Goal: Task Accomplishment & Management: Manage account settings

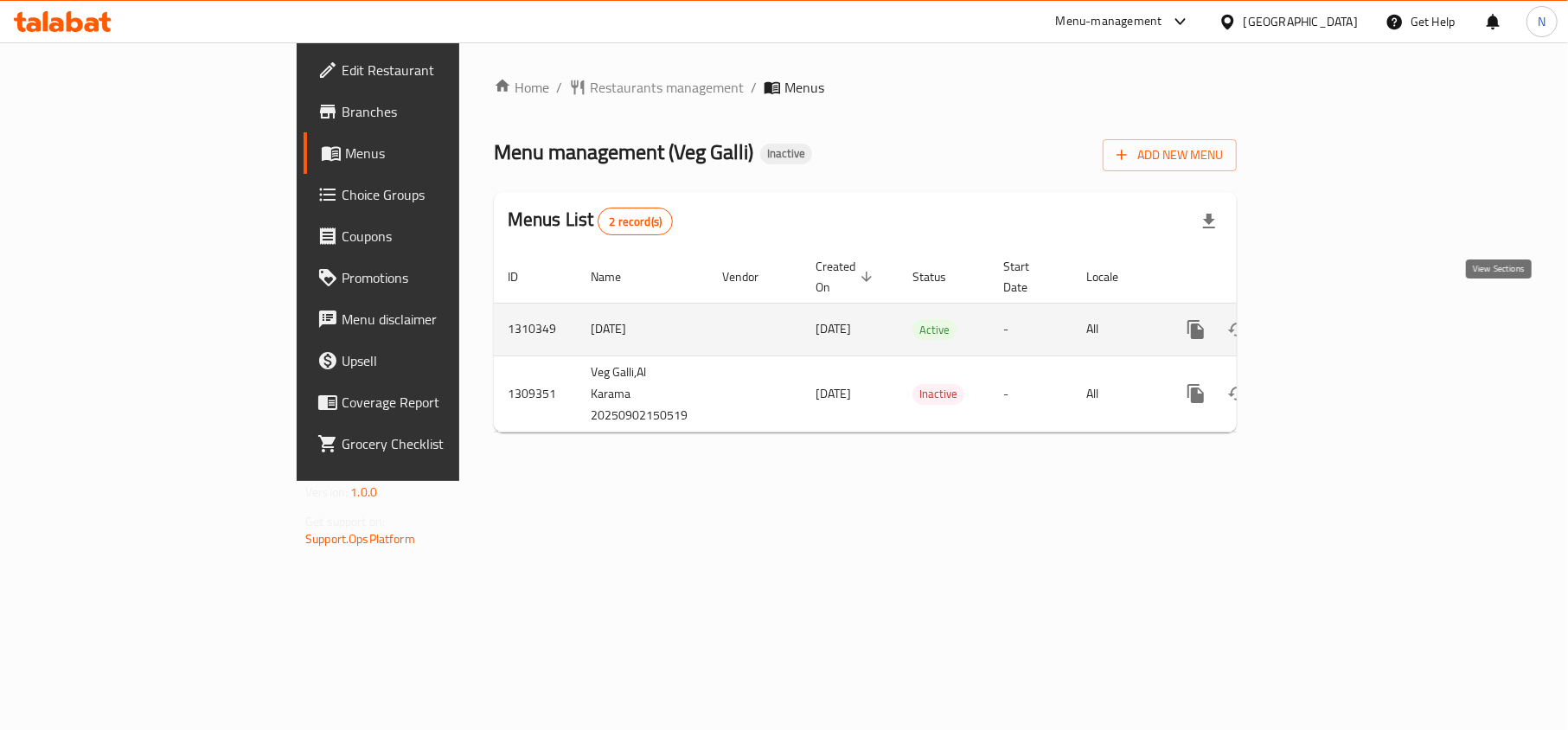
click at [1331, 319] on icon "enhanced table" at bounding box center [1320, 329] width 21 height 21
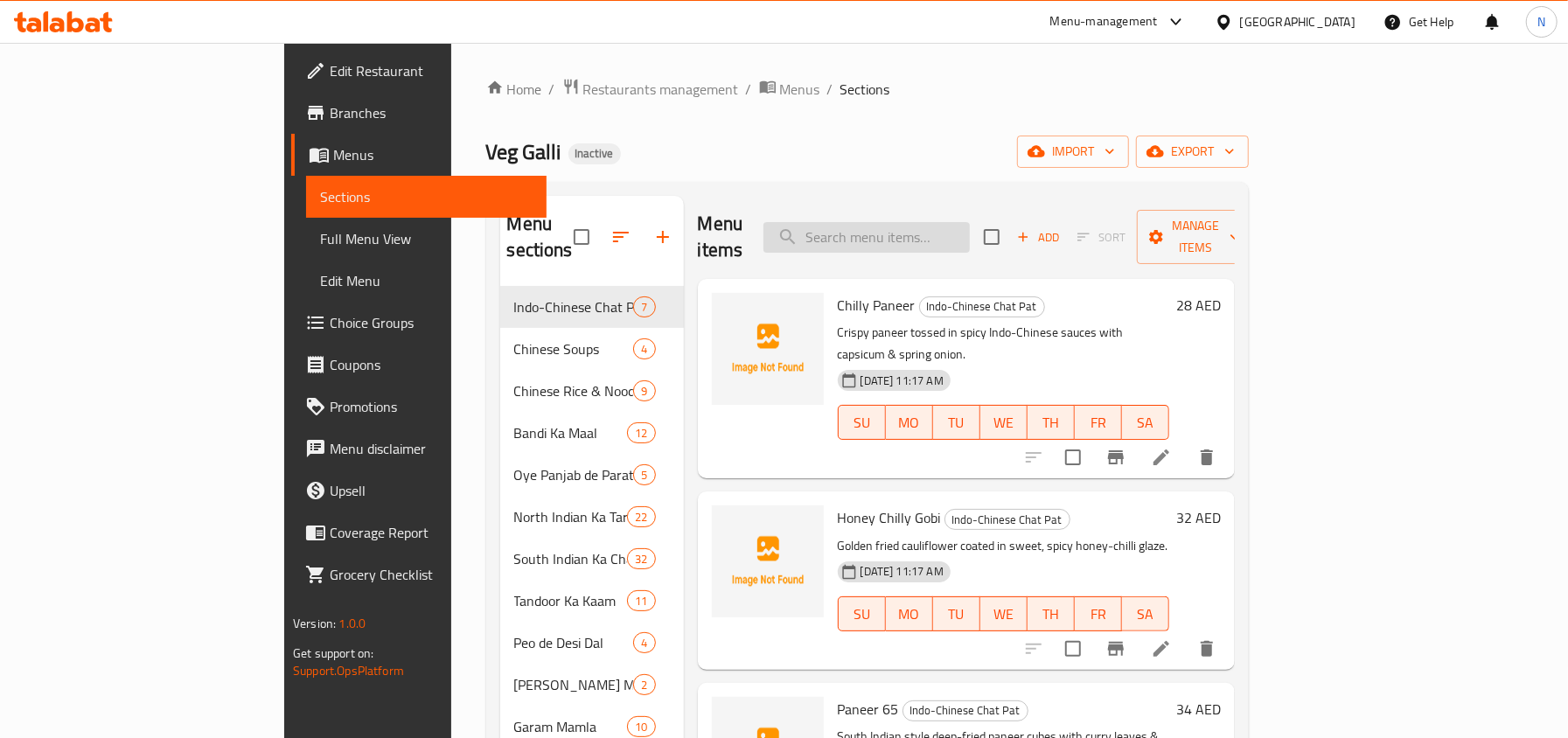
click at [969, 224] on input "search" at bounding box center [866, 237] width 206 height 30
paste input "Chilly Paneer"
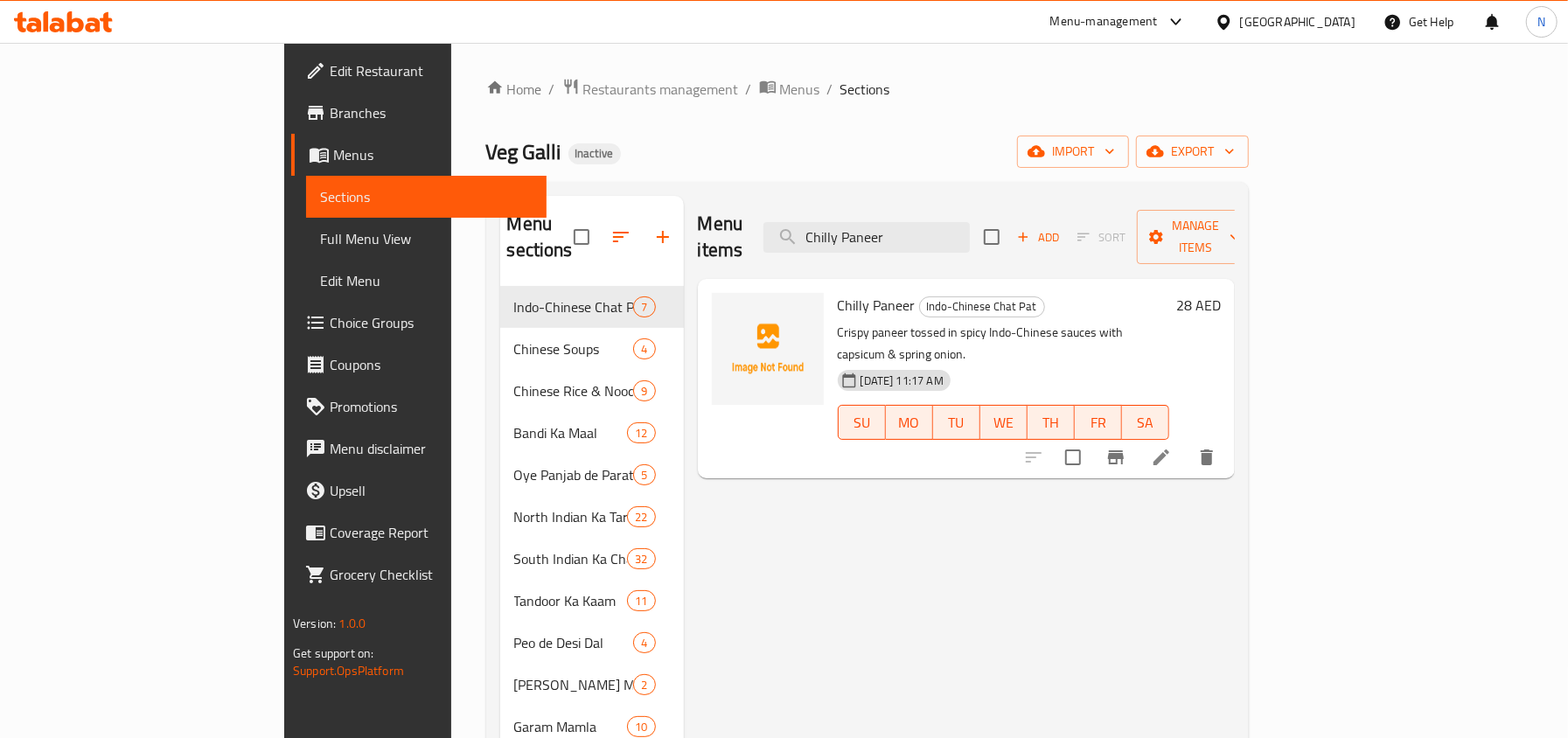
type input "Chilly Paneer"
click at [1172, 446] on icon at bounding box center [1161, 457] width 21 height 21
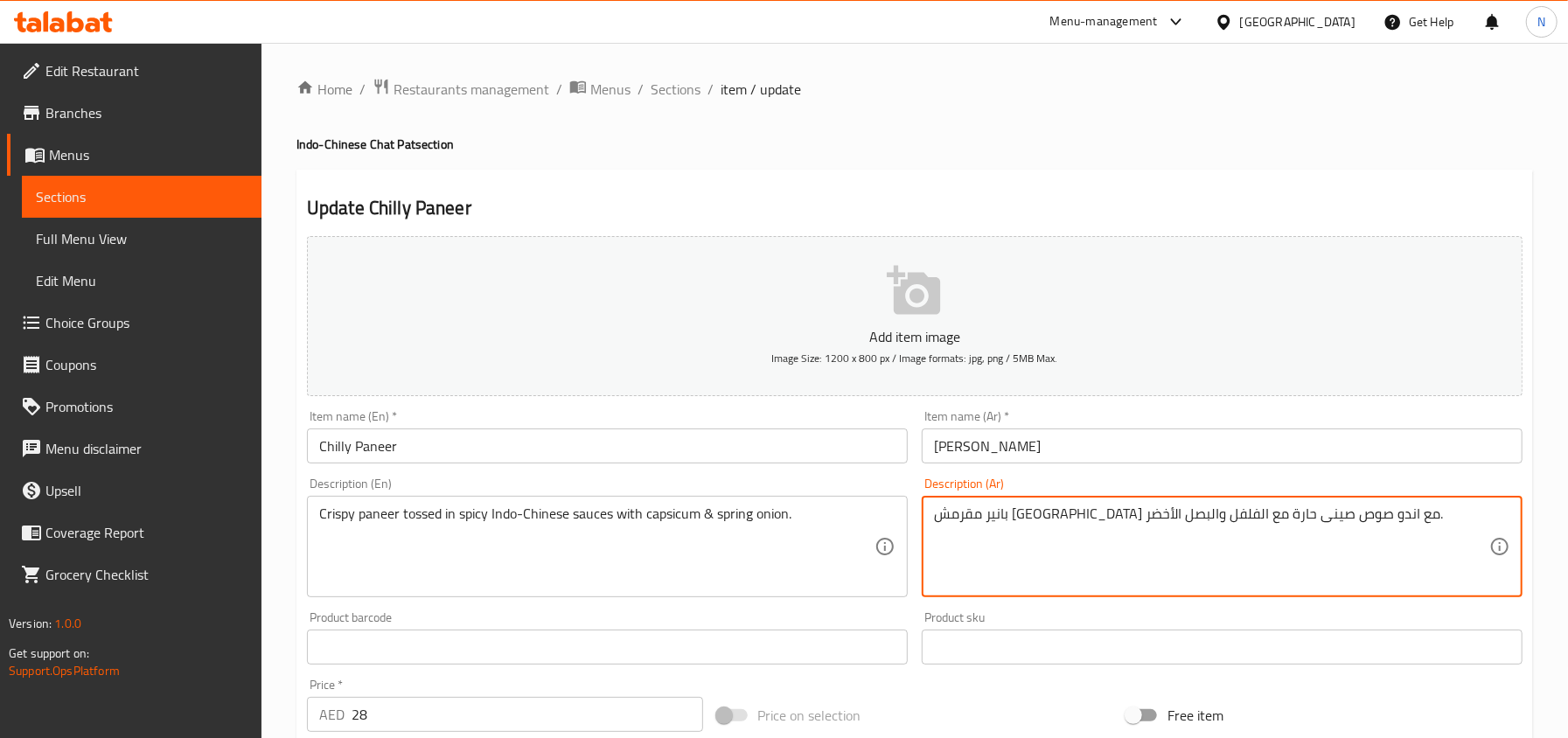
click at [1253, 515] on textarea "بانير مقرمش مقلية مع اندو صوص صينى حارة مع الفلفل والبصل الأخضر." at bounding box center [1210, 546] width 555 height 83
drag, startPoint x: 1210, startPoint y: 516, endPoint x: 1225, endPoint y: 524, distance: 17.0
click at [1225, 524] on textarea "بانير مقرمش مع اندو صوص صينى حارة مع الفلفل والبصل الأخضر." at bounding box center [1210, 546] width 555 height 83
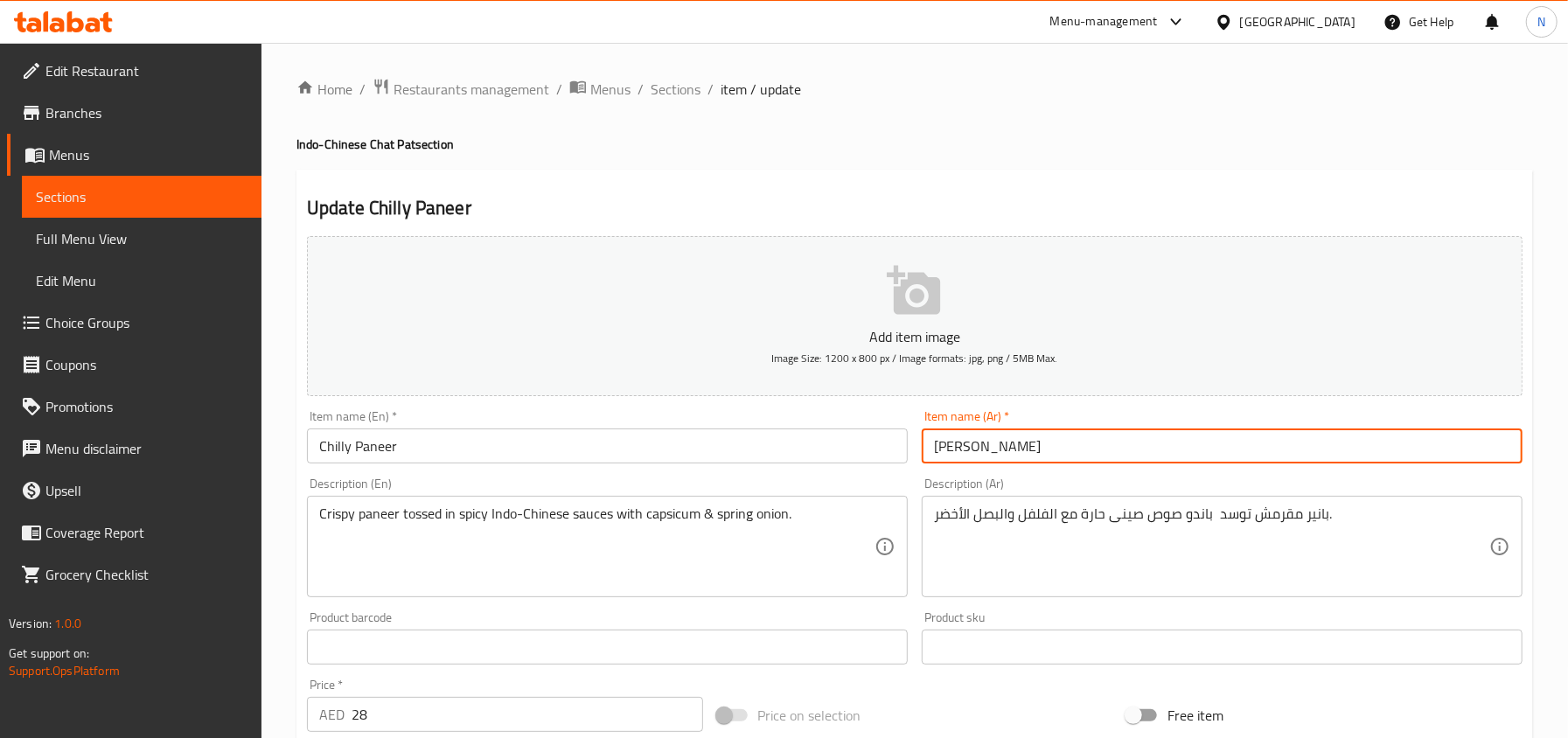
click at [1182, 449] on input "بانير تشيلي" at bounding box center [1221, 446] width 601 height 35
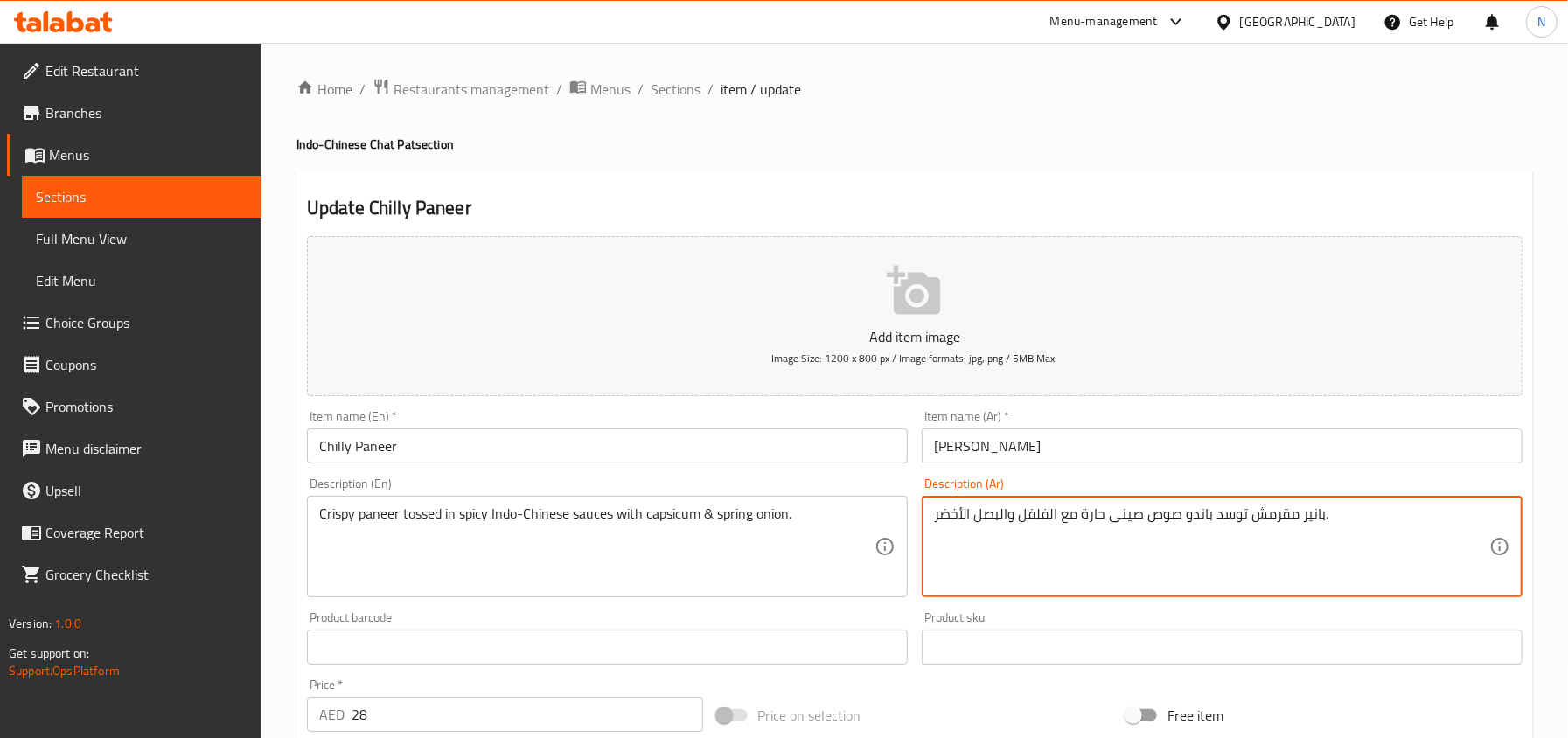
type textarea "بانير مقرمش توسد باندو صوص صينى حارة مع الفلفل والبصل الأخضر."
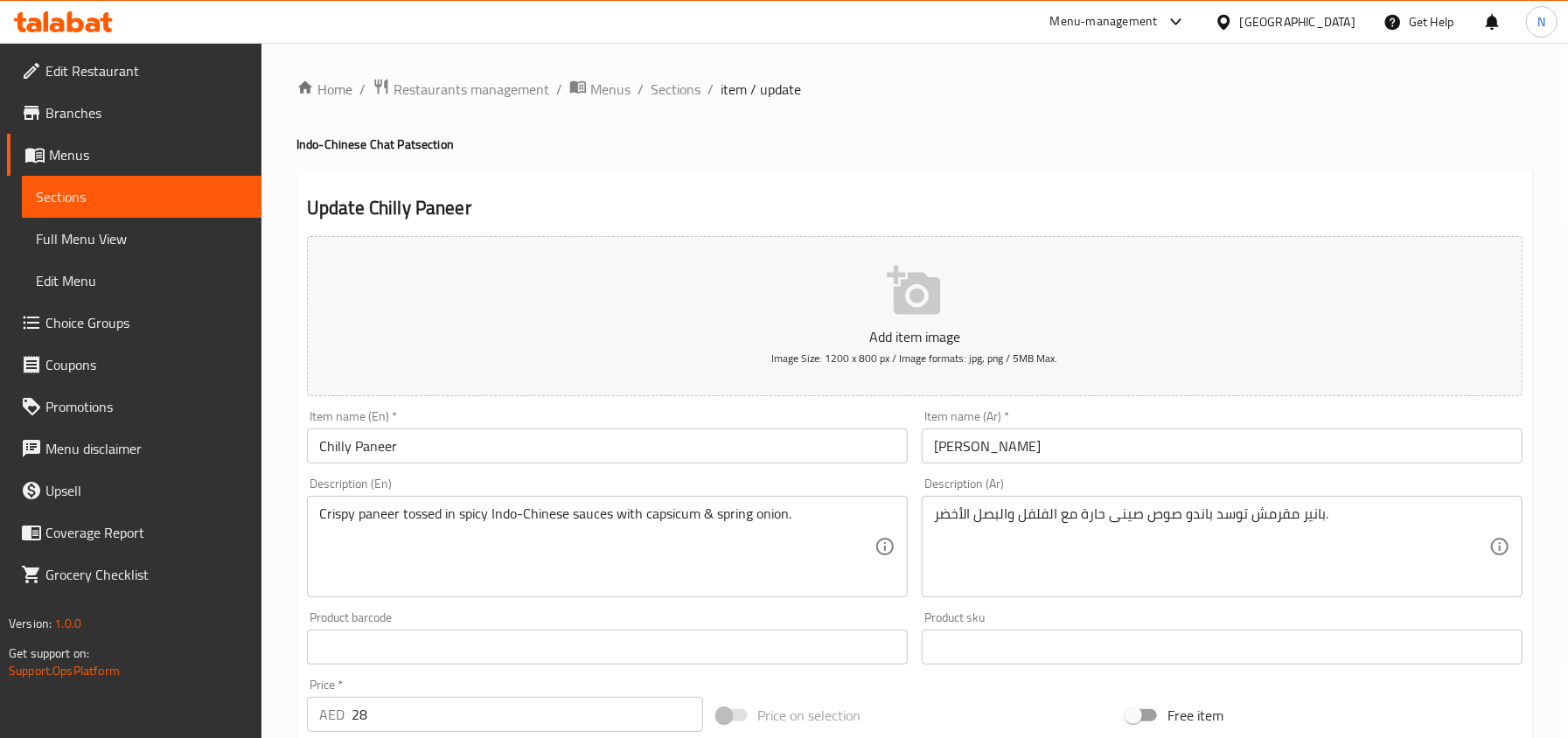
click at [482, 470] on div "Item name (En)   * Chilly Paneer Item name (En) *" at bounding box center [607, 436] width 614 height 67
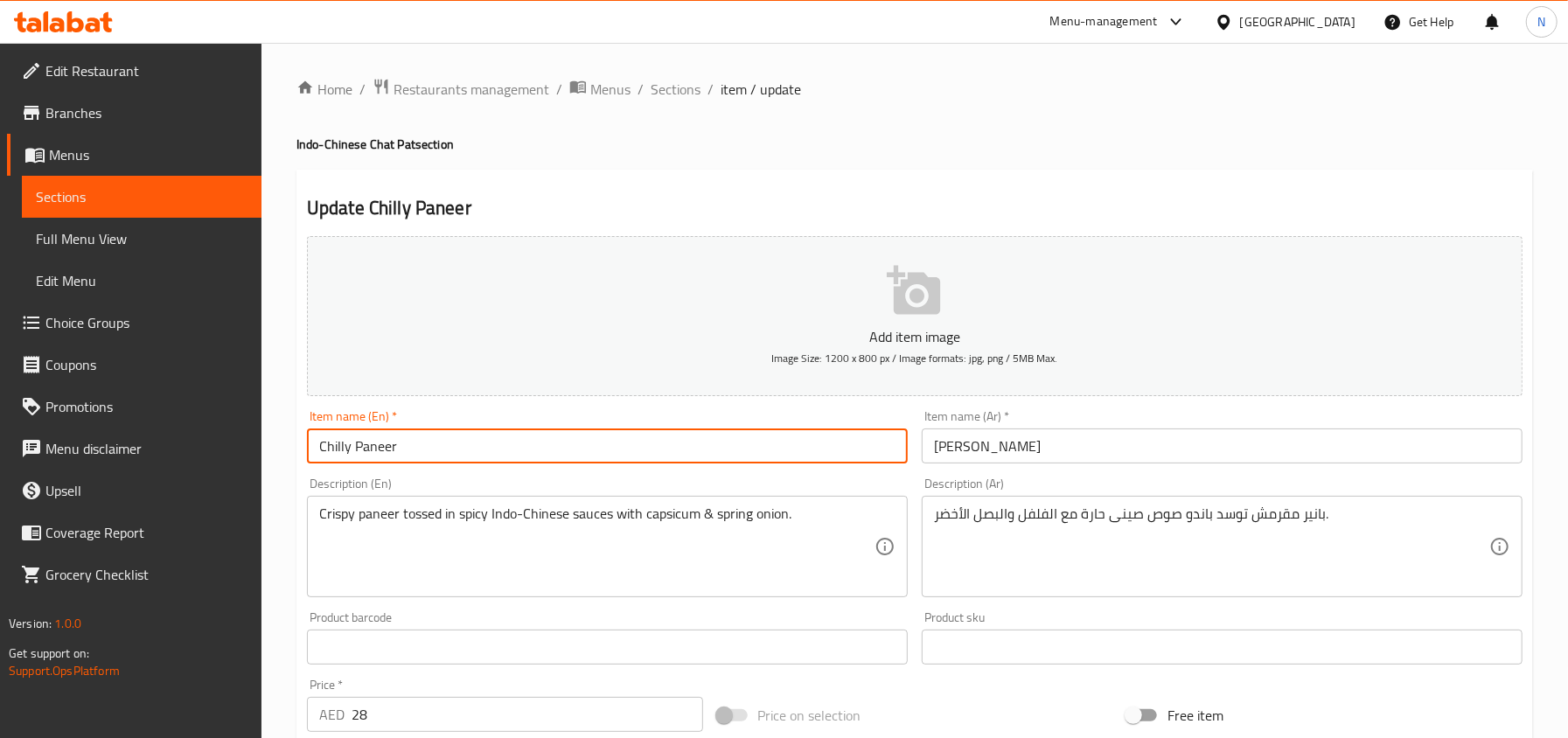
click at [483, 462] on input "Chilly Paneer" at bounding box center [607, 446] width 601 height 35
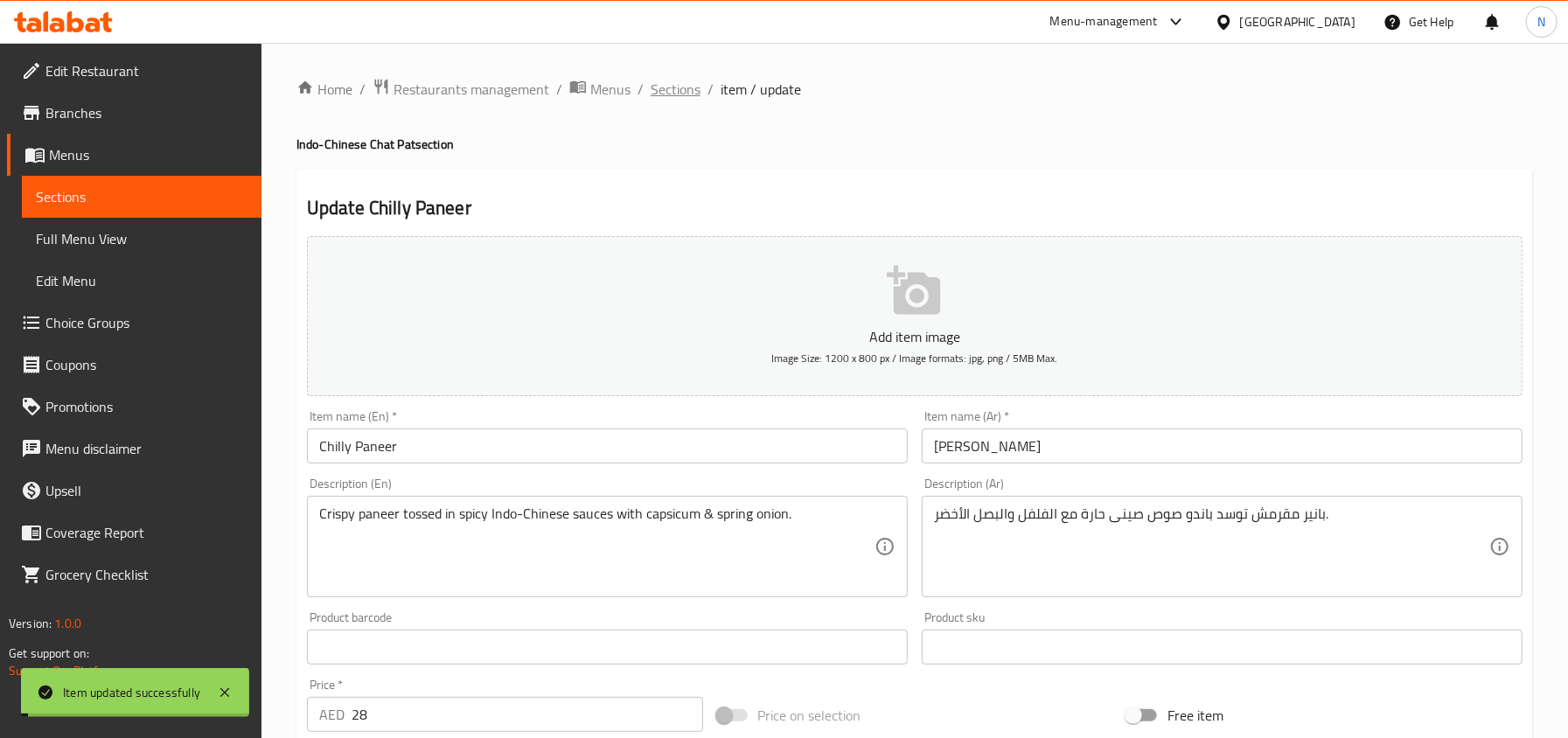
click at [666, 94] on span "Sections" at bounding box center [675, 89] width 50 height 21
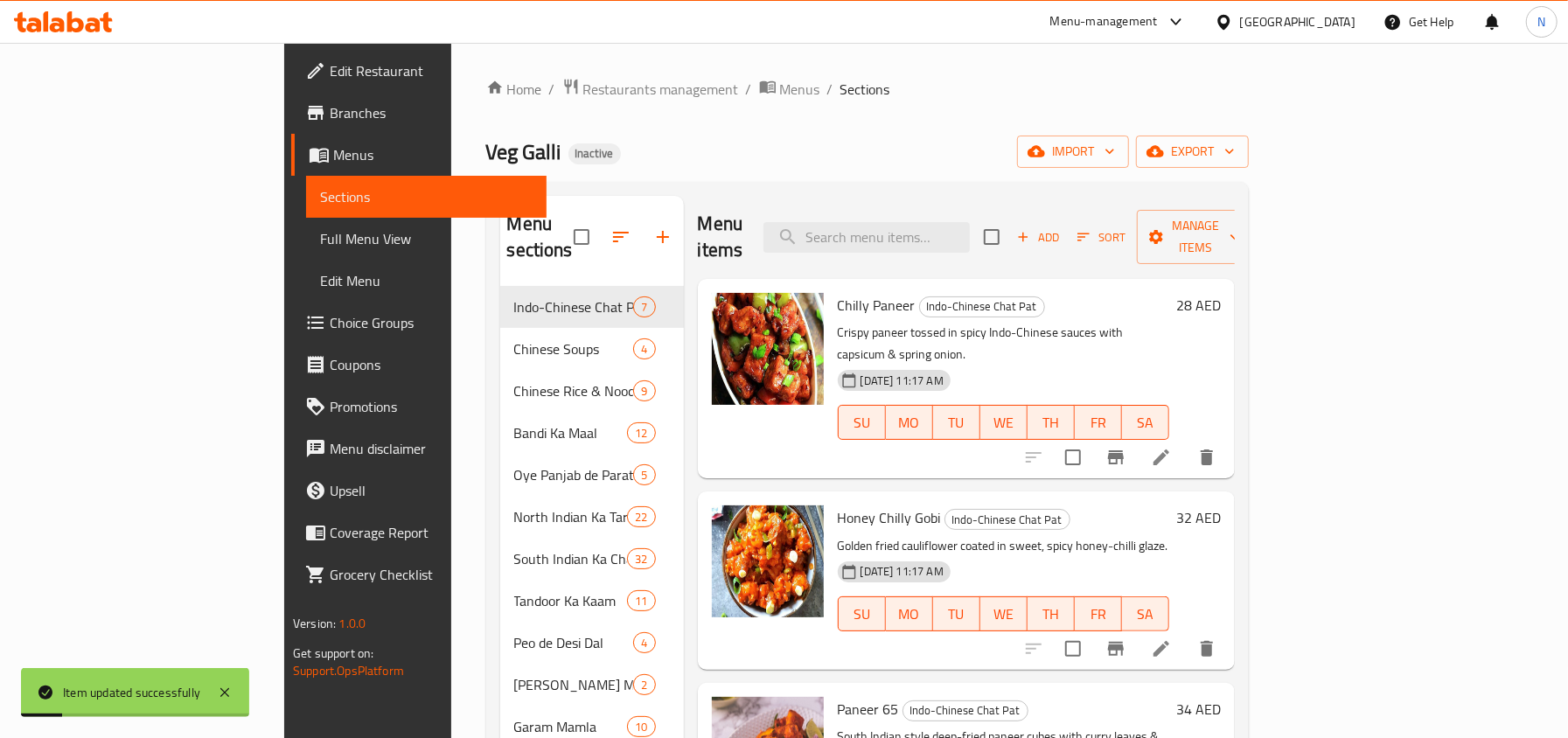
click at [1019, 286] on div "Chilly Paneer Indo-Chinese Chat Pat Crispy paneer tossed in spicy Indo-Chinese …" at bounding box center [1003, 379] width 346 height 185
drag, startPoint x: 1009, startPoint y: 249, endPoint x: 994, endPoint y: 237, distance: 19.2
click at [995, 238] on div "Menu items Add Sort Manage items" at bounding box center [966, 237] width 536 height 83
click at [969, 237] on input "search" at bounding box center [866, 237] width 206 height 30
paste input "Paneer 65"
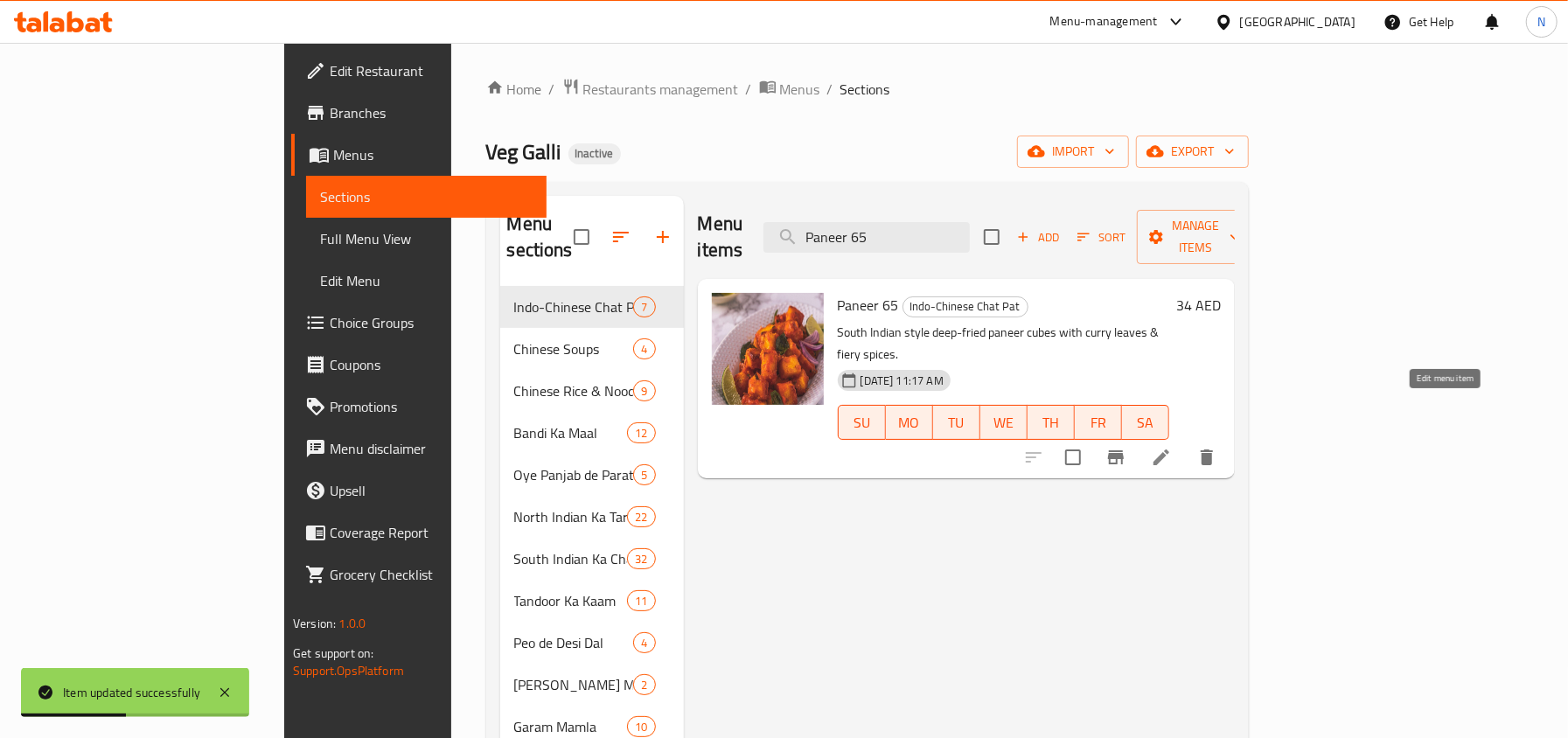
type input "Paneer 65"
click at [1169, 449] on icon at bounding box center [1161, 457] width 16 height 16
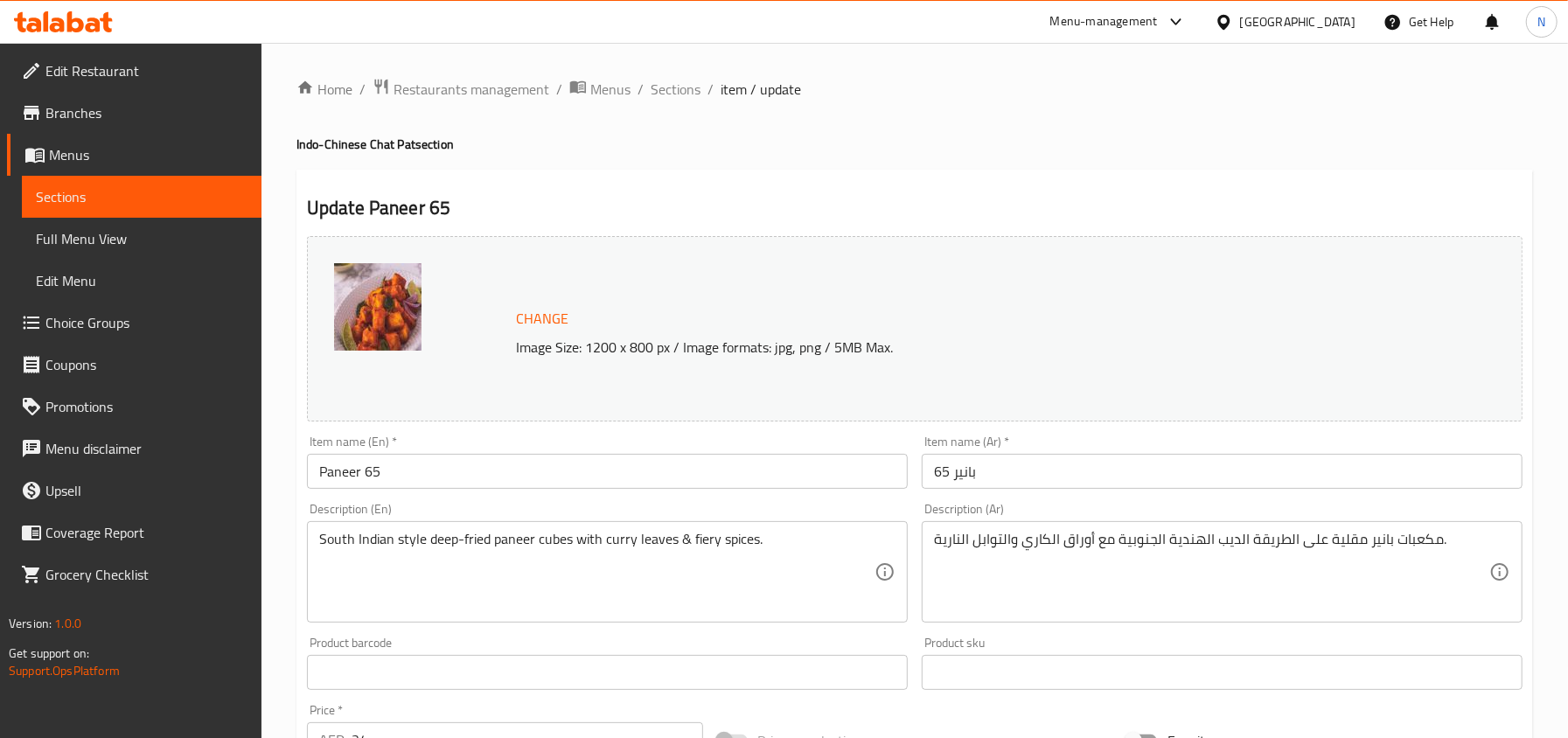
click at [988, 486] on input "بانير 65" at bounding box center [1221, 471] width 601 height 35
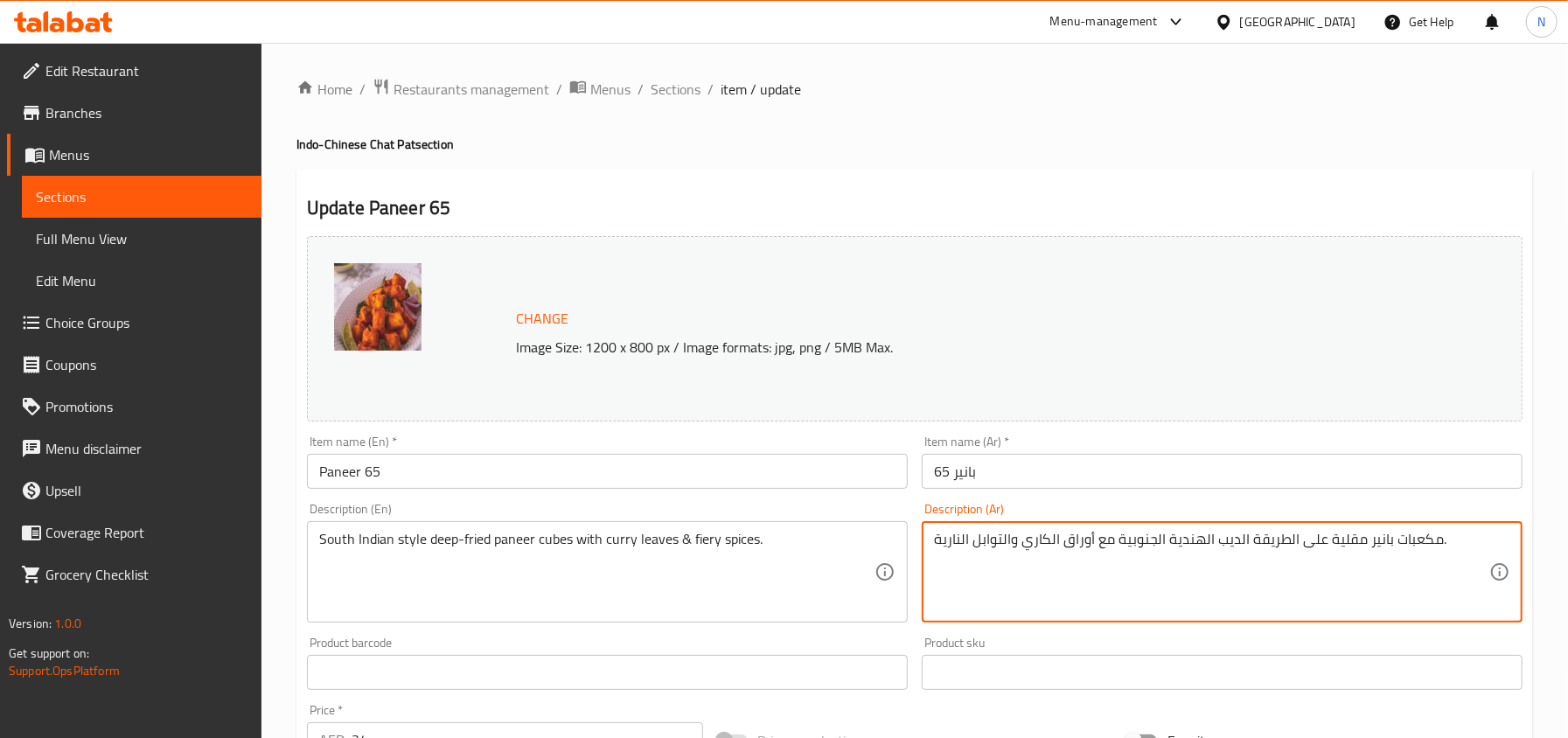
click at [1229, 538] on textarea "مكعبات بانير مقلية على الطريقة الديب الهندية الجنوبية مع أوراق الكاري والتوابل …" at bounding box center [1210, 572] width 555 height 83
type textarea "مكعبات بانير مقلية على الطريقة الهندية الجنوبية مع أوراق الكاري والتوابل الناري…"
click at [1099, 462] on input "بانير 65" at bounding box center [1221, 471] width 601 height 35
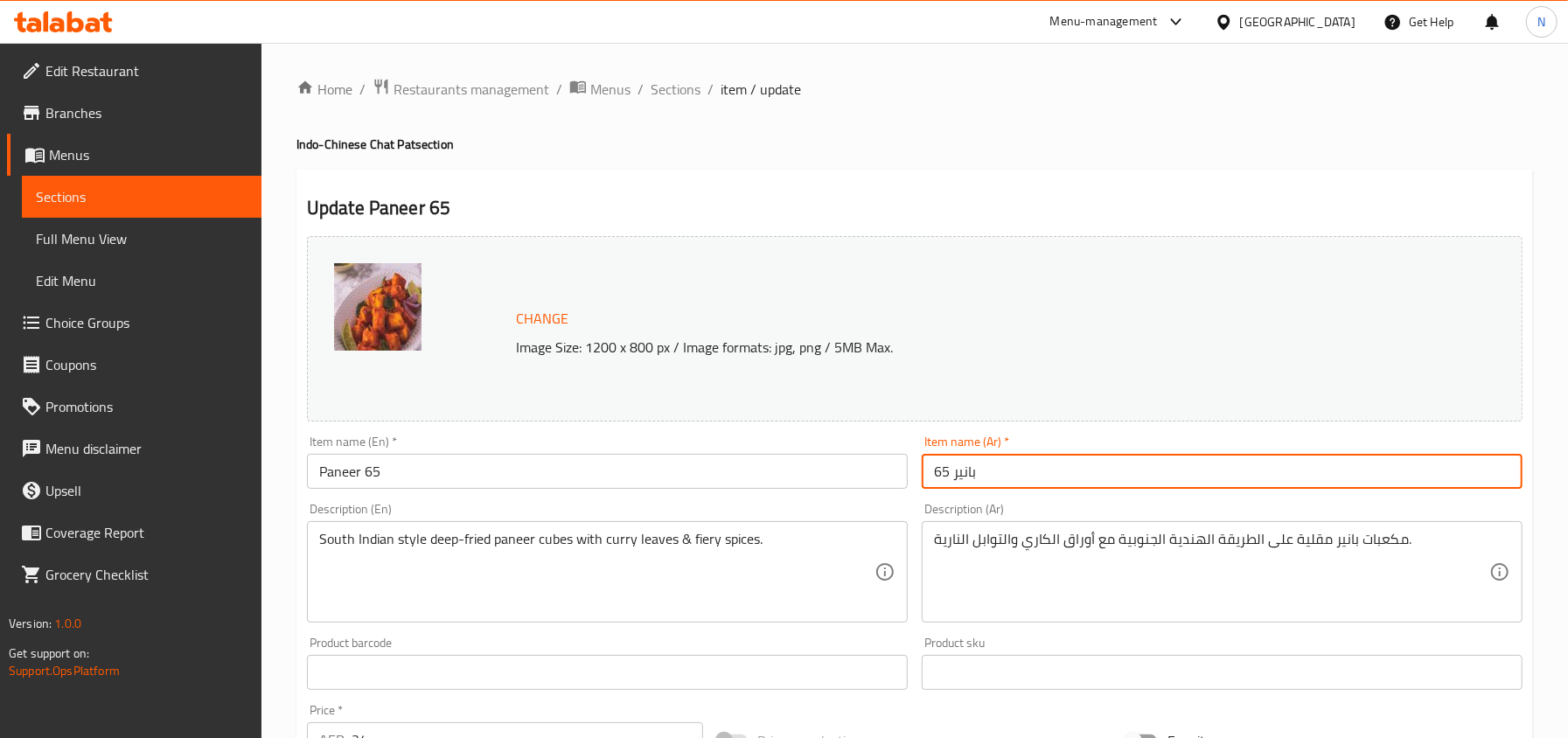
click at [689, 91] on span "Sections" at bounding box center [675, 89] width 50 height 21
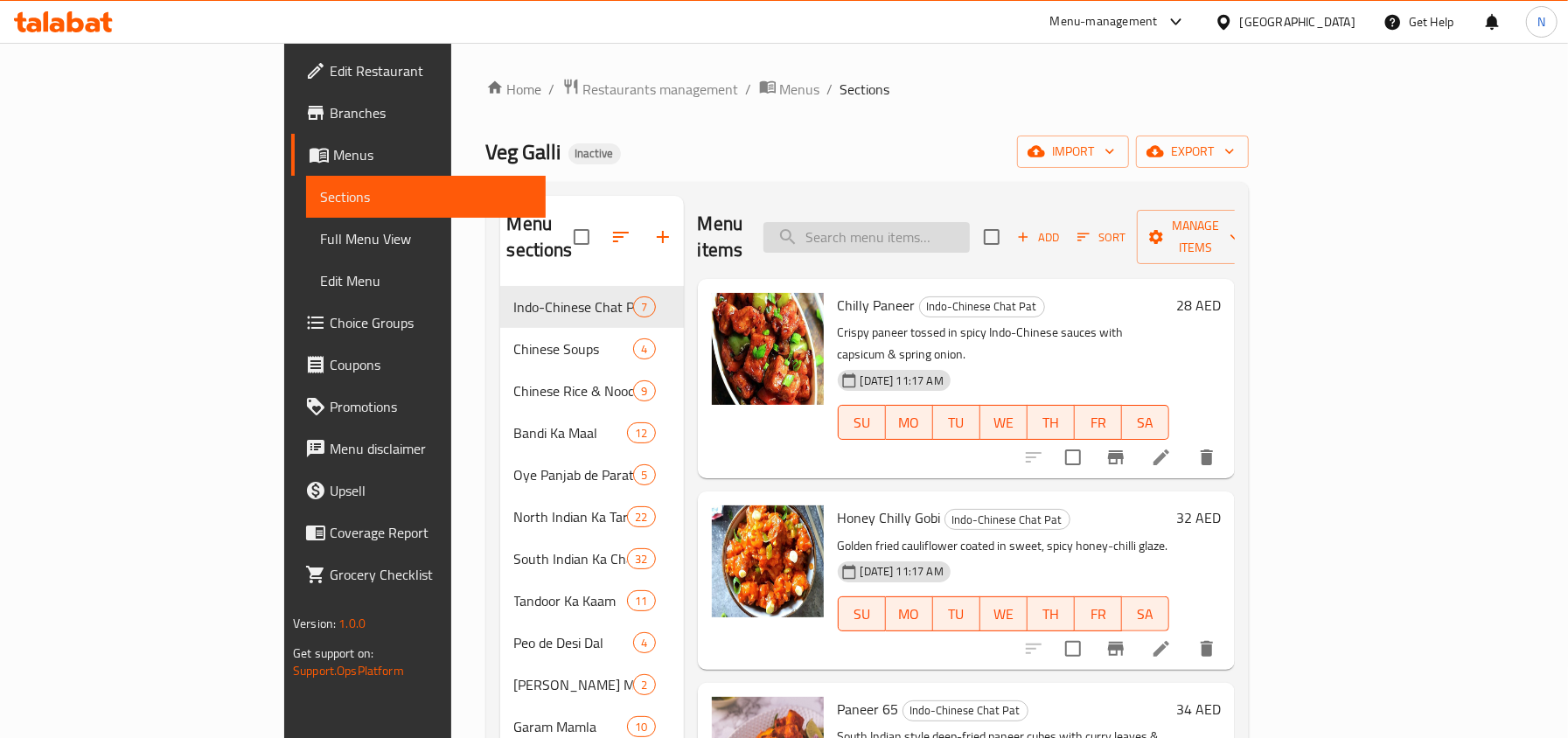
click at [963, 224] on input "search" at bounding box center [866, 237] width 206 height 30
paste input "Veg Manchurian"
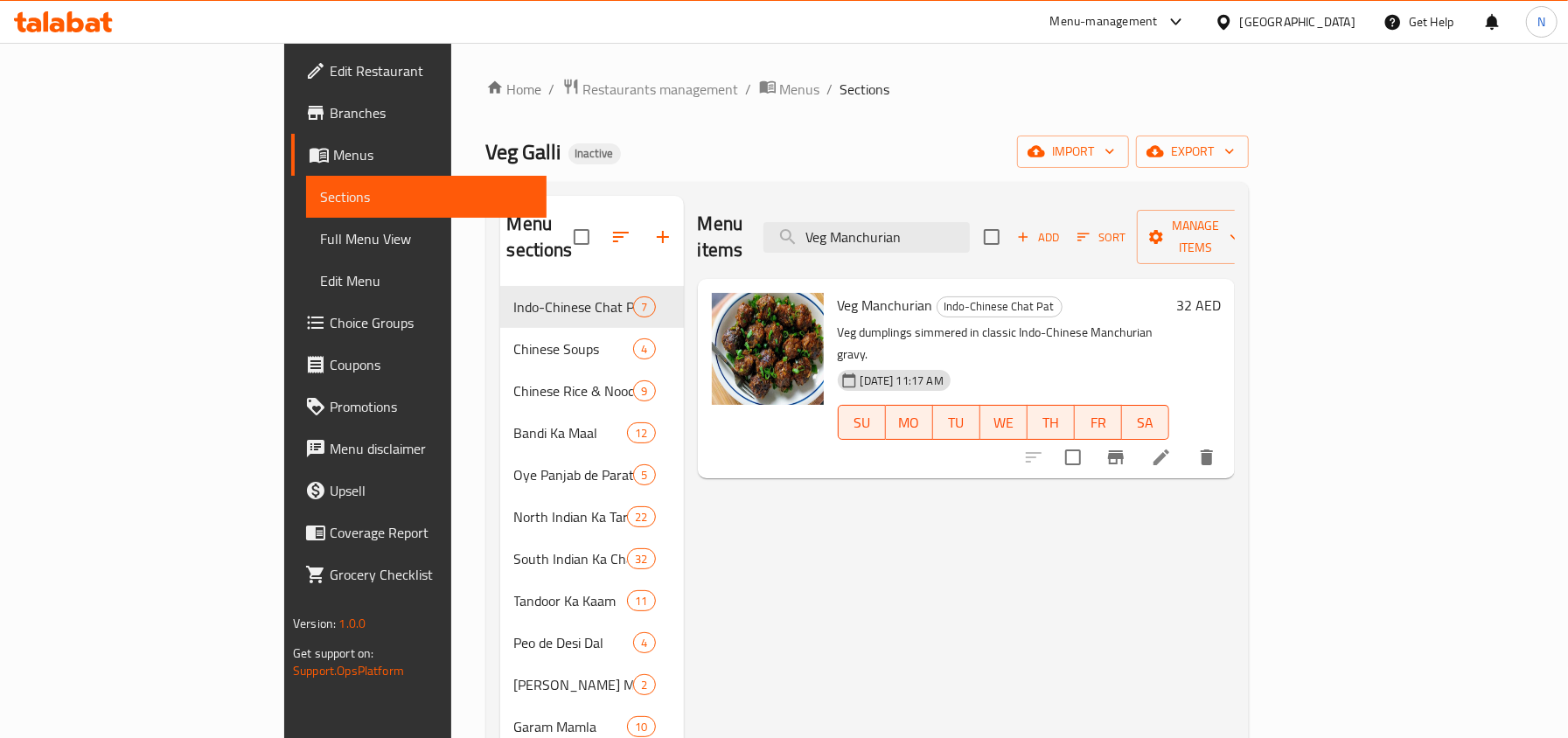
type input "Veg Manchurian"
click at [1186, 442] on li at bounding box center [1161, 457] width 49 height 31
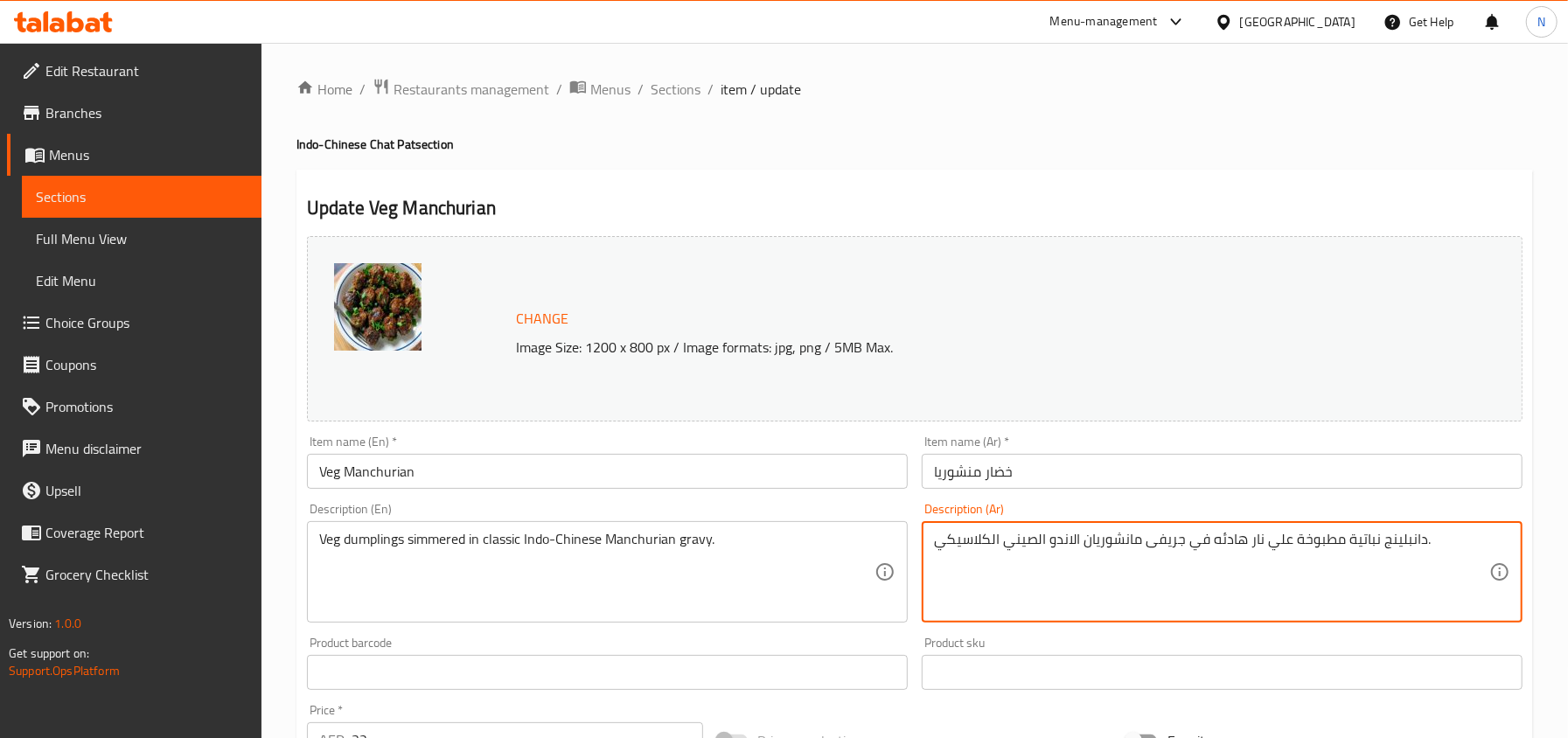
type textarea "دانبلينج نباتية مطبوخة علي نار هادئه في جريفى مانشوريان الاندو الصيني الكلاسيكي."
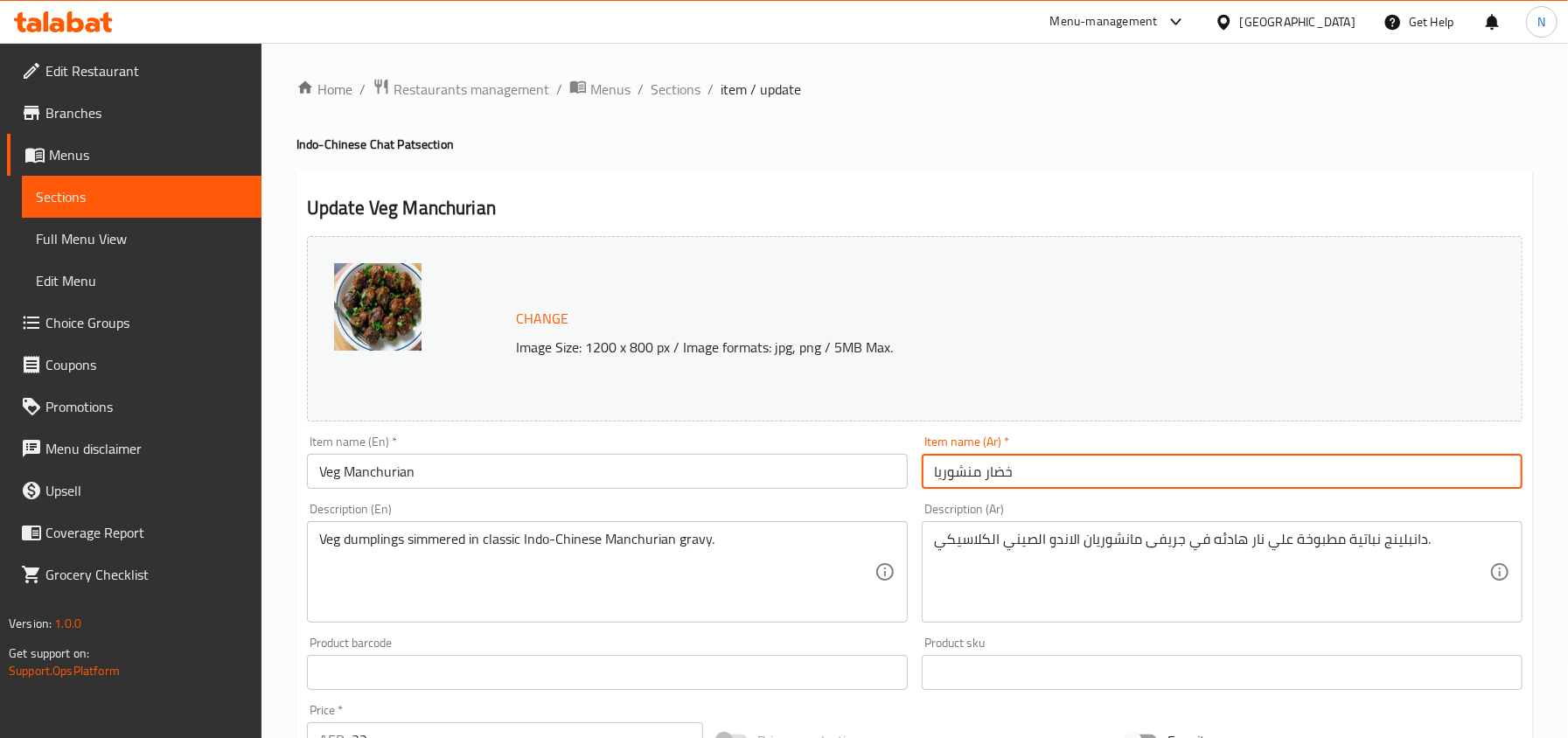
click at [1078, 459] on input "خضار منشوريا" at bounding box center [1221, 471] width 601 height 35
click at [934, 472] on input "خضار منشوريا" at bounding box center [1221, 471] width 601 height 35
click at [1045, 462] on input "خضار منشوريا" at bounding box center [1221, 471] width 601 height 35
type input "خضار منشوريان"
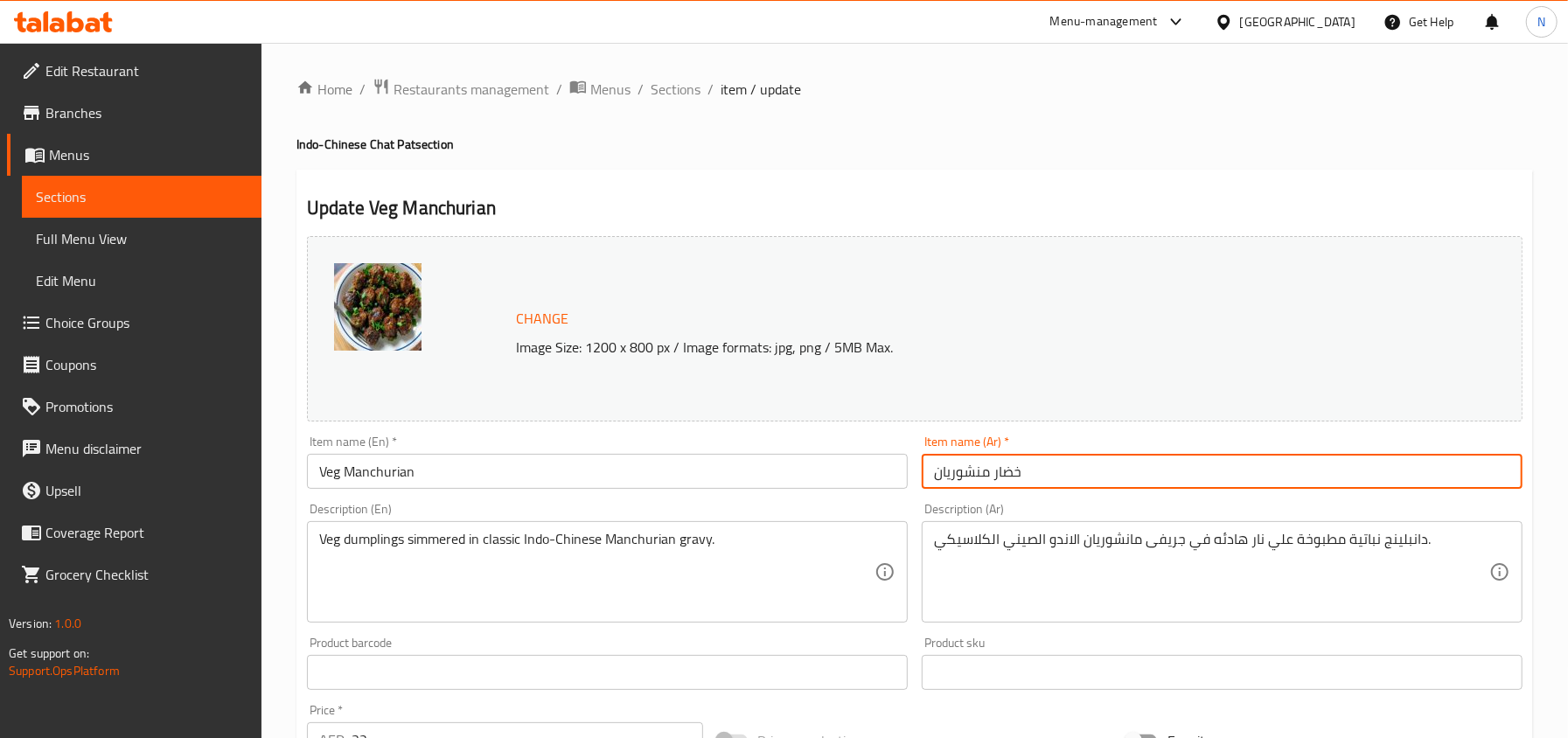
click at [686, 87] on span "Sections" at bounding box center [675, 89] width 50 height 21
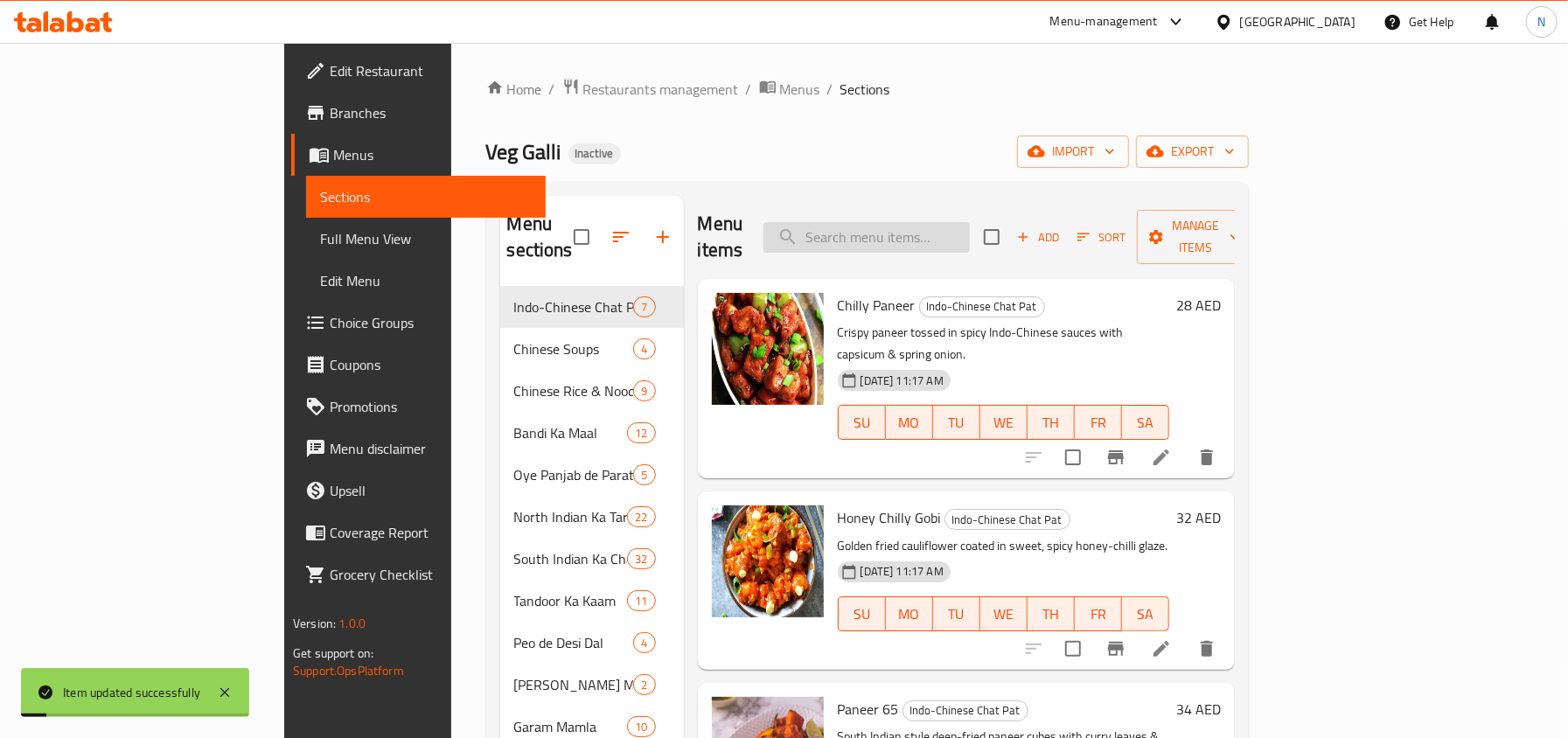
click at [969, 222] on input "search" at bounding box center [866, 237] width 206 height 30
paste input "Honey Chilly Potato"
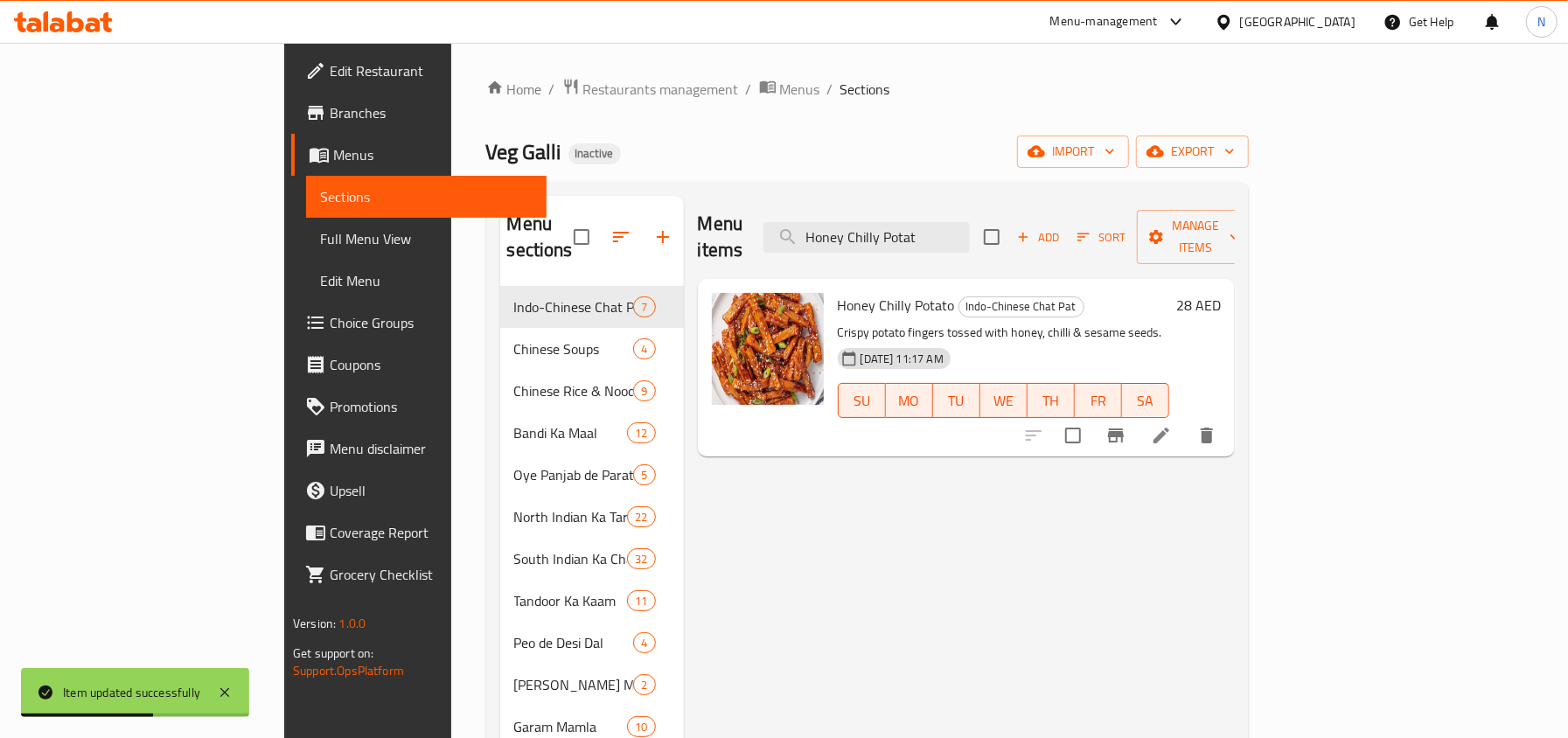
type input "Honey Chilly Potat"
click at [1186, 420] on li at bounding box center [1161, 435] width 49 height 31
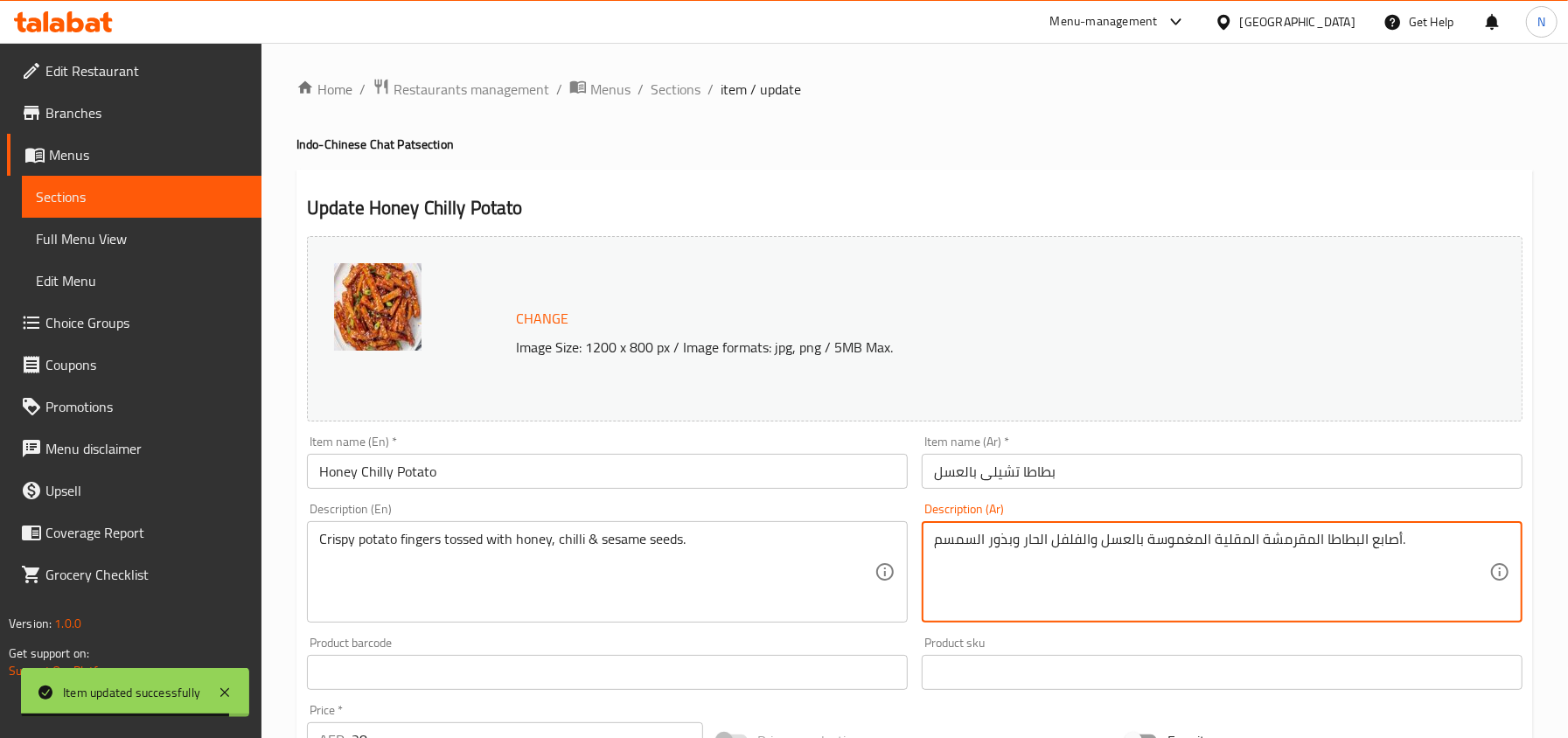
click at [1235, 543] on textarea "أصابع البطاطا المقرمشة المقلية المغموسة بالعسل والفلفل الحار وبذور السمسم." at bounding box center [1210, 572] width 555 height 83
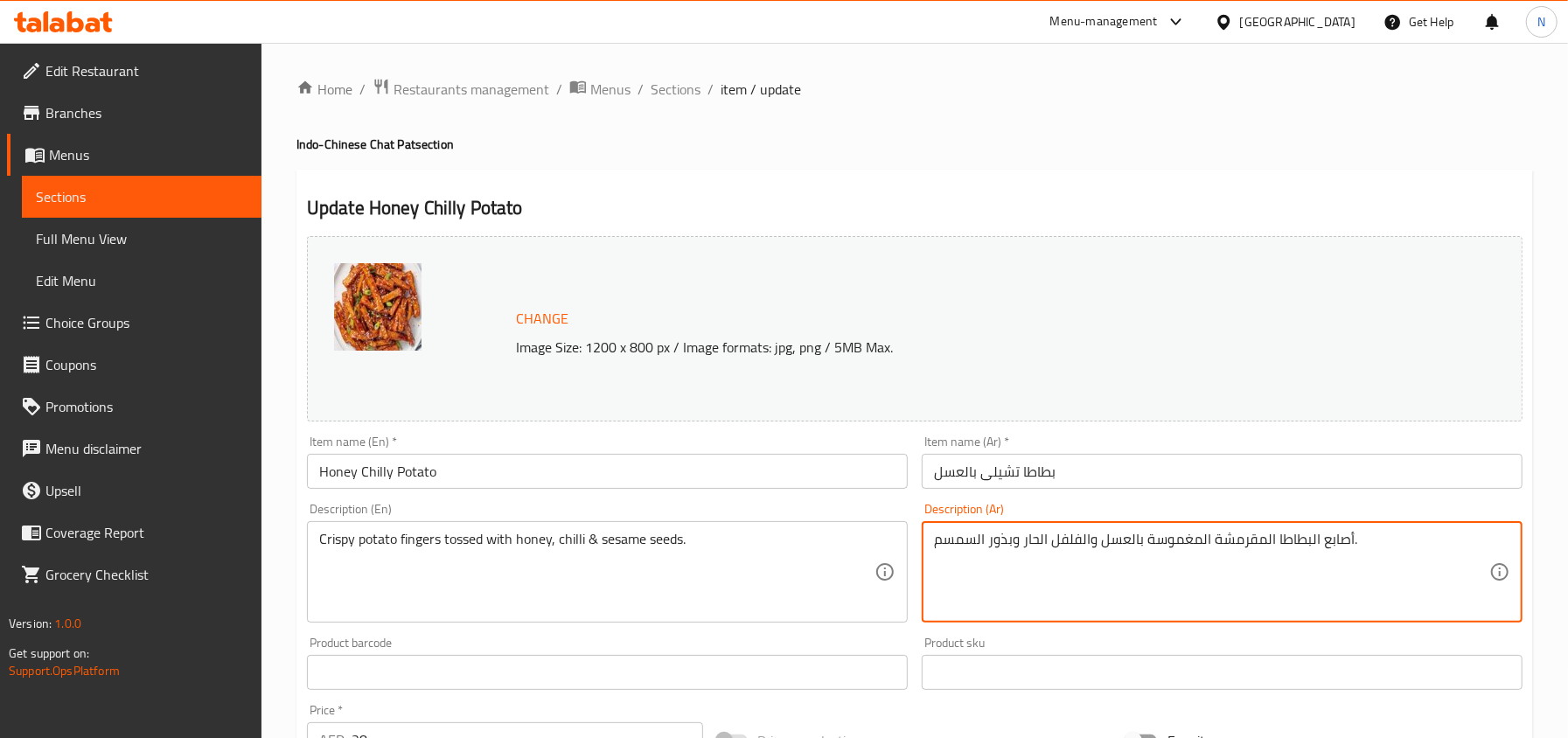
type textarea "أصابع البطاطا المقرمشة المغموسة بالعسل والفلفل الحار وبذور السمسم."
click at [1131, 474] on input "بطاطا تشيلى بالعسل" at bounding box center [1221, 471] width 601 height 35
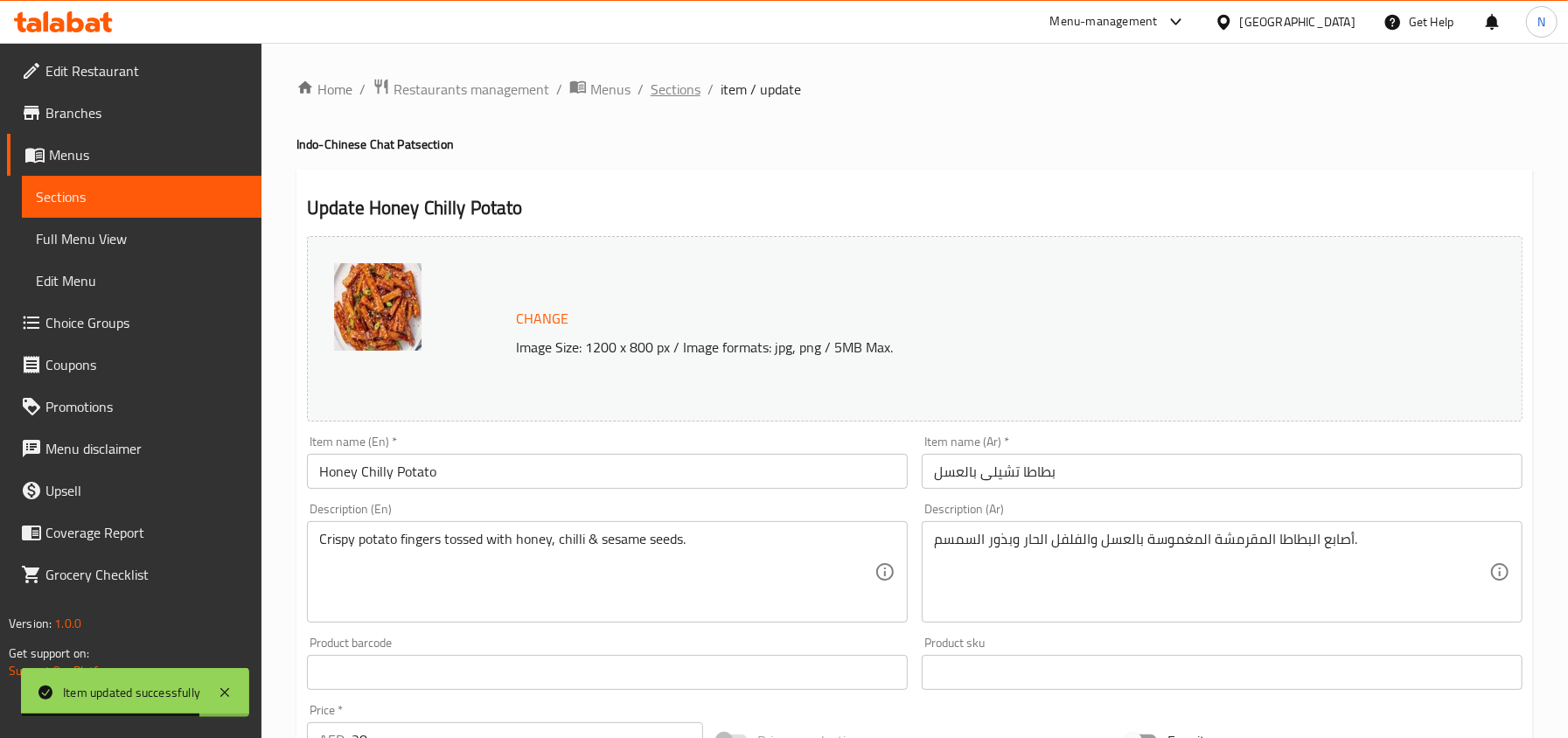
click at [687, 96] on span "Sections" at bounding box center [675, 89] width 50 height 21
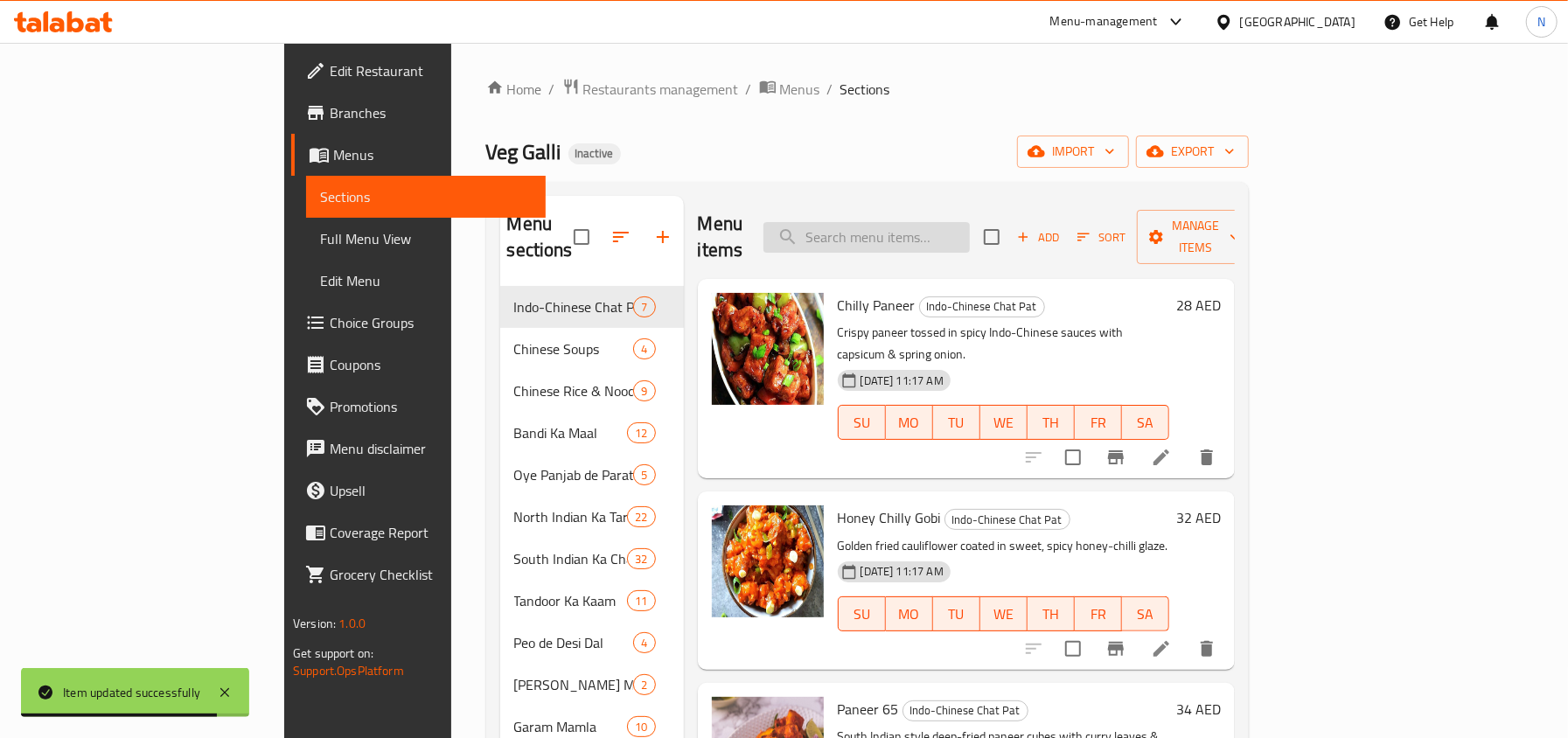
click at [969, 233] on input "search" at bounding box center [866, 237] width 206 height 30
paste input "Veg Clear Soup"
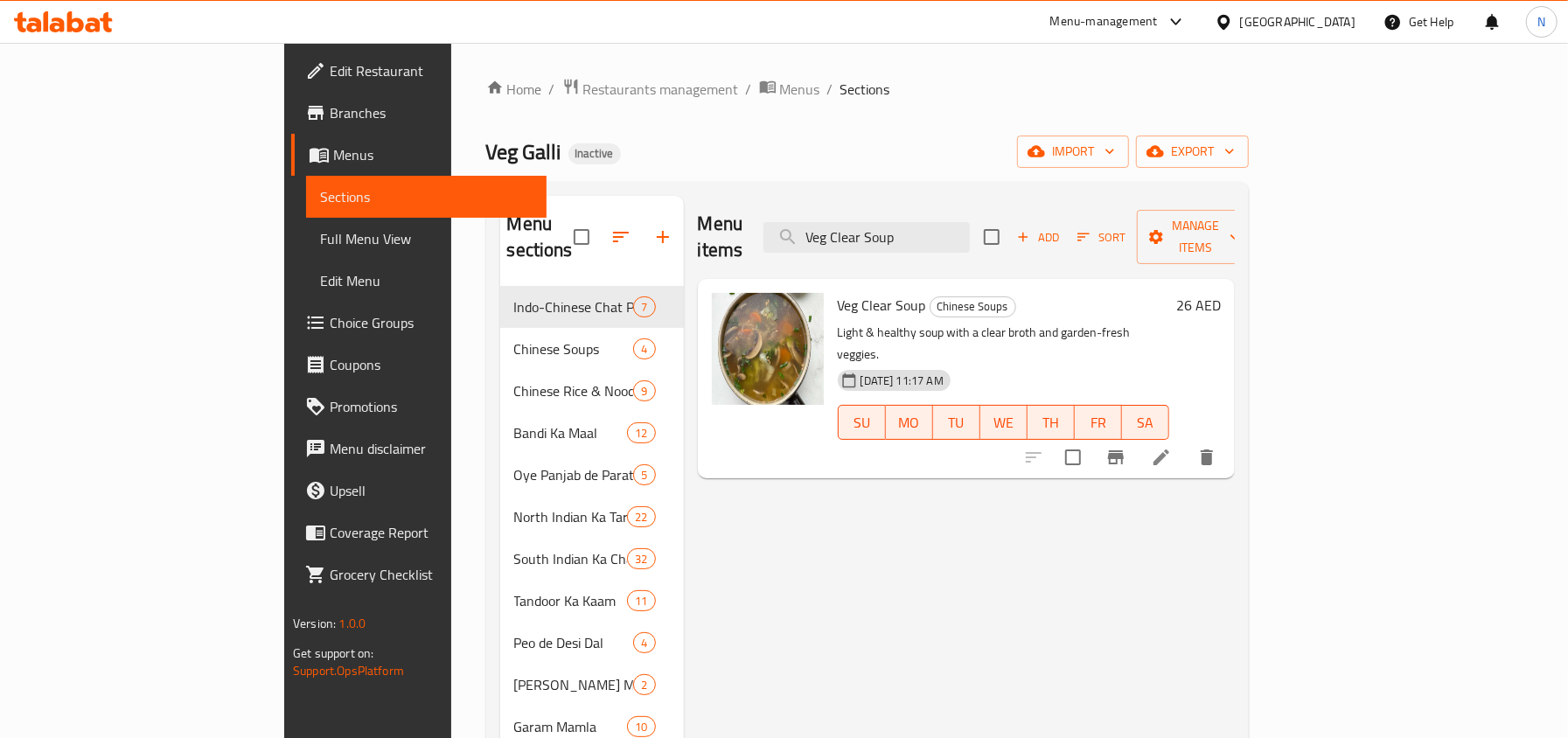
type input "Veg Clear Soup"
click at [1186, 442] on li at bounding box center [1161, 457] width 49 height 31
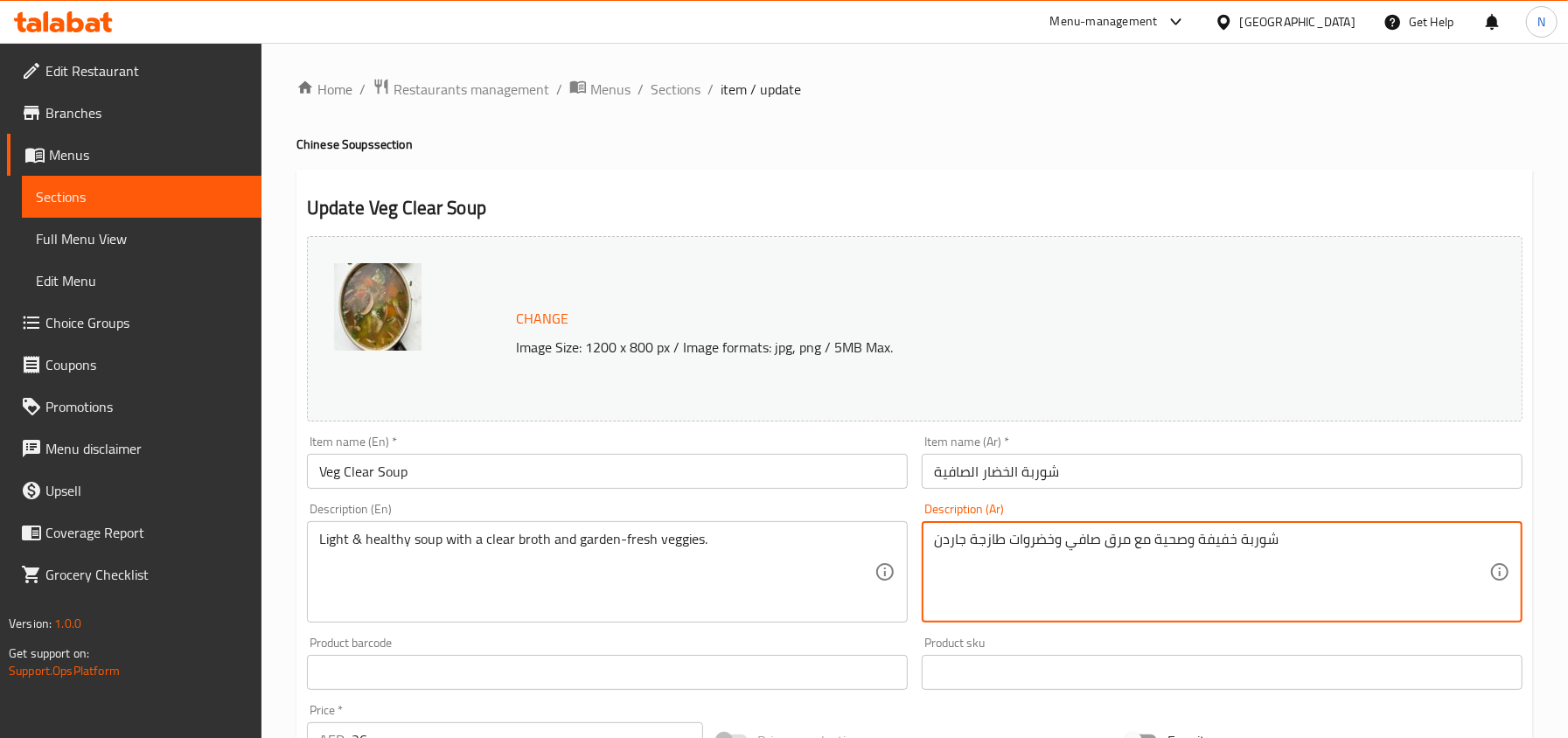
type textarea "شوربة خفيفة وصحية مع مرق صافي وخضروات طازجة جاردن"
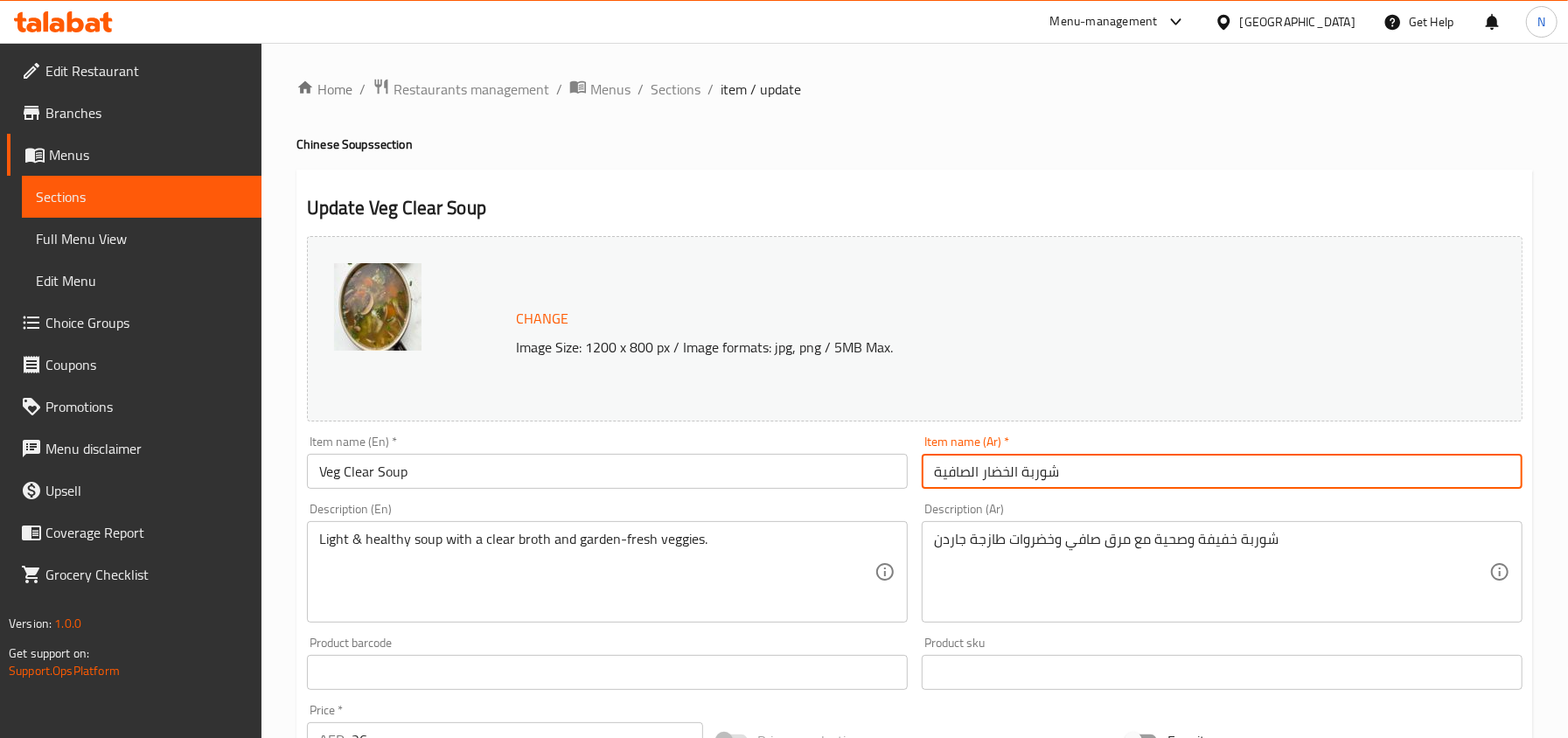
click at [1133, 486] on input "شوربة الخضار الصافية" at bounding box center [1221, 471] width 601 height 35
click at [662, 100] on span "Sections" at bounding box center [675, 89] width 50 height 21
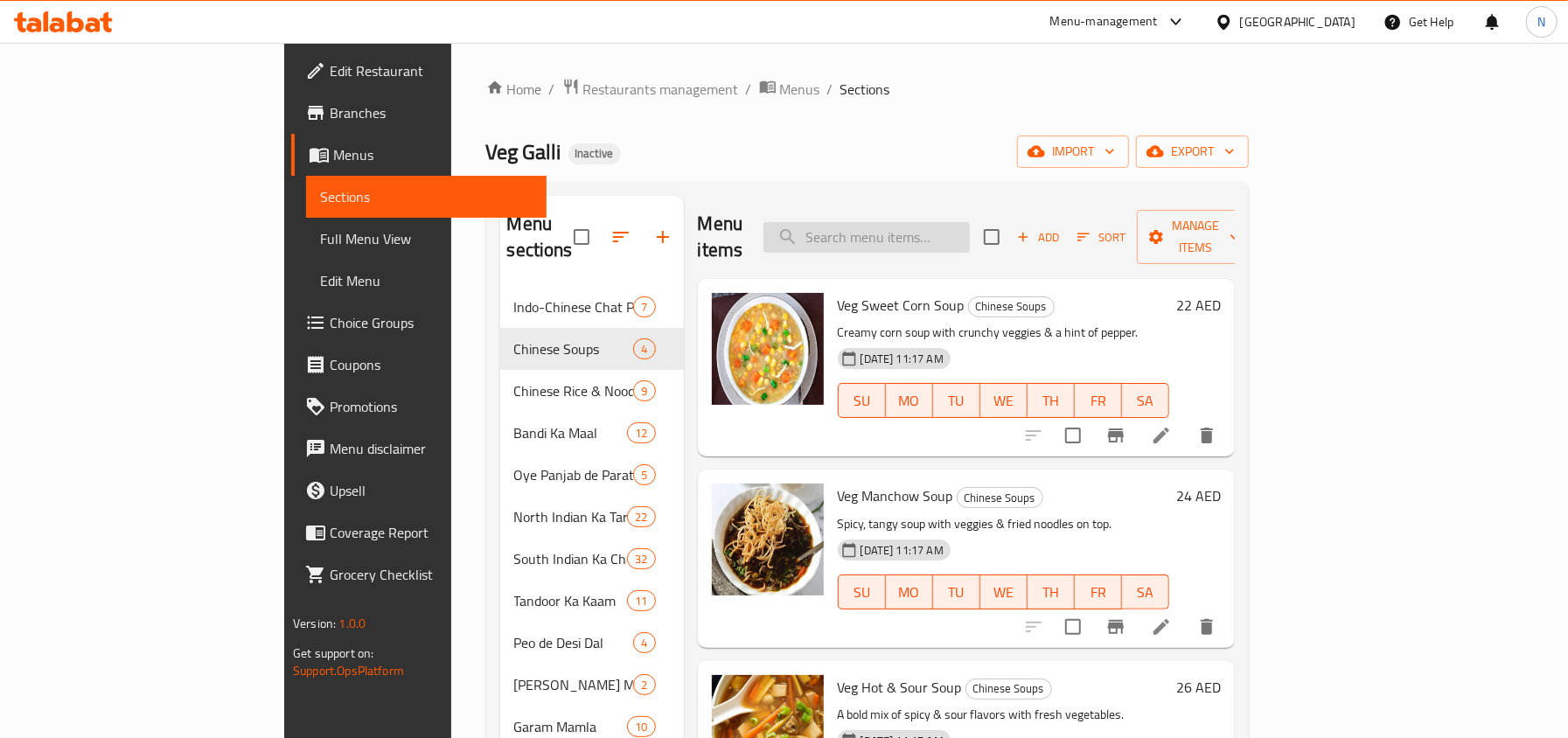
click at [969, 222] on input "search" at bounding box center [866, 237] width 206 height 30
paste input "Veg Manchurian"
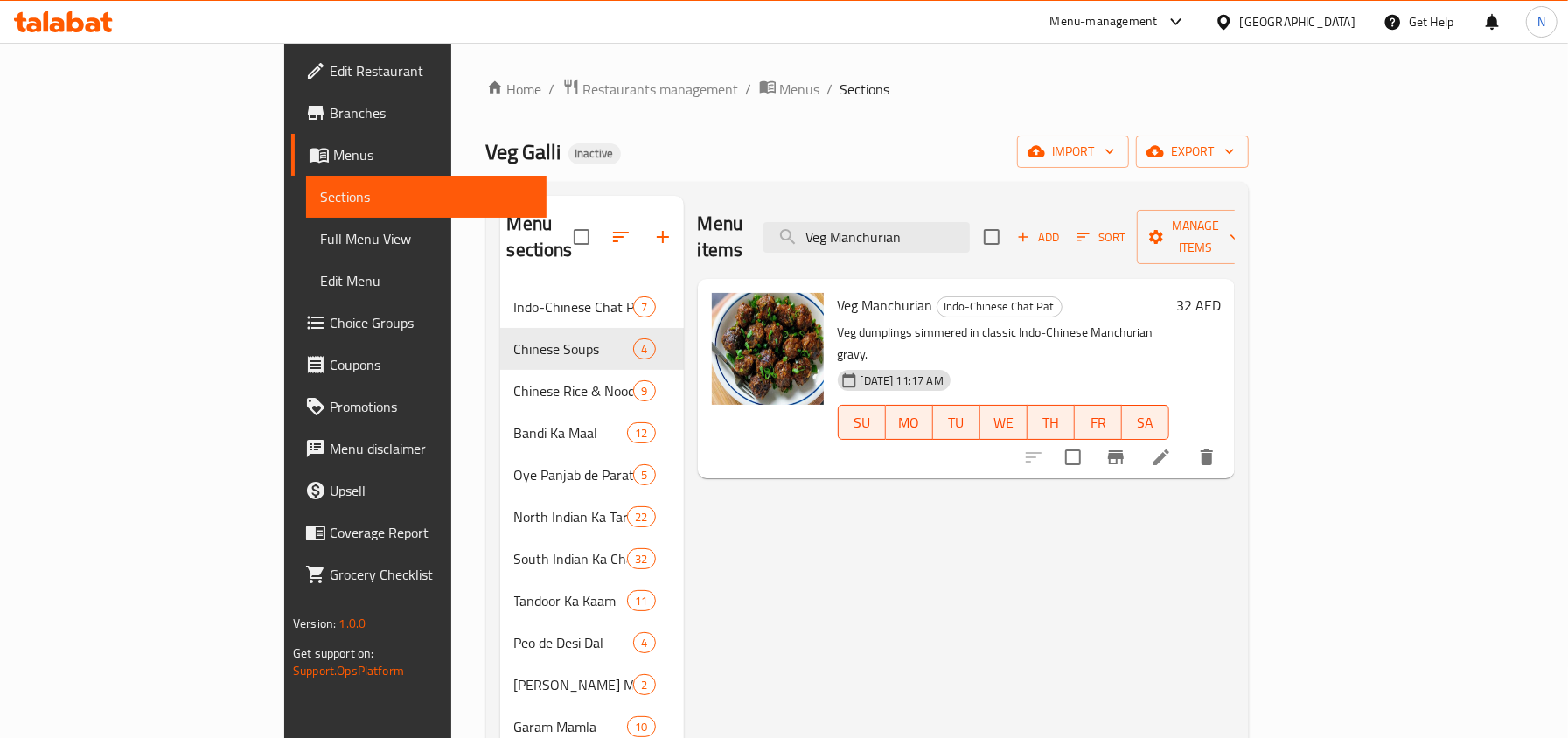
type input "Veg Manchurian"
click at [1186, 442] on li at bounding box center [1161, 457] width 49 height 31
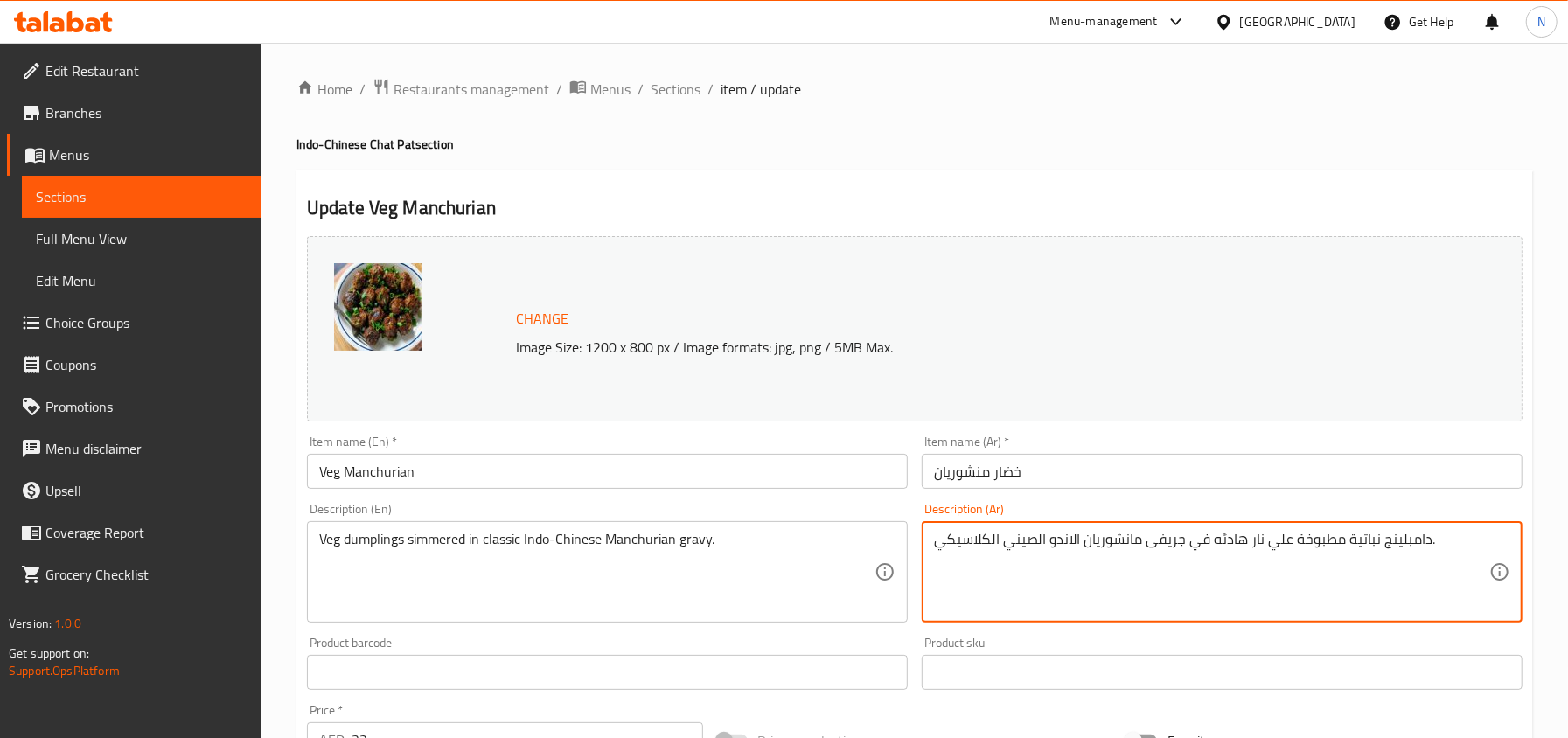
type textarea "دامبلينج نباتية مطبوخة علي نار هادئه في جريفى مانشوريان الاندو الصيني الكلاسيكي."
click at [1051, 473] on input "خضار منشوريان" at bounding box center [1221, 471] width 601 height 35
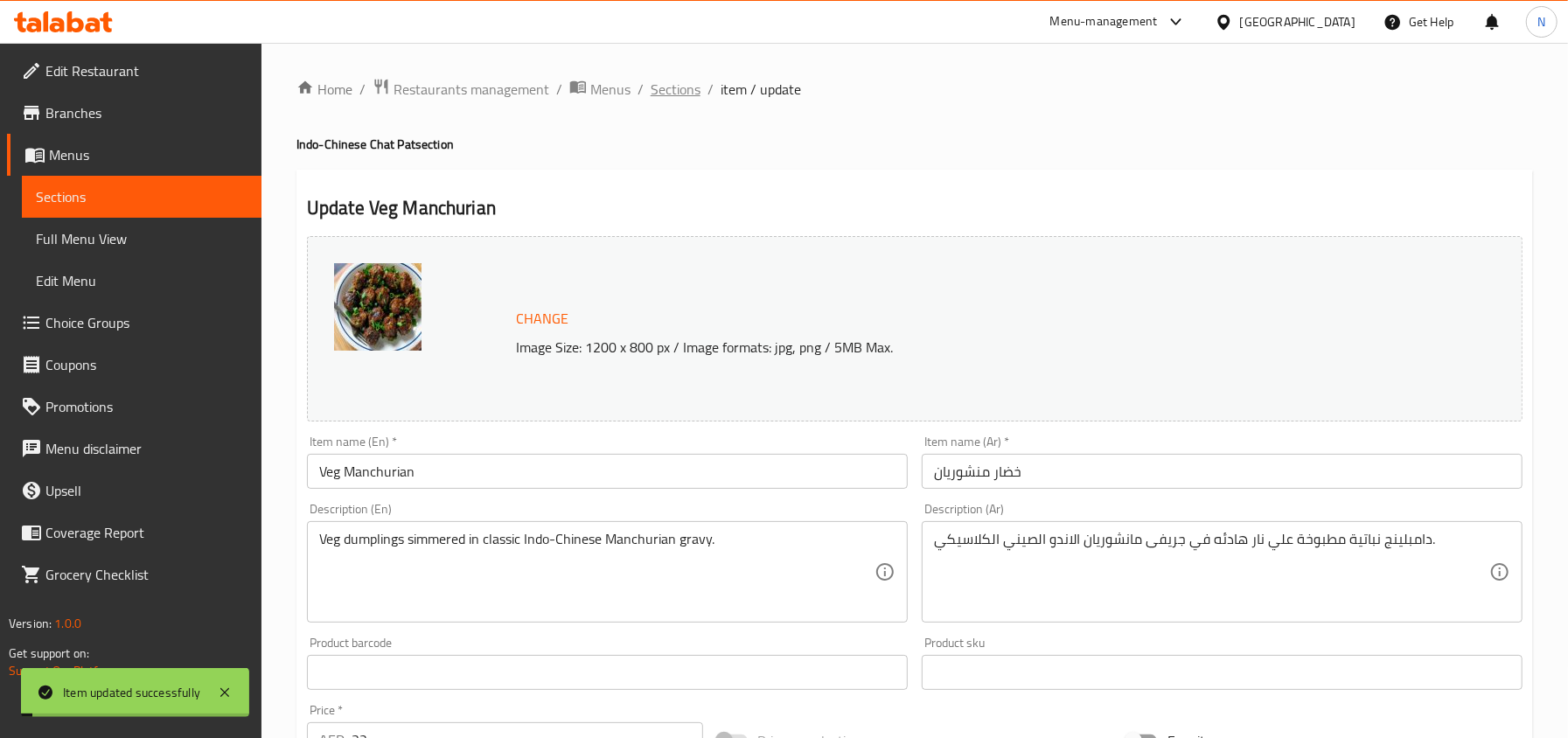
click at [667, 91] on span "Sections" at bounding box center [675, 89] width 50 height 21
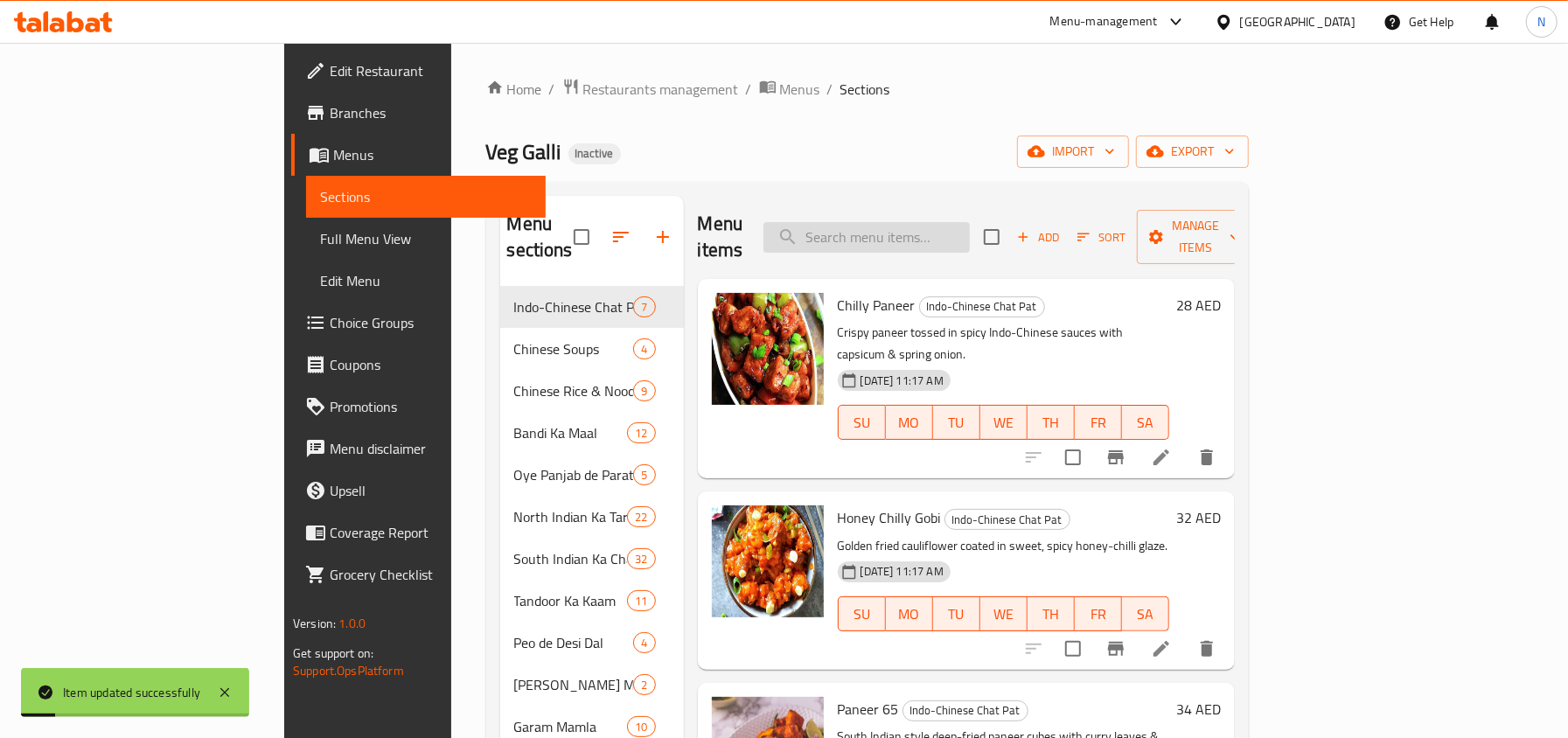
click at [969, 232] on input "search" at bounding box center [866, 237] width 206 height 30
paste input "Veg Fried Rice"
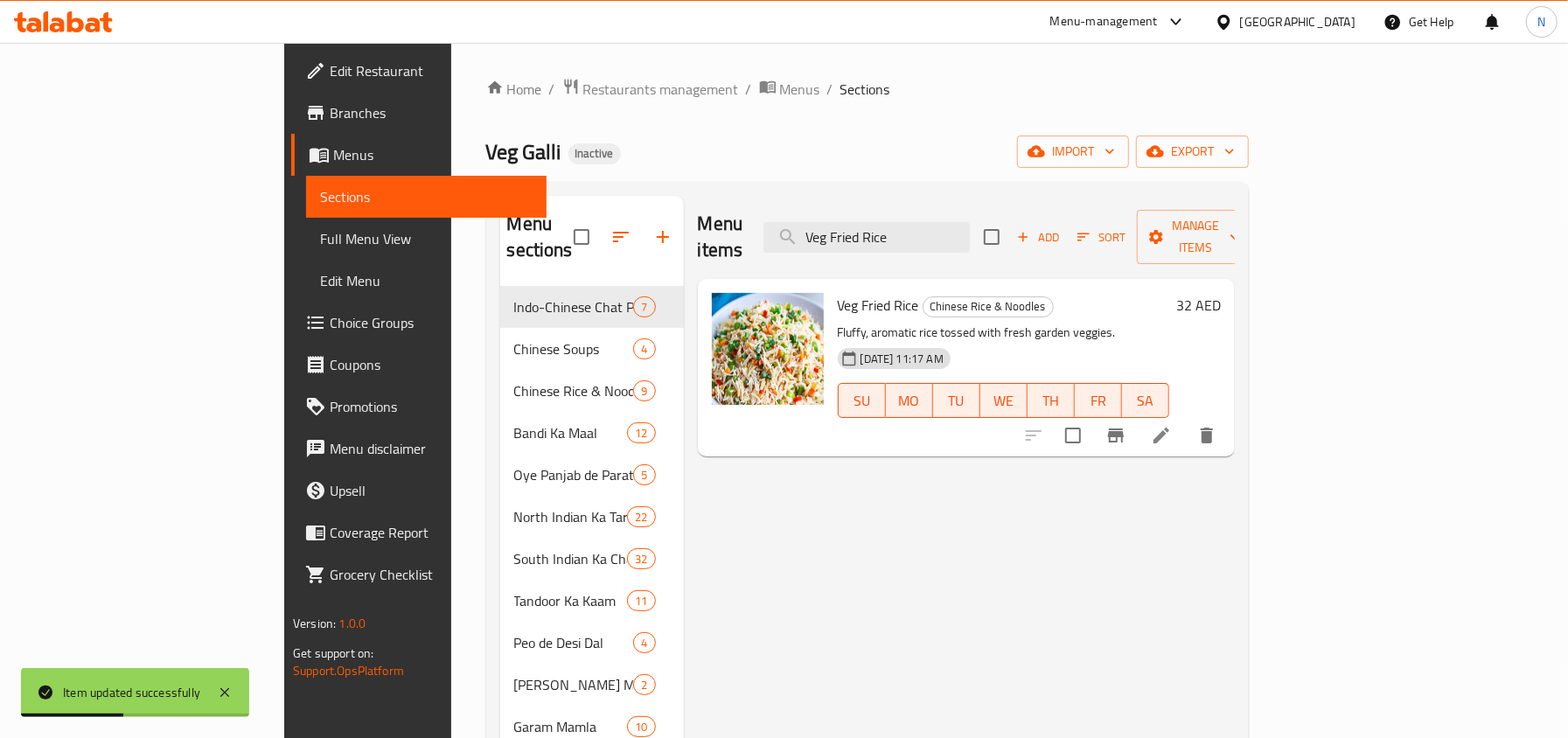
type input "Veg Fried Rice"
click at [1172, 424] on icon at bounding box center [1161, 435] width 21 height 21
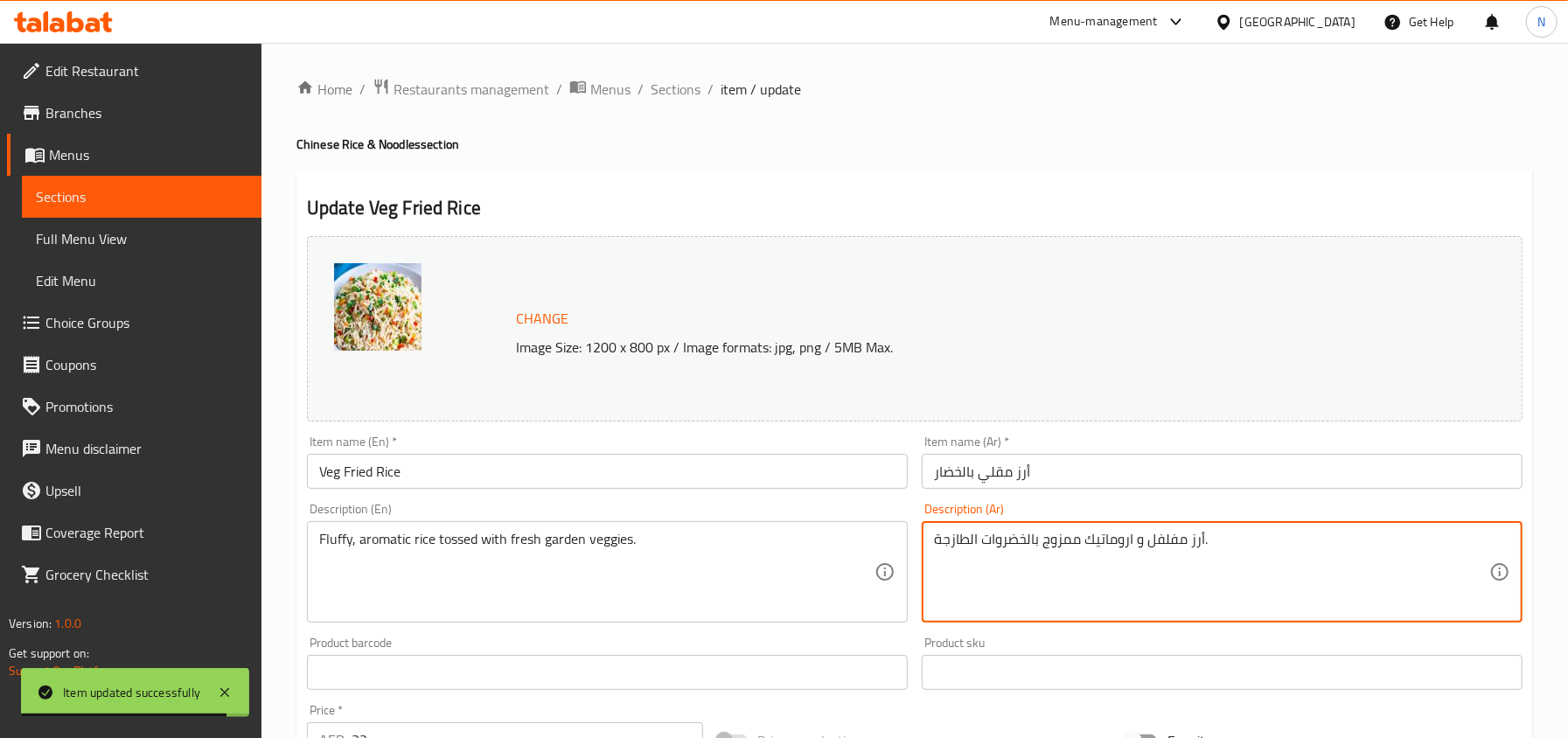
drag, startPoint x: 1070, startPoint y: 547, endPoint x: 1043, endPoint y: 551, distance: 27.3
type textarea "أرز مفلفل و اروماتيك مغموس بالخضروات الطازجة."
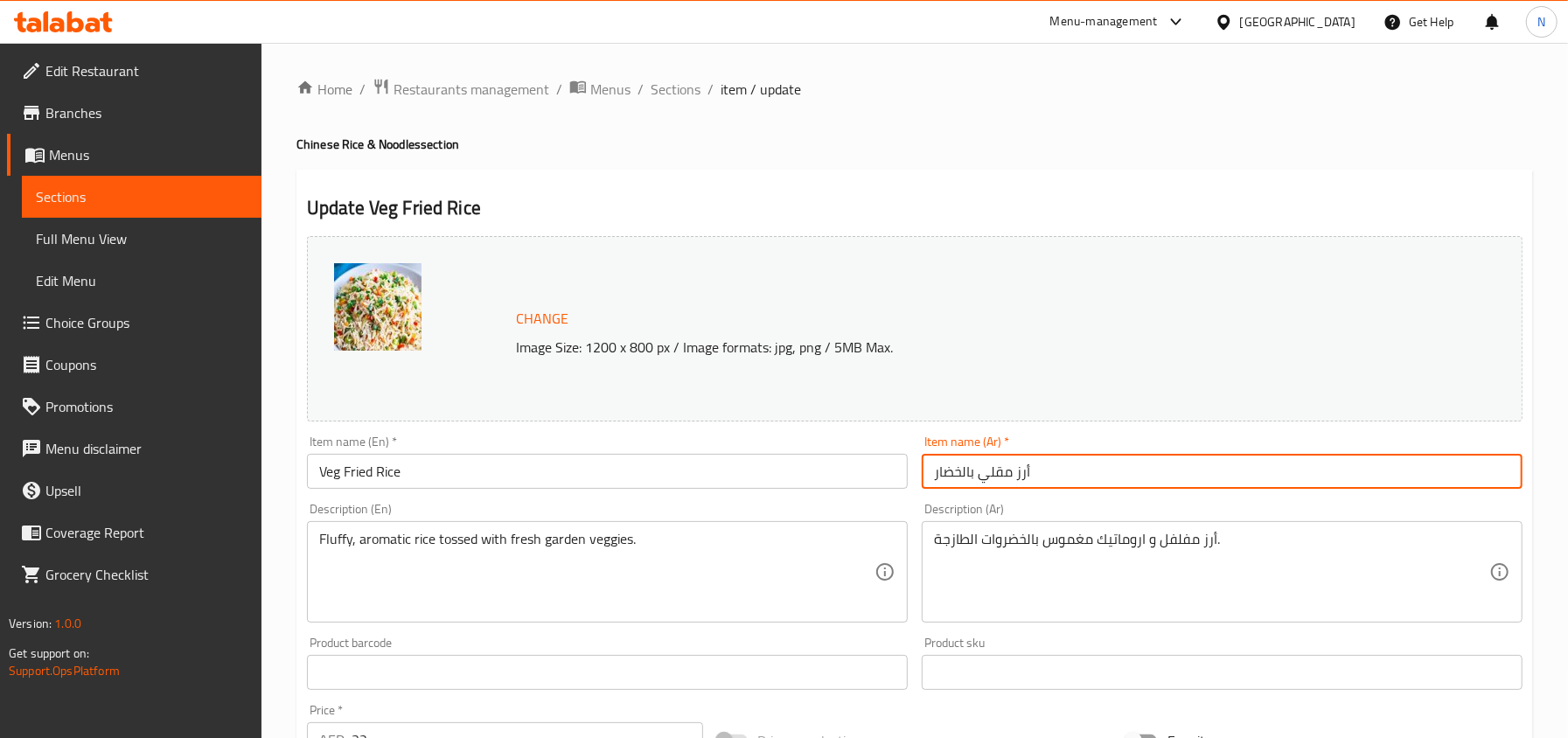
click at [1055, 484] on input "أرز مقلي بالخضار" at bounding box center [1221, 471] width 601 height 35
click at [669, 84] on span "Sections" at bounding box center [675, 89] width 50 height 21
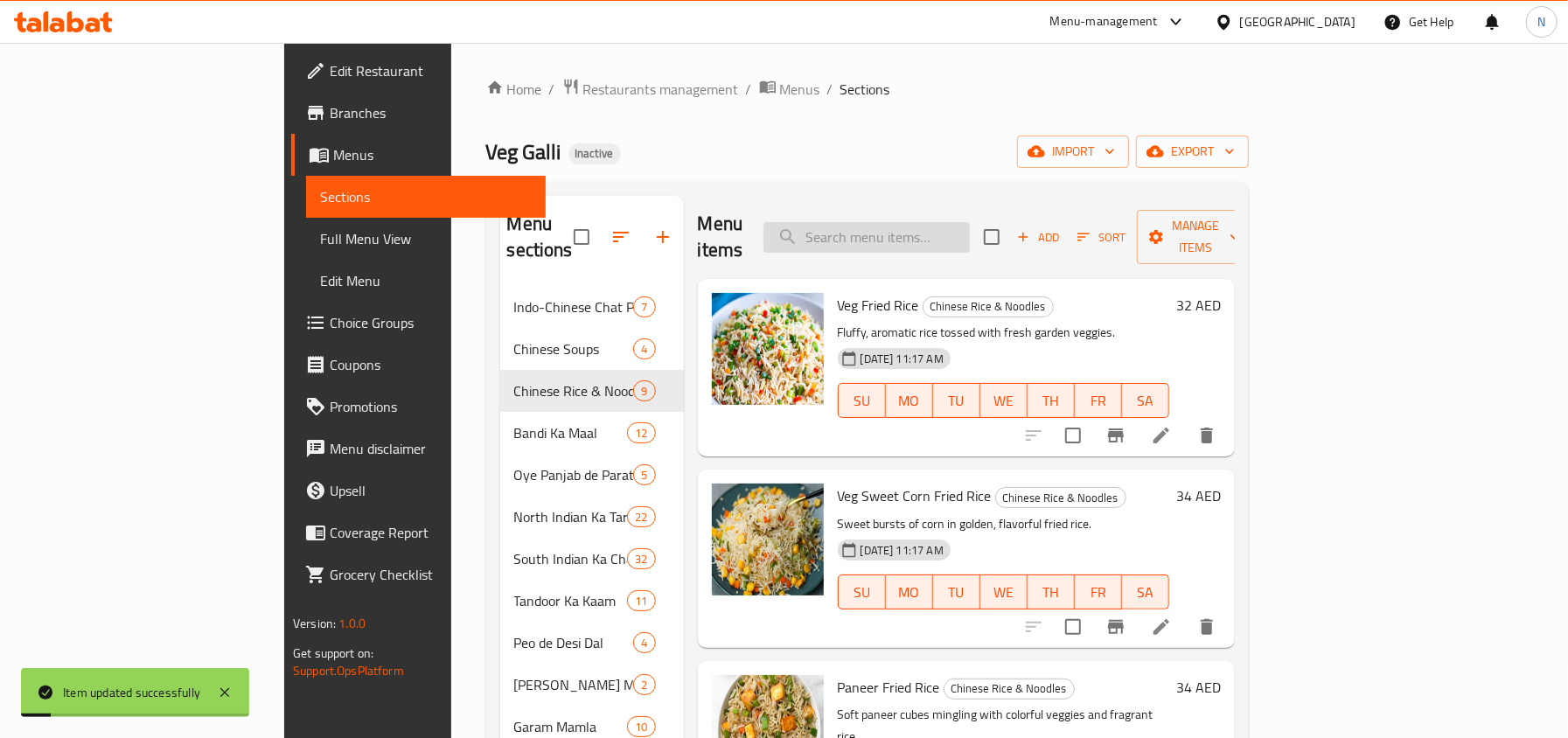
click at [969, 222] on input "search" at bounding box center [866, 237] width 206 height 30
paste input "Paneer Fried Rice"
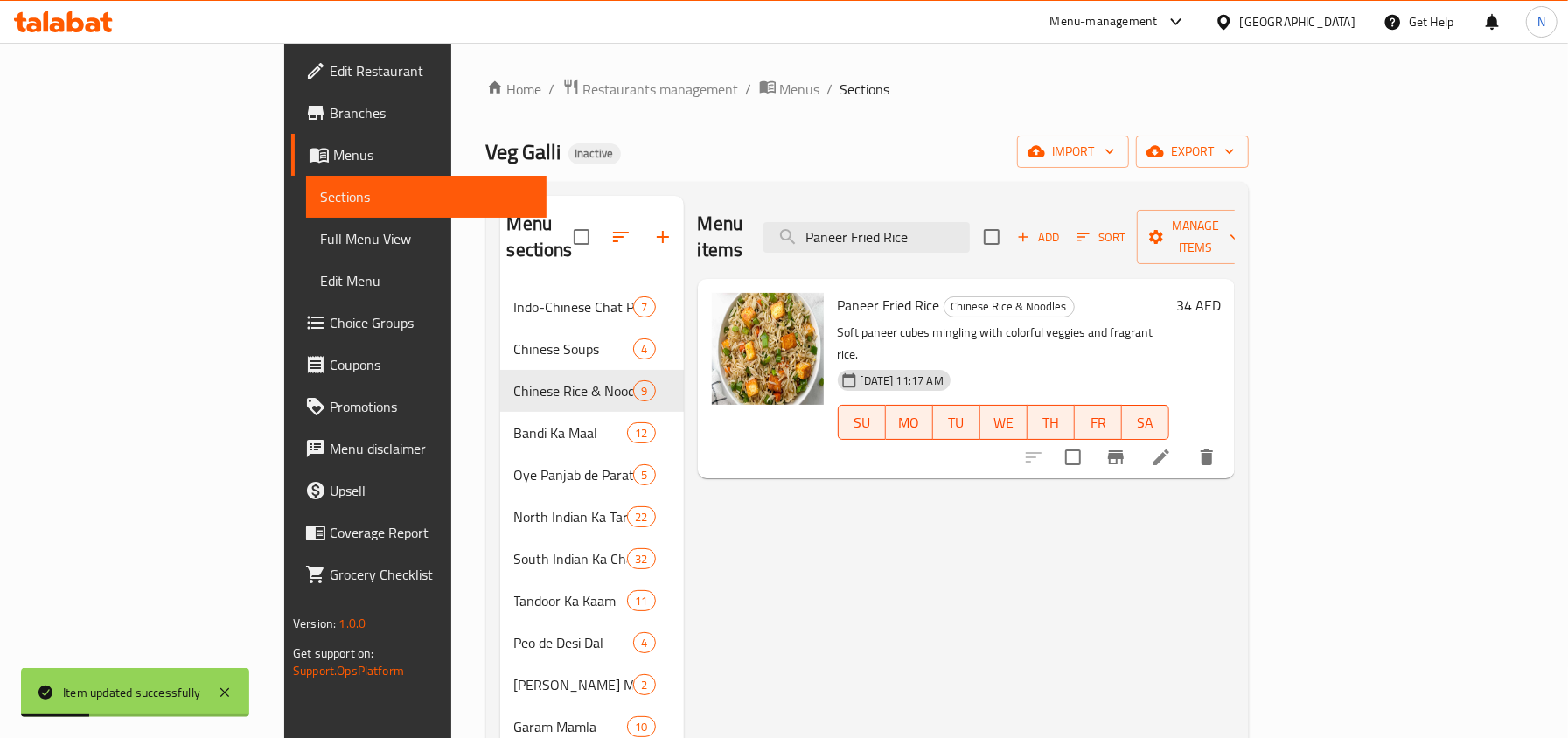
type input "Paneer Fried Rice"
click at [1172, 446] on icon at bounding box center [1161, 457] width 21 height 21
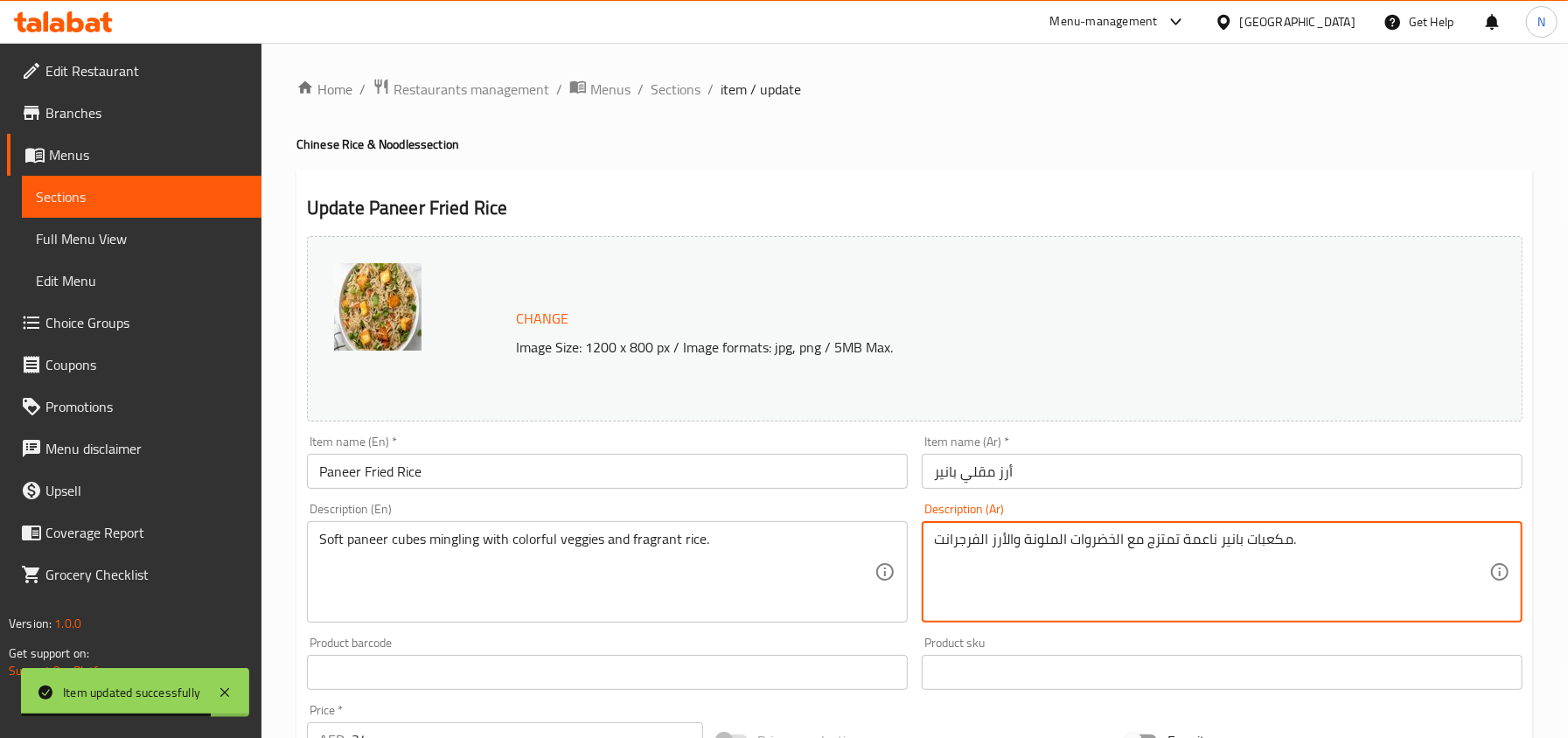
drag, startPoint x: 979, startPoint y: 538, endPoint x: 937, endPoint y: 538, distance: 42.0
type textarea "مكعبات بانير ناعمة تمتزج مع الخضروات الملونة والأرز العطري."
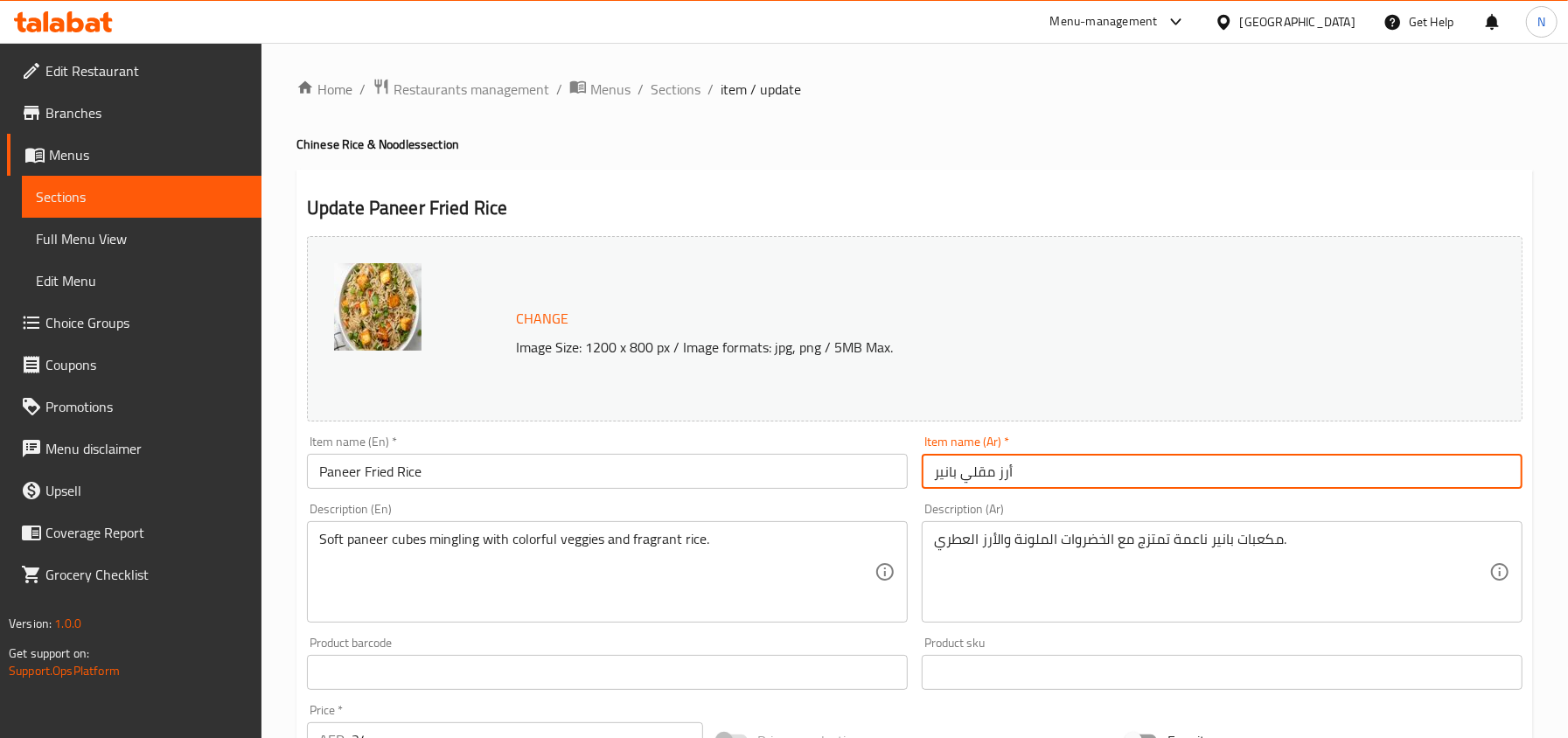
click at [990, 489] on input "أرز مقلي بانير" at bounding box center [1221, 471] width 601 height 35
click at [661, 88] on span "Sections" at bounding box center [675, 89] width 50 height 21
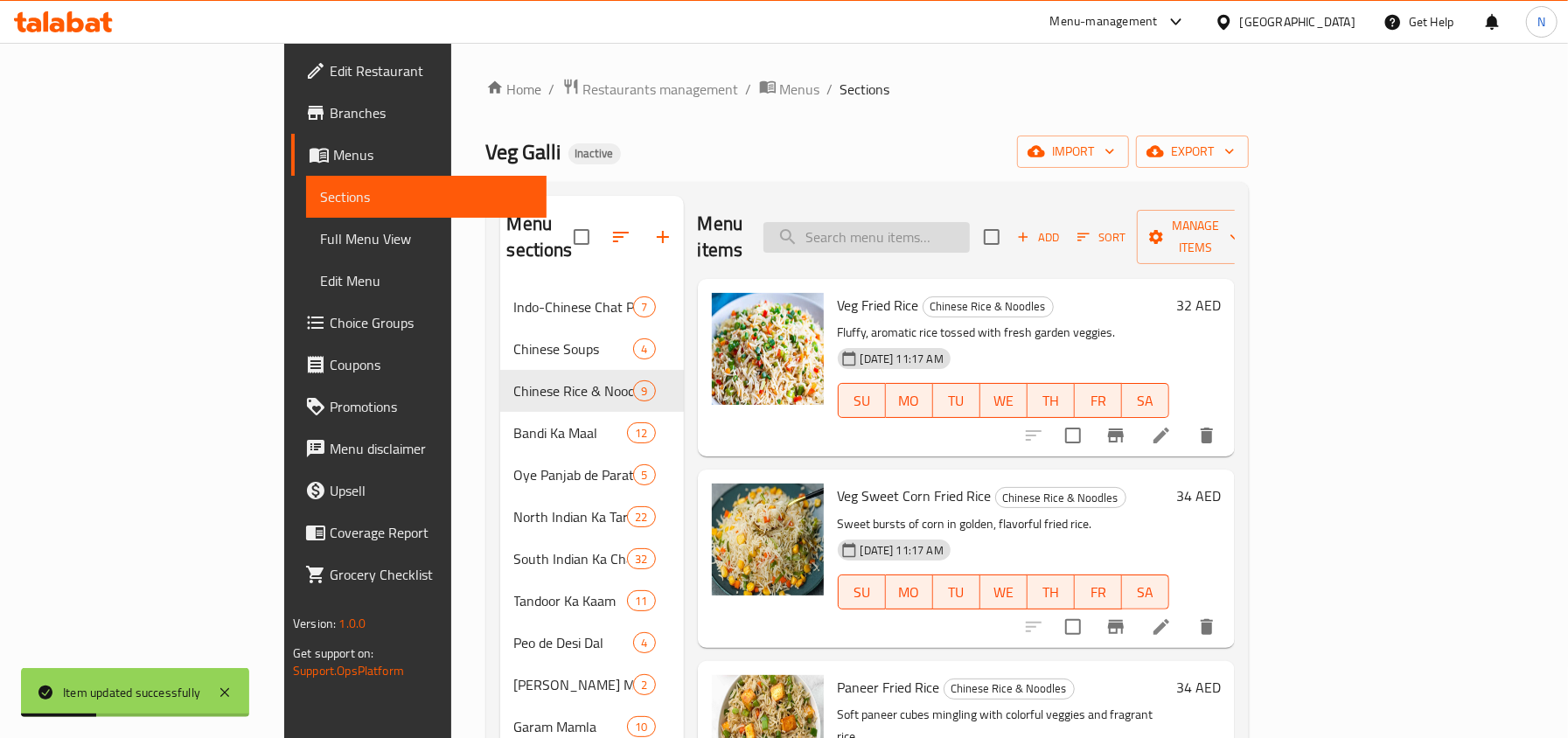
click at [956, 236] on input "search" at bounding box center [866, 237] width 206 height 30
paste input "Cheese Noodles"
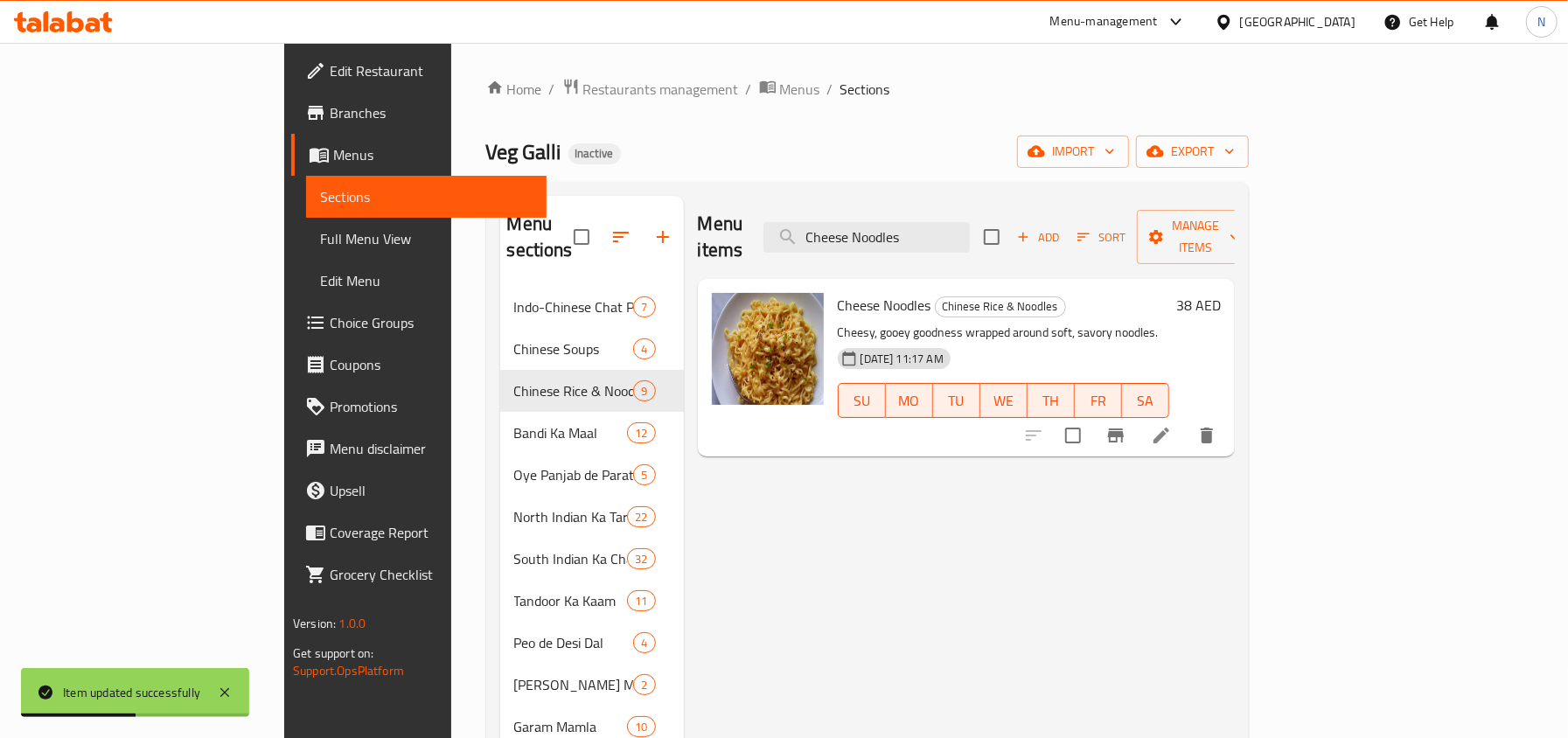
type input "Cheese Noodles"
click at [1172, 424] on icon at bounding box center [1161, 435] width 21 height 21
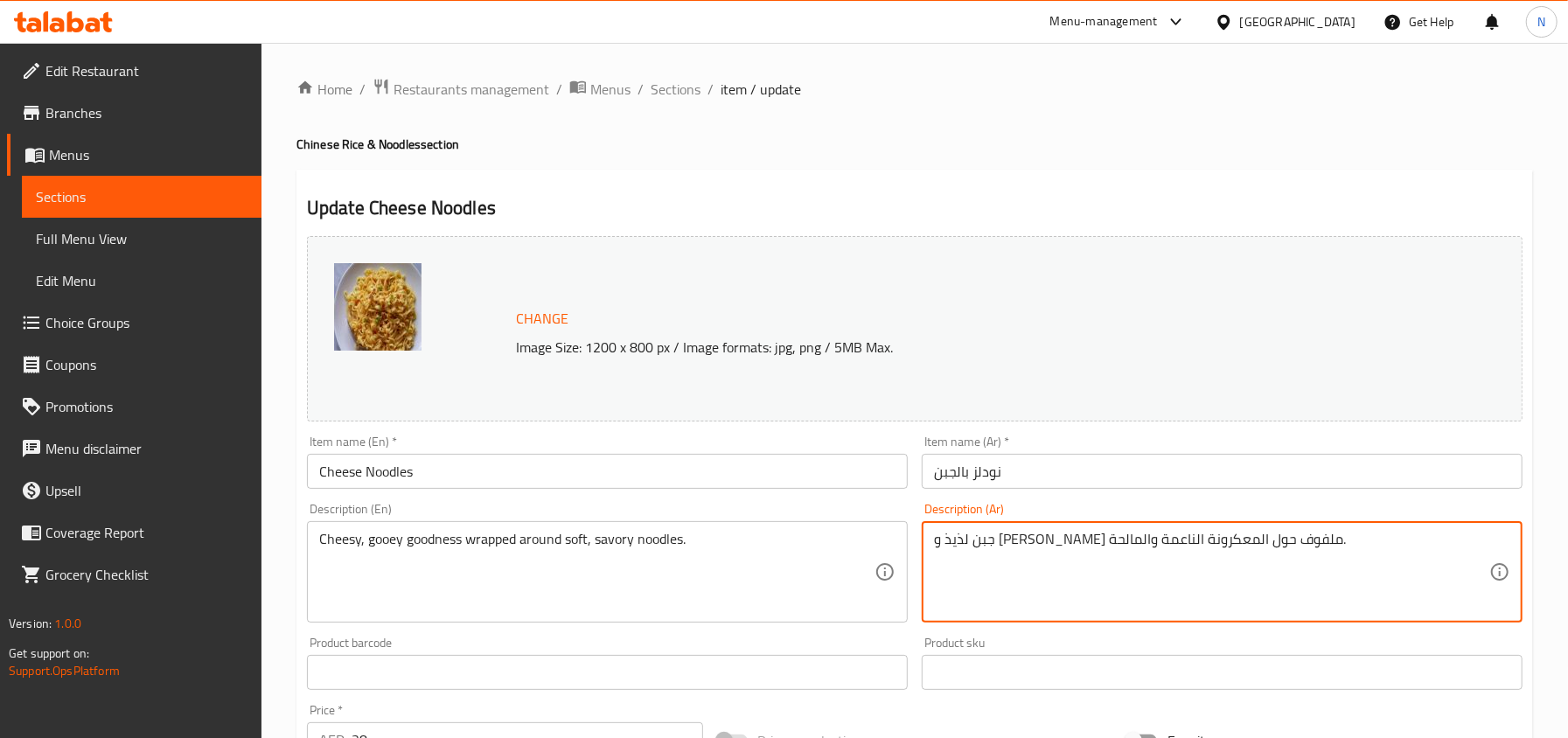
drag, startPoint x: 1260, startPoint y: 543, endPoint x: 1319, endPoint y: 545, distance: 59.0
click at [1319, 545] on textarea "جبن لذيذ و جووي جودنيس ملفوف حول المعكرونة الناعمة والمالحة." at bounding box center [1210, 572] width 555 height 83
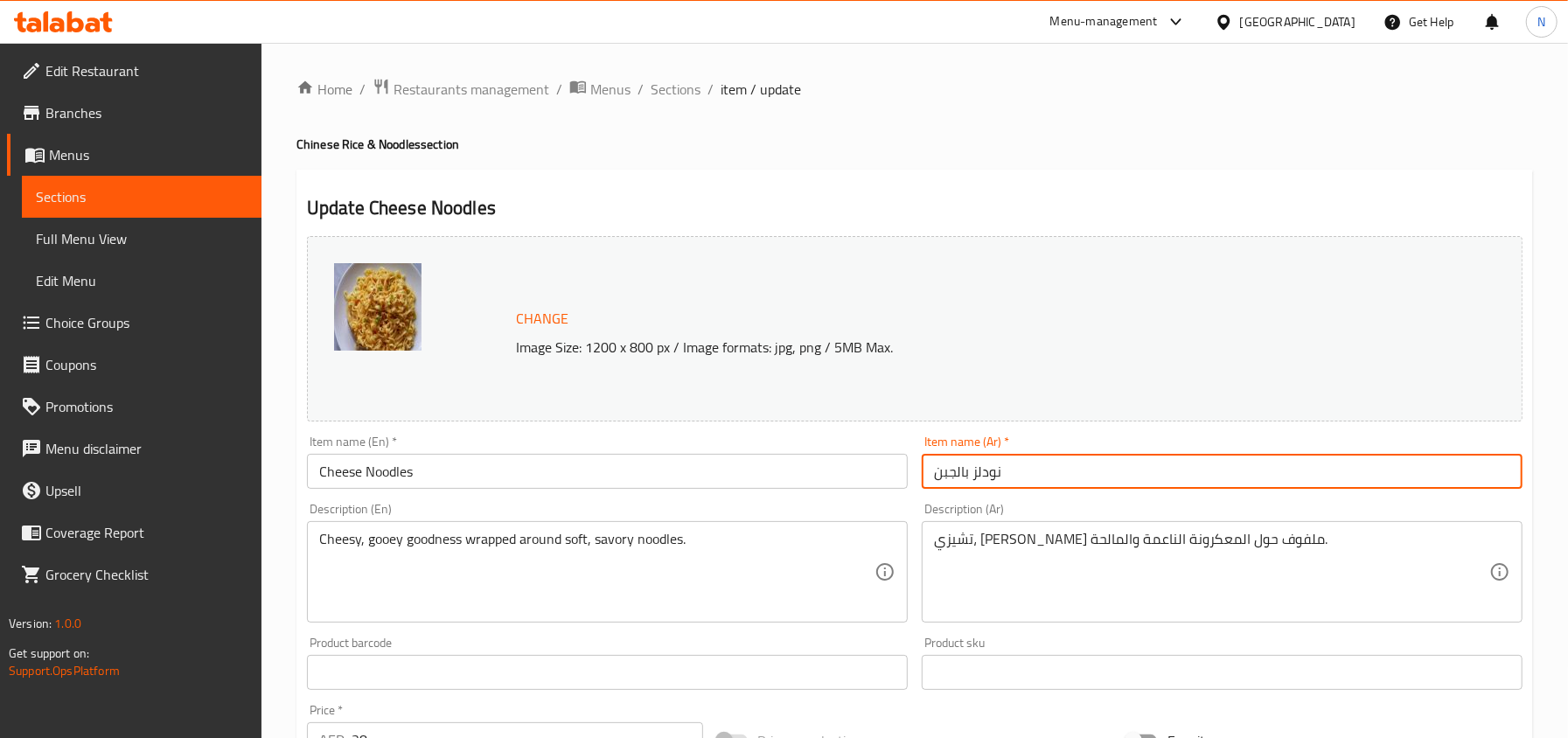
click at [1043, 480] on input "نودلز بالجبن" at bounding box center [1221, 471] width 601 height 35
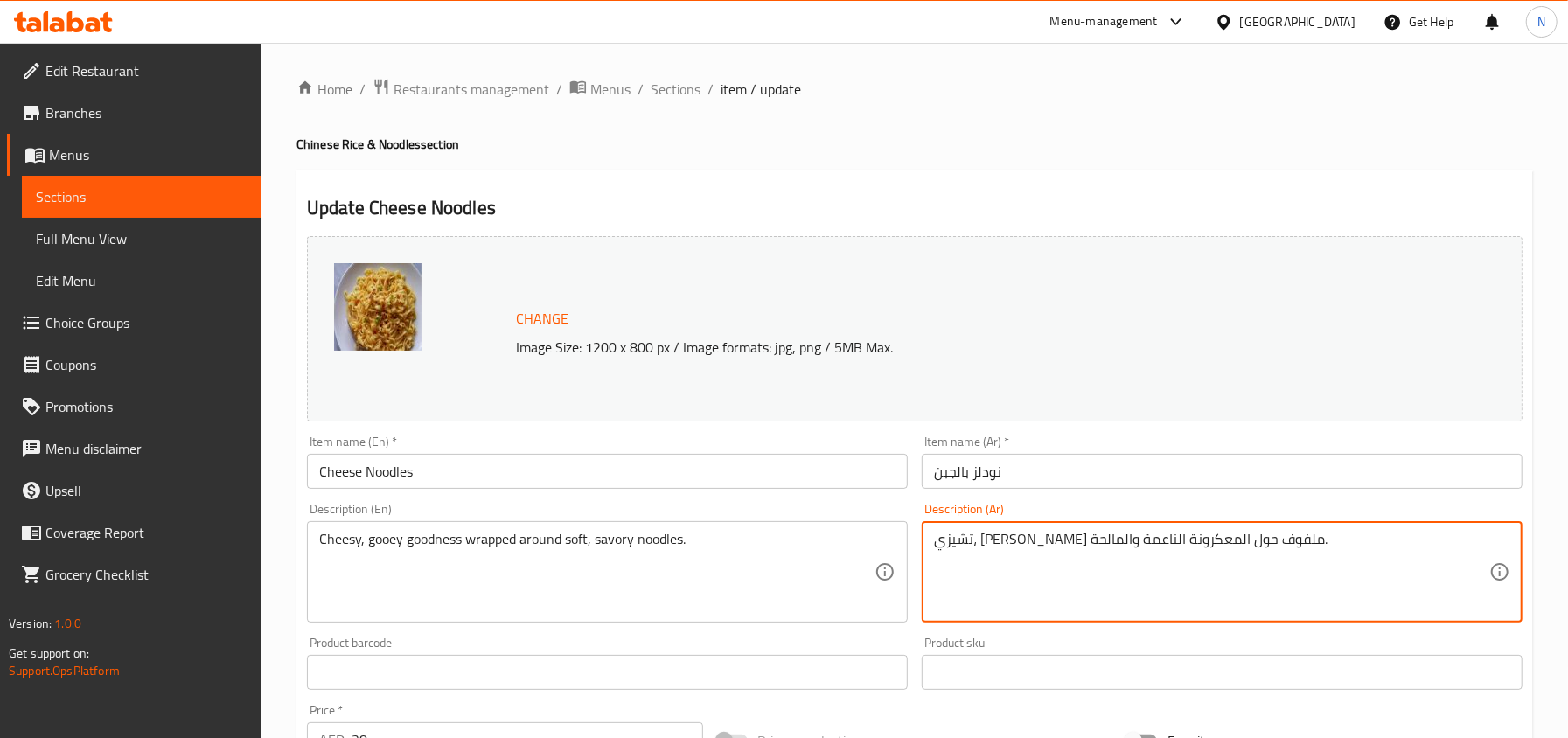
drag, startPoint x: 1082, startPoint y: 536, endPoint x: 1029, endPoint y: 539, distance: 53.1
click at [1029, 539] on textarea "تشيزي، جووي جودنيس ملفوف حول المعكرونة الناعمة والمالحة." at bounding box center [1210, 572] width 555 height 83
type textarea "تشيزي، جووي جودنيس ملفوف حول النودلز الناعمة والمالحة."
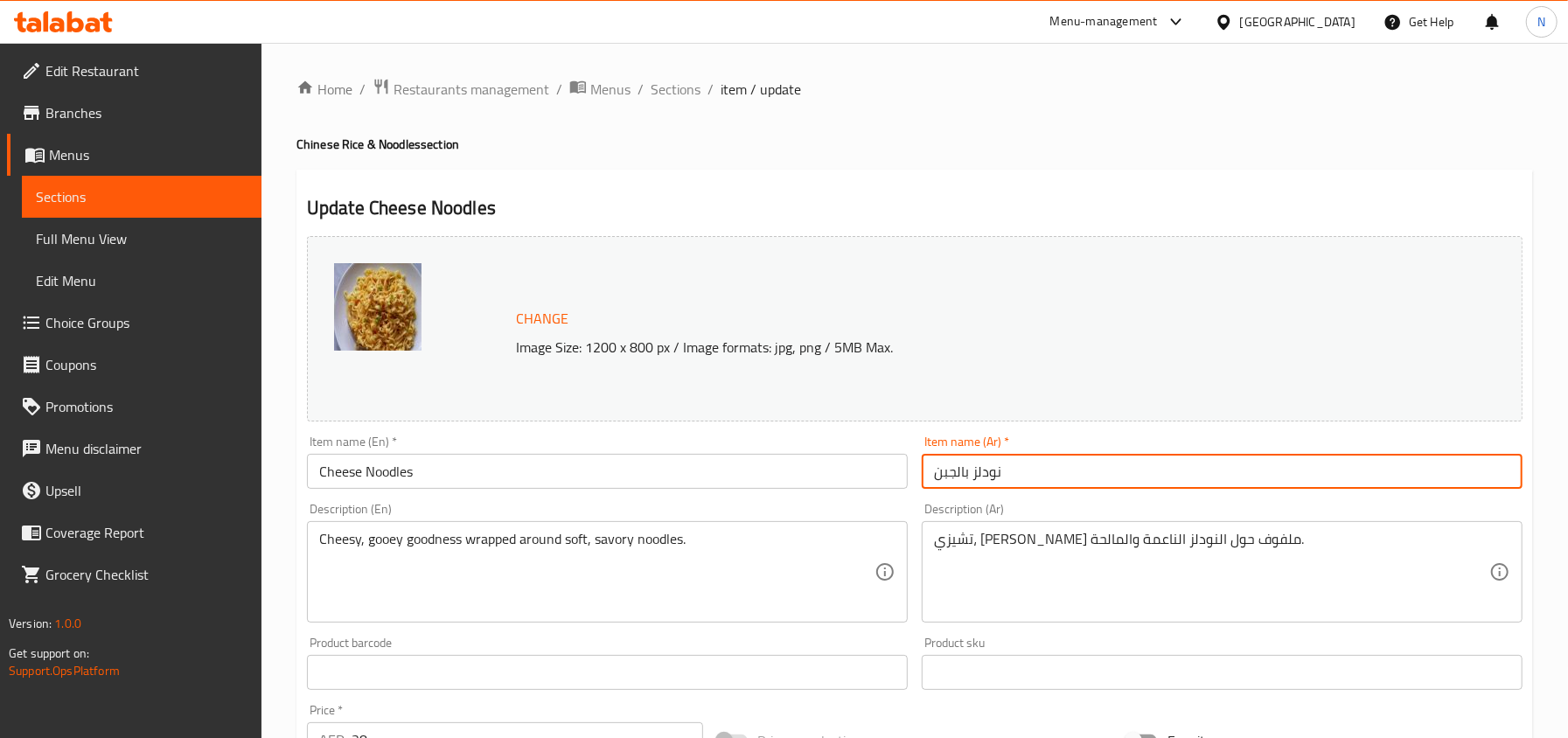
click at [989, 479] on input "نودلز بالجبن" at bounding box center [1221, 471] width 601 height 35
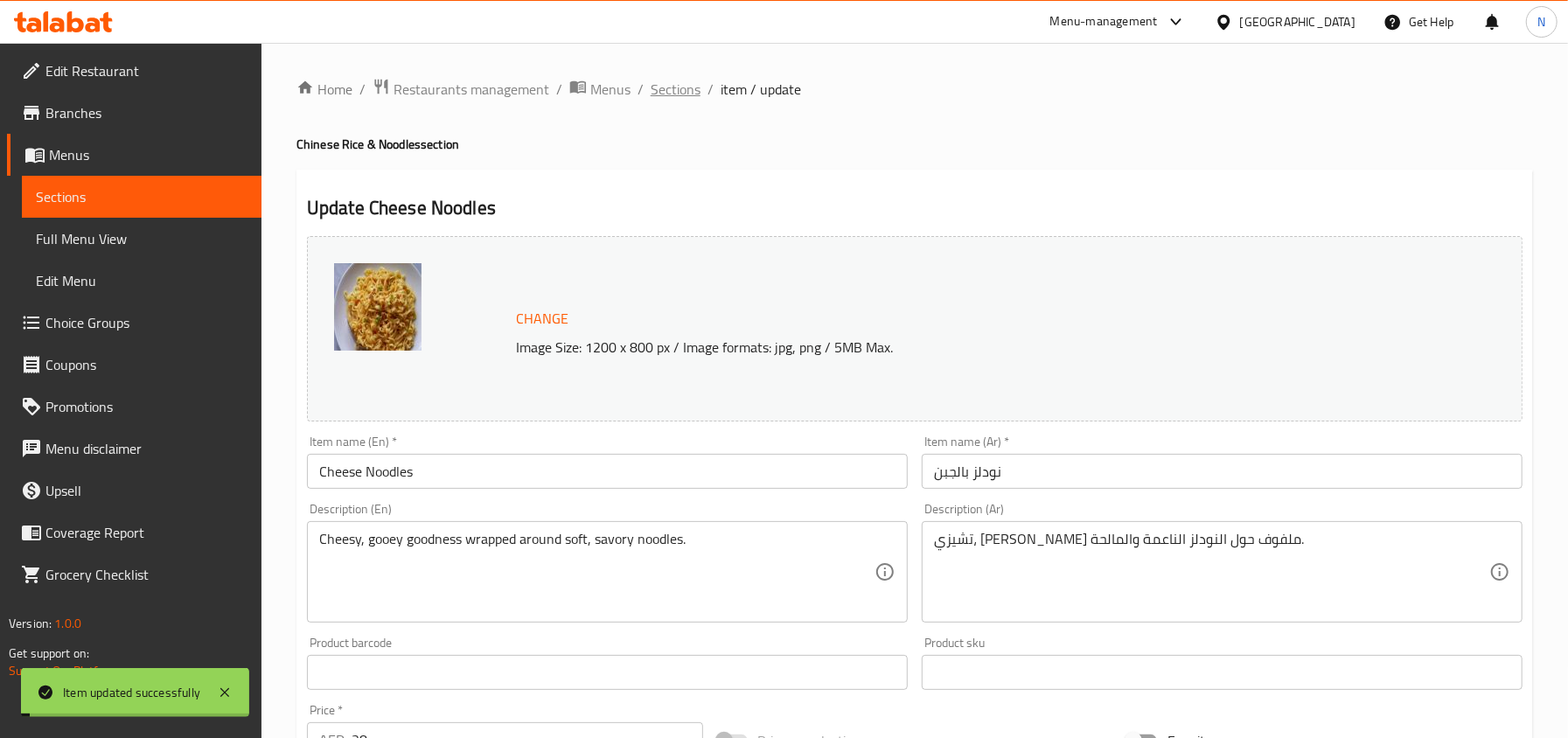
click at [679, 83] on span "Sections" at bounding box center [675, 89] width 50 height 21
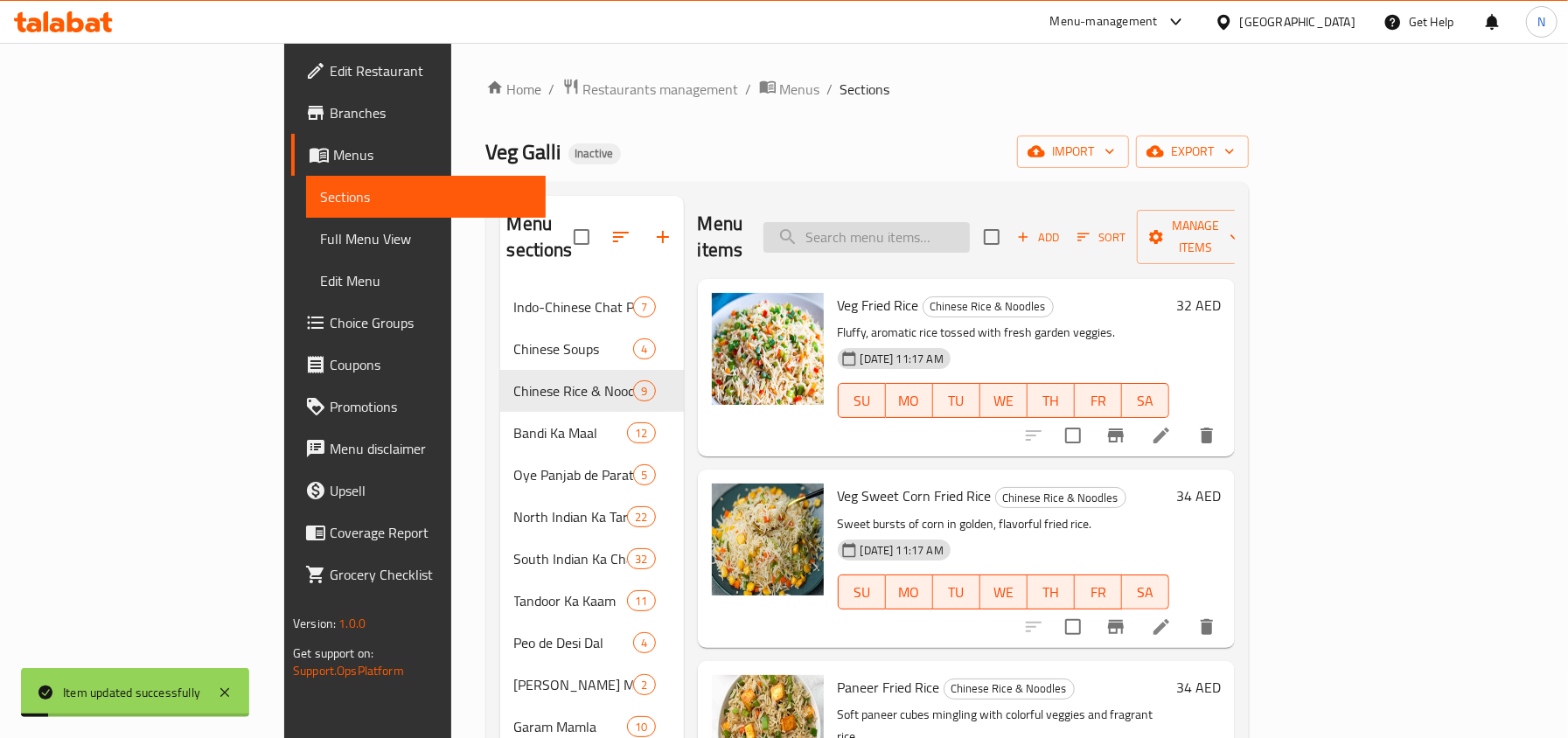
click at [932, 222] on input "search" at bounding box center [866, 237] width 206 height 30
paste input "Schezwan Noodles (Special)"
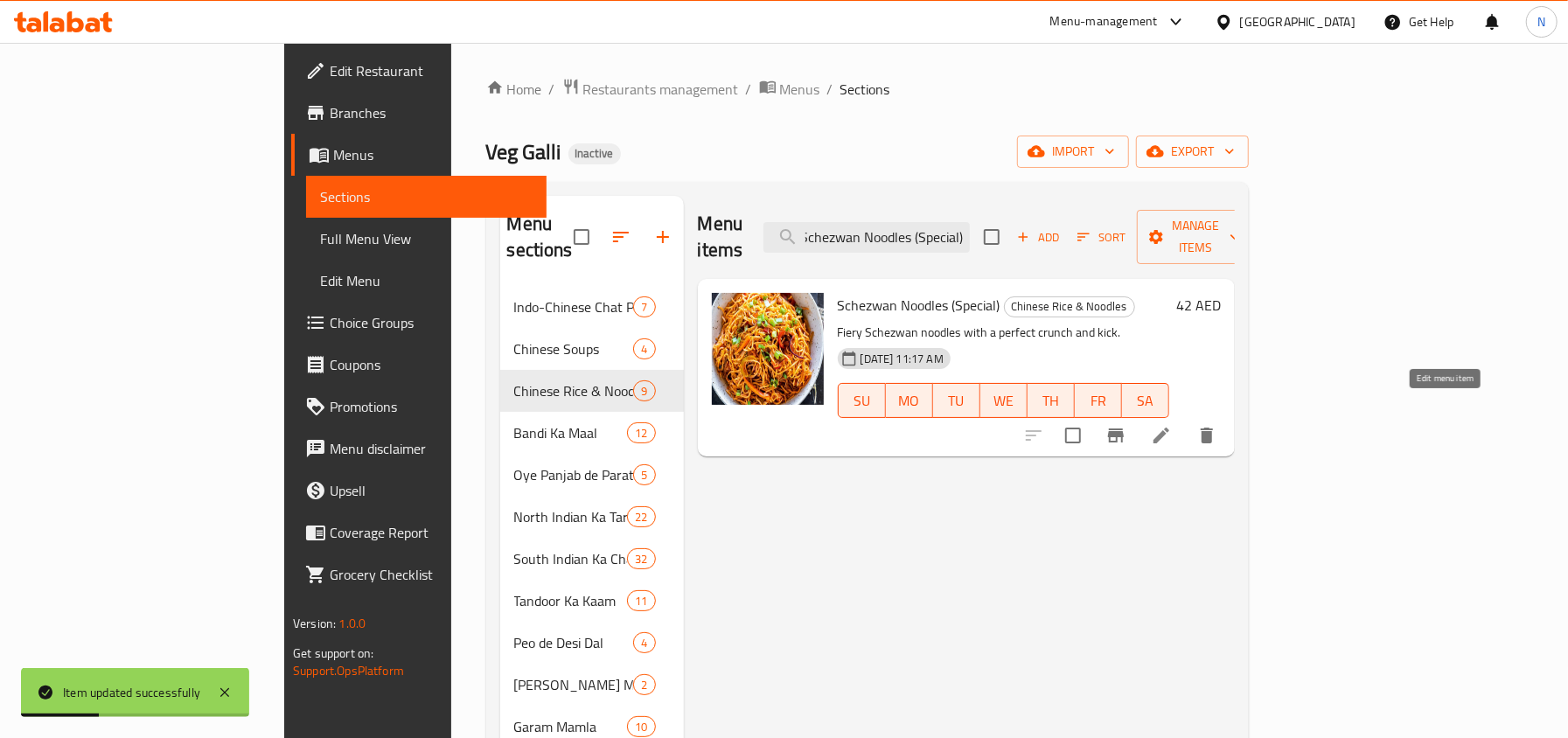
type input "Schezwan Noodles (Special)"
click at [1169, 427] on icon at bounding box center [1161, 435] width 16 height 16
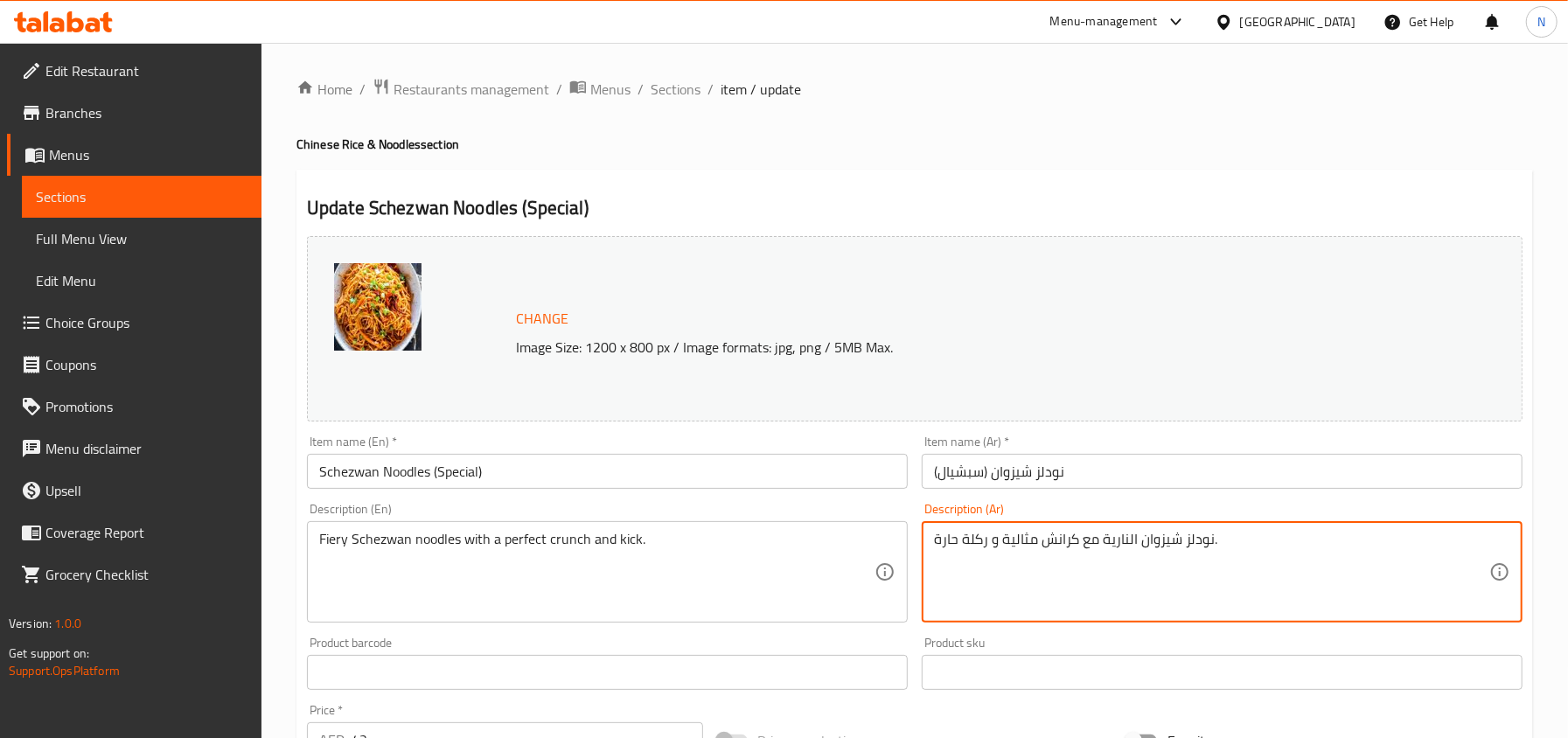
drag, startPoint x: 988, startPoint y: 542, endPoint x: 923, endPoint y: 542, distance: 65.0
type textarea "نودلز شيزوان النارية مع كرانش مثالية ولمسه."
click at [1035, 460] on input "نودلز شيزوان (سبشيال)" at bounding box center [1221, 471] width 601 height 35
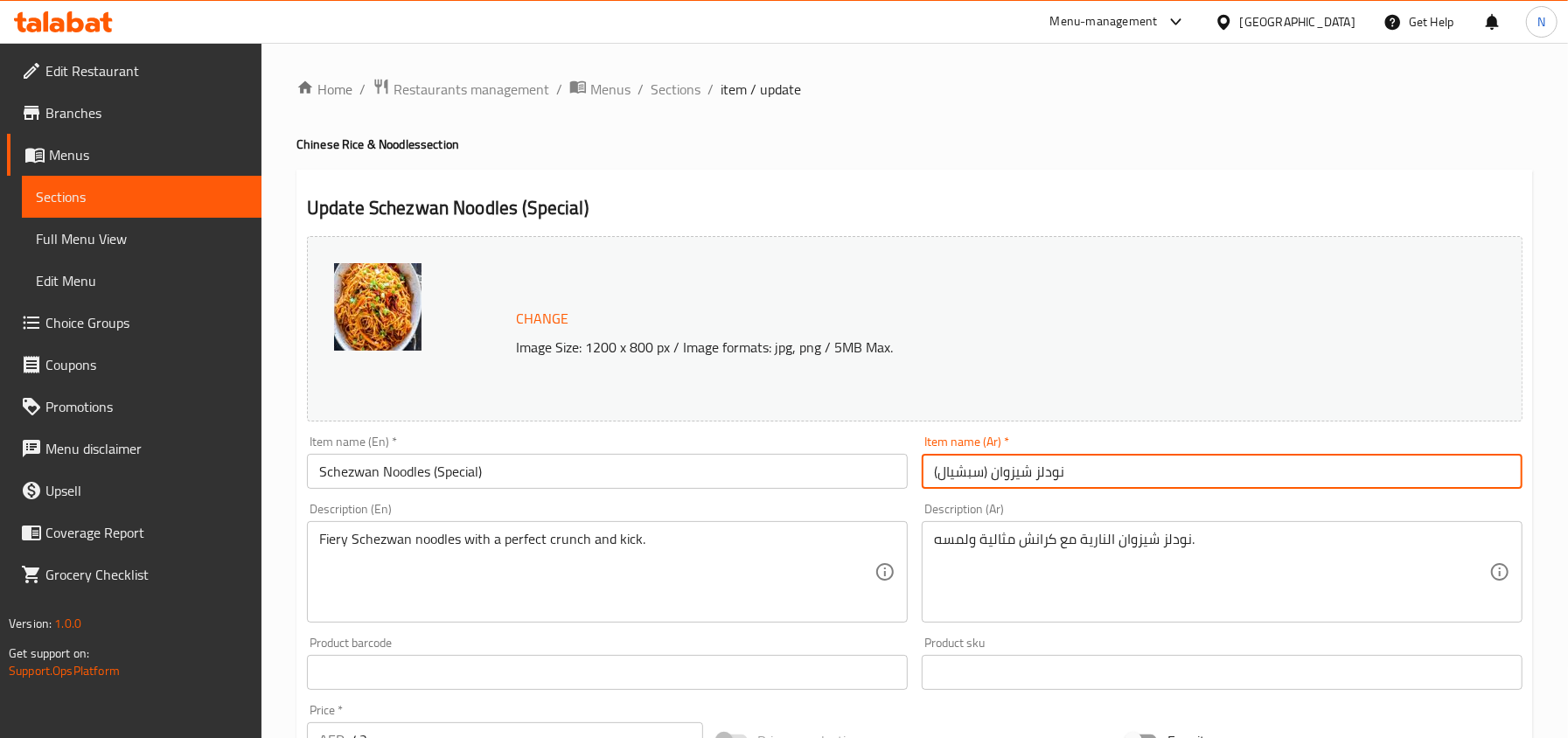
click at [687, 94] on span "Sections" at bounding box center [675, 89] width 50 height 21
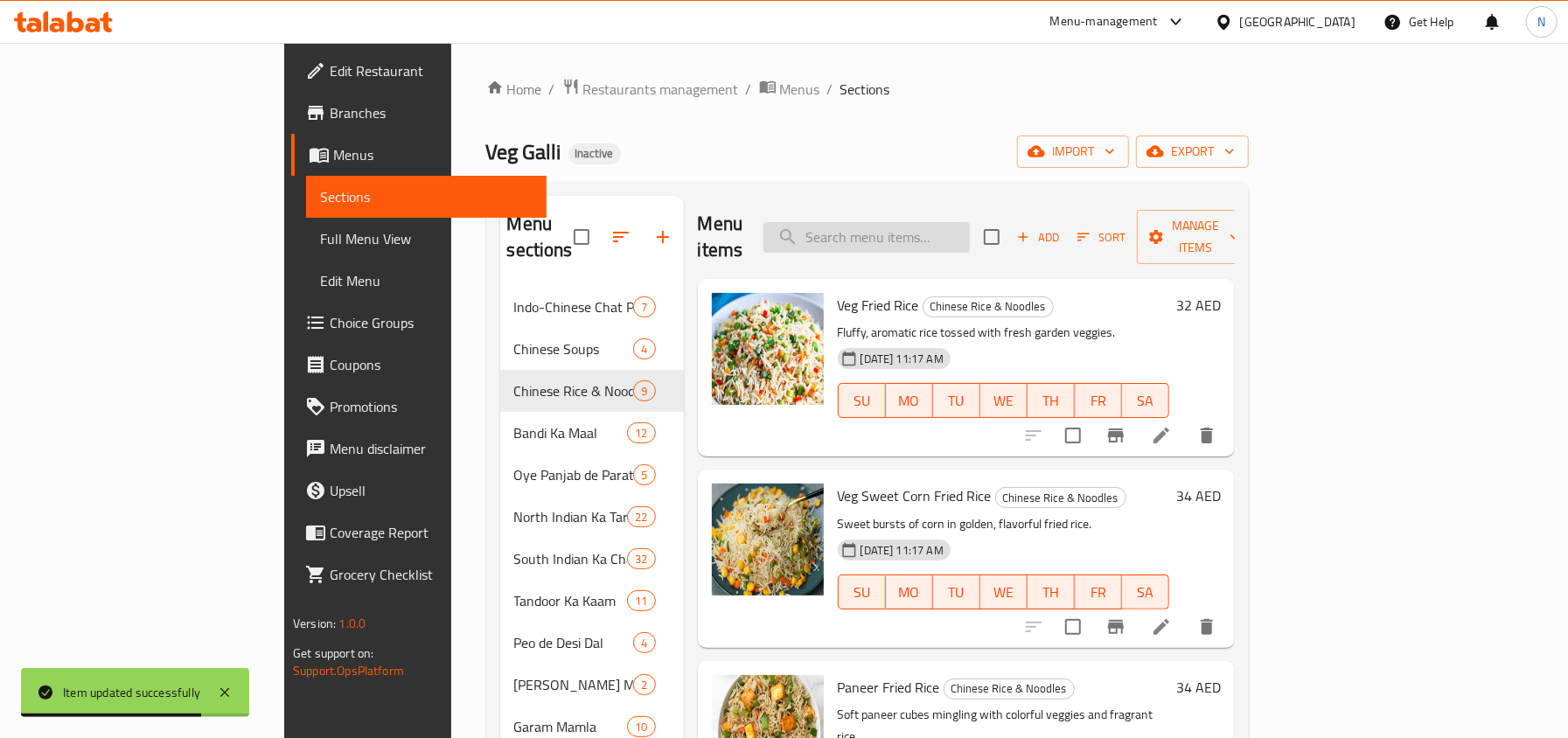
click at [969, 222] on input "search" at bounding box center [866, 237] width 206 height 30
paste input "Hakka Noodles"
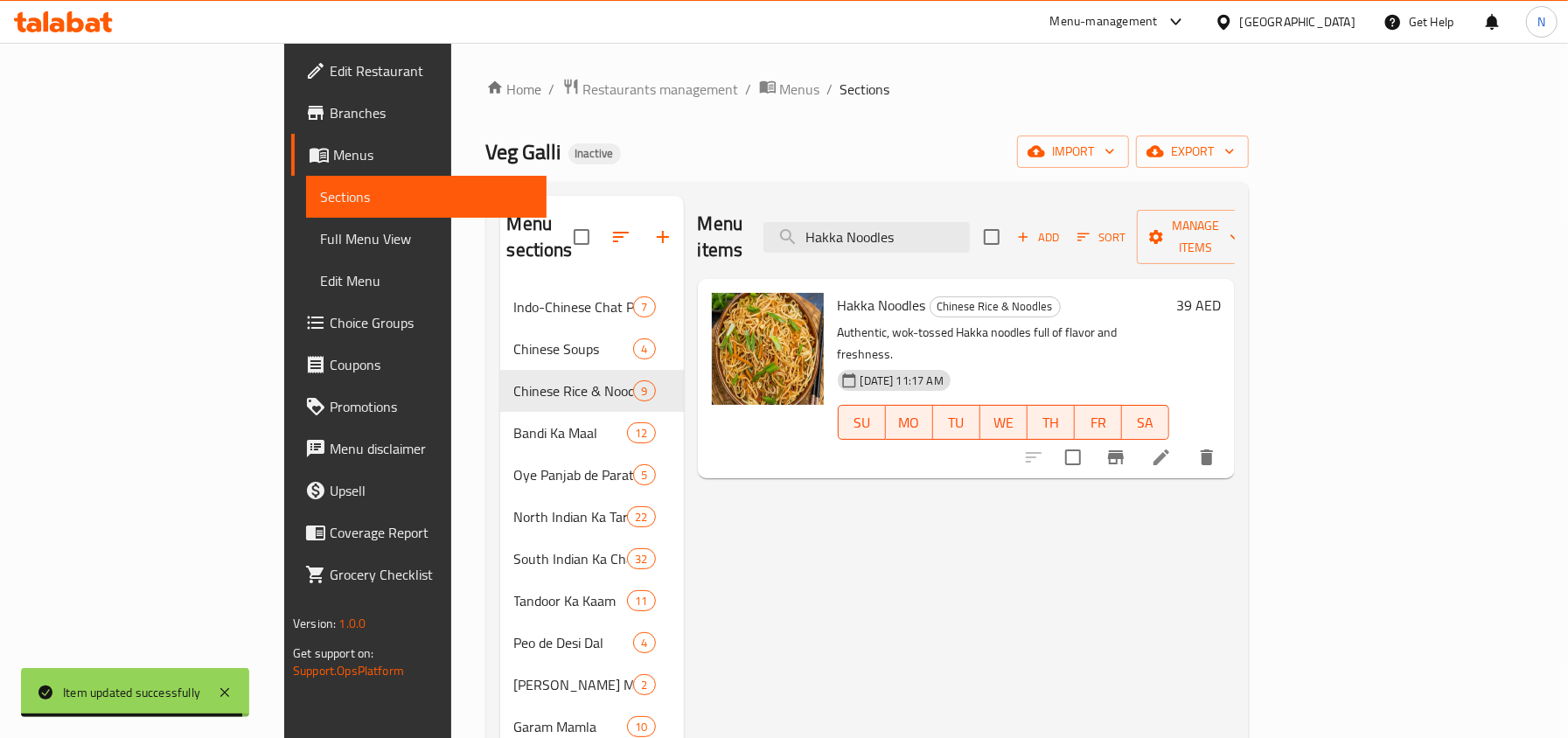
type input "Hakka Noodles"
click at [1186, 442] on li at bounding box center [1161, 457] width 49 height 31
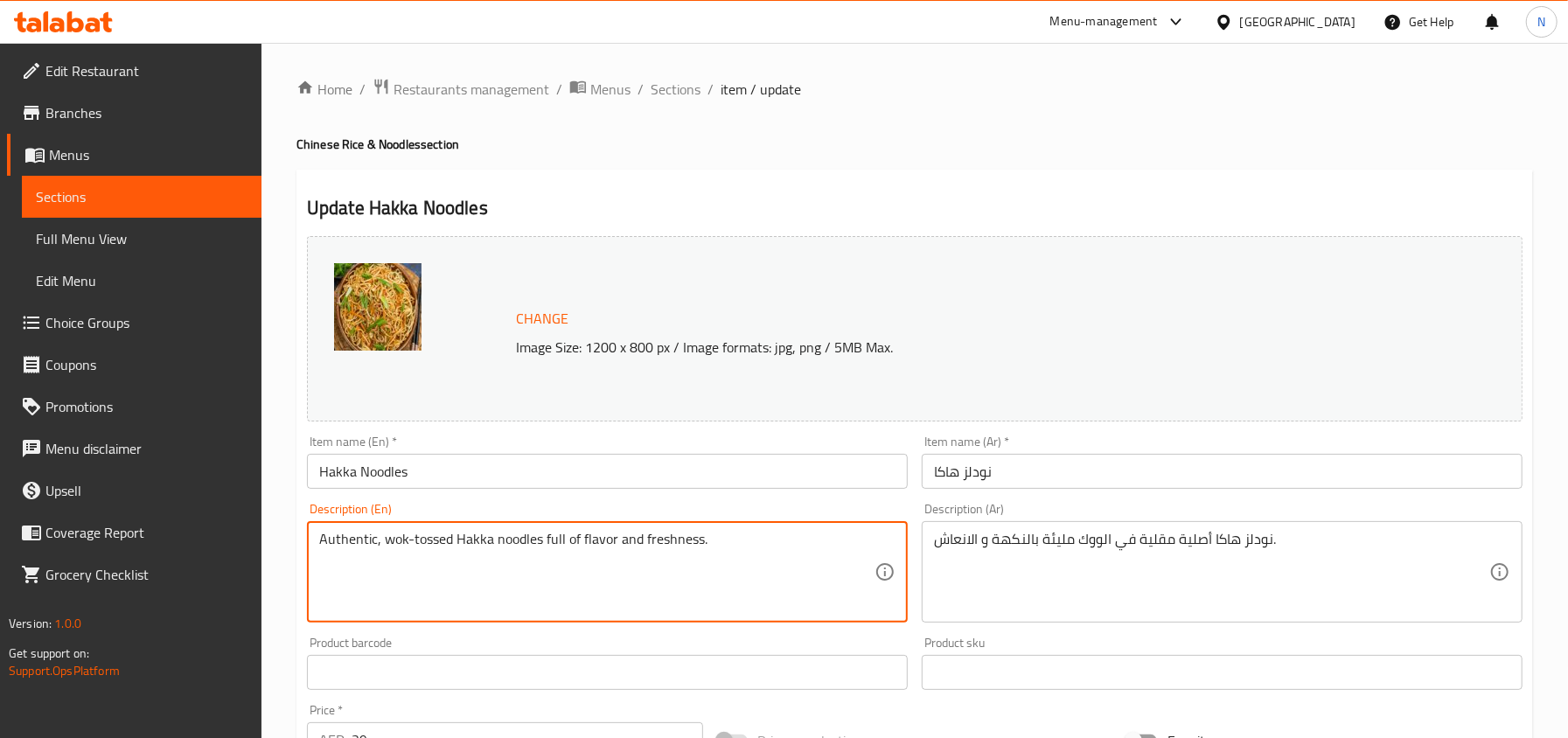
click at [651, 553] on textarea "Authentic, wok-tossed Hakka noodles full of flavor and freshness." at bounding box center [596, 572] width 555 height 83
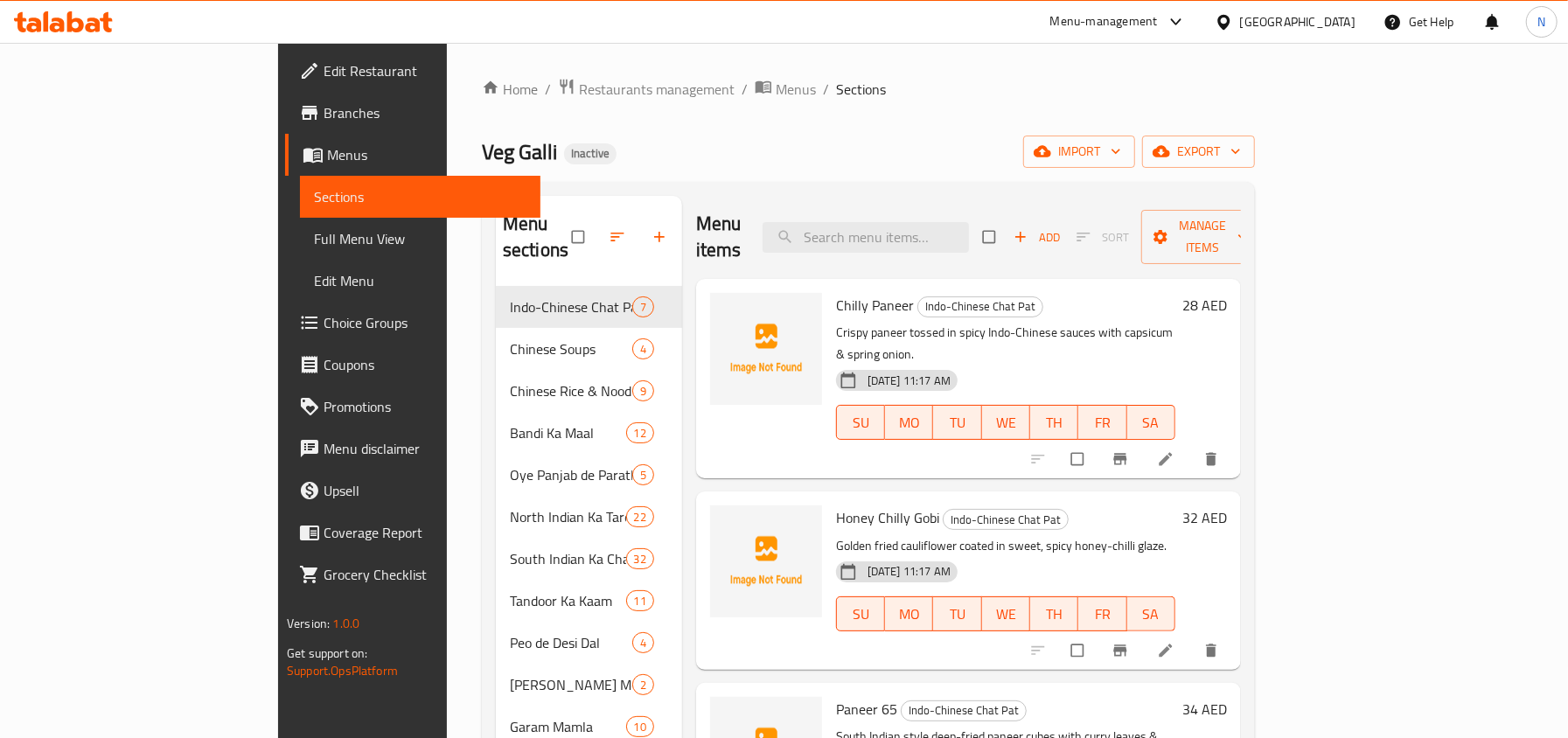
click at [314, 243] on span "Full Menu View" at bounding box center [419, 238] width 212 height 21
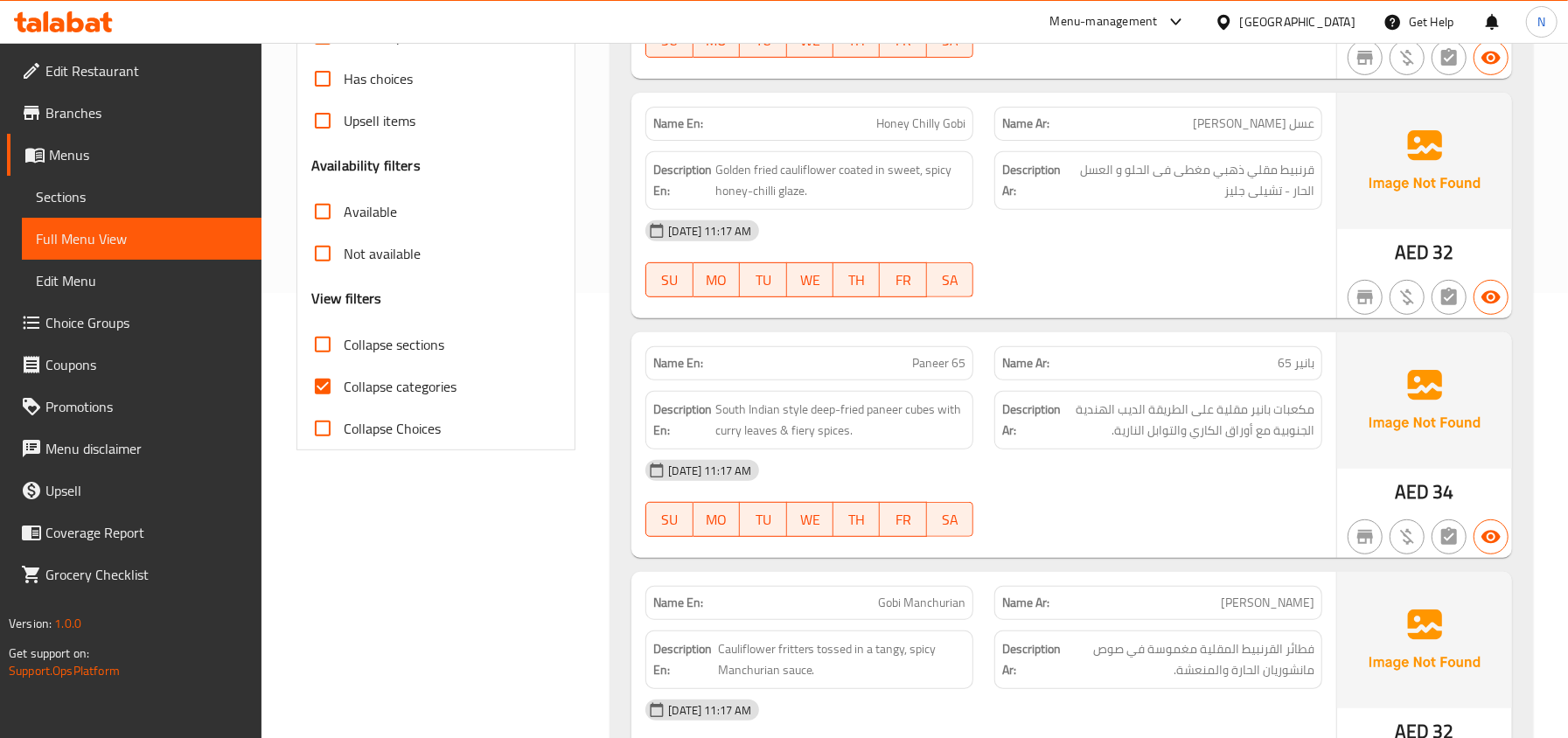
scroll to position [466, 0]
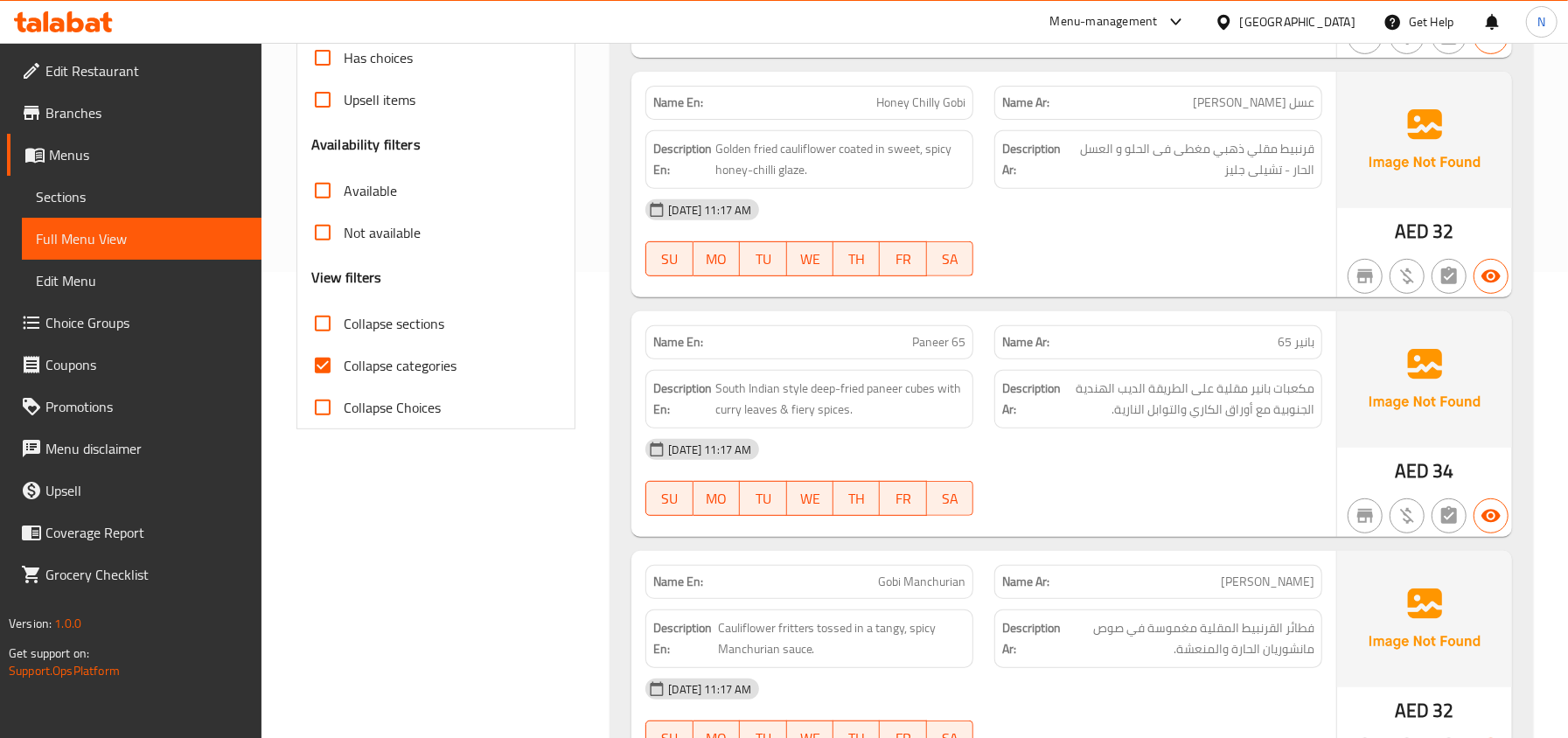
click at [434, 324] on span "Collapse sections" at bounding box center [394, 323] width 101 height 21
click at [344, 324] on input "Collapse sections" at bounding box center [323, 324] width 42 height 42
checkbox input "true"
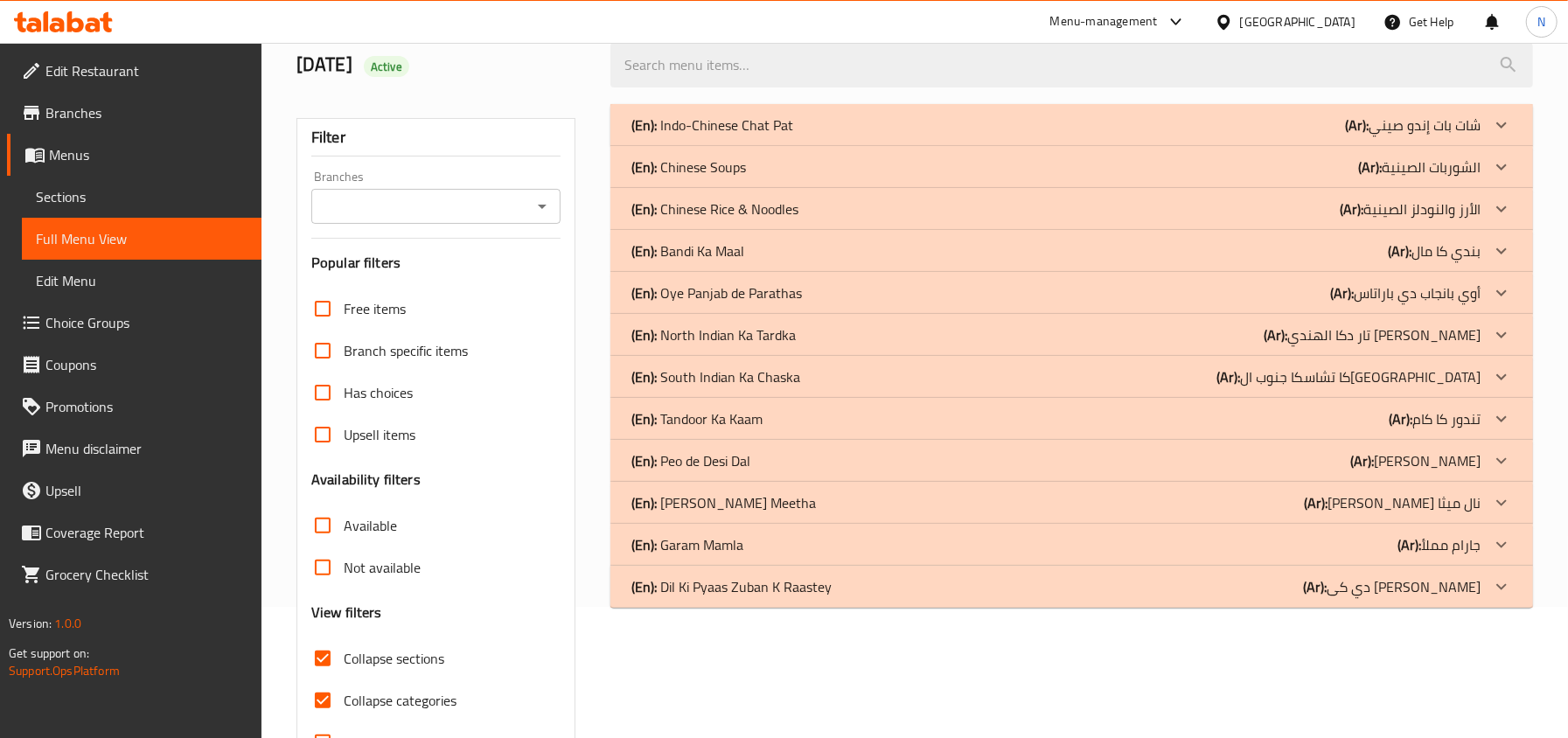
scroll to position [78, 0]
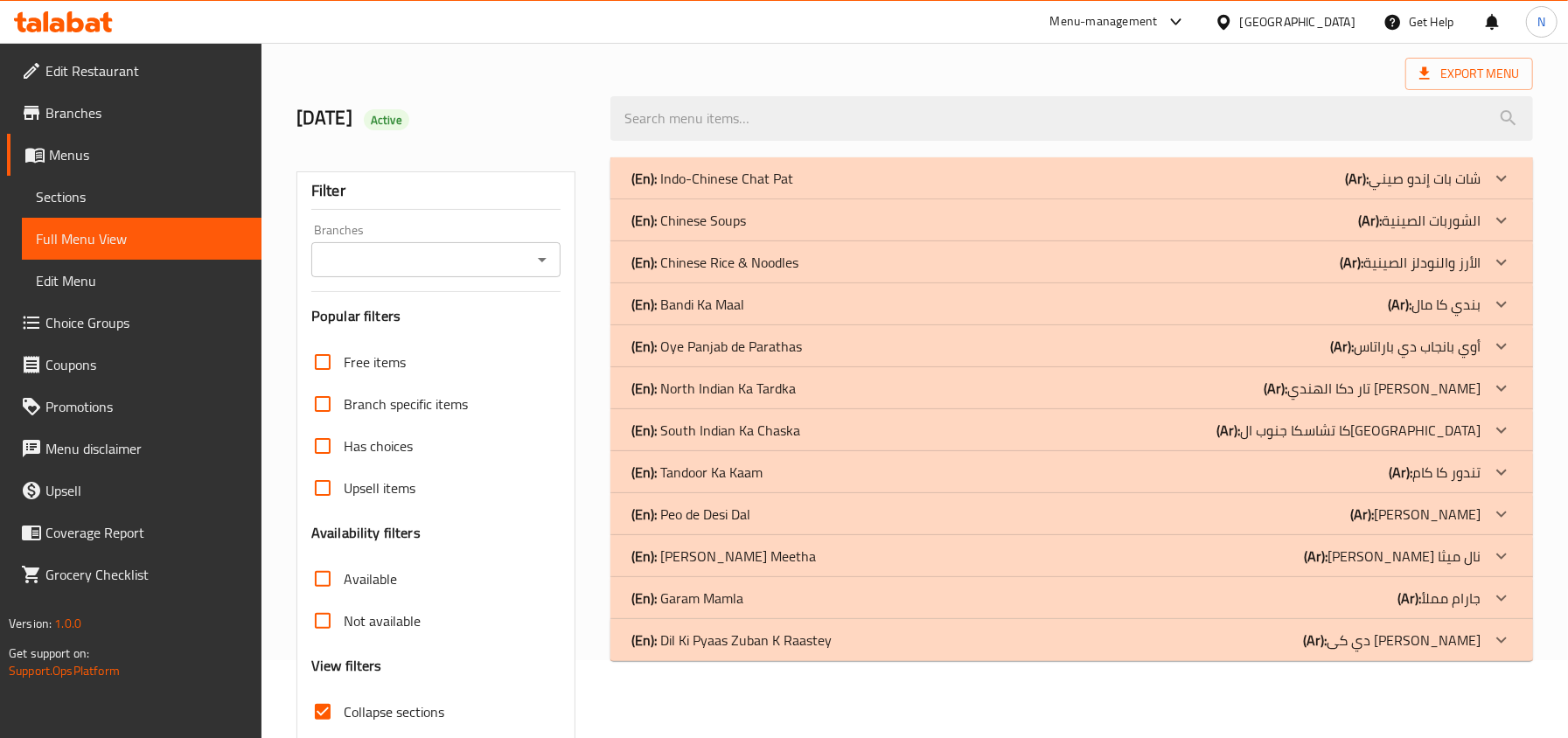
click at [847, 182] on div "(En): Indo-Chinese Chat Pat (Ar): شات بات إندو صيني" at bounding box center [1055, 178] width 849 height 21
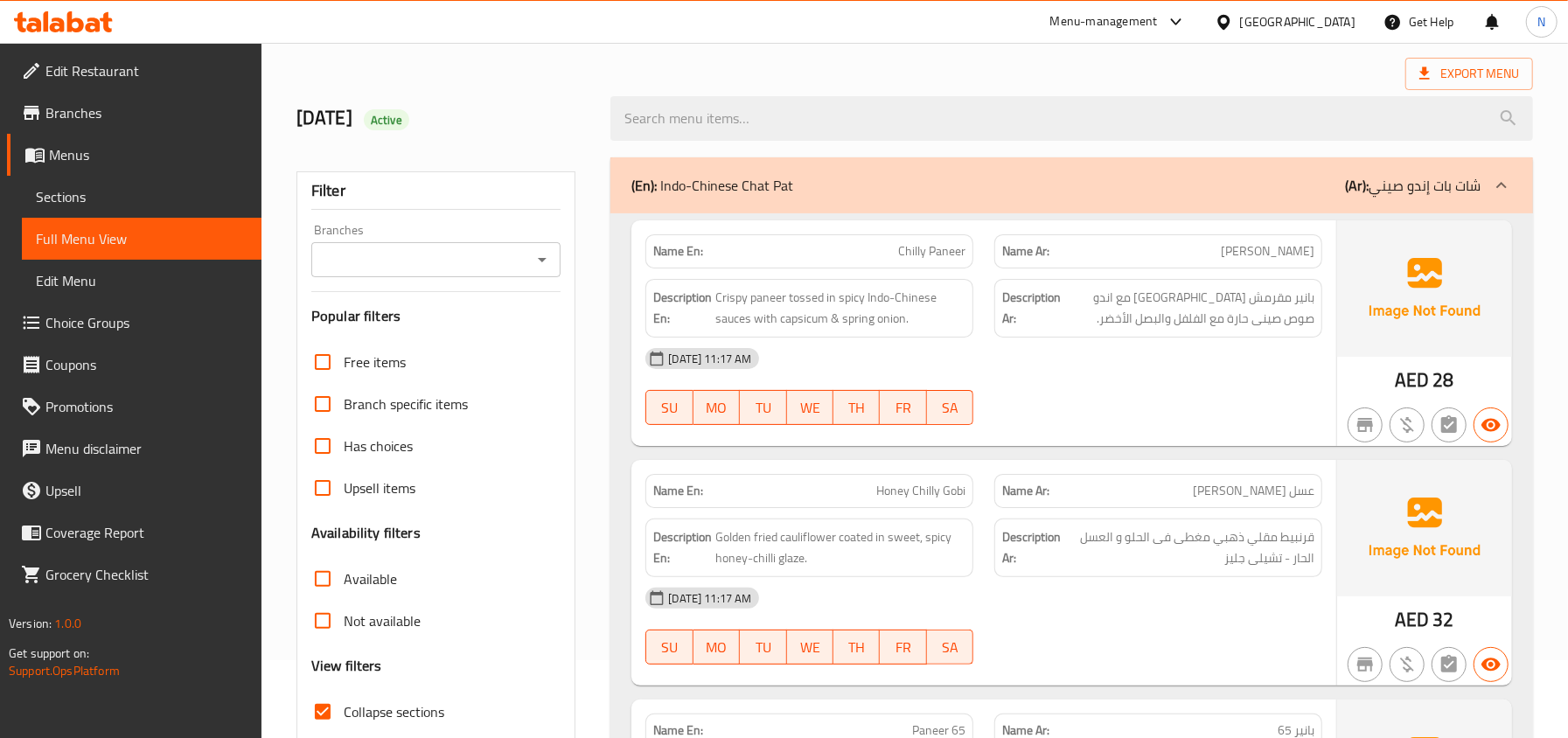
click at [920, 263] on div "Name En: Chilly Paneer" at bounding box center [810, 251] width 328 height 34
drag, startPoint x: 837, startPoint y: 301, endPoint x: 686, endPoint y: 299, distance: 151.0
click at [686, 299] on h6 "Description En: Crispy paneer tossed in spicy Indo-Chinese sauces with capsicum…" at bounding box center [809, 308] width 312 height 43
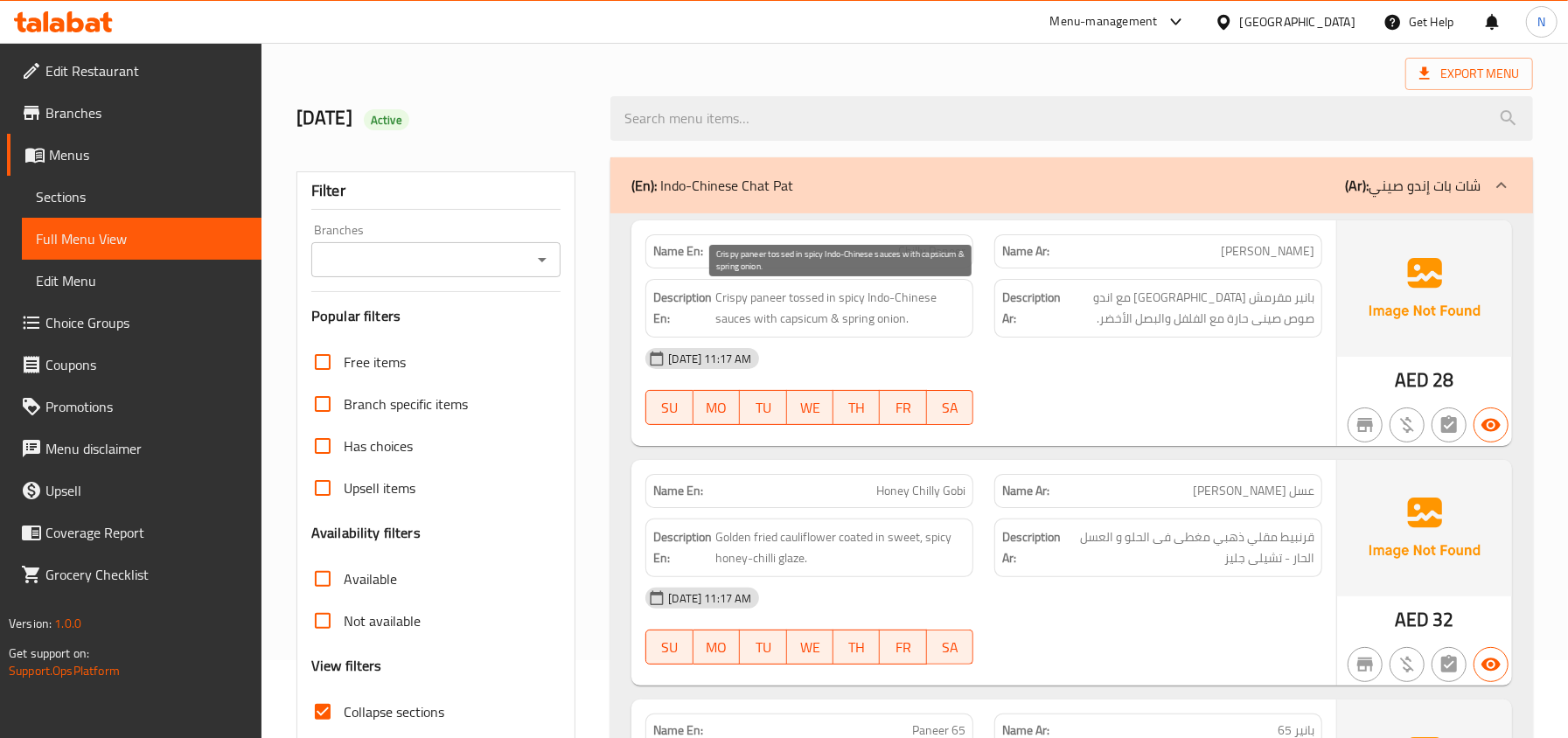
click at [910, 303] on span "Crispy paneer tossed in spicy Indo-Chinese sauces with capsicum & spring onion." at bounding box center [840, 308] width 250 height 43
drag, startPoint x: 896, startPoint y: 295, endPoint x: 718, endPoint y: 301, distance: 178.1
click at [718, 301] on span "Crispy paneer tossed in spicy Indo-Chinese sauces with capsicum & spring onion." at bounding box center [840, 308] width 250 height 43
copy span "Crispy paneer tossed in spicy Indo-"
click at [883, 302] on span "Crispy paneer tossed in spicy Indo-Chinese sauces with capsicum & spring onion." at bounding box center [840, 308] width 250 height 43
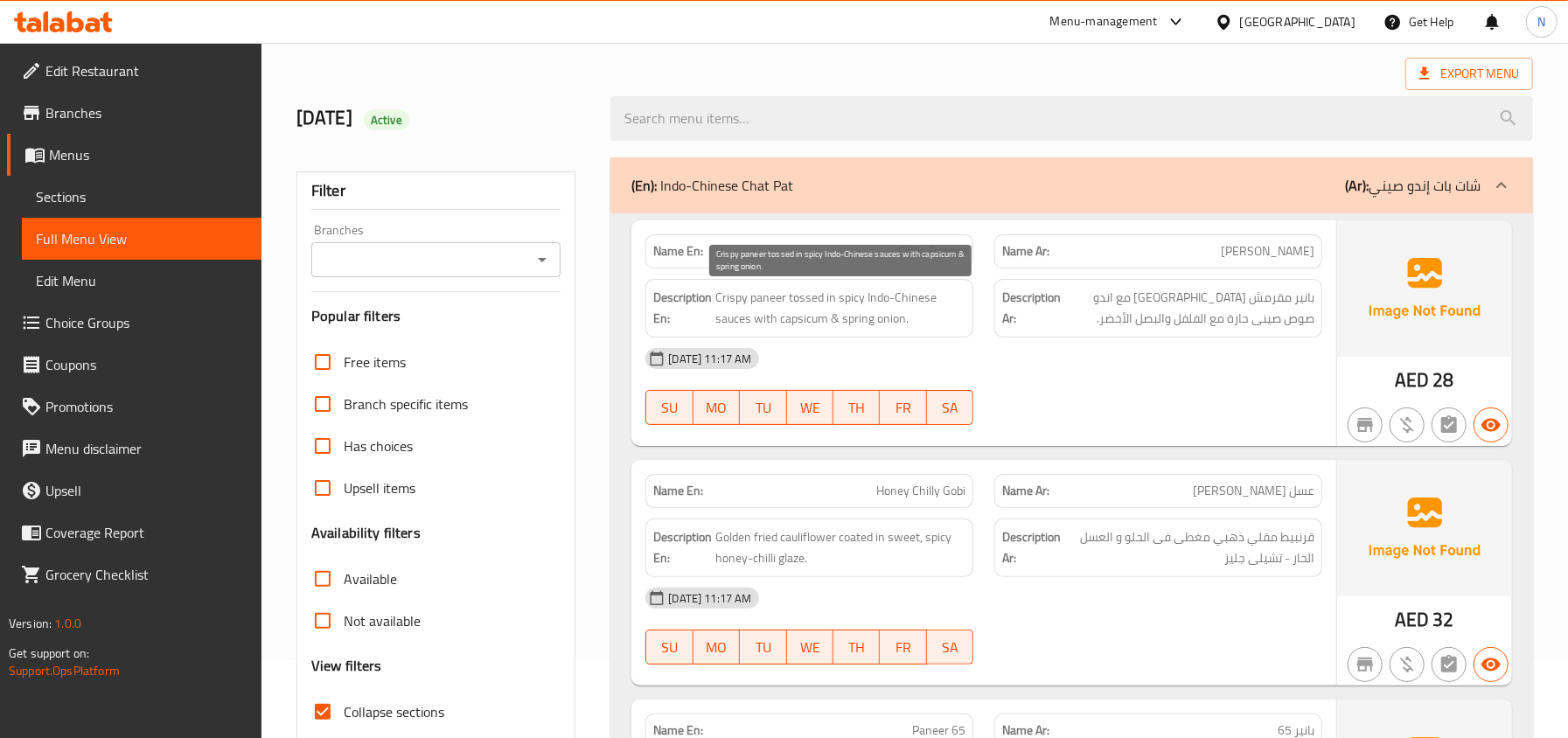
click at [890, 301] on span "Crispy paneer tossed in spicy Indo-Chinese sauces with capsicum & spring onion." at bounding box center [840, 308] width 250 height 43
click at [918, 256] on span "Chilly Paneer" at bounding box center [931, 251] width 67 height 18
copy span "Chilly Paneer"
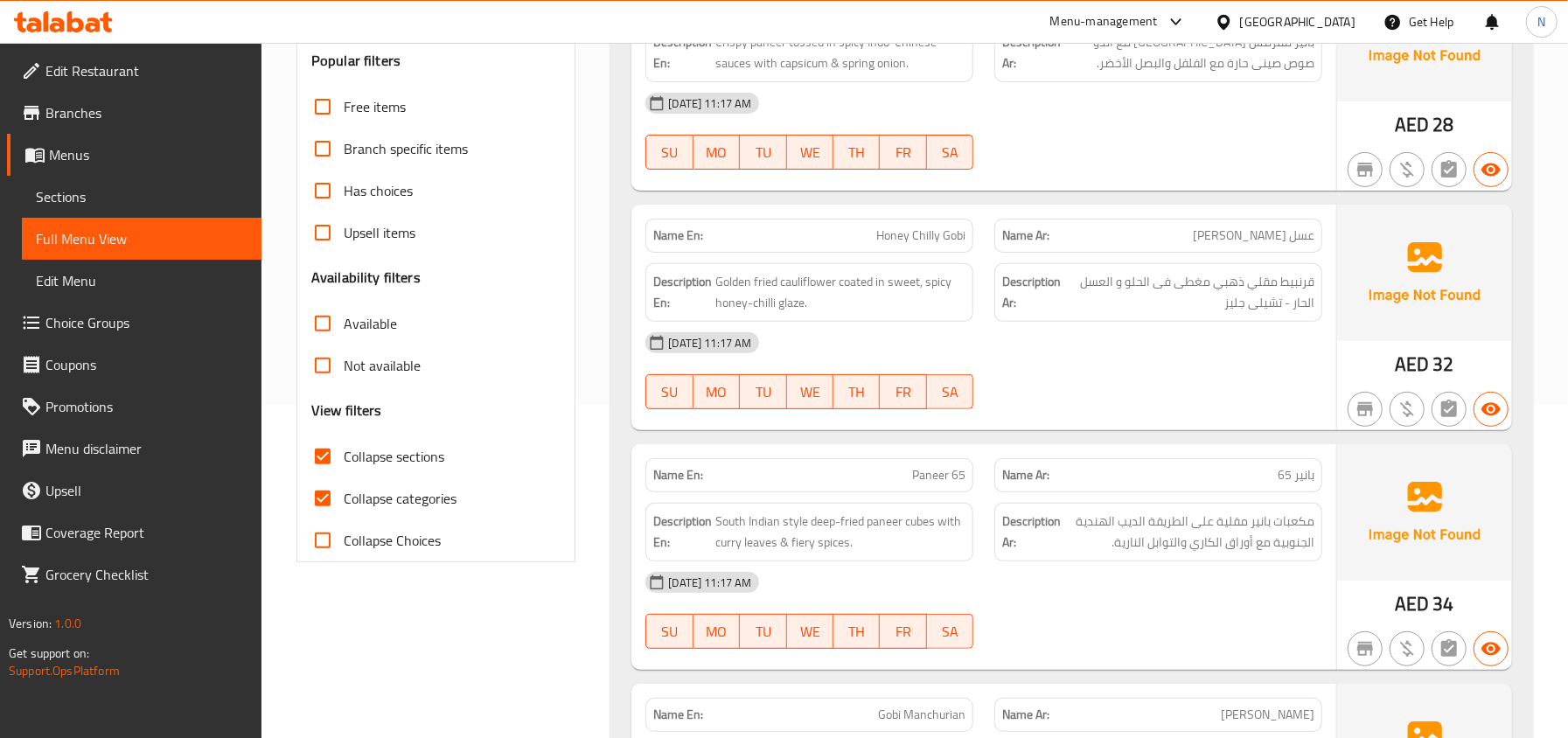
scroll to position [311, 0]
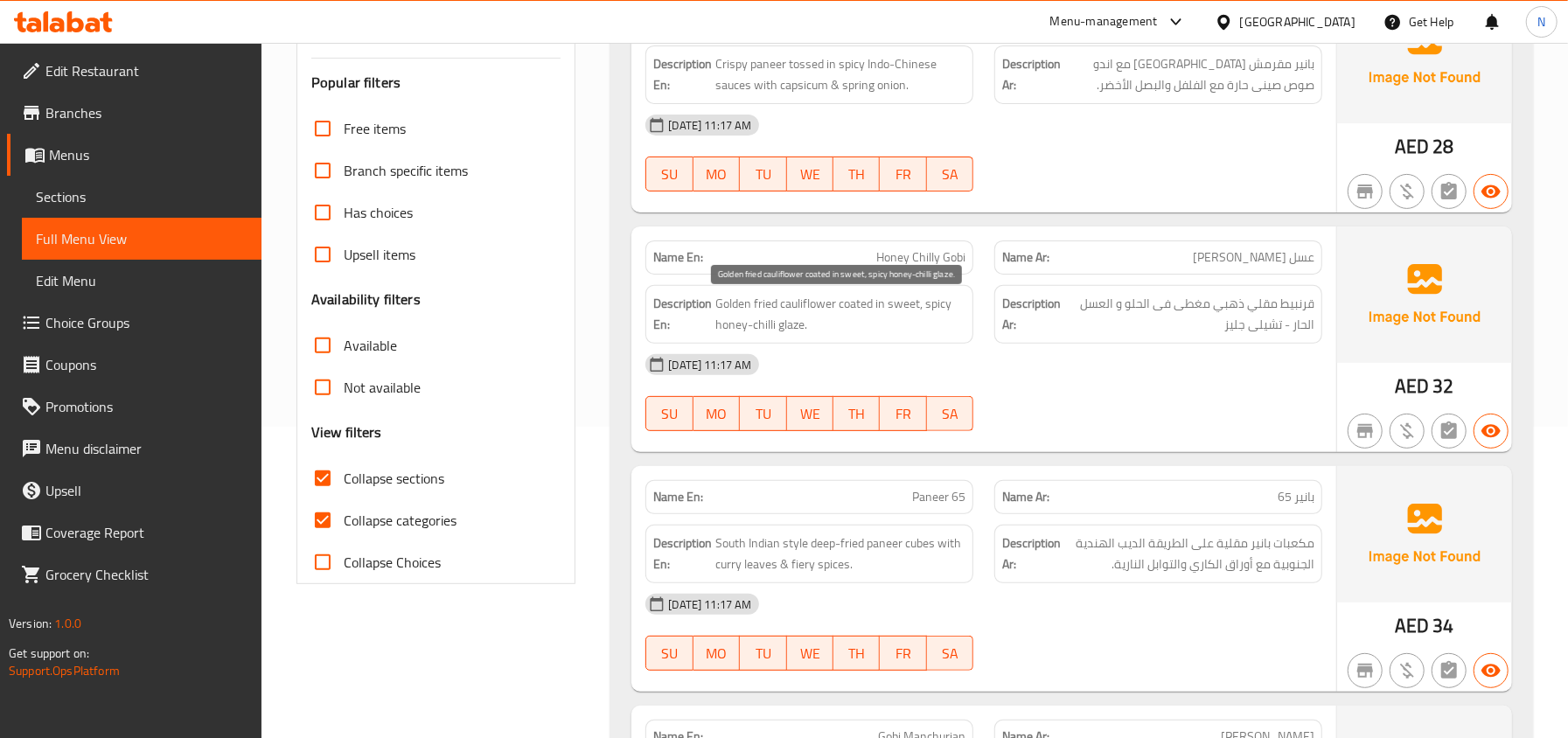
click at [801, 302] on span "Golden fried cauliflower coated in sweet, spicy honey-chilli glaze." at bounding box center [841, 314] width 250 height 43
copy span "cauliflower"
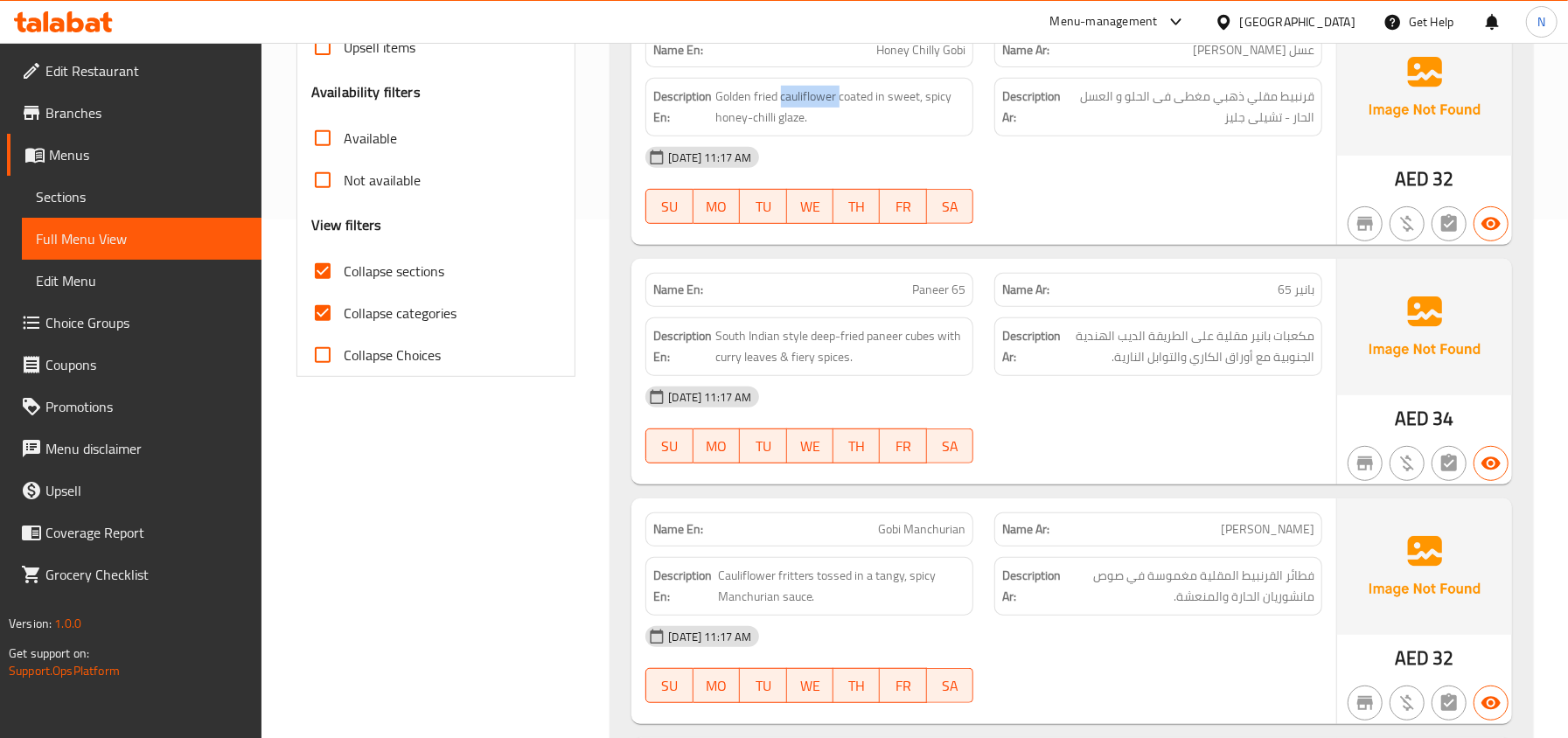
scroll to position [544, 0]
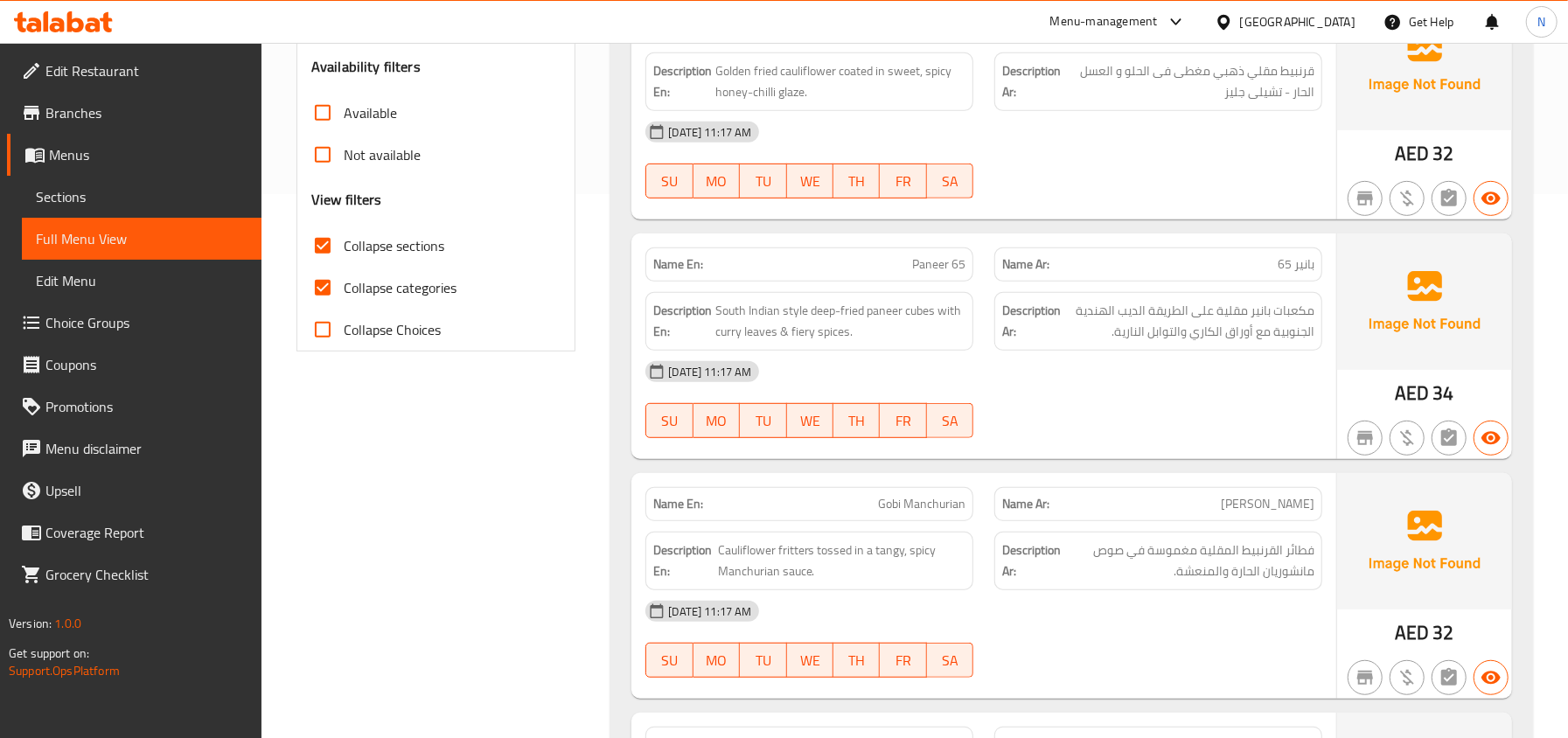
click at [993, 209] on div at bounding box center [1158, 198] width 348 height 21
click at [998, 172] on div "08-09-2025 11:17 AM SU MO TU WE TH FR SA" at bounding box center [983, 160] width 698 height 98
click at [948, 263] on span "Paneer 65" at bounding box center [939, 264] width 53 height 18
click at [1128, 316] on span "مكعبات بانير مقلية على الطريقة الديب الهندية الجنوبية مع أوراق الكاري والتوابل …" at bounding box center [1188, 321] width 250 height 43
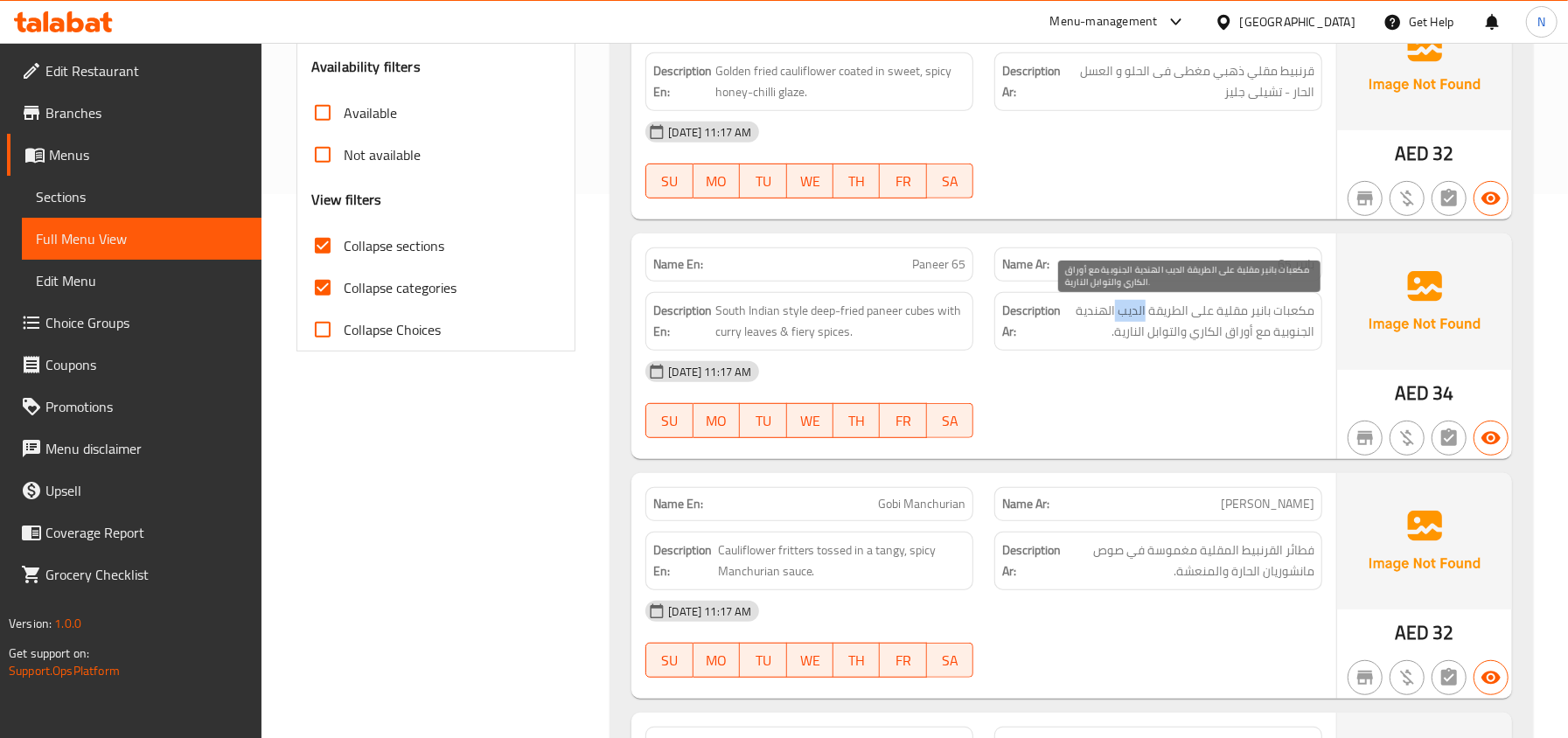
click at [1128, 316] on span "مكعبات بانير مقلية على الطريقة الديب الهندية الجنوبية مع أوراق الكاري والتوابل …" at bounding box center [1188, 321] width 250 height 43
click at [1118, 319] on span "مكعبات بانير مقلية على الطريقة الديب الهندية الجنوبية مع أوراق الكاري والتوابل …" at bounding box center [1188, 321] width 250 height 43
click at [1130, 312] on span "مكعبات بانير مقلية على الطريقة الديب الهندية الجنوبية مع أوراق الكاري والتوابل …" at bounding box center [1188, 321] width 250 height 43
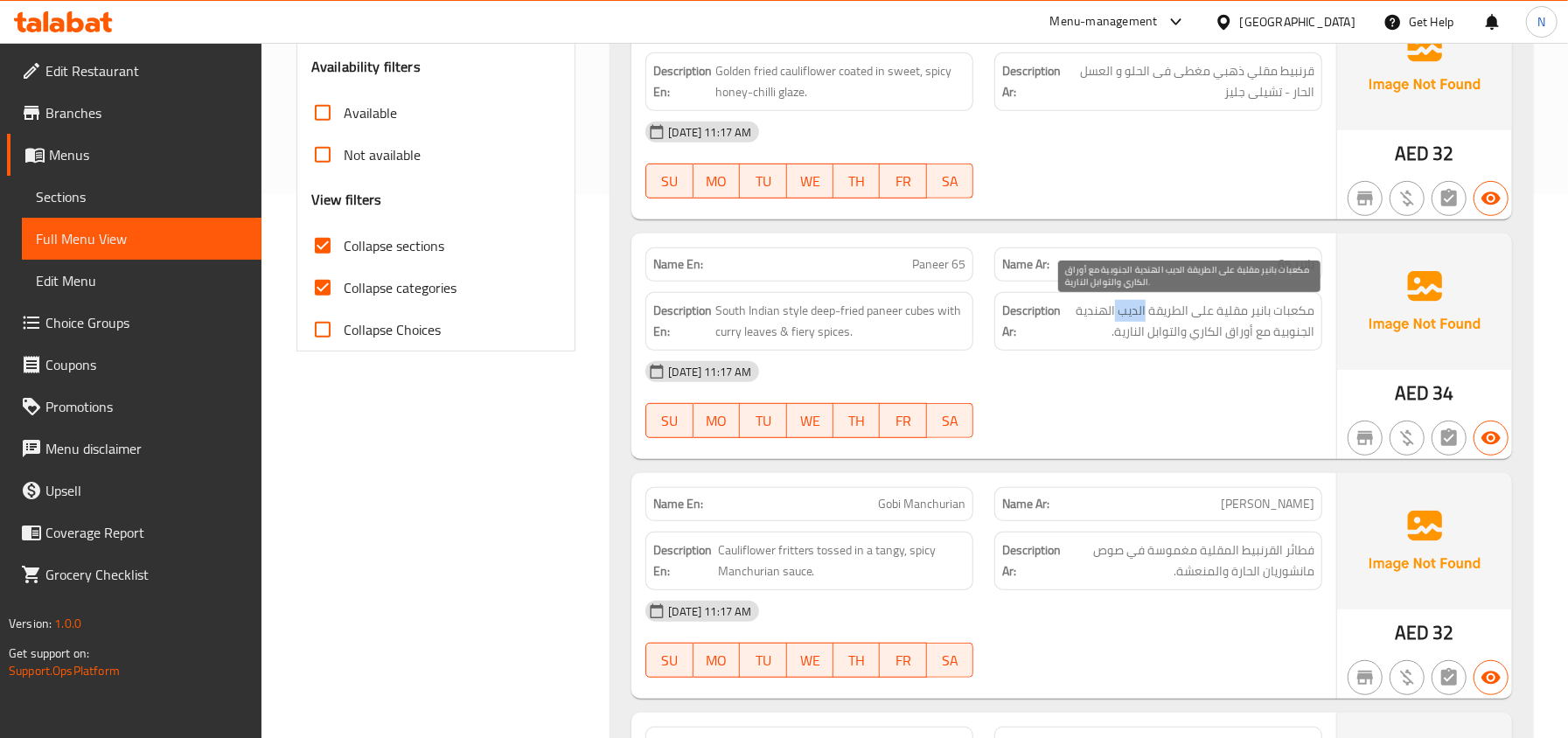
copy span "الديب"
click at [913, 280] on div "Name En: Paneer 65" at bounding box center [810, 264] width 328 height 34
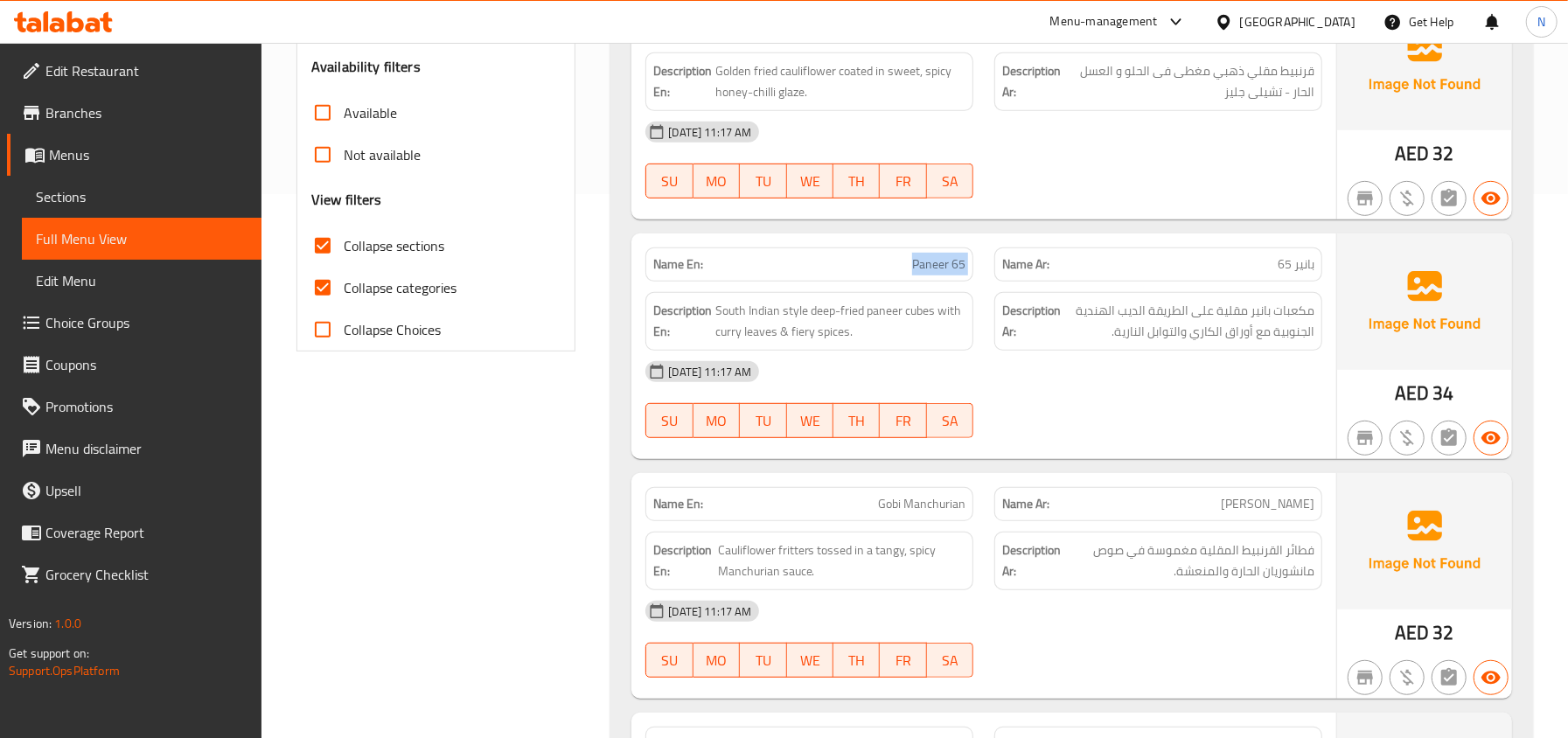
click at [913, 280] on div "Name En: Paneer 65" at bounding box center [810, 264] width 328 height 34
copy span "Paneer 65"
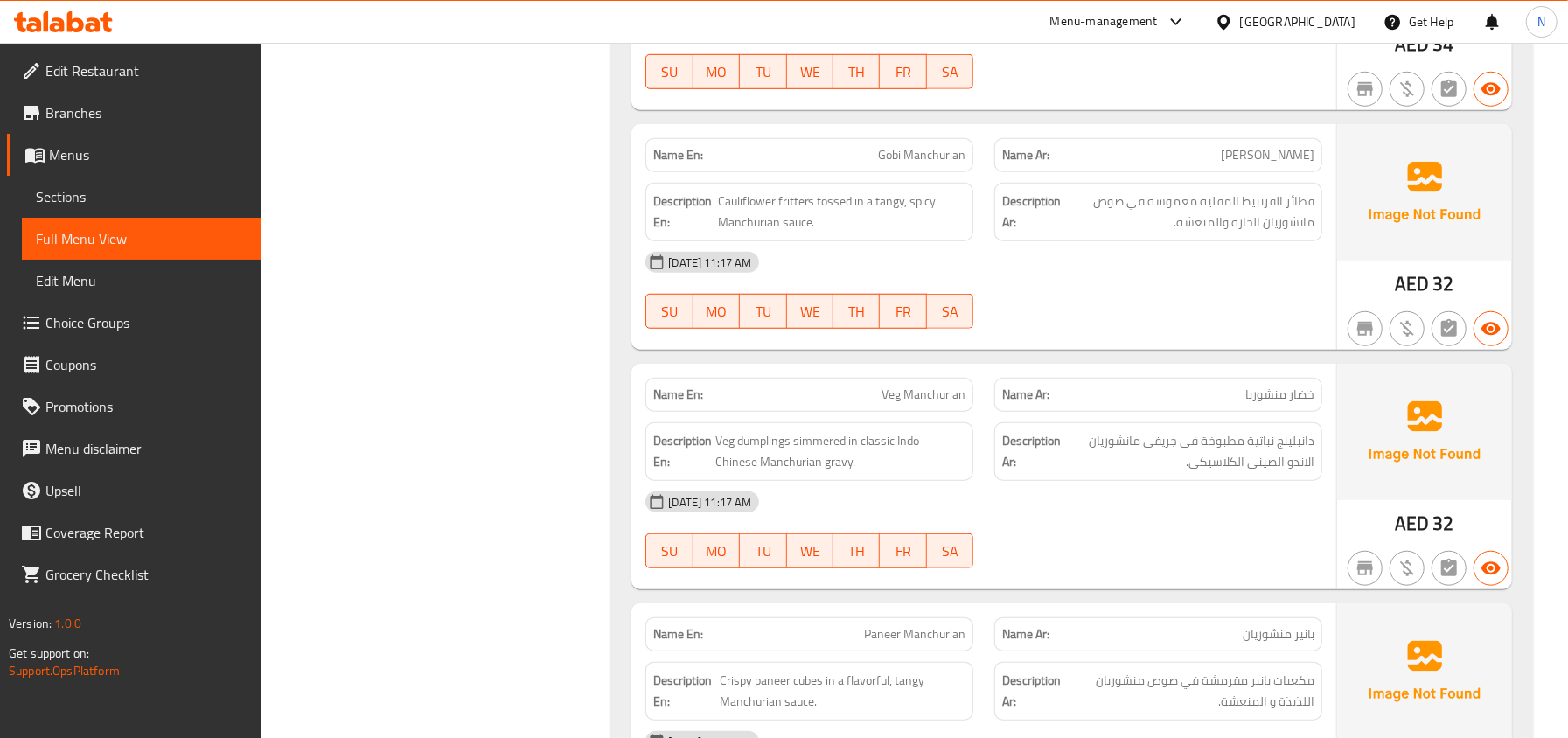
scroll to position [894, 0]
click at [889, 435] on span "Veg dumplings simmered in classic Indo-Chinese Manchurian gravy." at bounding box center [840, 450] width 250 height 43
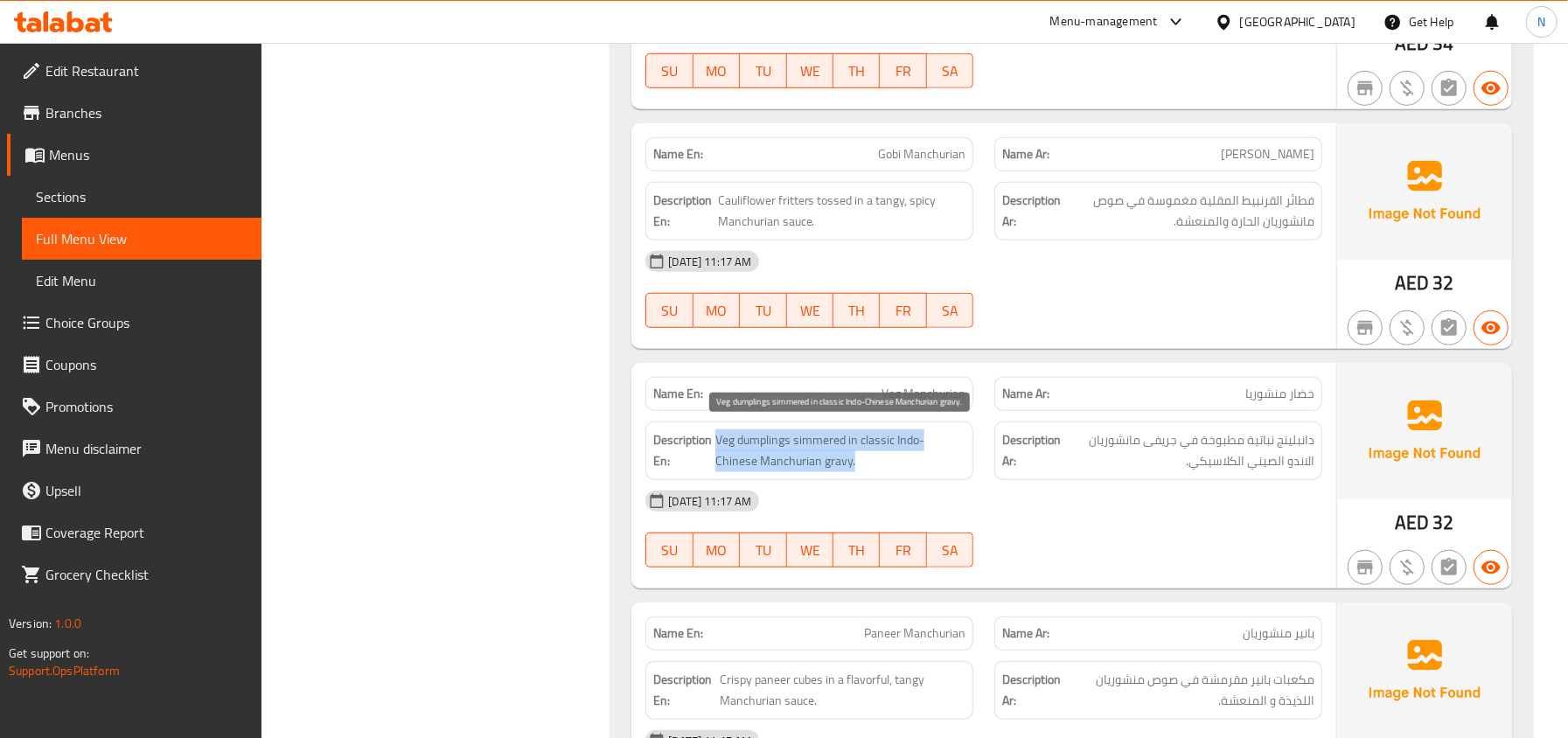
click at [889, 435] on span "Veg dumplings simmered in classic Indo-Chinese Manchurian gravy." at bounding box center [840, 450] width 250 height 43
click at [817, 435] on span "Veg dumplings simmered in classic Indo-Chinese Manchurian gravy." at bounding box center [840, 450] width 250 height 43
copy span "simmered"
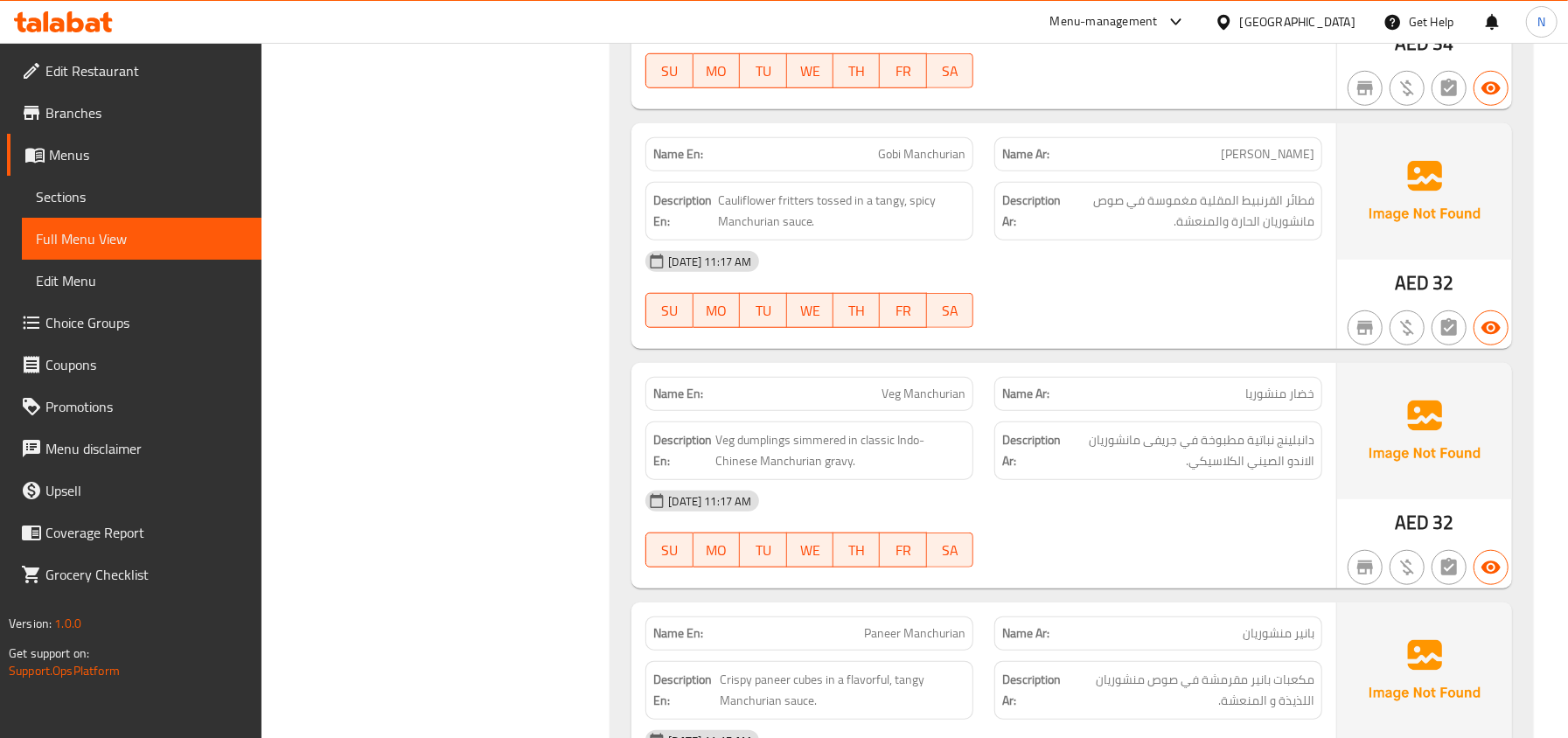
click at [894, 401] on span "Veg Manchurian" at bounding box center [923, 394] width 84 height 18
copy span "Veg Manchurian"
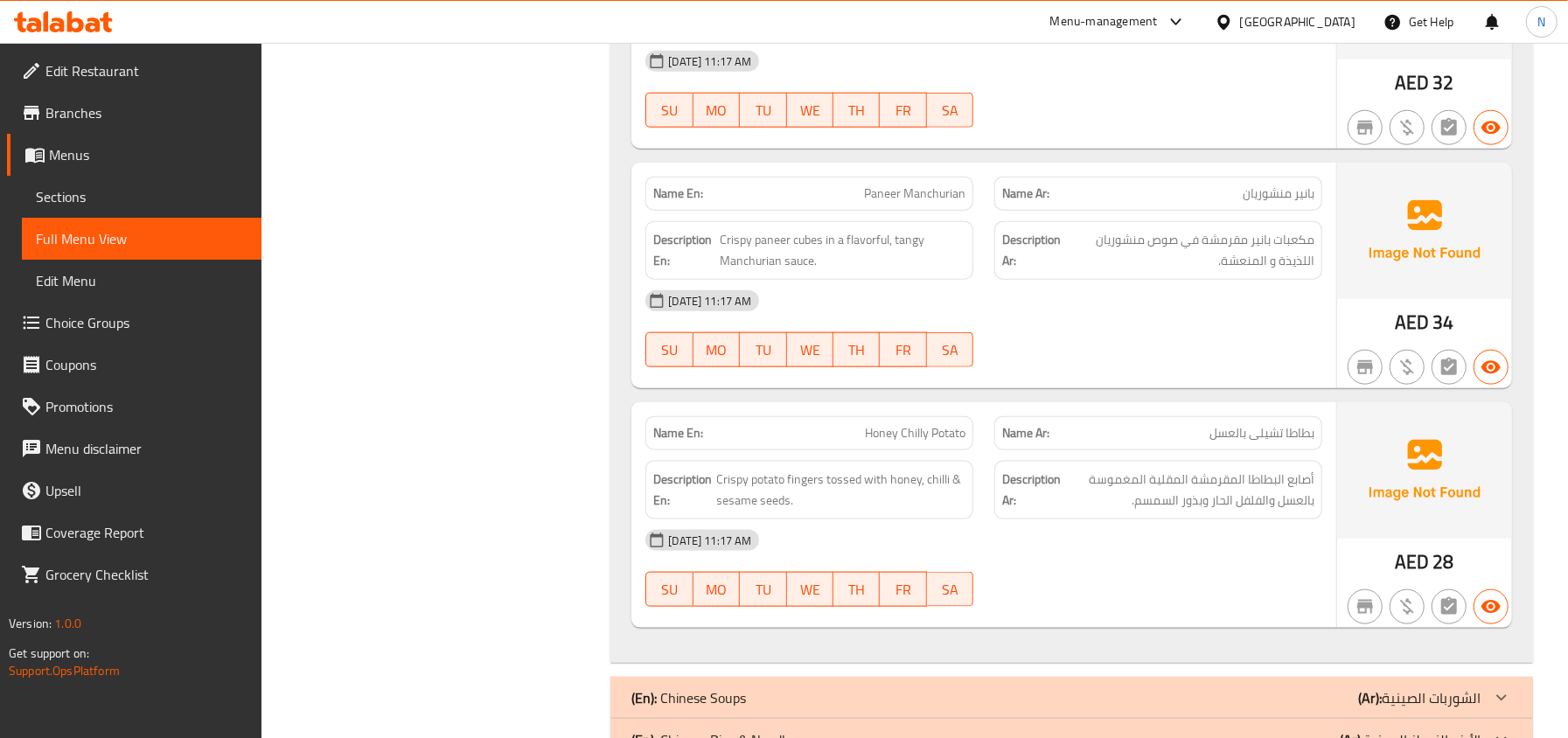
scroll to position [1360, 0]
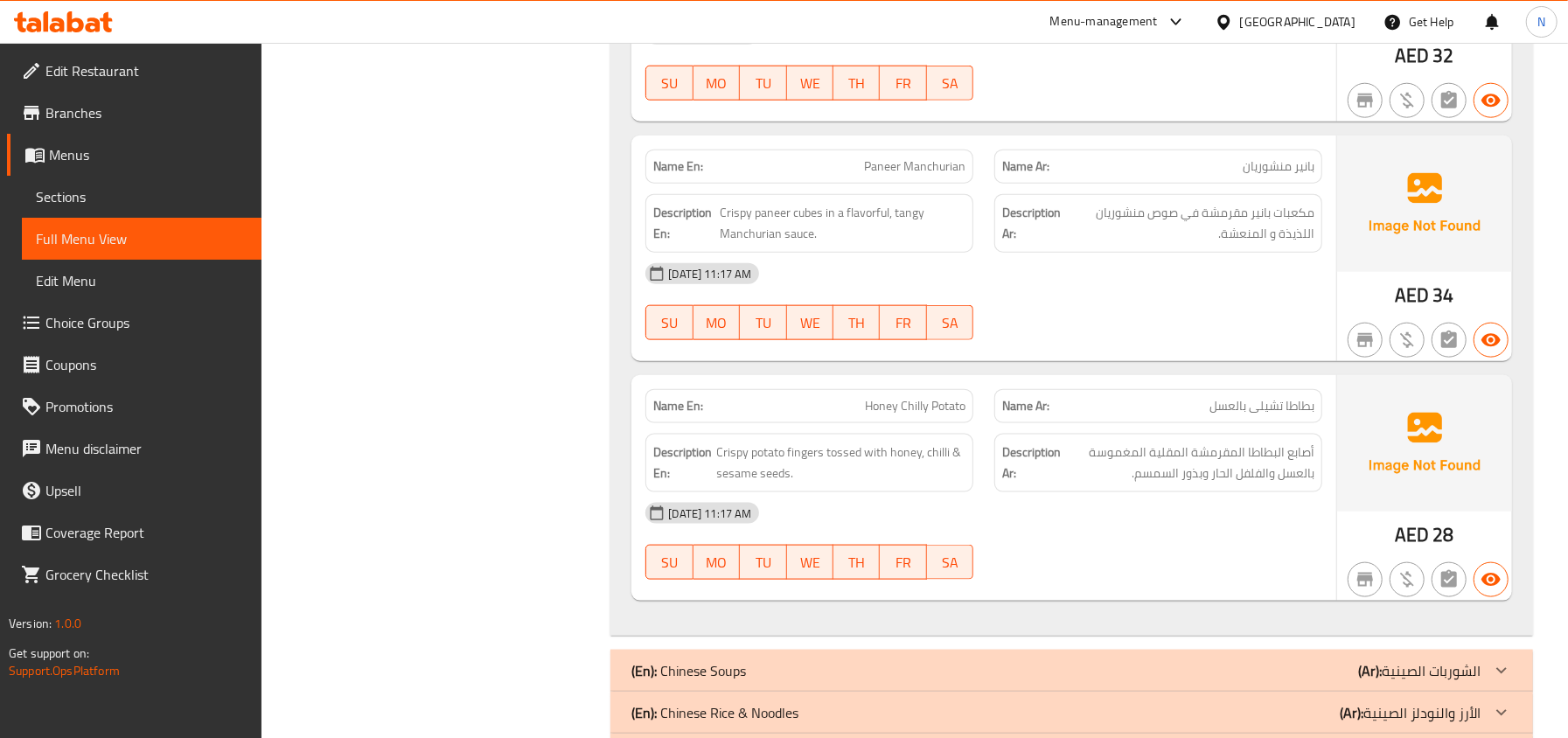
click at [893, 414] on span "Honey Chilly Potato" at bounding box center [915, 406] width 101 height 18
copy span "Honey Chilly Potato"
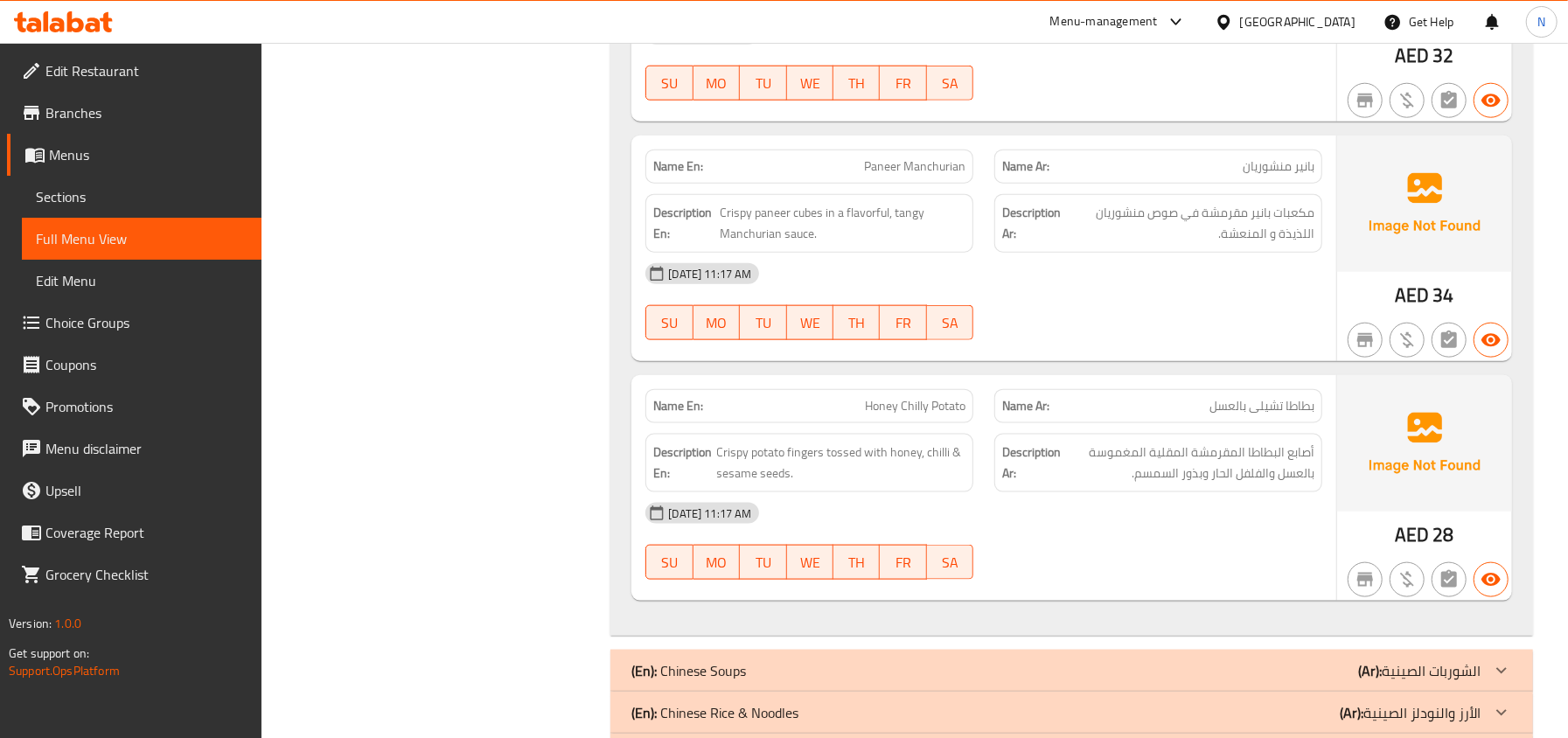
click at [903, 415] on span "Honey Chilly Potato" at bounding box center [915, 406] width 101 height 18
copy span "Honey Chilly Potato"
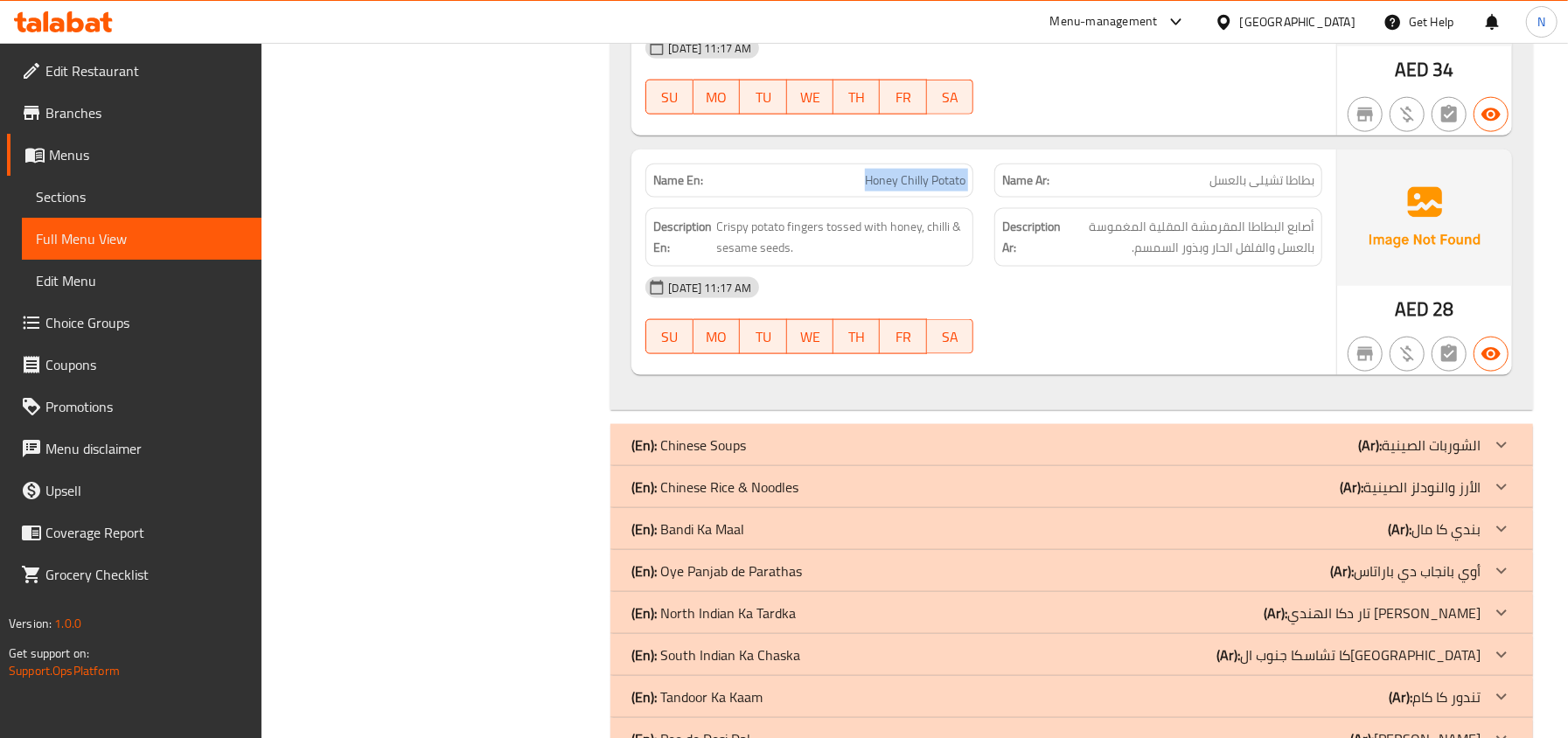
scroll to position [1592, 0]
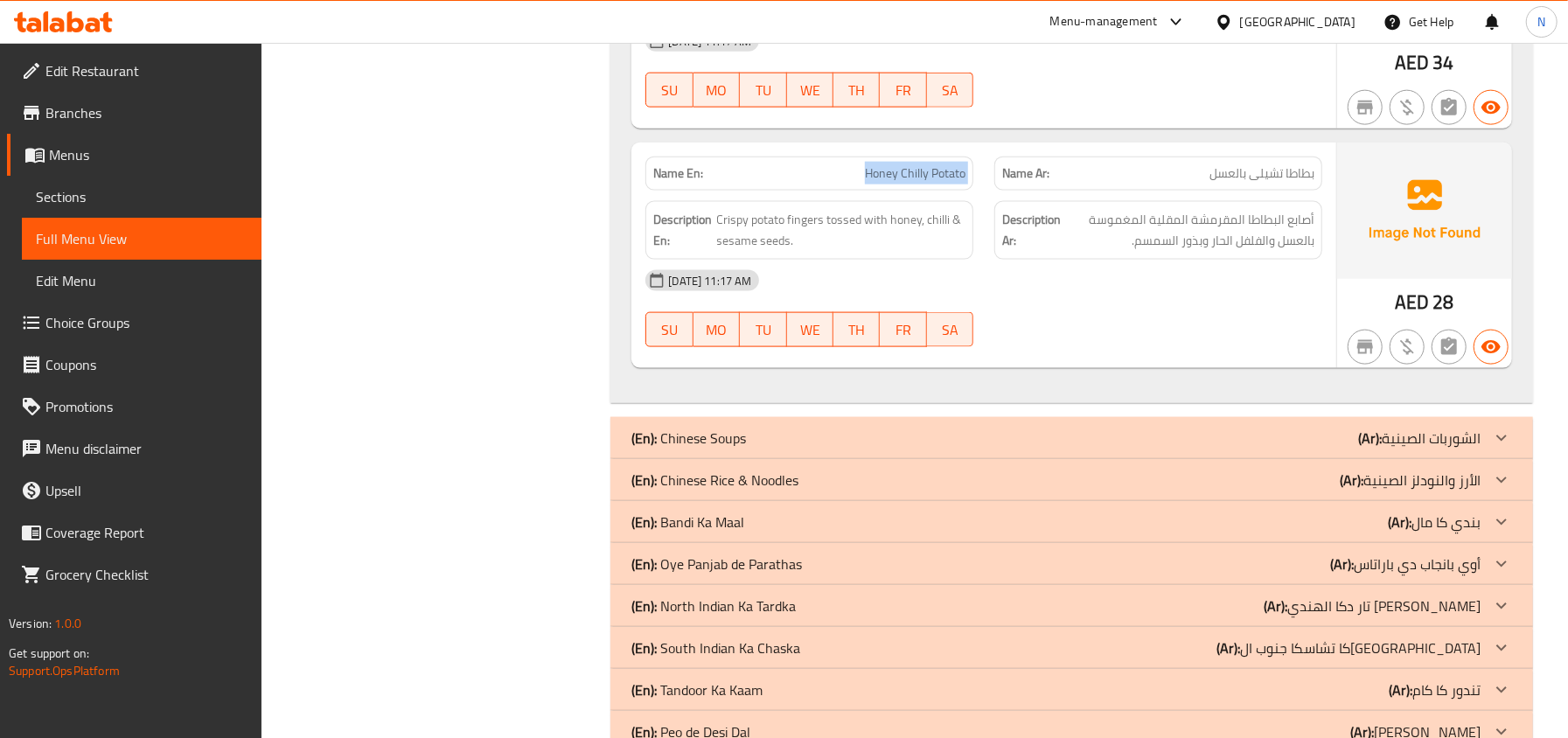
click at [990, 442] on div "(En): Chinese Soups (Ar): الشوربات الصينية" at bounding box center [1055, 437] width 849 height 21
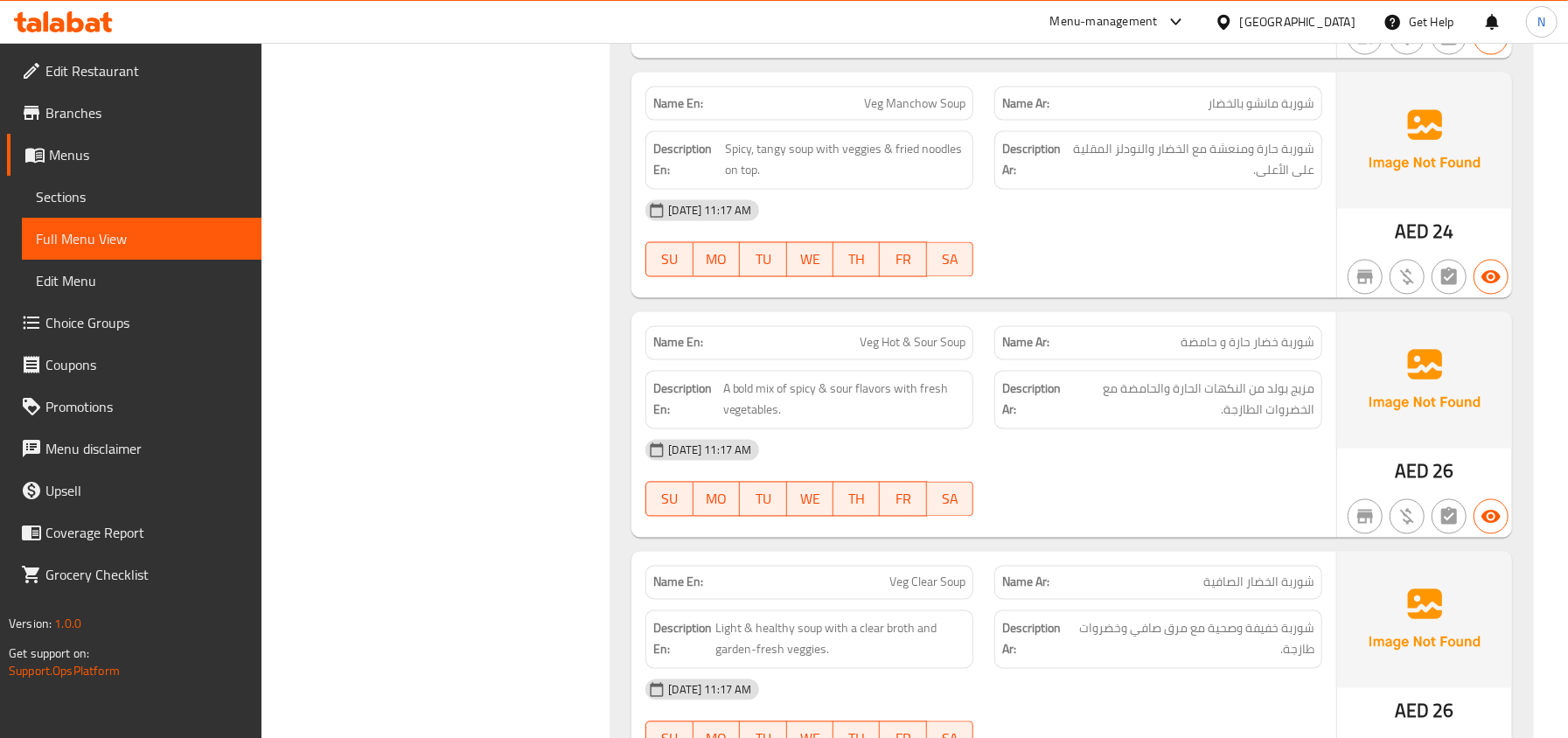
scroll to position [2526, 0]
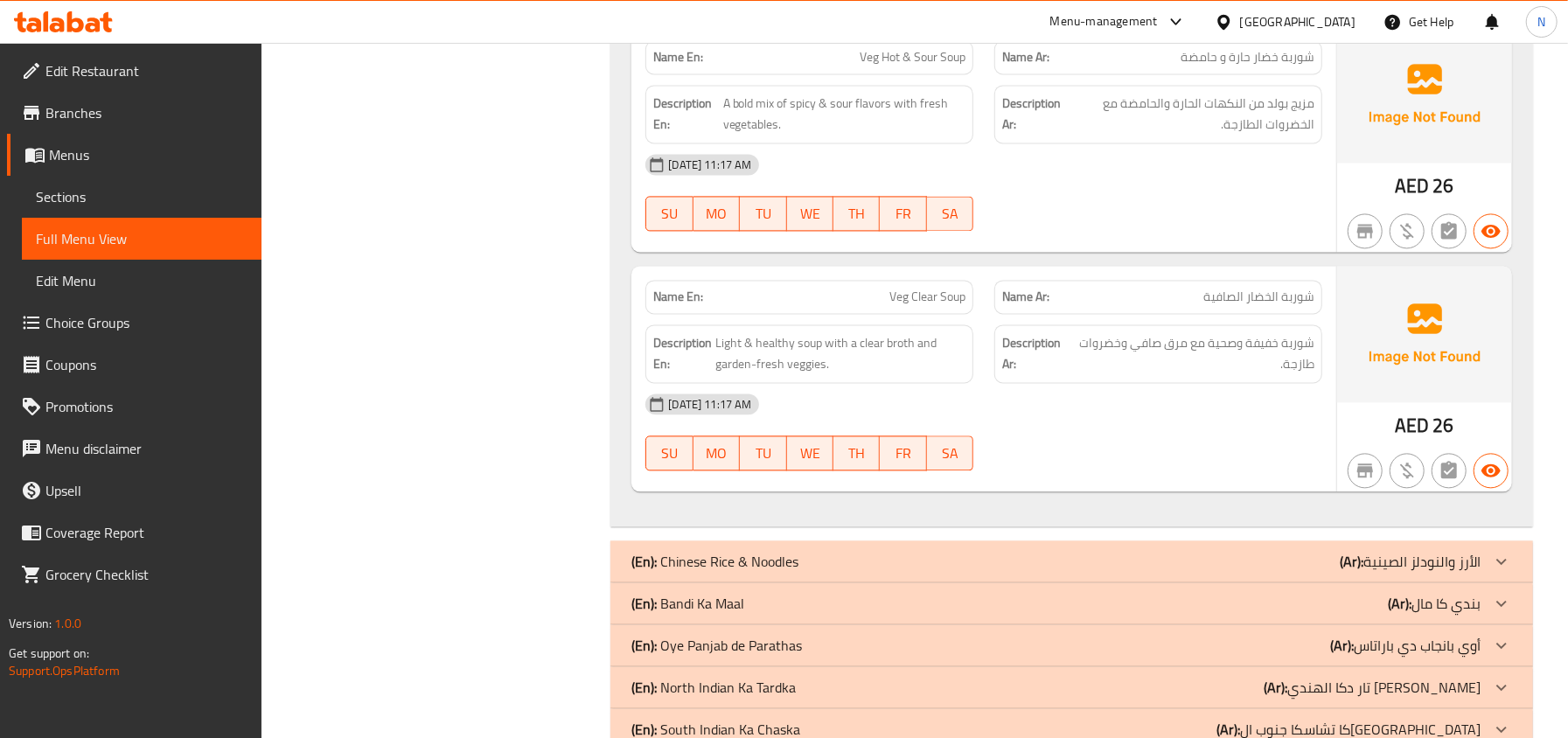
click at [937, 306] on span "Veg Clear Soup" at bounding box center [927, 297] width 76 height 18
copy span "Veg Clear Soup"
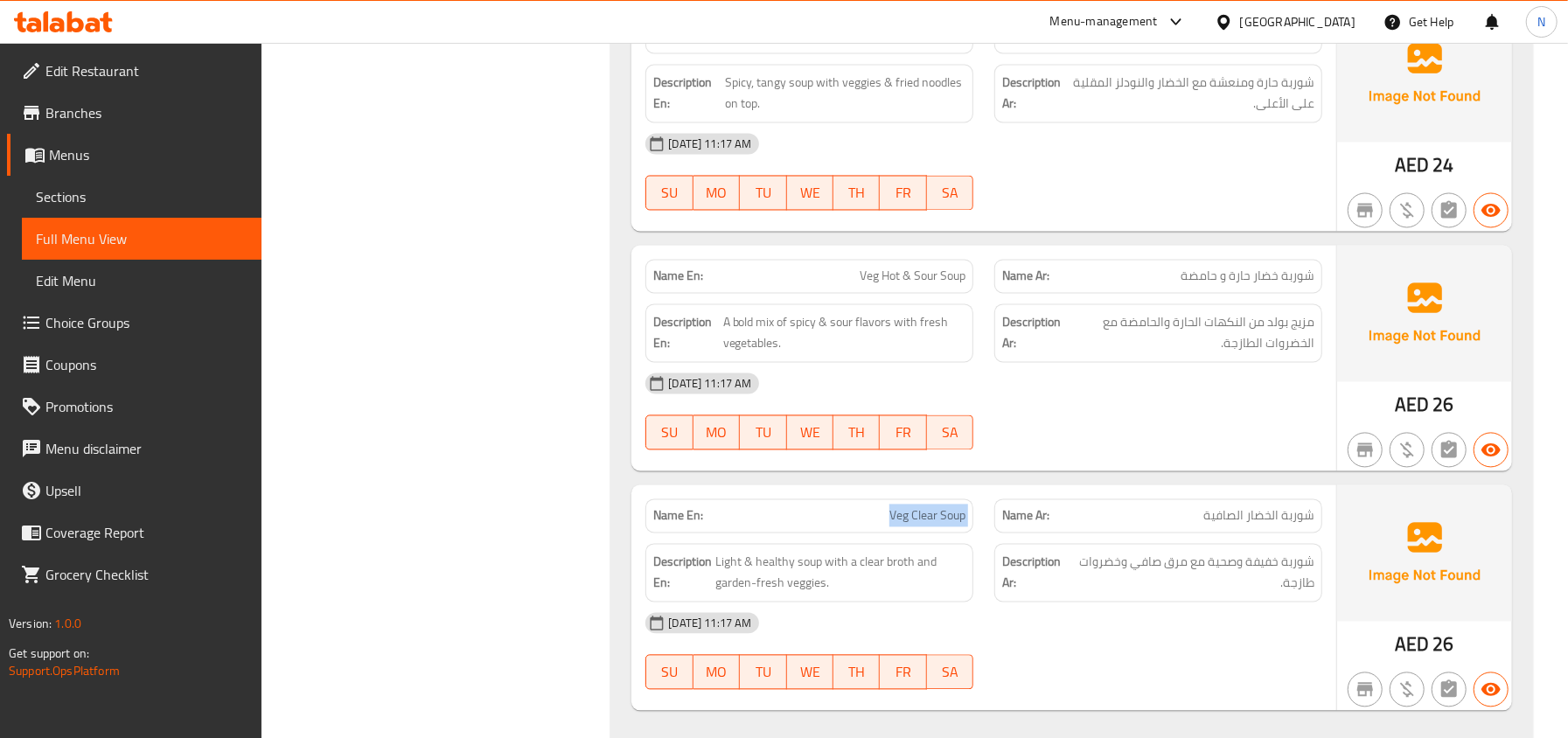
scroll to position [2292, 0]
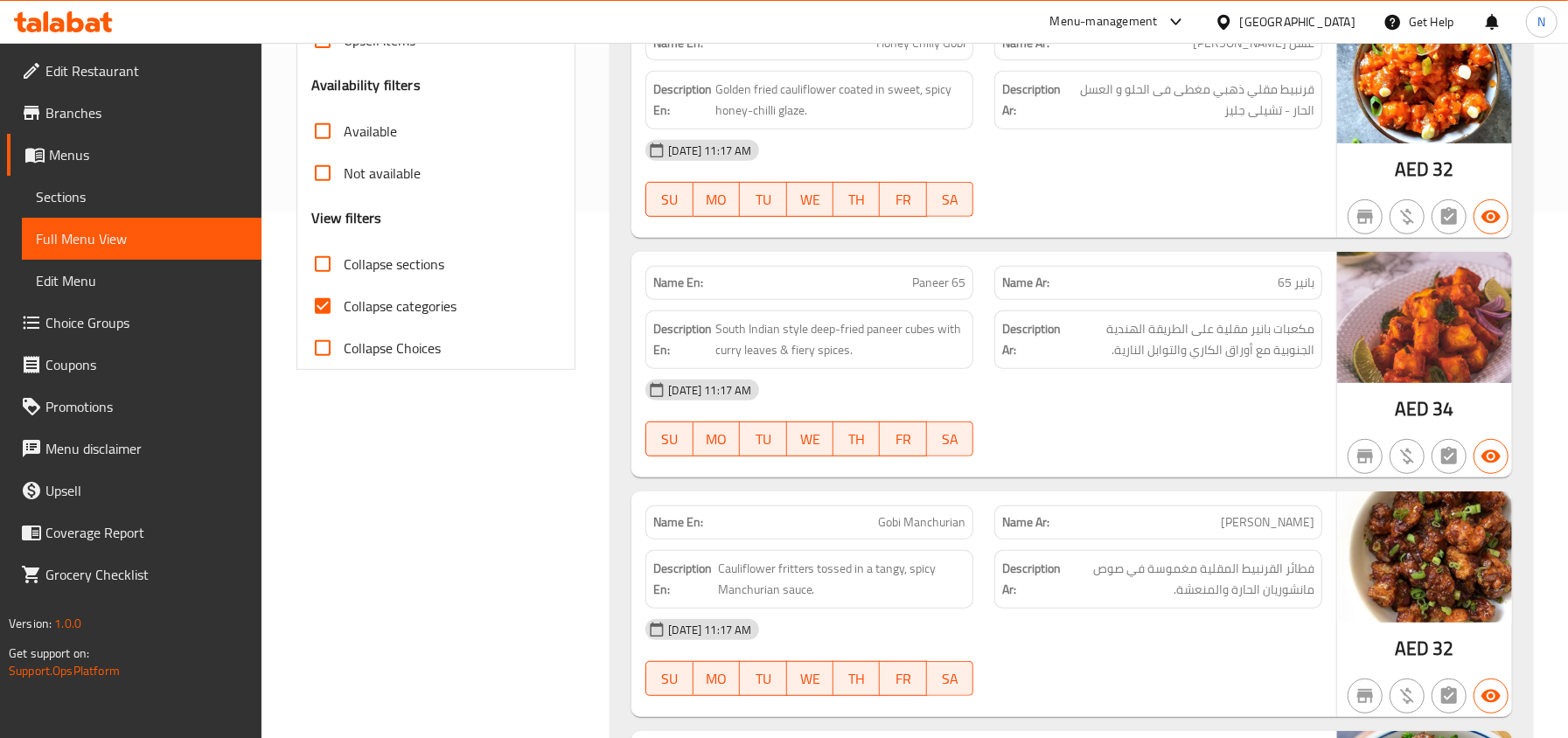
scroll to position [466, 0]
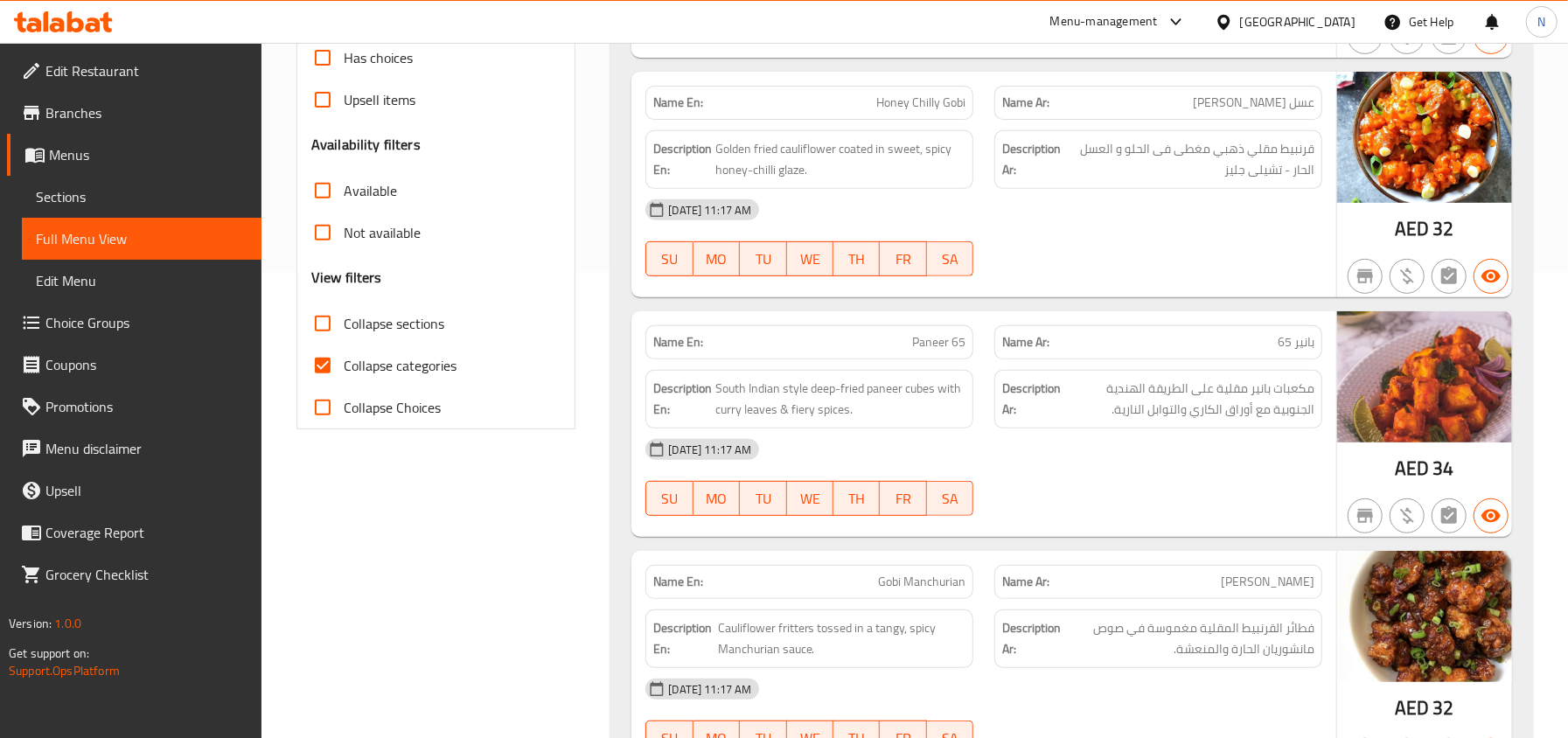
click at [320, 368] on input "Collapse categories" at bounding box center [323, 366] width 42 height 42
checkbox input "false"
click at [329, 330] on input "Collapse sections" at bounding box center [323, 324] width 42 height 42
checkbox input "true"
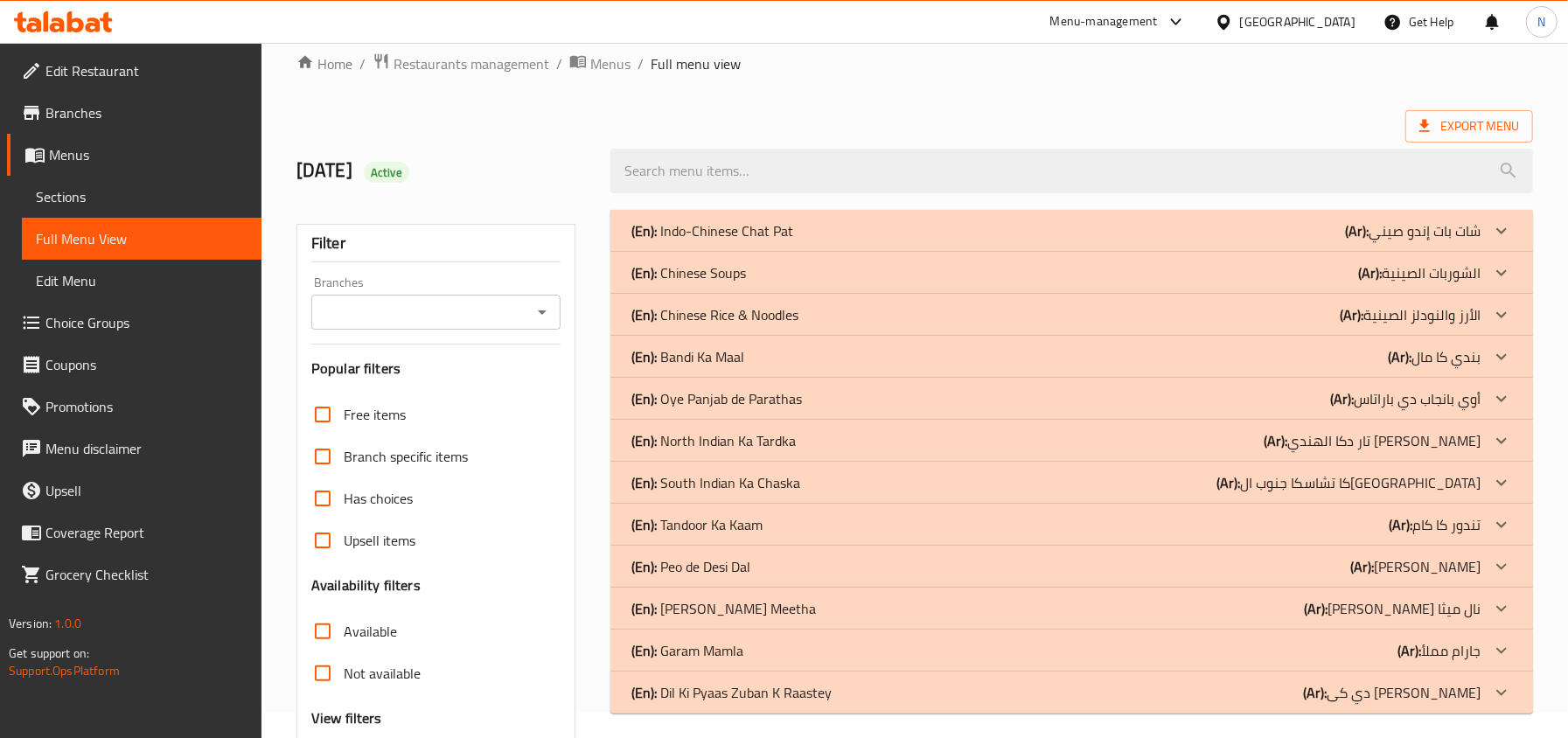
scroll to position [0, 0]
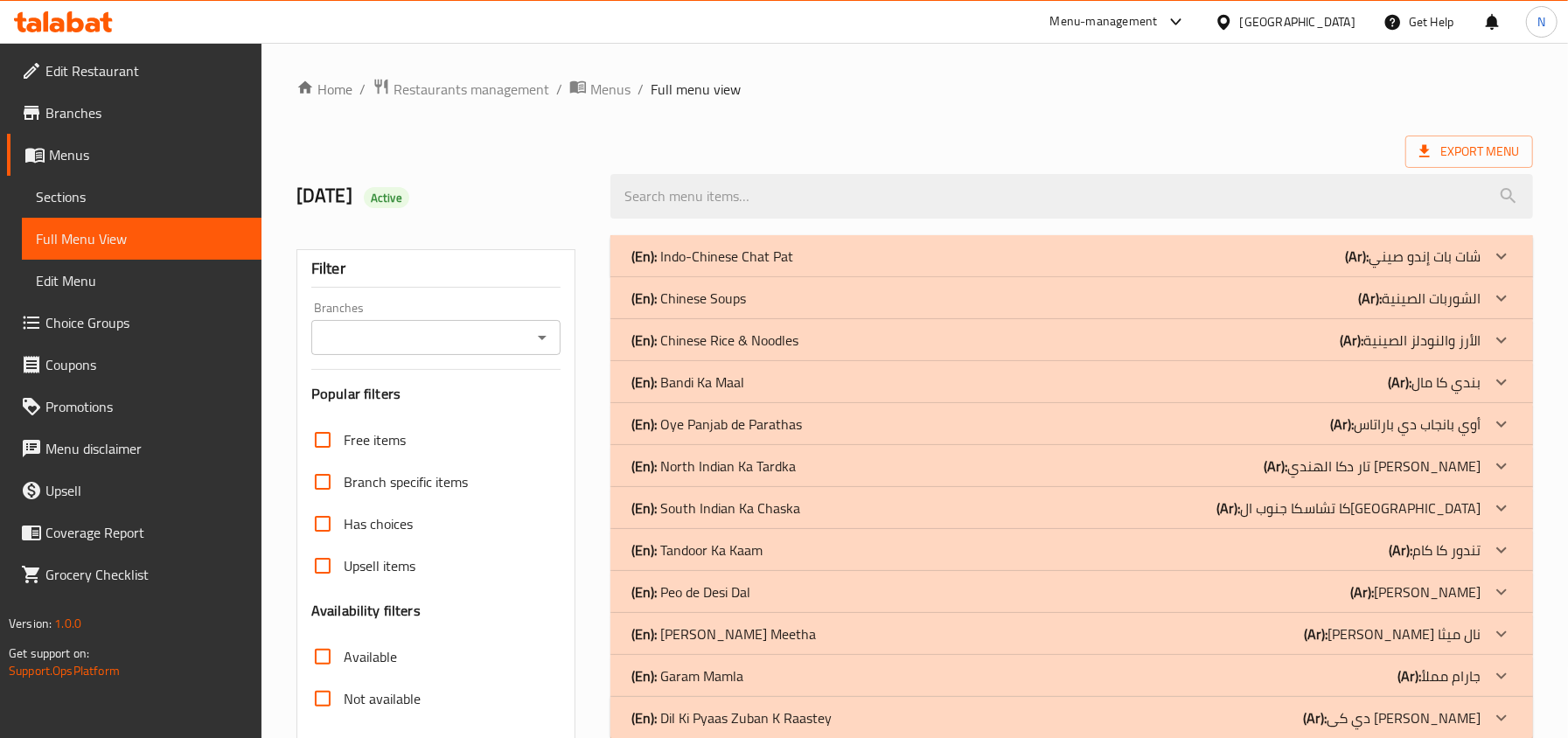
click at [762, 329] on p "(En): Chinese Rice & Noodles" at bounding box center [714, 339] width 167 height 21
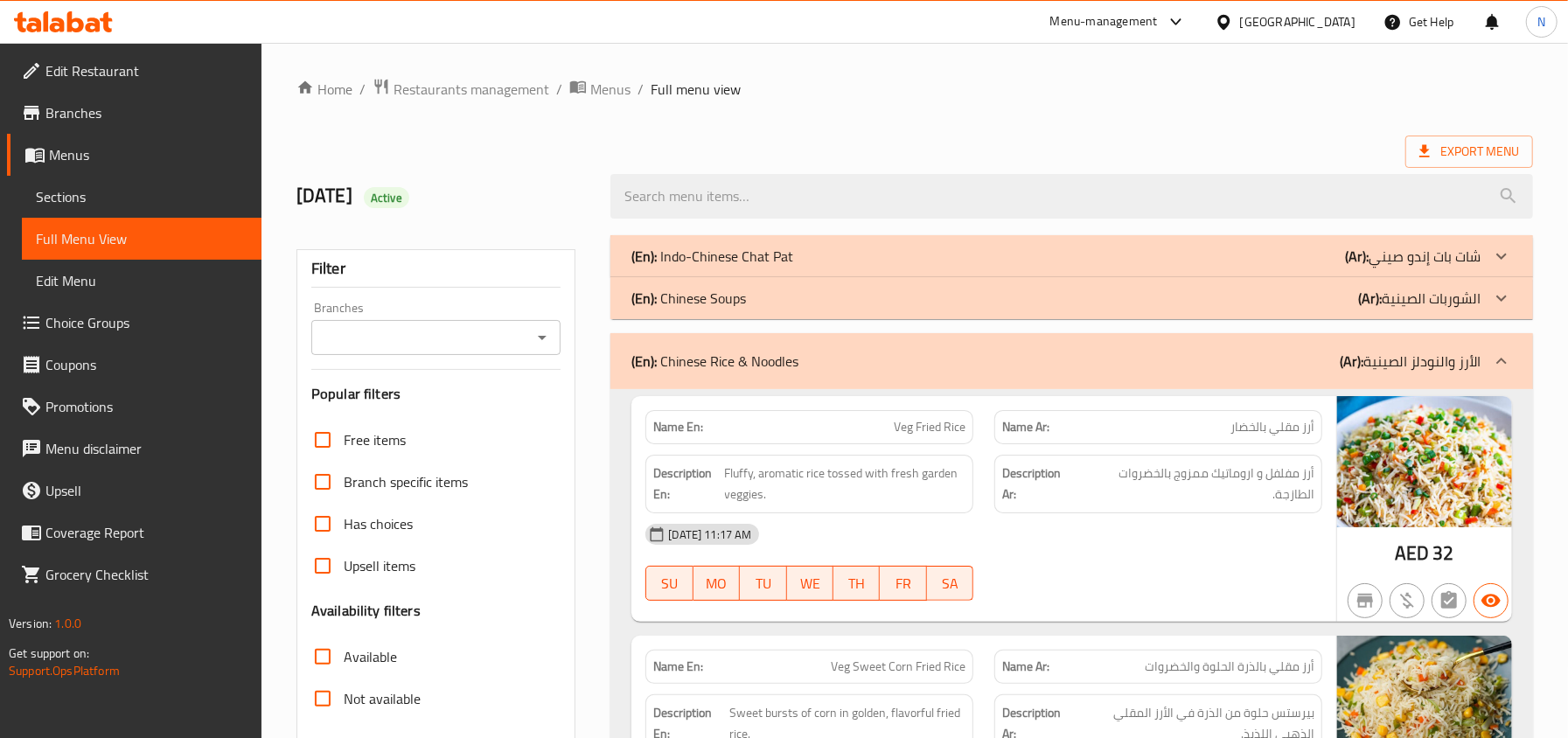
click at [724, 360] on p "(En): Chinese Rice & Noodles" at bounding box center [714, 360] width 167 height 21
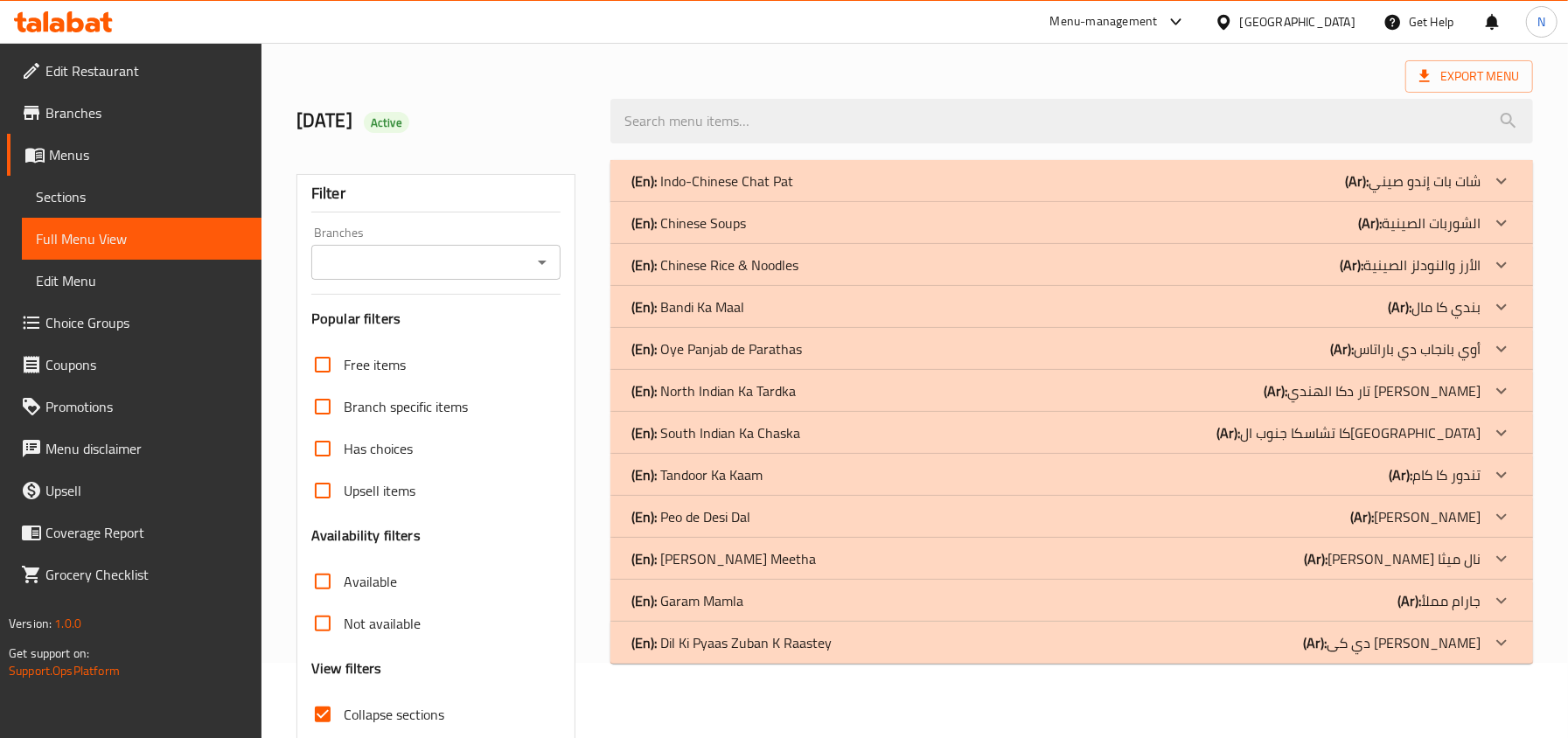
scroll to position [116, 0]
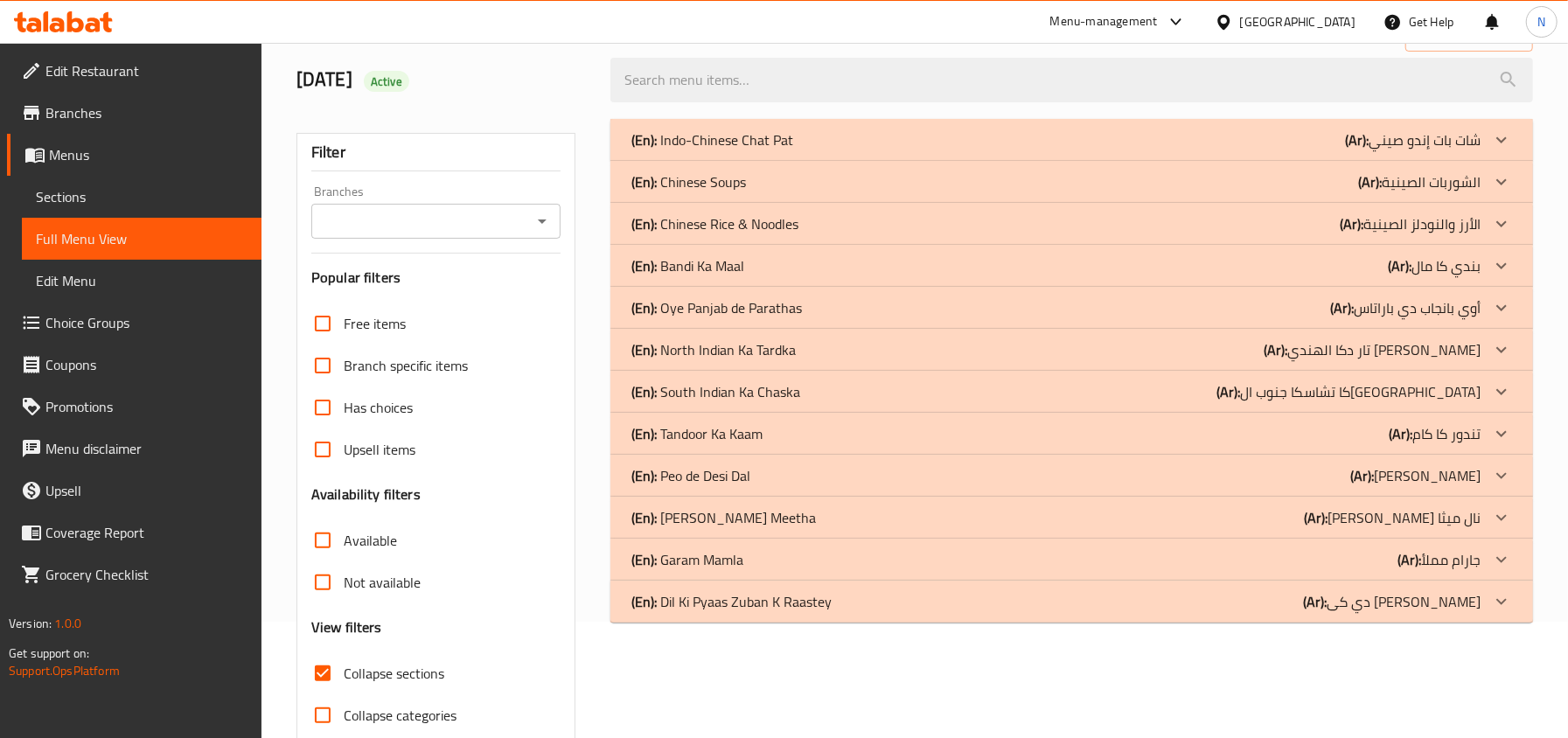
click at [710, 143] on p "(En): Indo-Chinese Chat Pat" at bounding box center [712, 139] width 161 height 21
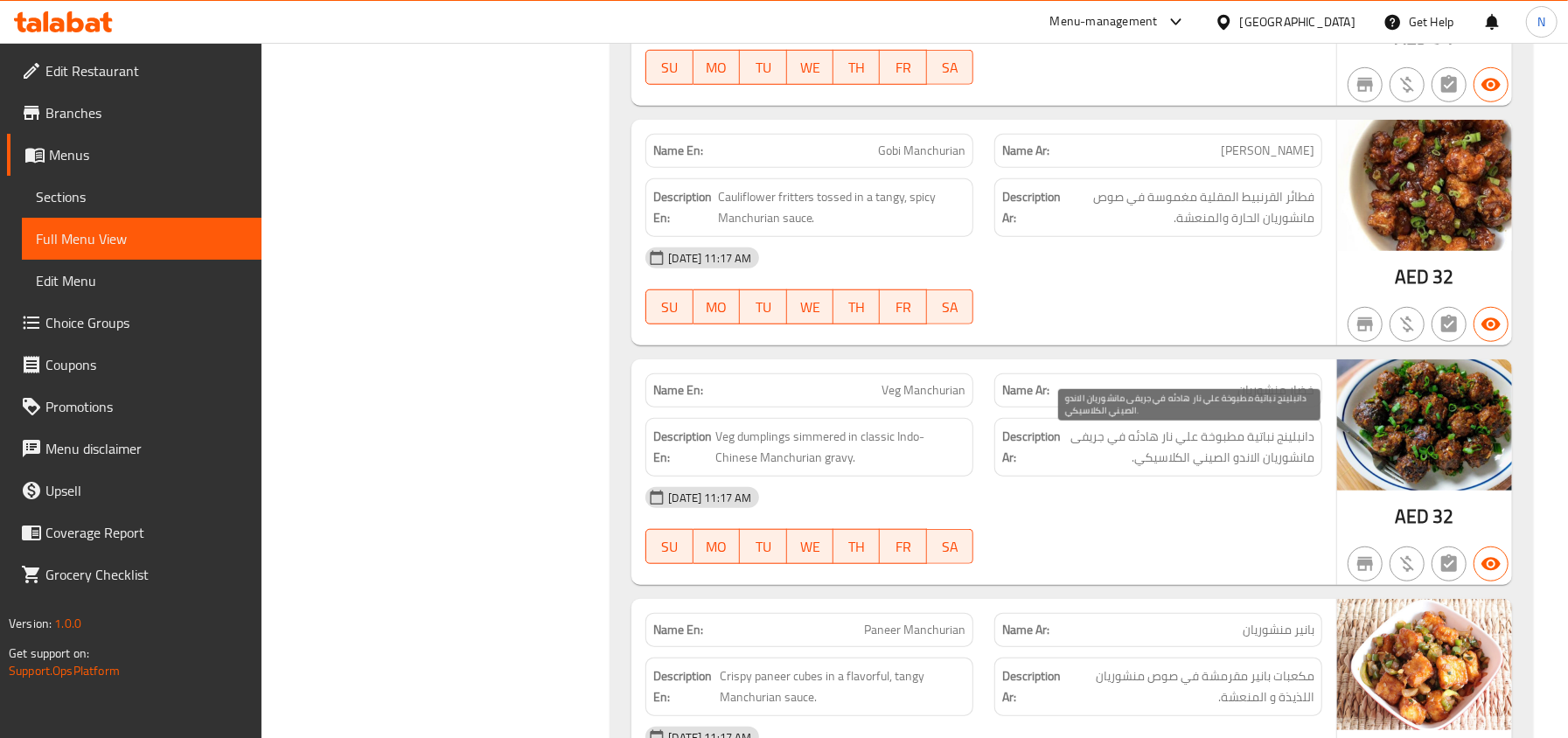
scroll to position [931, 0]
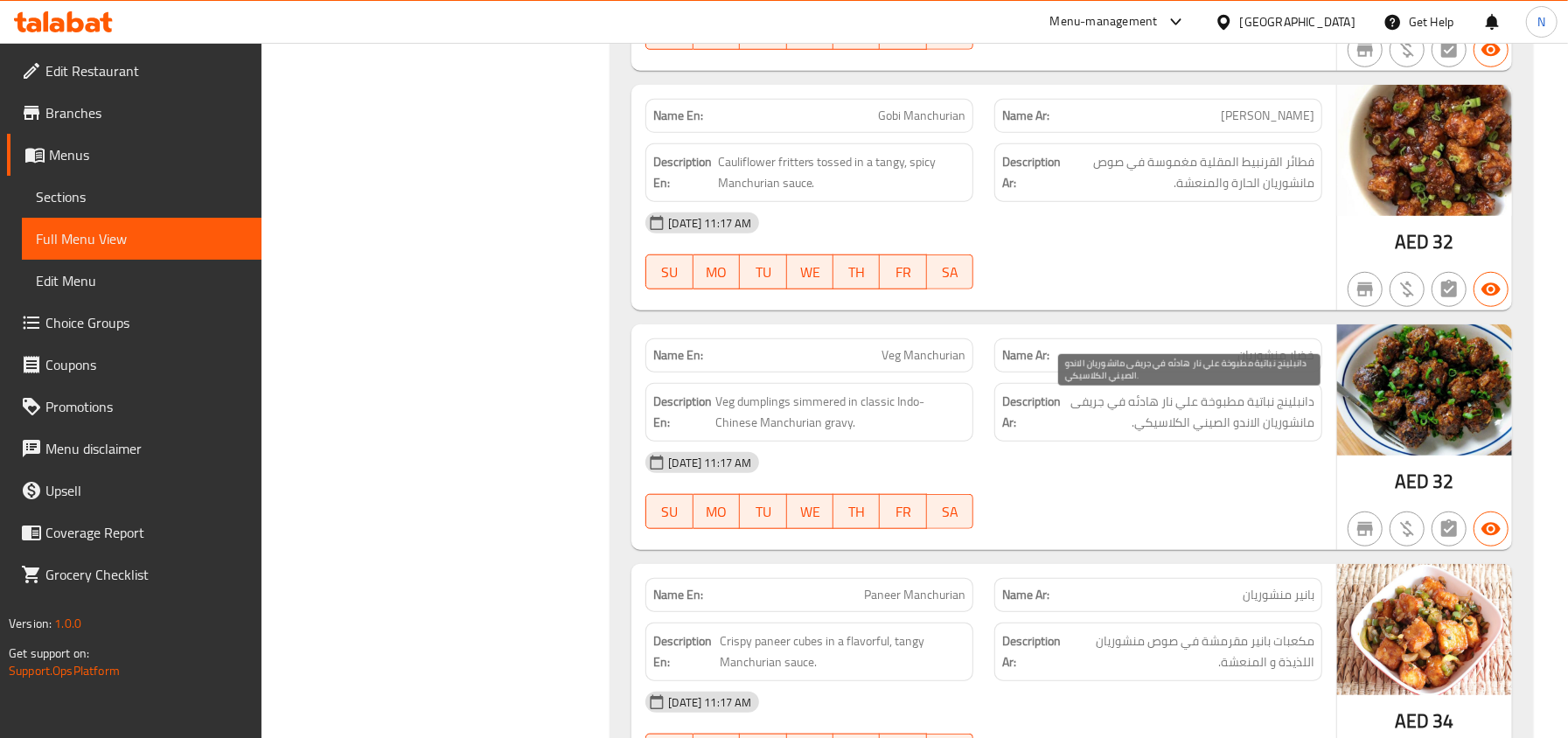
click at [1292, 402] on span "دانبلينج نباتية مطبوخة علي نار هادئه في جريفى مانشوريان الاندو الصيني الكلاسيكي." at bounding box center [1188, 412] width 250 height 43
copy span "دانبلينج"
click at [885, 365] on span "Veg Manchurian" at bounding box center [923, 356] width 84 height 18
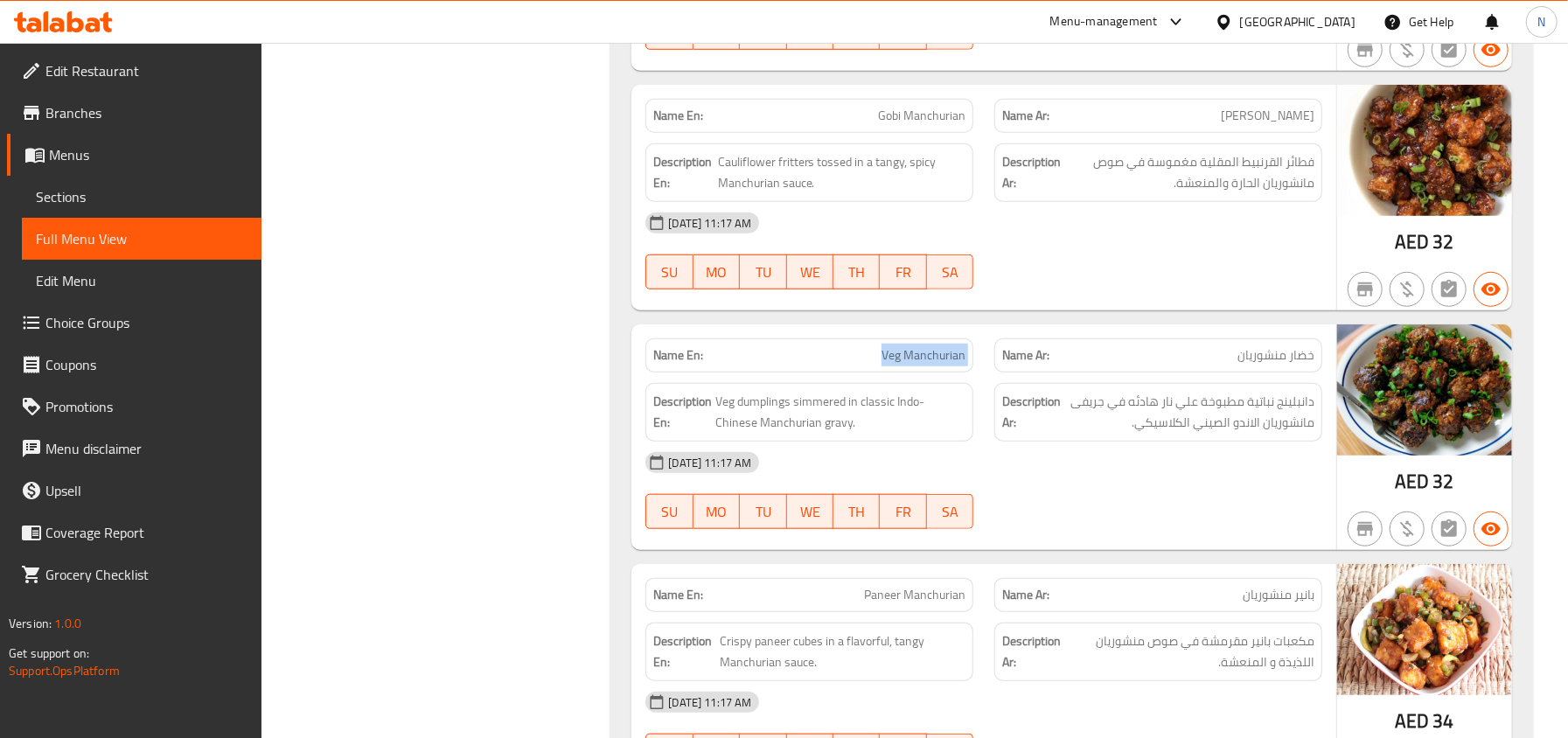
click at [885, 365] on span "Veg Manchurian" at bounding box center [923, 356] width 84 height 18
copy span "Veg Manchurian"
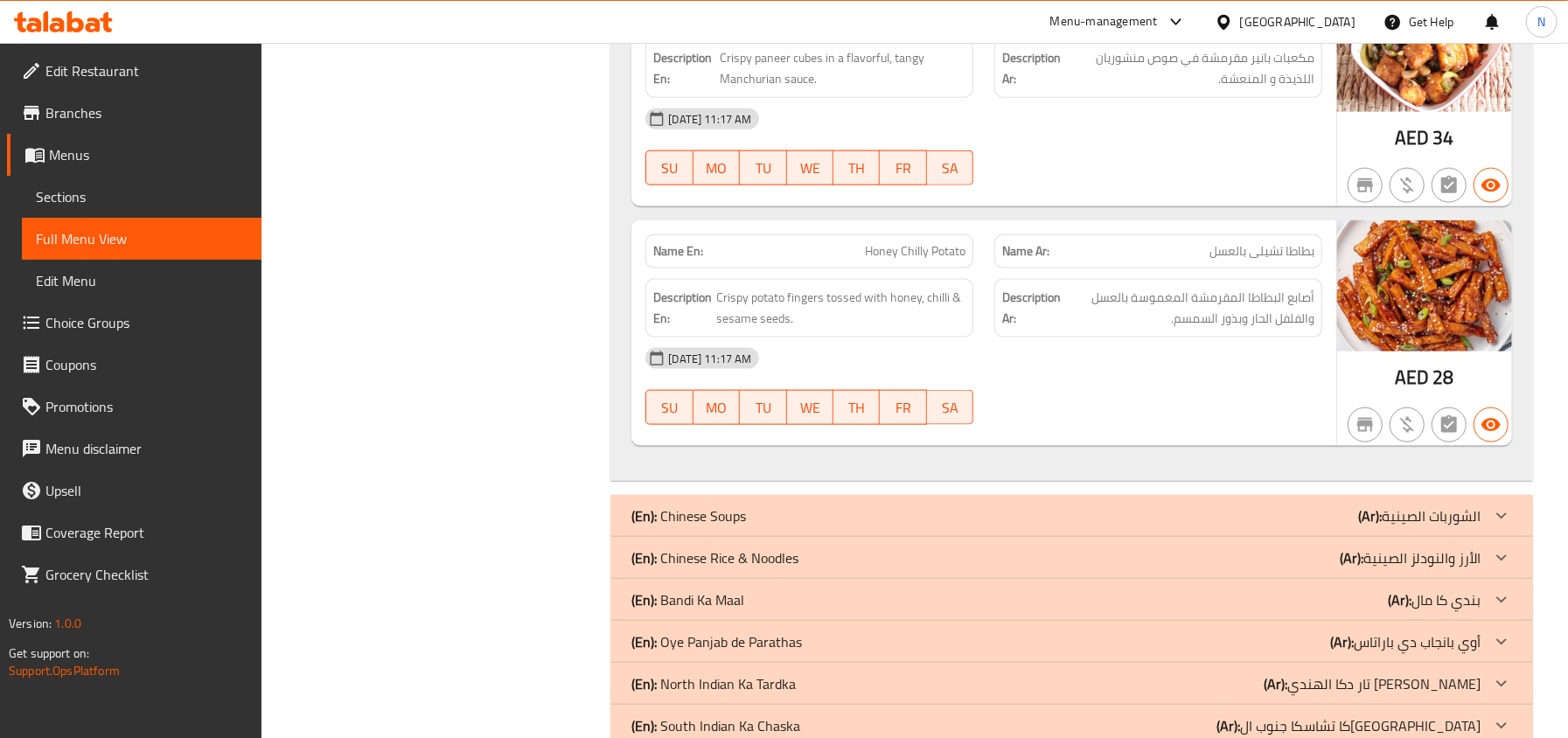
scroll to position [1631, 0]
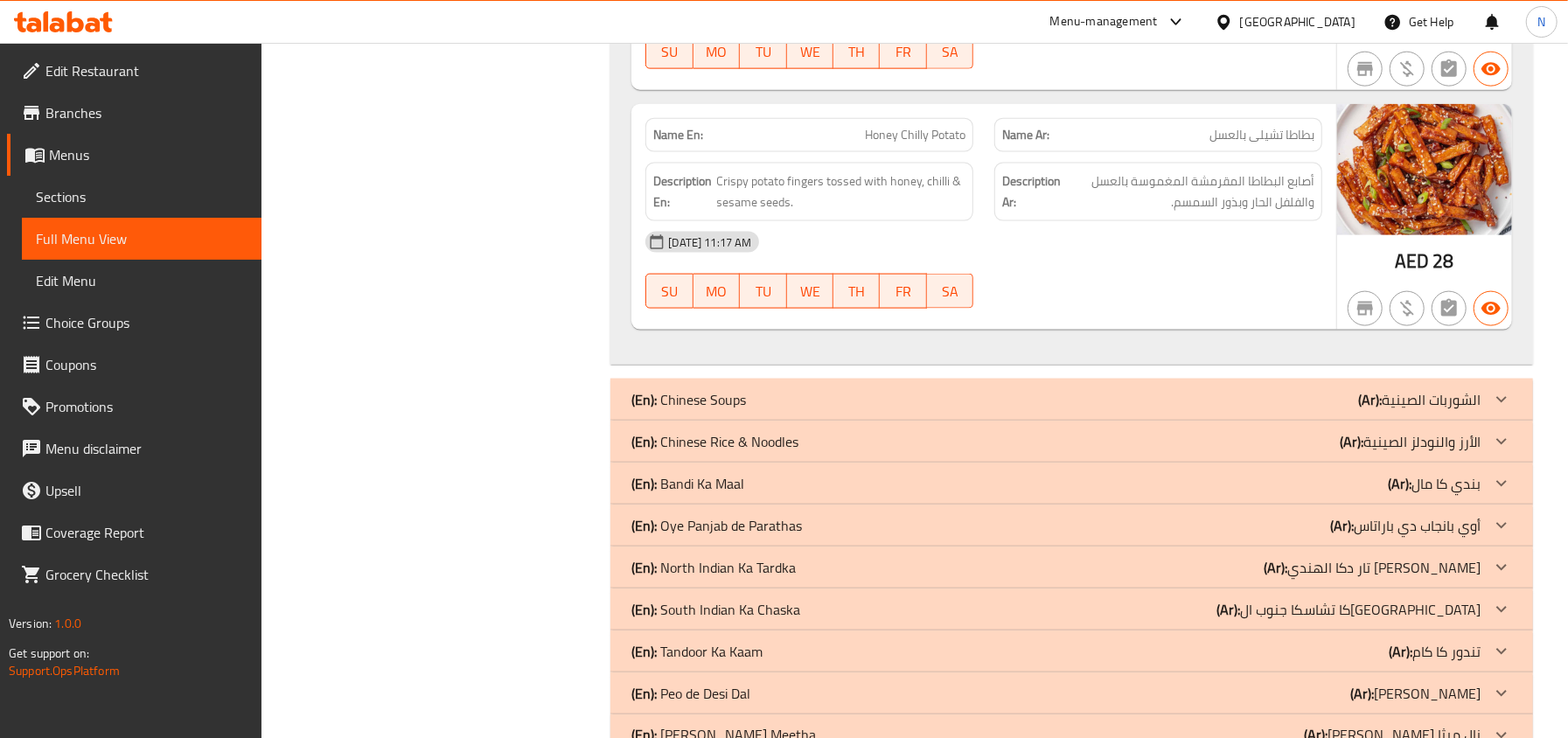
click at [1016, 410] on div "(En): Chinese Soups (Ar): الشوربات الصينية" at bounding box center [1055, 399] width 849 height 21
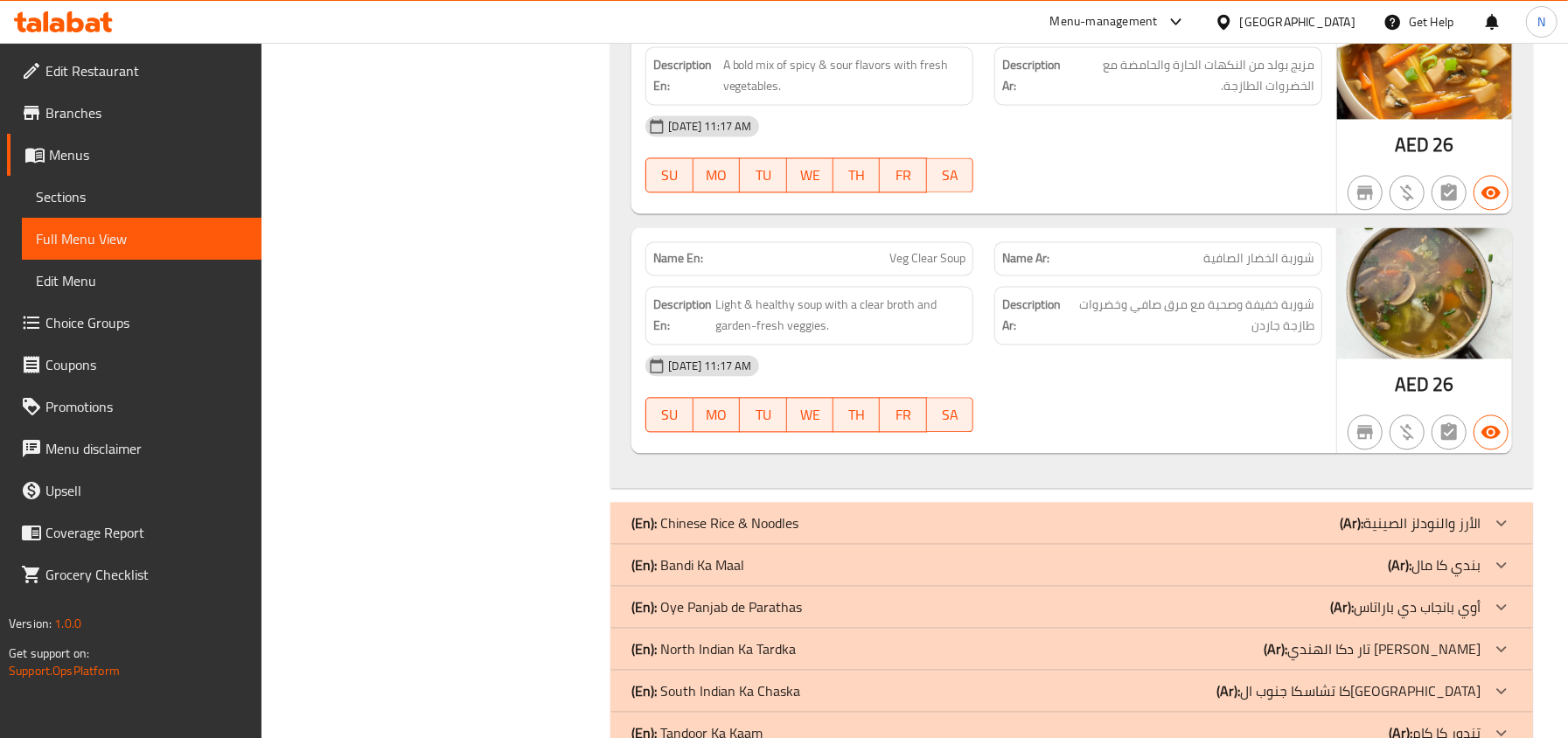
scroll to position [2681, 0]
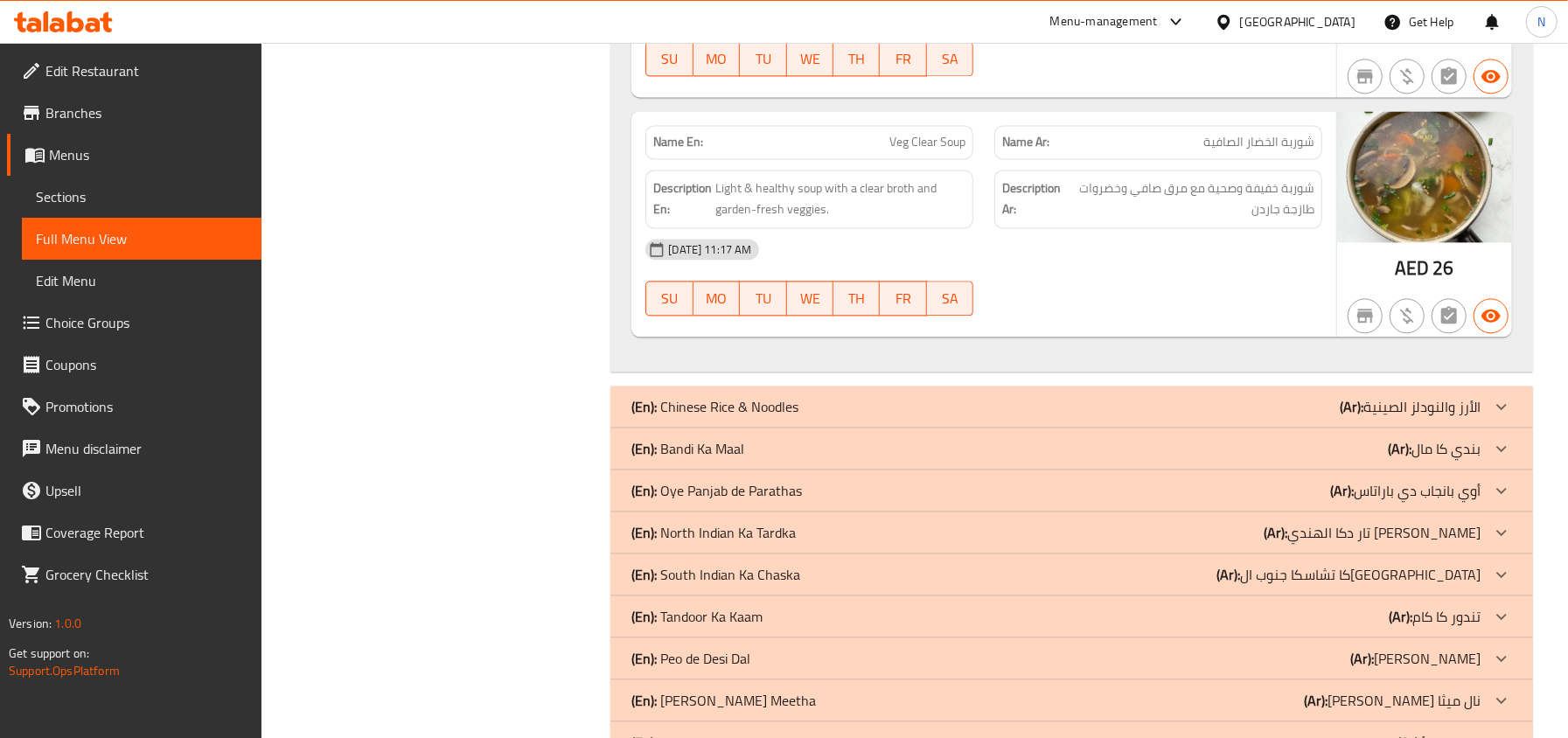
click at [960, 407] on div "(En): Chinese Rice & Noodles (Ar): الأرز والنودلز الصينية" at bounding box center [1072, 407] width 922 height 42
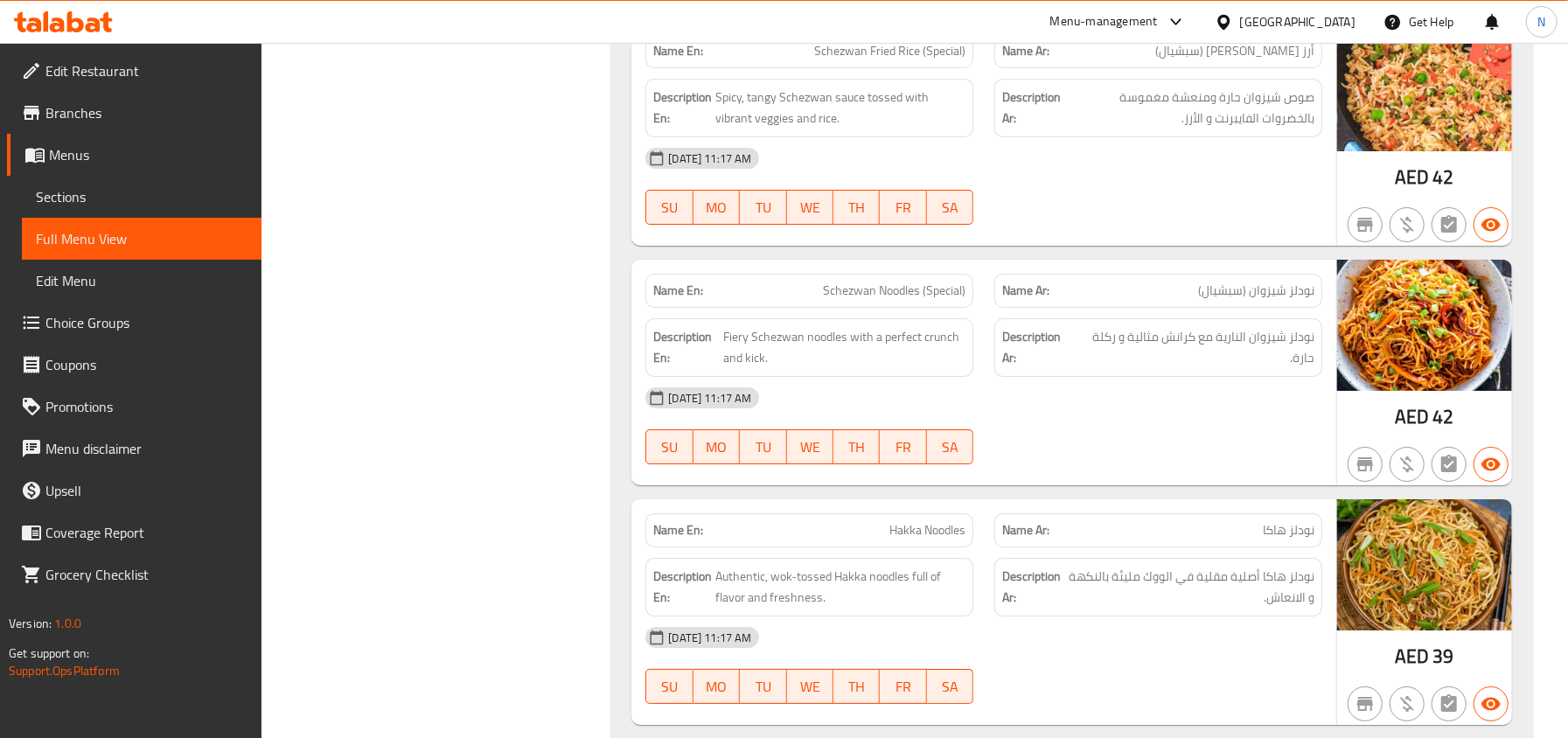
scroll to position [4662, 0]
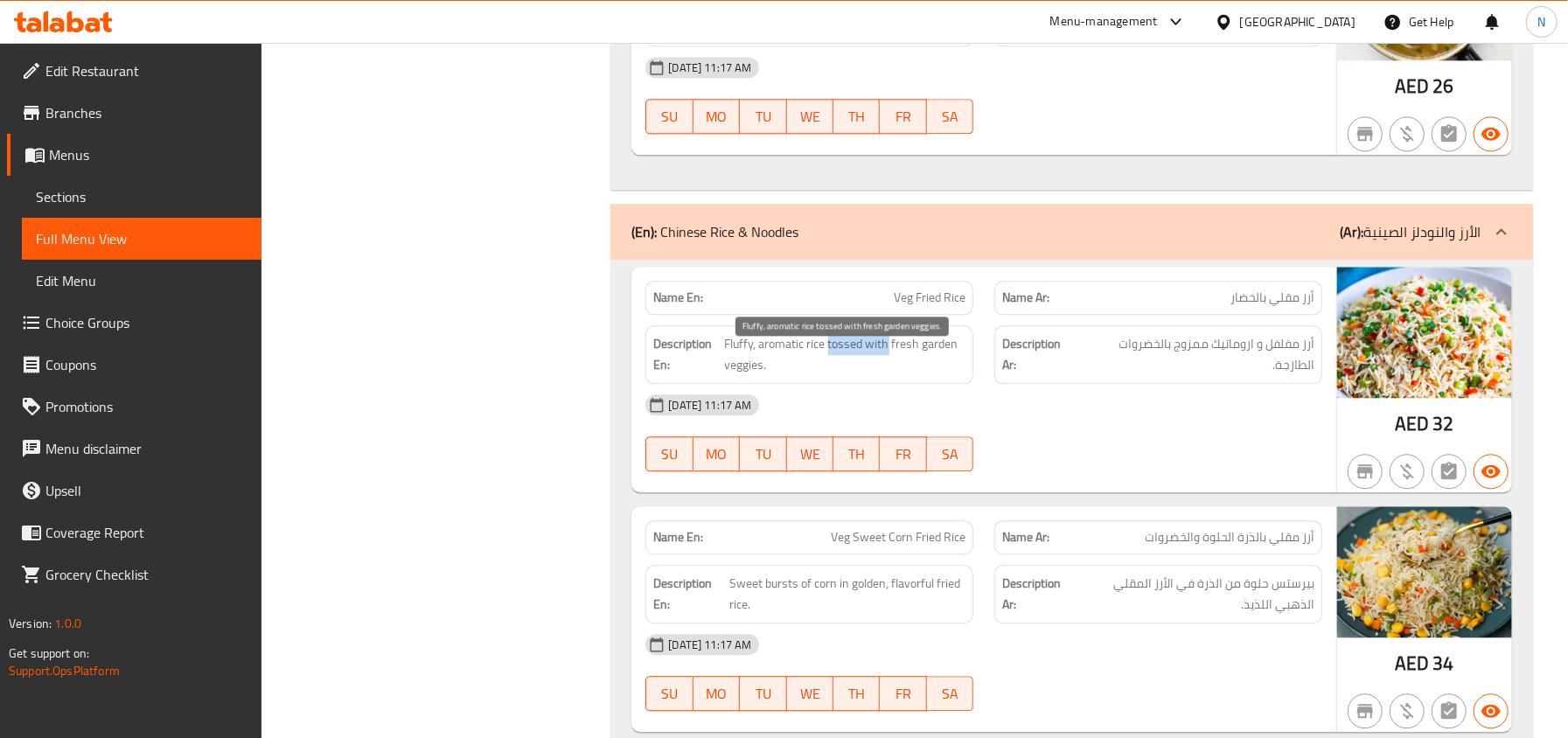
drag, startPoint x: 886, startPoint y: 355, endPoint x: 829, endPoint y: 354, distance: 57.0
click at [829, 354] on span "Fluffy, aromatic rice tossed with fresh garden veggies." at bounding box center [845, 354] width 241 height 43
copy span "tossed with"
click at [935, 307] on span "Veg Fried Rice" at bounding box center [930, 298] width 72 height 18
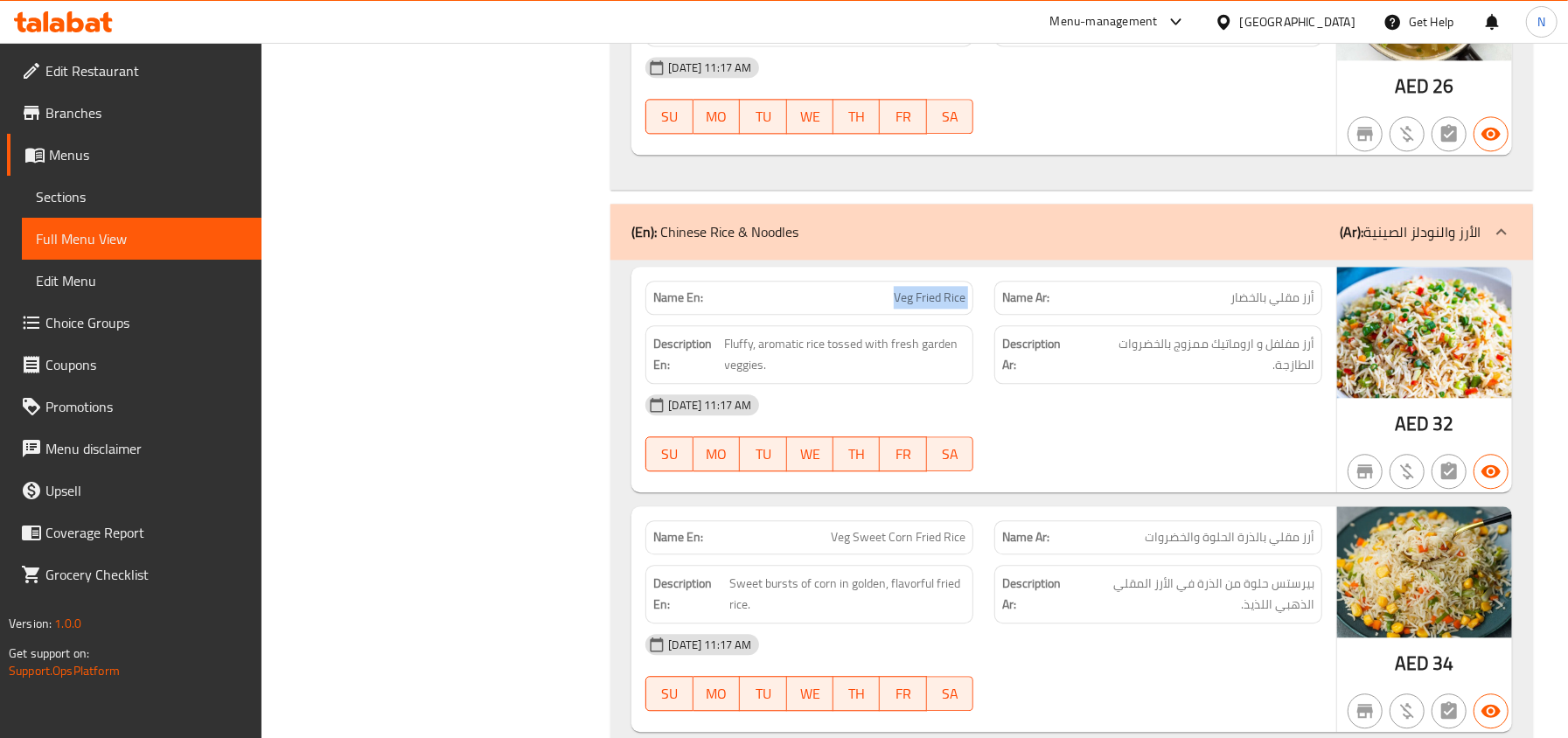
click at [935, 307] on span "Veg Fried Rice" at bounding box center [930, 298] width 72 height 18
copy span "Veg Fried Rice"
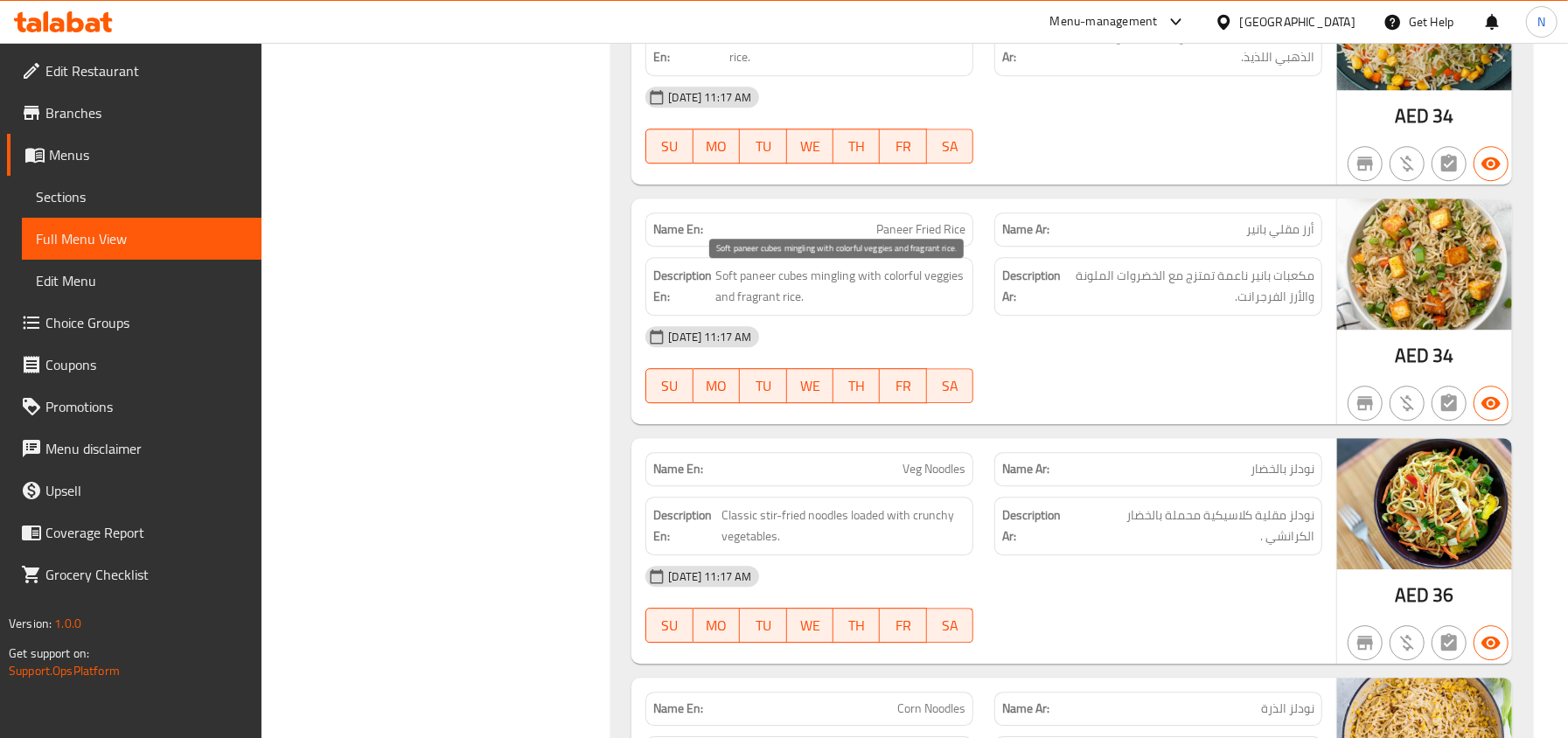
scroll to position [3445, 0]
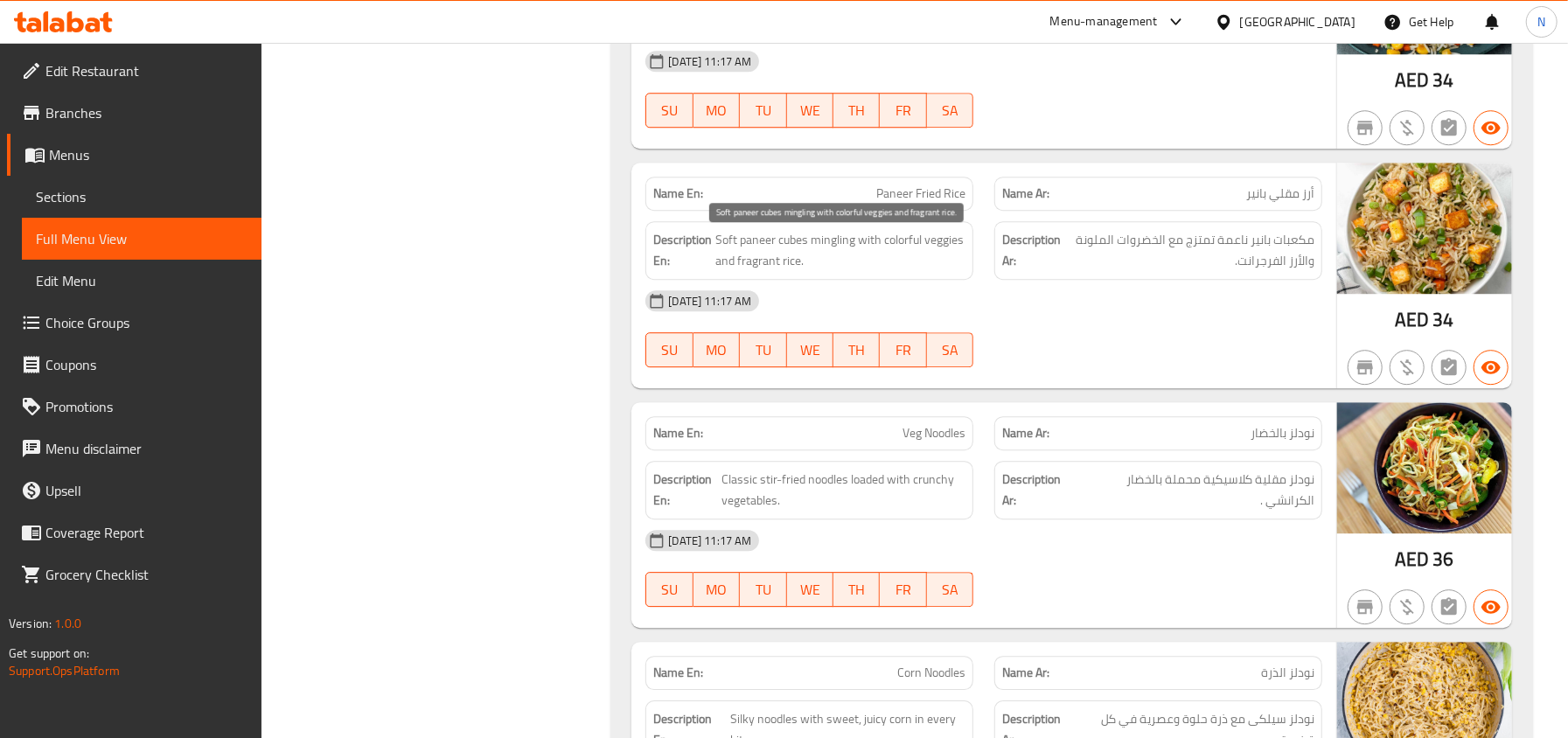
click at [745, 272] on span "Soft paneer cubes mingling with colorful veggies and fragrant rice." at bounding box center [840, 250] width 250 height 43
copy span "fragrant"
click at [908, 203] on span "Paneer Fried Rice" at bounding box center [920, 193] width 89 height 18
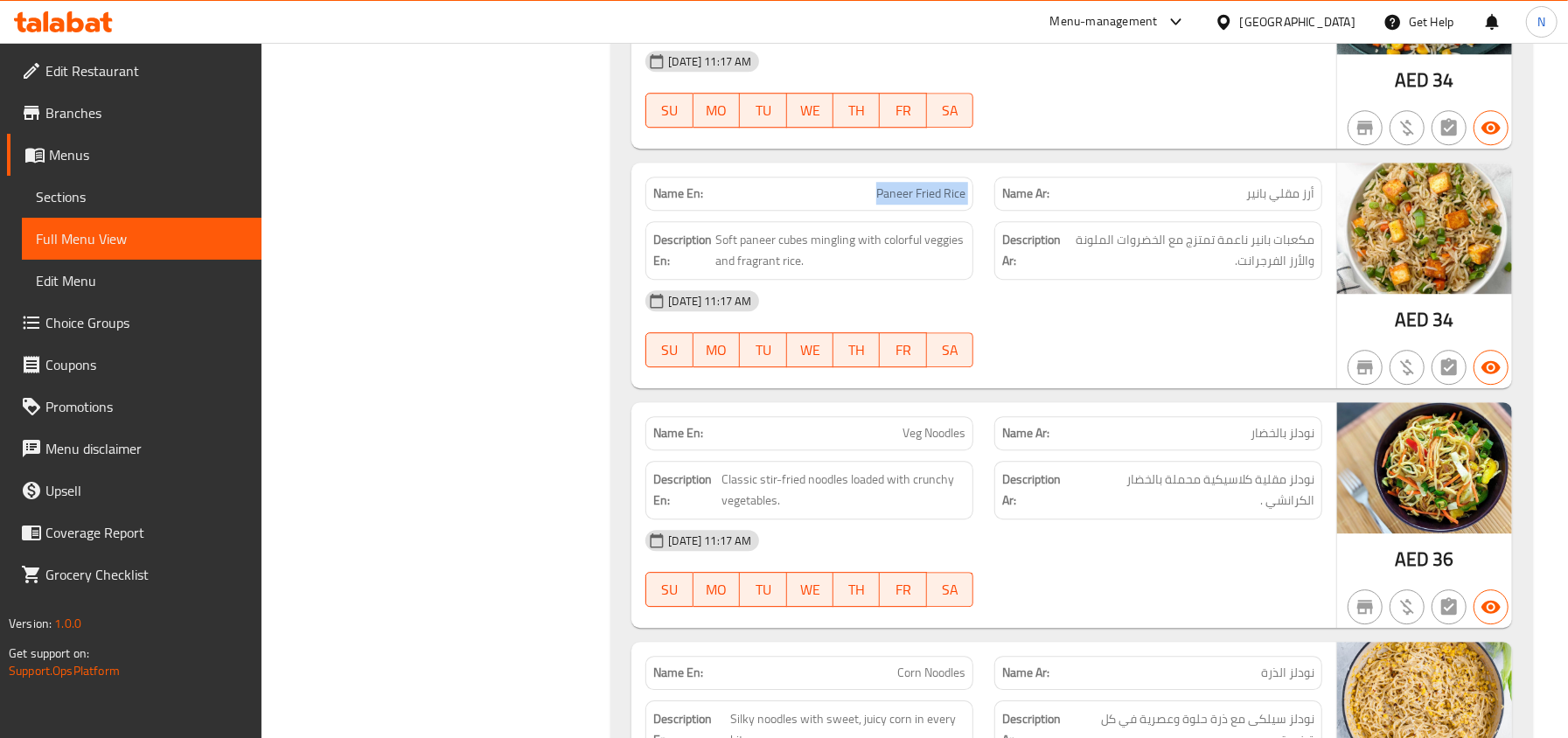
click at [908, 203] on span "Paneer Fried Rice" at bounding box center [920, 193] width 89 height 18
copy span "Paneer Fried Rice"
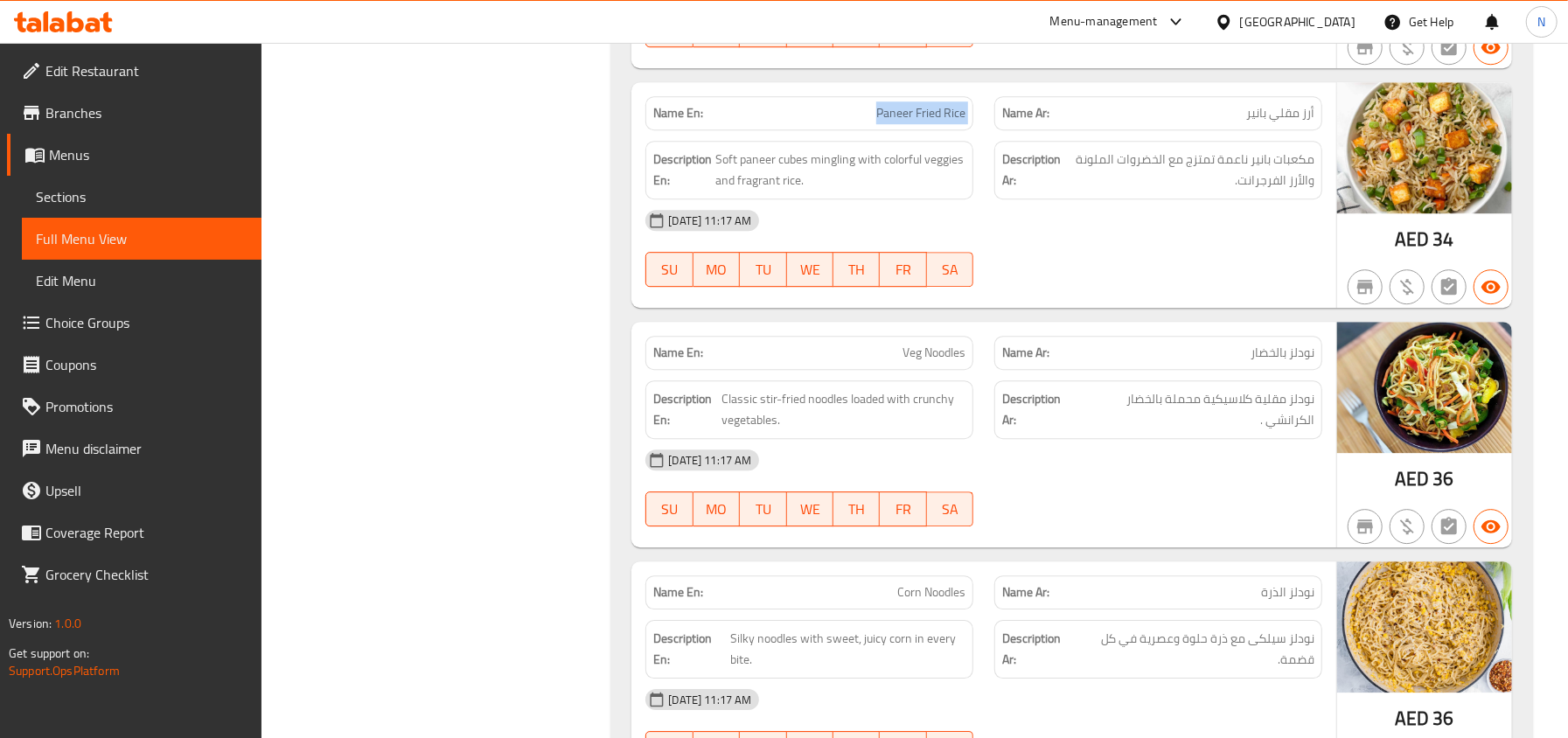
scroll to position [3679, 0]
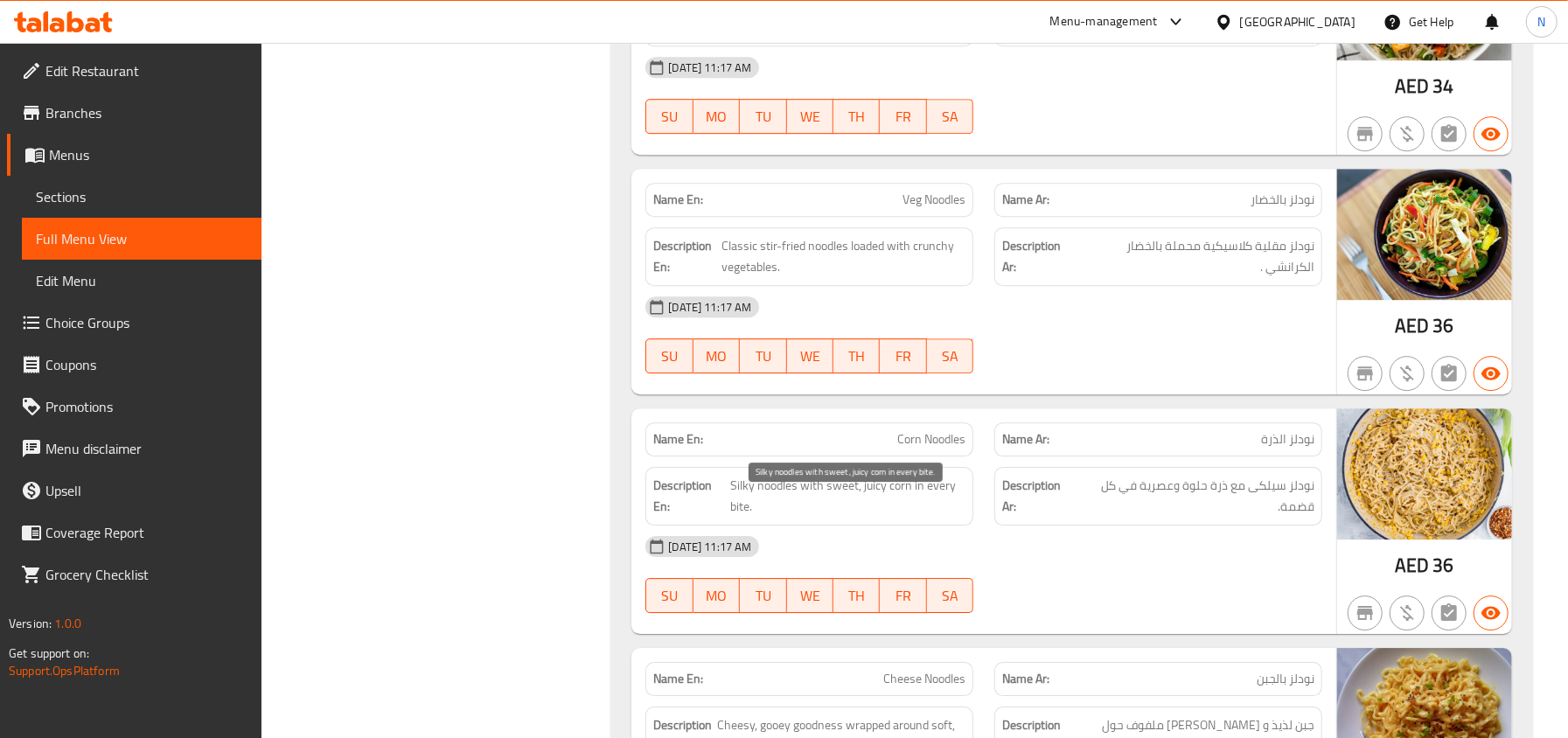
click at [873, 505] on span "Silky noodles with sweet, juicy corn in every bite." at bounding box center [847, 496] width 236 height 43
copy span "juicy"
click at [931, 549] on div "[DATE] 11:17 AM" at bounding box center [983, 546] width 698 height 42
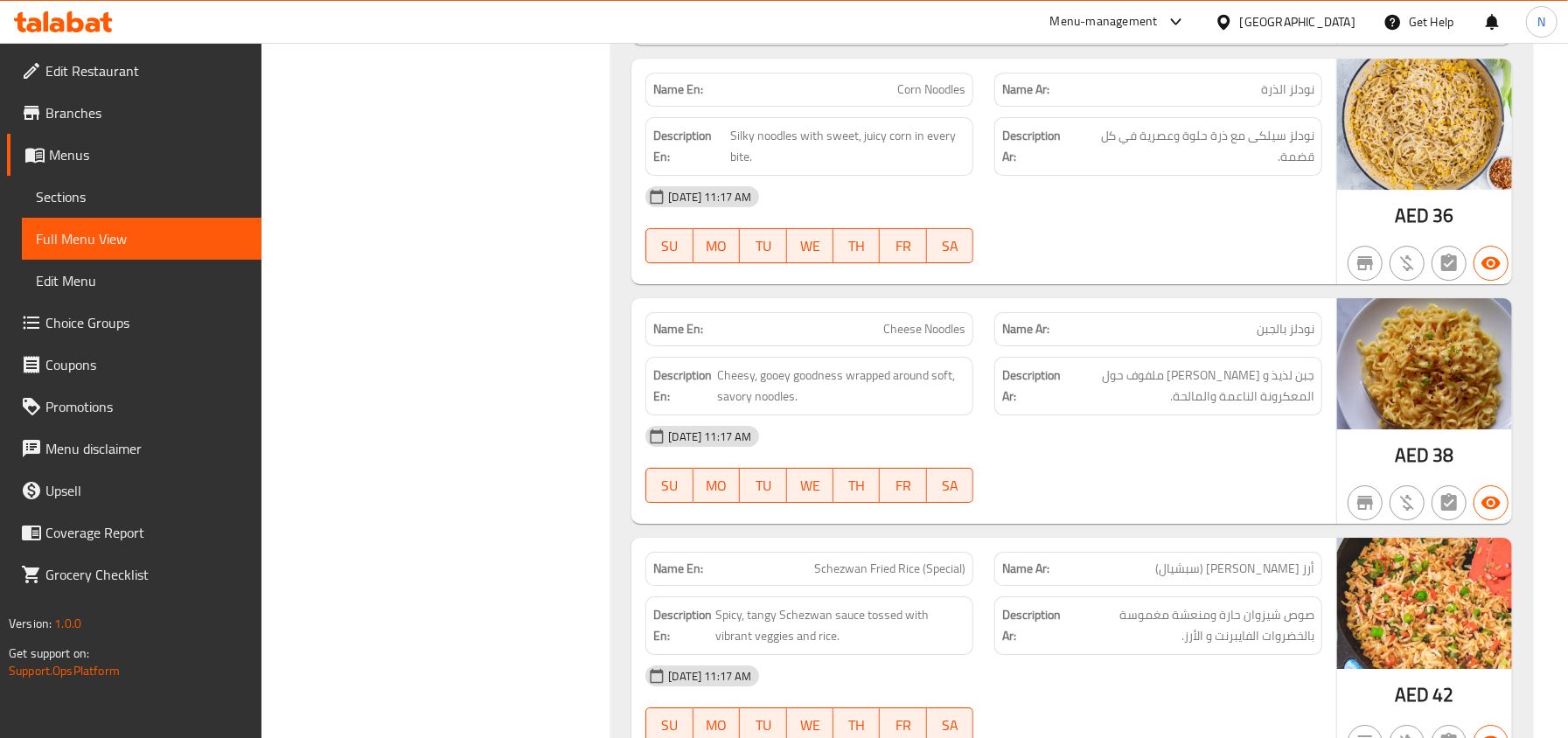
scroll to position [4145, 0]
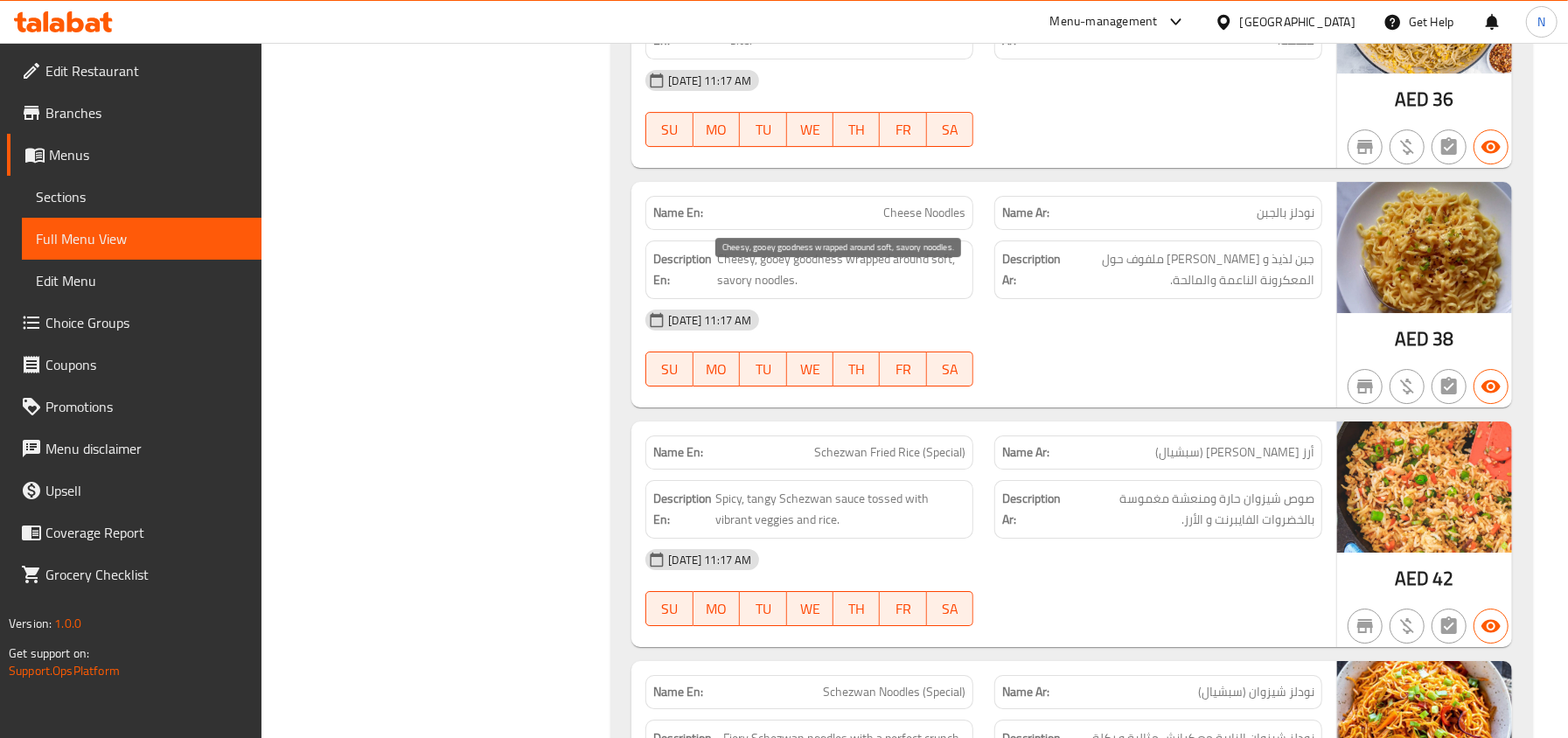
click at [736, 277] on span "Cheesy, gooey goodness wrapped around soft, savory noodles." at bounding box center [841, 270] width 248 height 43
copy span "Cheesy"
click at [939, 222] on span "Cheese Noodles" at bounding box center [924, 213] width 83 height 18
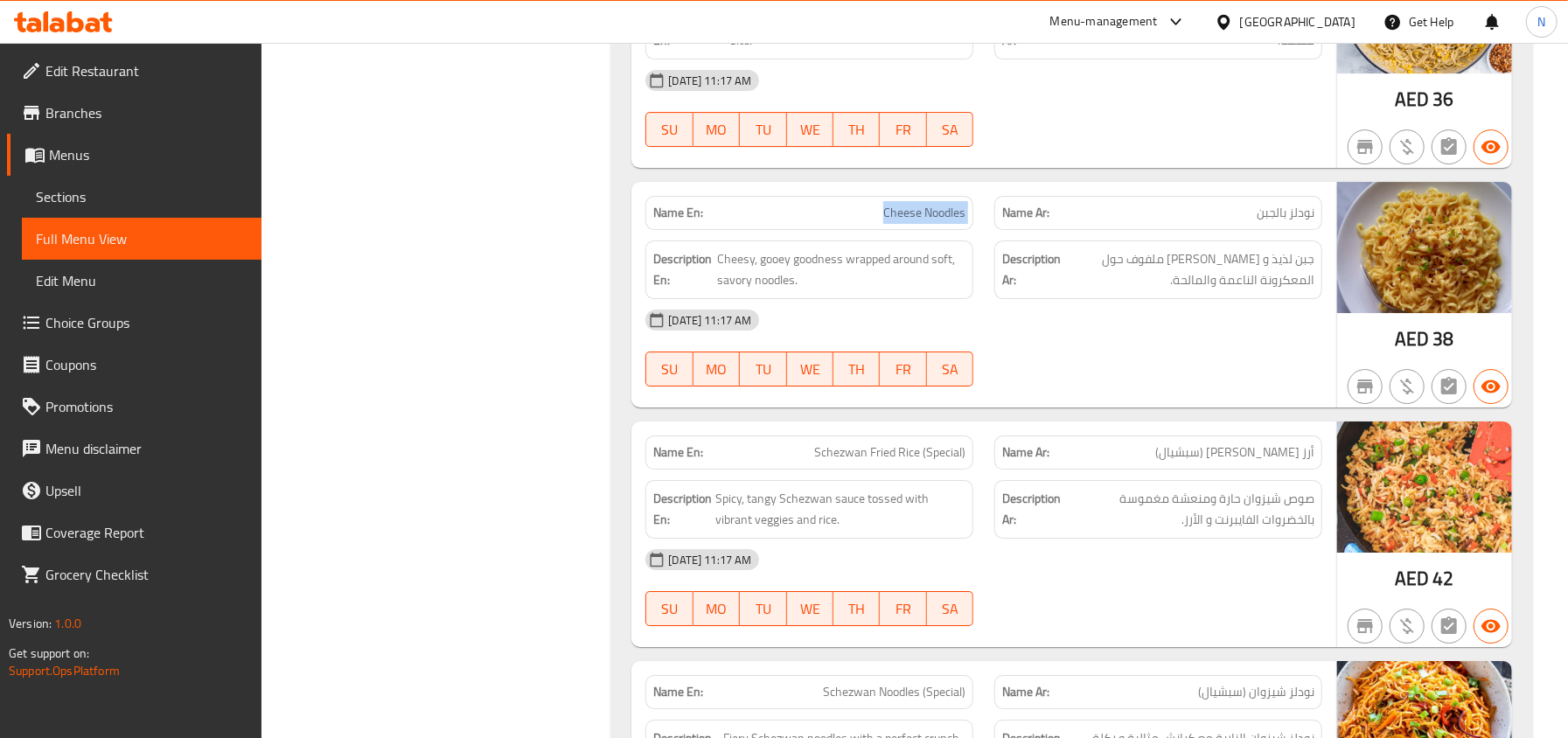
click at [939, 222] on span "Cheese Noodles" at bounding box center [924, 213] width 83 height 18
copy span "Cheese Noodles"
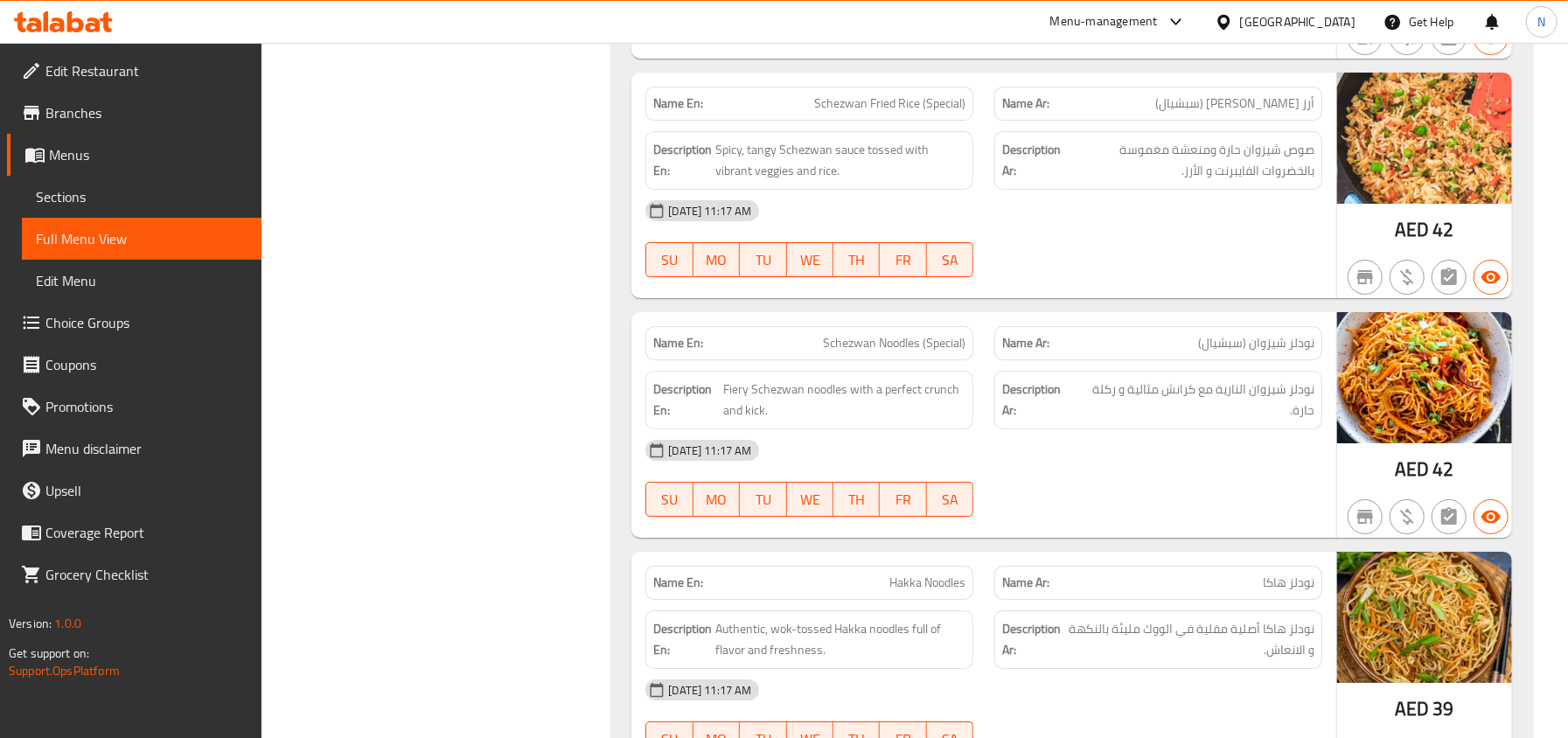
scroll to position [4494, 0]
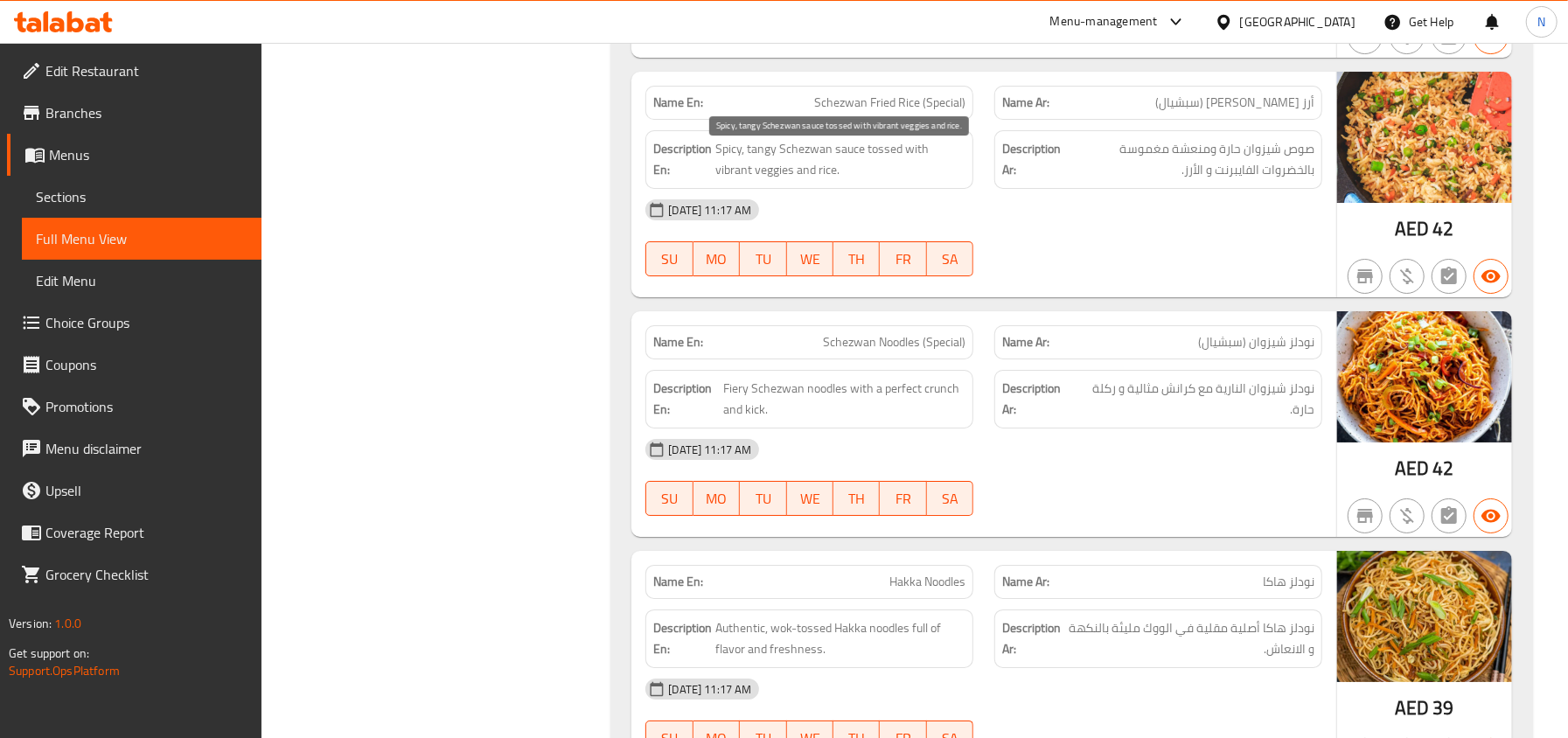
click at [731, 181] on span "Spicy, tangy Schezwan sauce tossed with vibrant veggies and rice." at bounding box center [840, 160] width 250 height 43
copy span "vibrant"
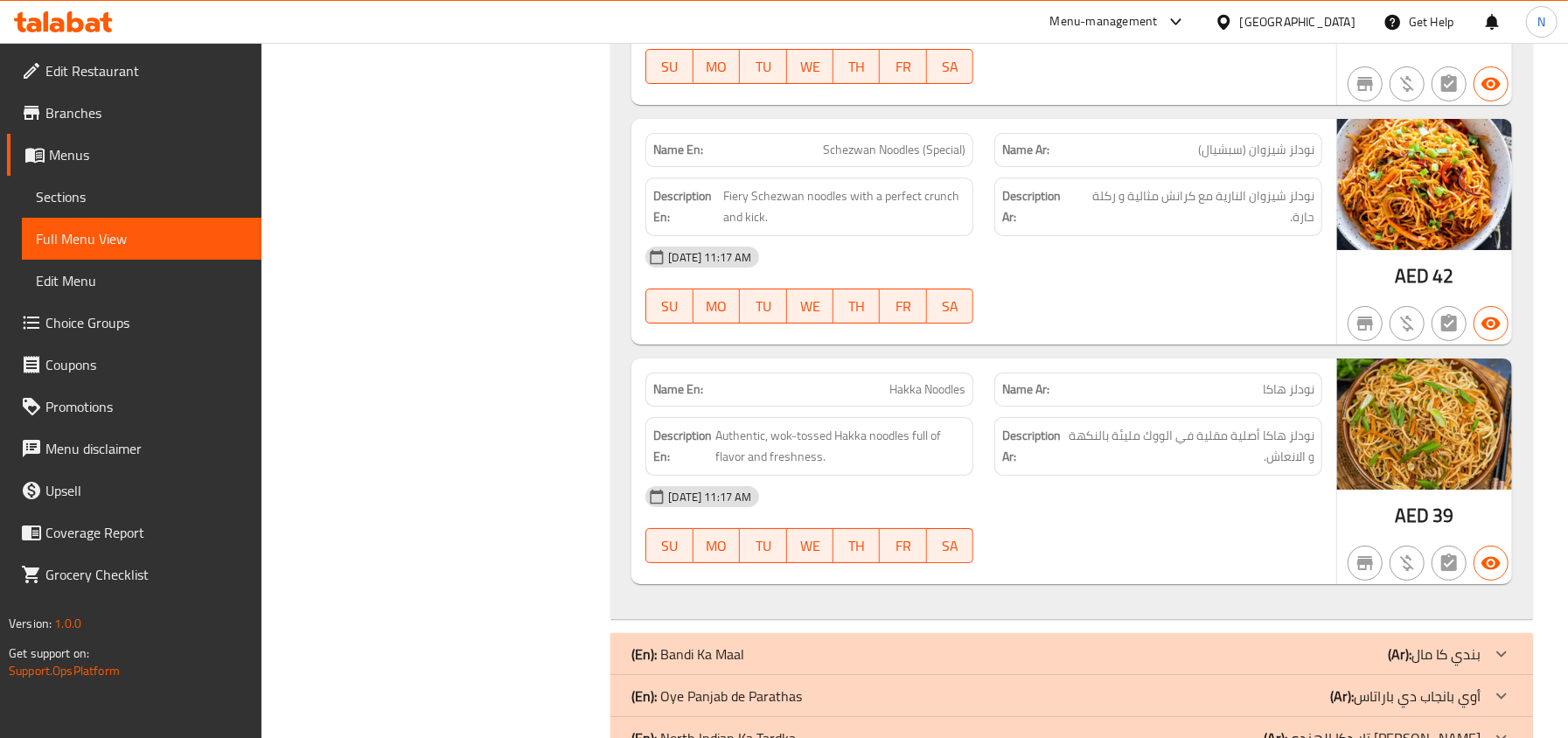
scroll to position [4728, 0]
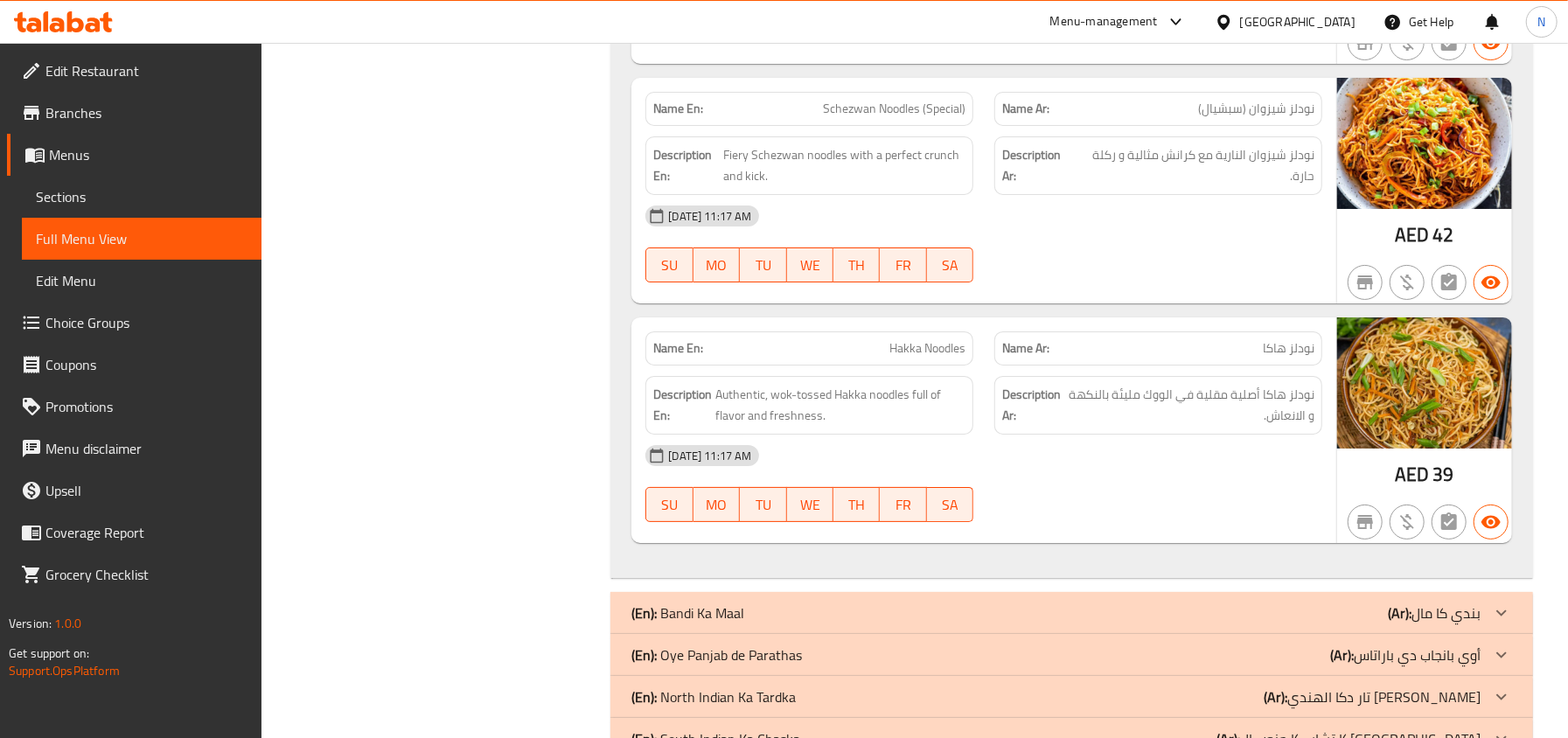
click at [855, 148] on div "Description En: Fiery Schezwan noodles with a perfect crunch and kick." at bounding box center [809, 165] width 348 height 80
click at [858, 118] on span "Schezwan Noodles (Special)" at bounding box center [893, 109] width 142 height 18
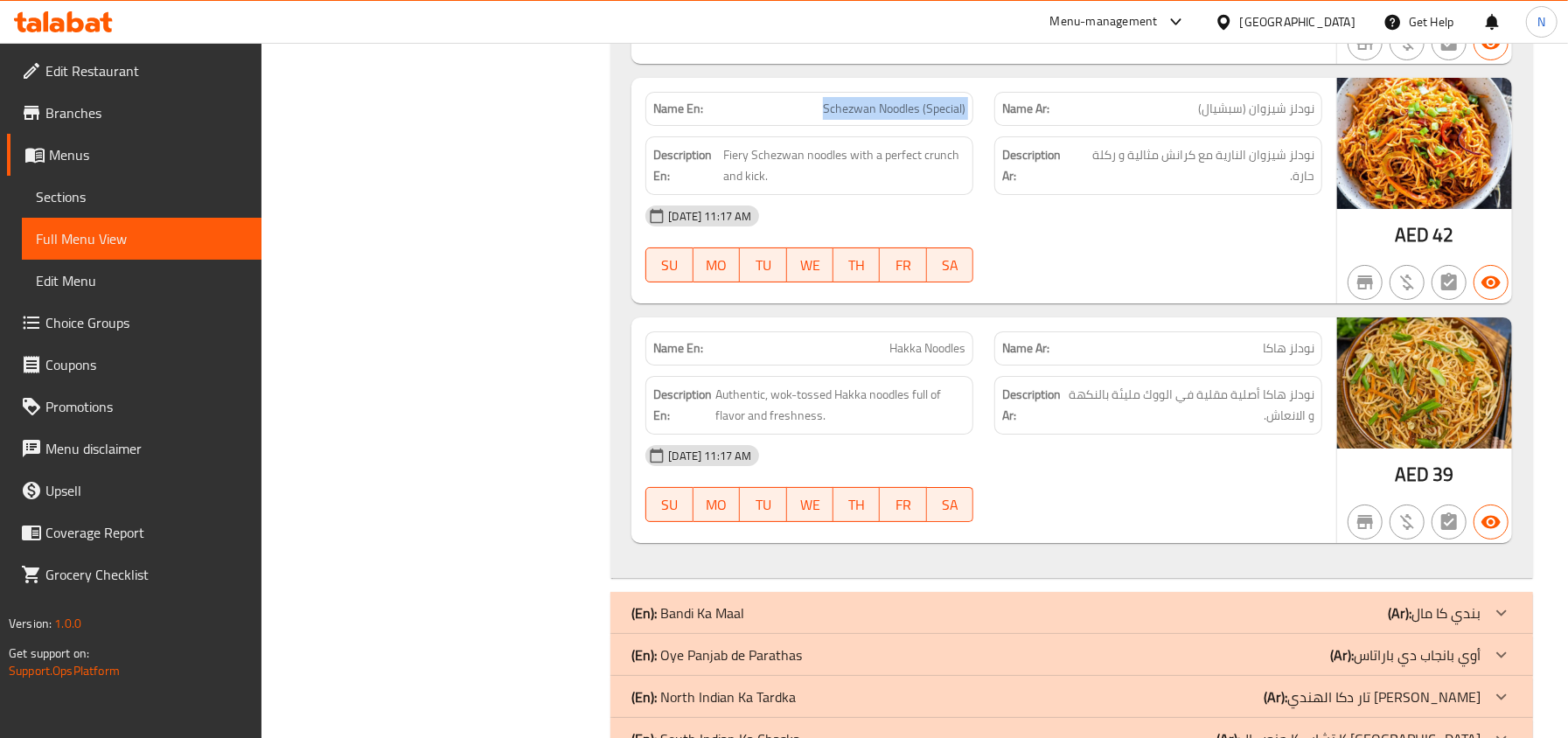
click at [858, 118] on span "Schezwan Noodles (Special)" at bounding box center [893, 109] width 142 height 18
click at [945, 388] on div "Description En: Authentic, wok-tossed Hakka noodles full of flavor and freshnes…" at bounding box center [809, 405] width 348 height 80
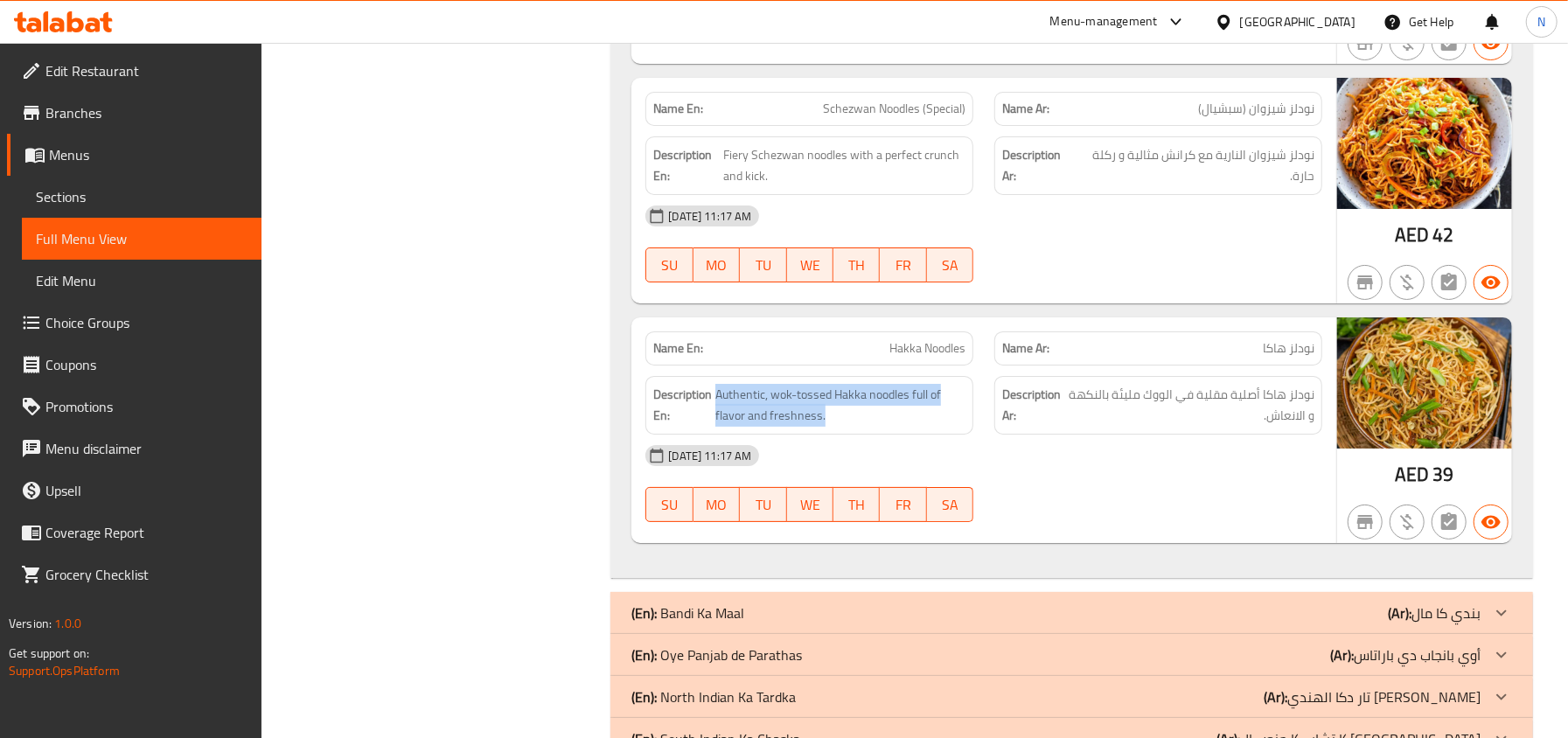
click at [945, 388] on div "Description En: Authentic, wok-tossed Hakka noodles full of flavor and freshnes…" at bounding box center [809, 405] width 348 height 80
click at [943, 358] on span "Hakka Noodles" at bounding box center [927, 348] width 76 height 18
click at [867, 477] on div "[DATE] 11:17 AM" at bounding box center [983, 456] width 698 height 42
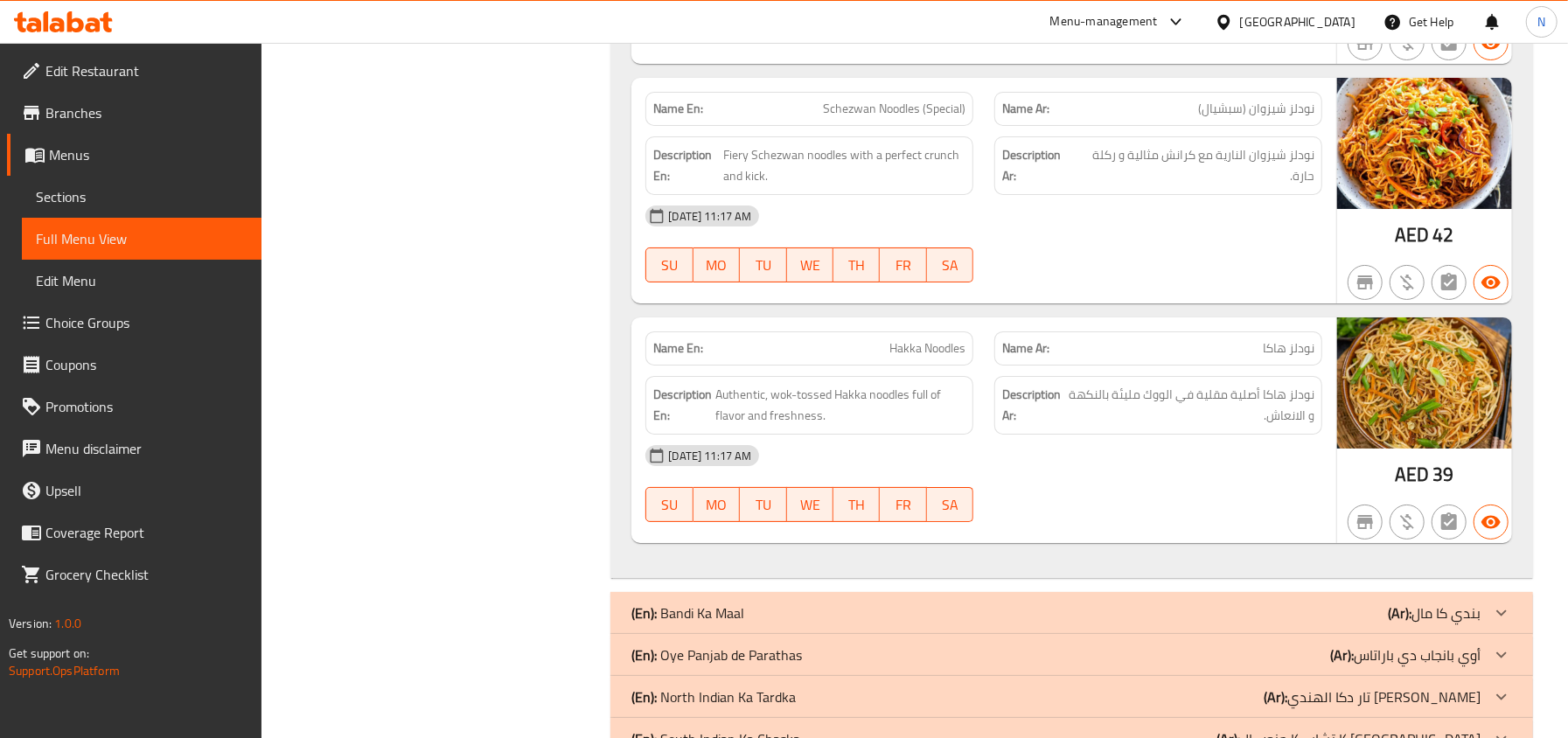
click at [958, 358] on span "Hakka Noodles" at bounding box center [927, 348] width 76 height 18
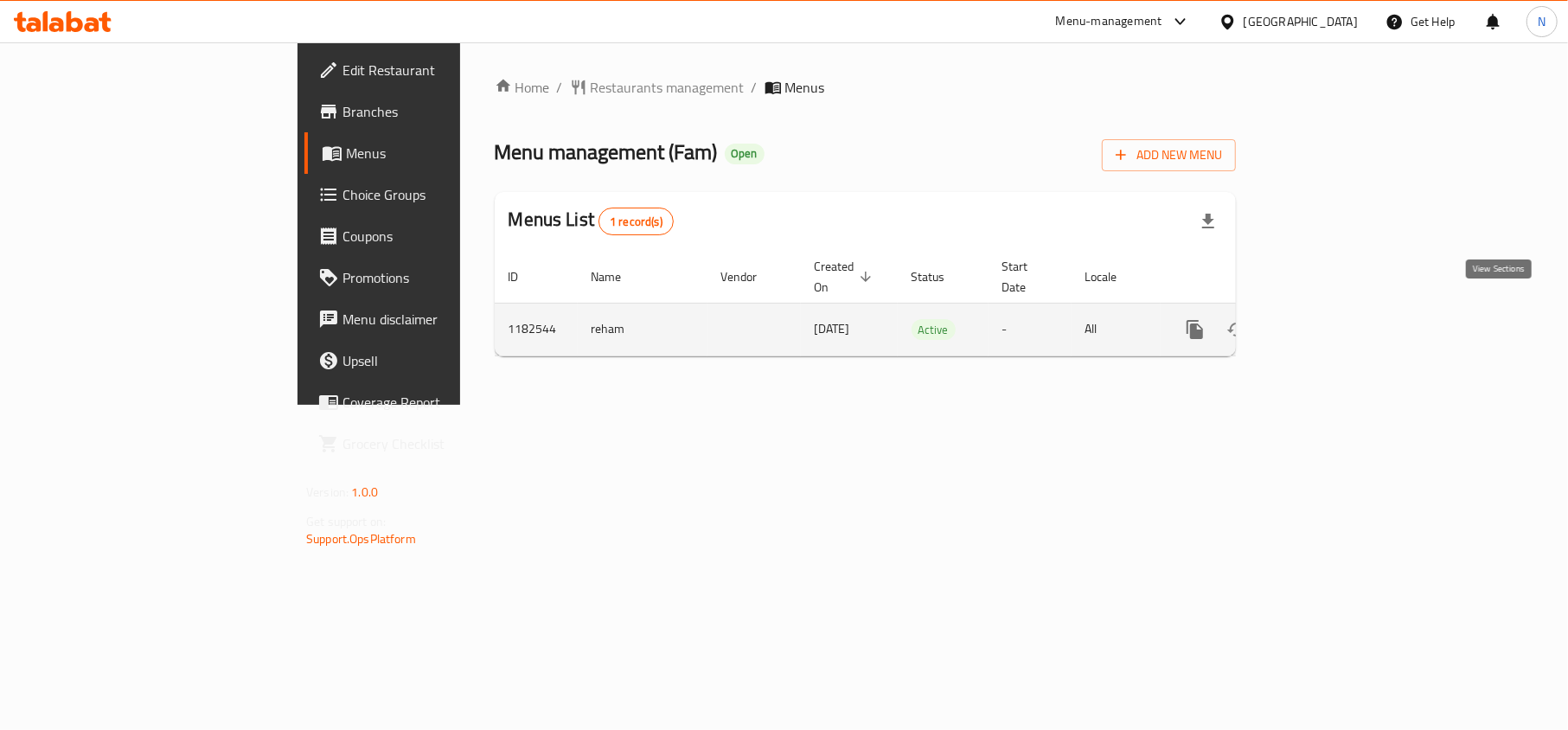
click at [1330, 319] on icon "enhanced table" at bounding box center [1320, 329] width 21 height 21
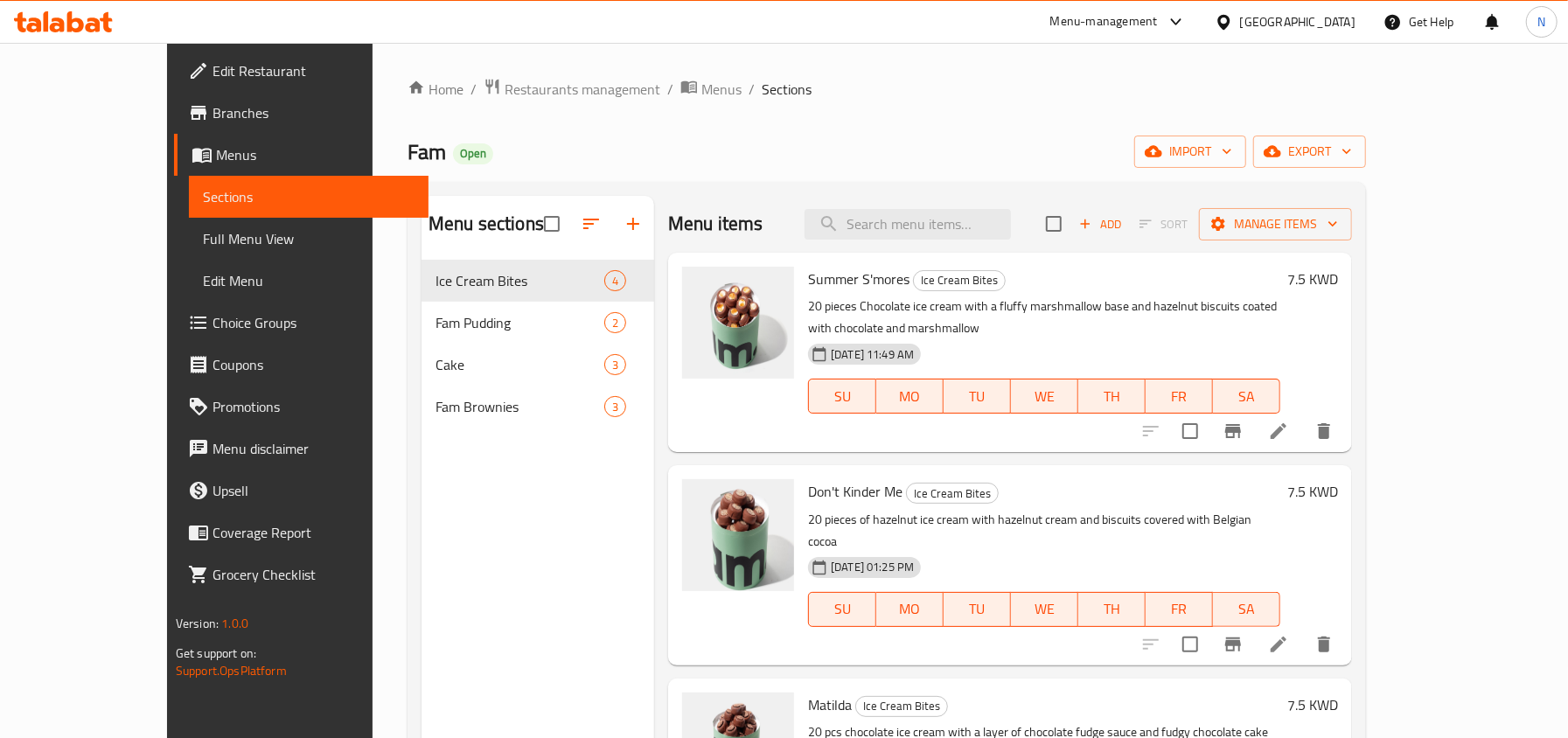
click at [176, 123] on link "Branches" at bounding box center [301, 113] width 254 height 42
click at [1338, 222] on span "Manage items" at bounding box center [1272, 225] width 132 height 22
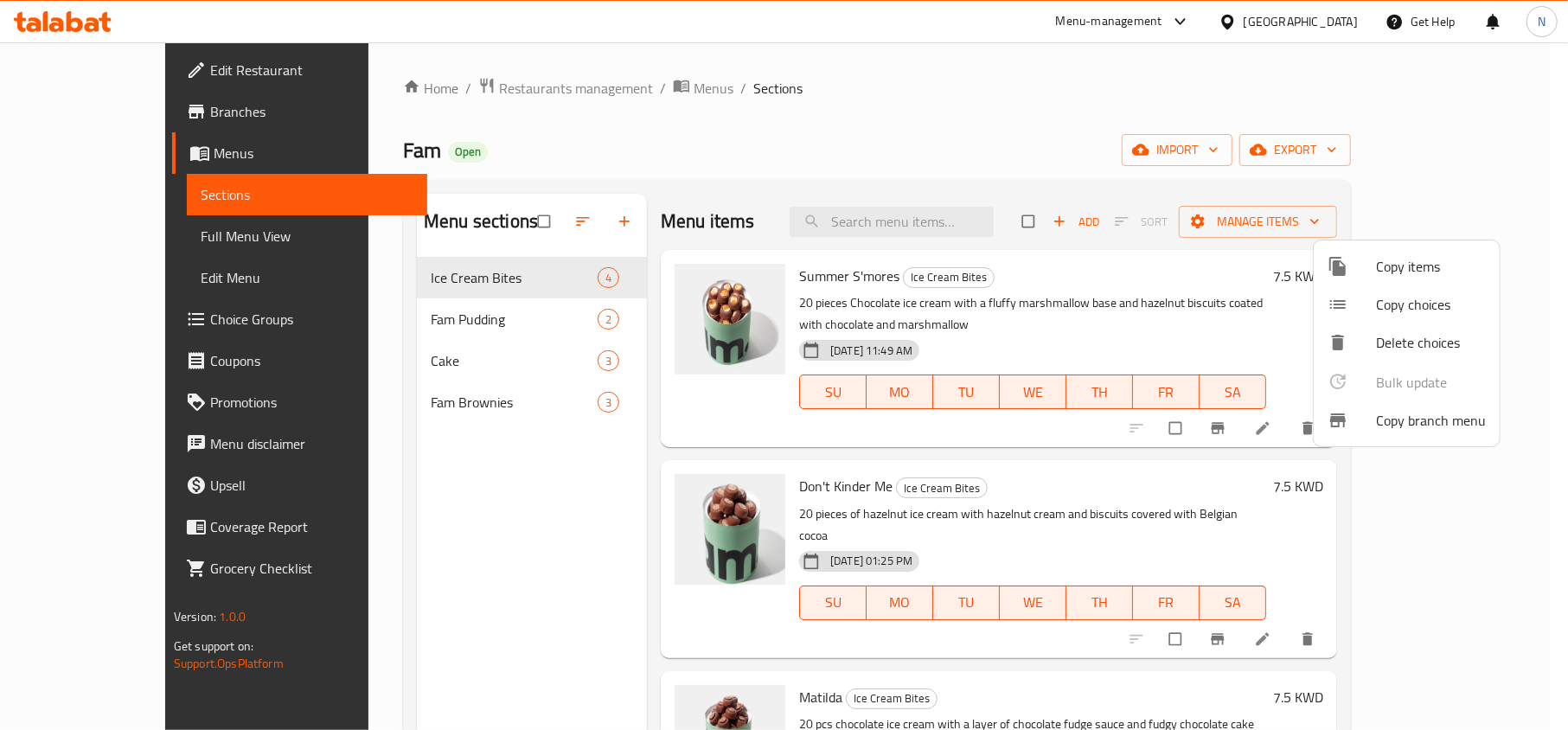
click at [1392, 425] on span "Copy branch menu" at bounding box center [1430, 420] width 110 height 21
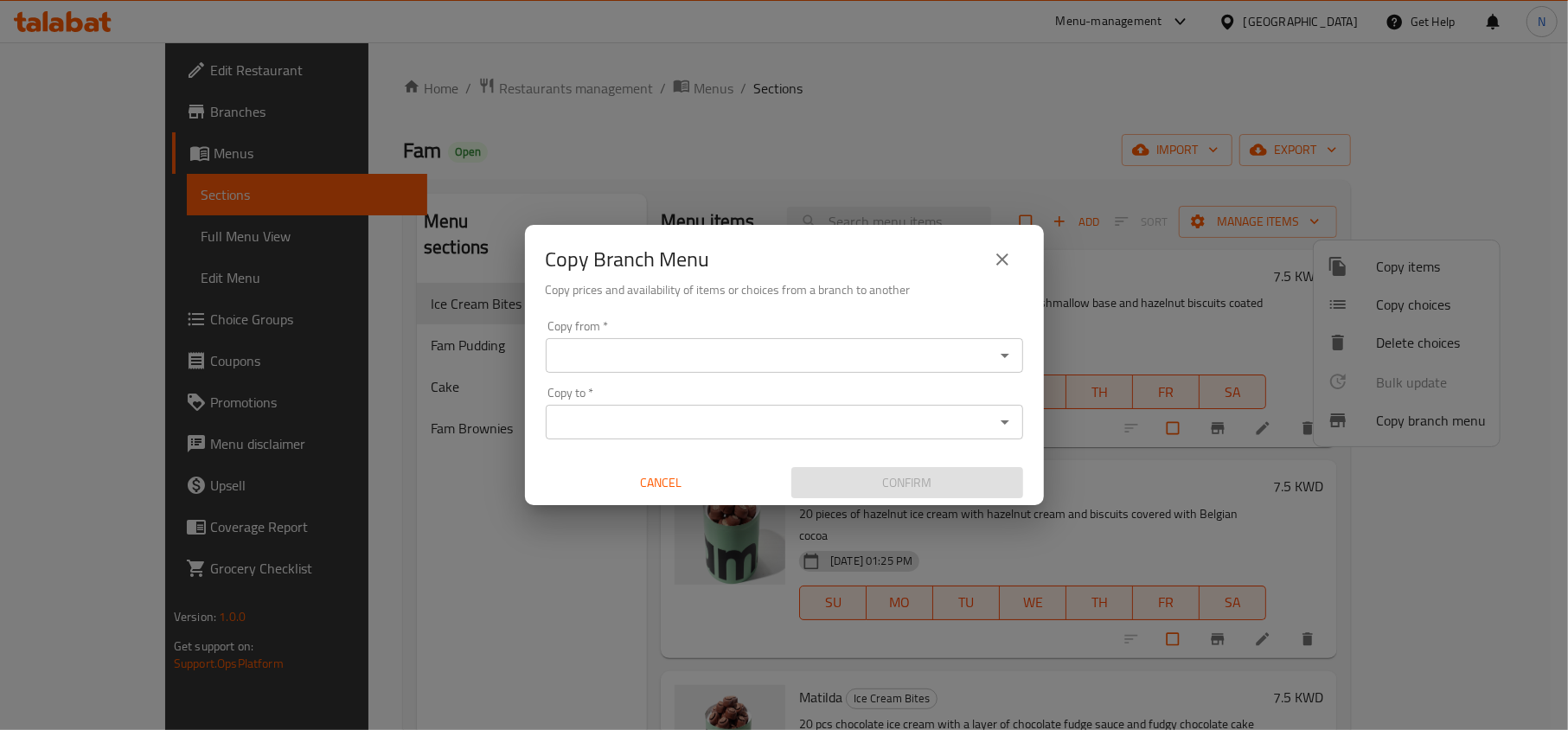
click at [804, 378] on div "Copy from   * Copy from * Copy to   * Copy to * Cancel Confirm" at bounding box center [784, 409] width 519 height 193
click at [797, 346] on input "Copy from   *" at bounding box center [769, 355] width 438 height 24
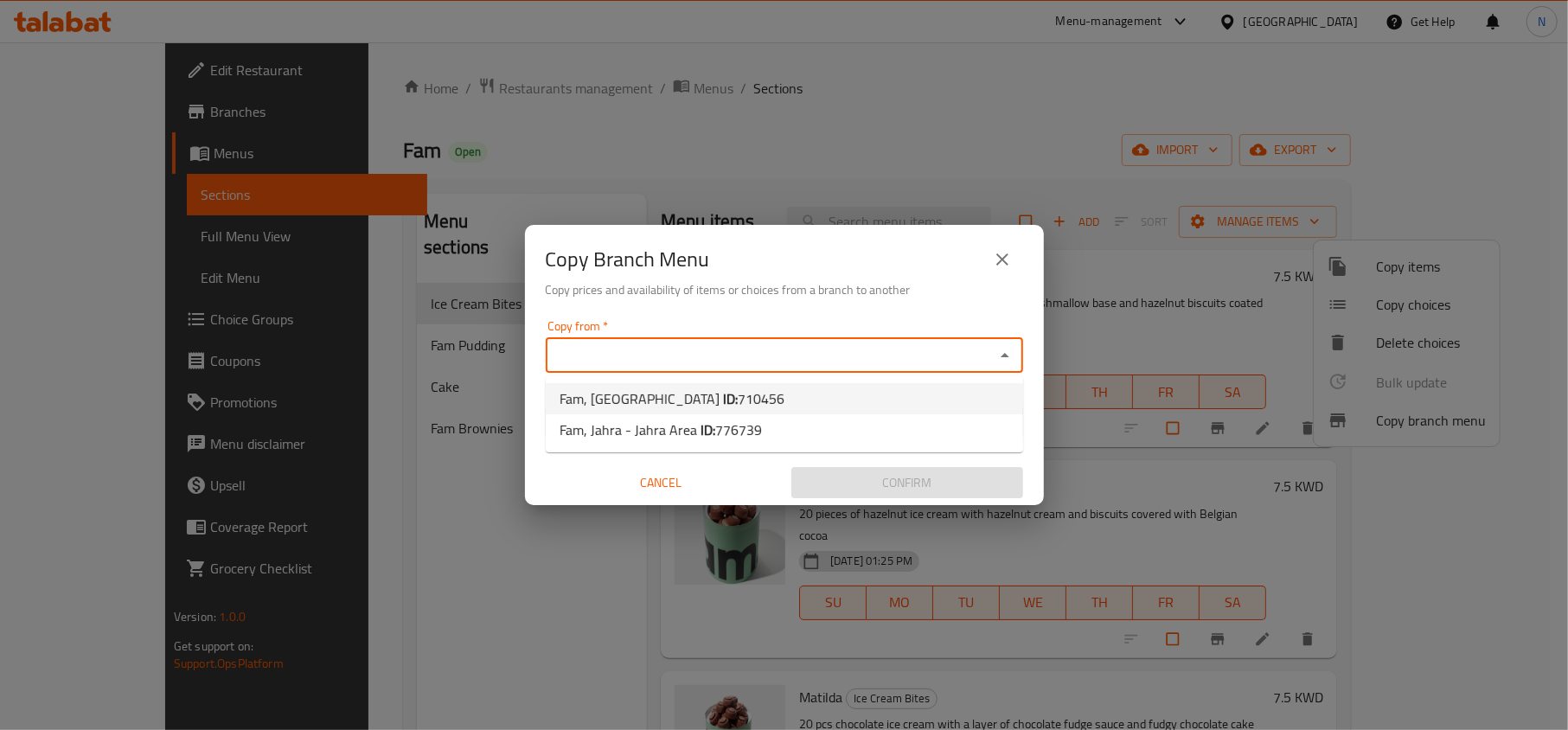
click at [741, 398] on li "Fam, [GEOGRAPHIC_DATA] ID: 710456" at bounding box center [784, 398] width 477 height 31
type input "Fam, [GEOGRAPHIC_DATA]"
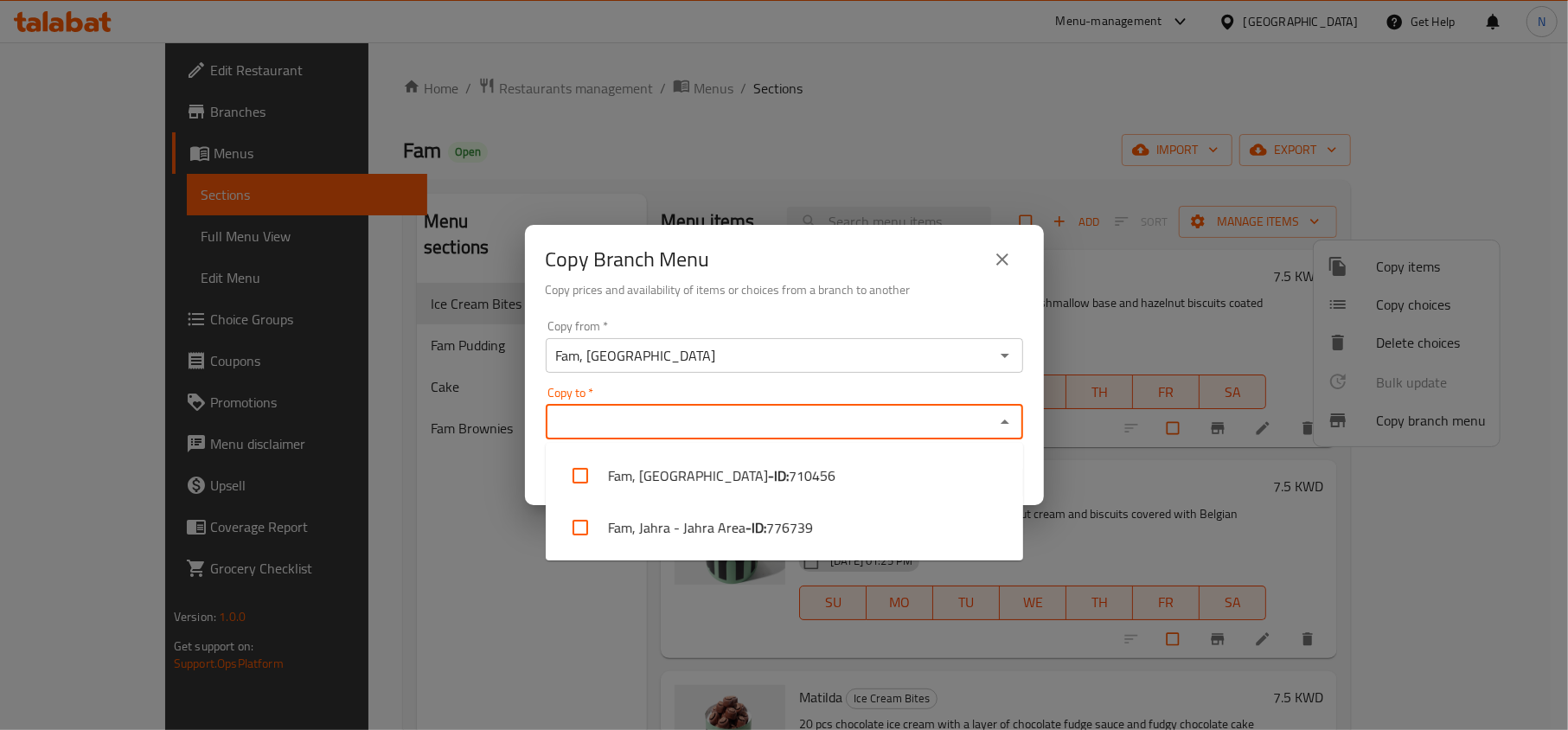
click at [732, 422] on input "Copy to   *" at bounding box center [769, 422] width 438 height 24
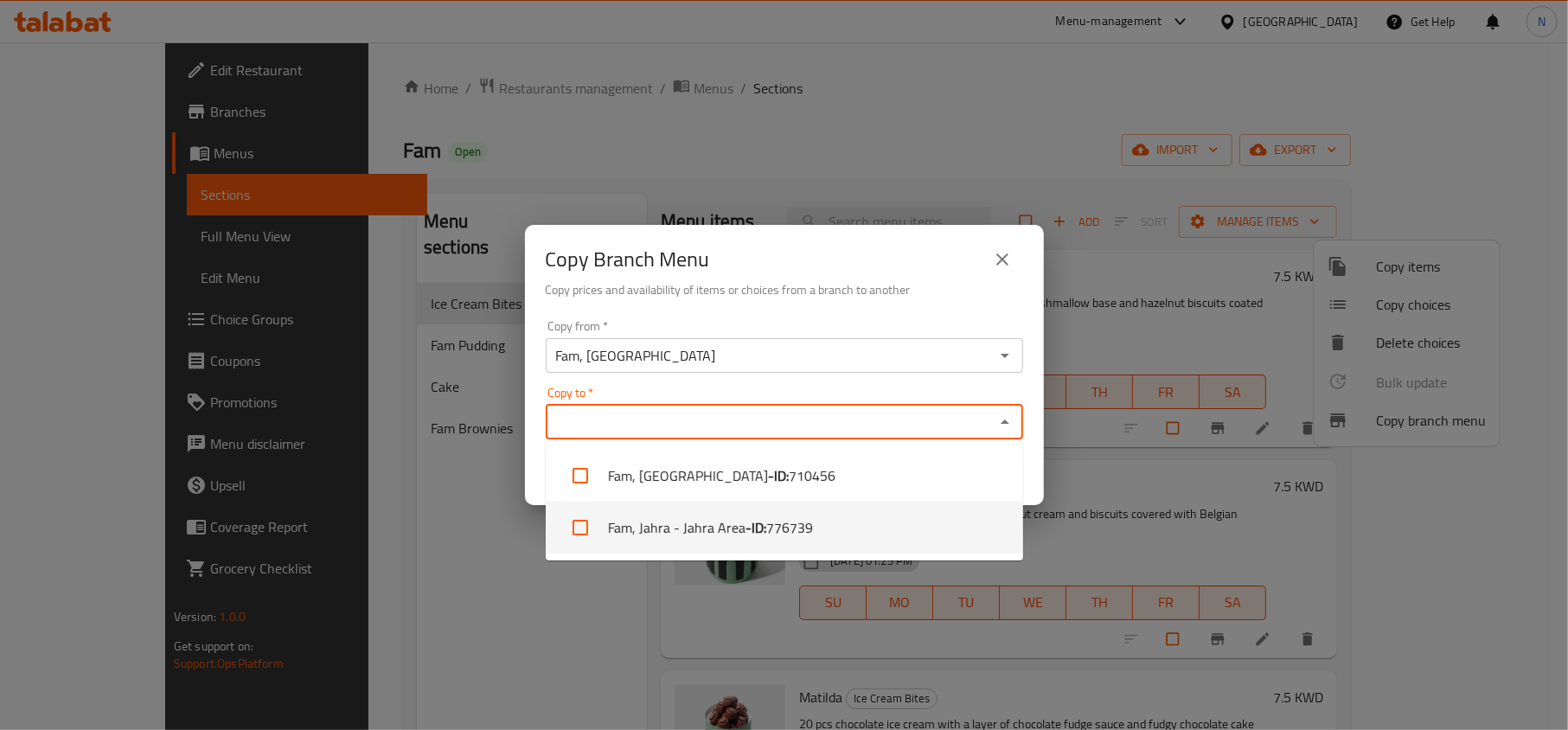
click at [762, 528] on b "- ID:" at bounding box center [755, 527] width 21 height 21
checkbox input "true"
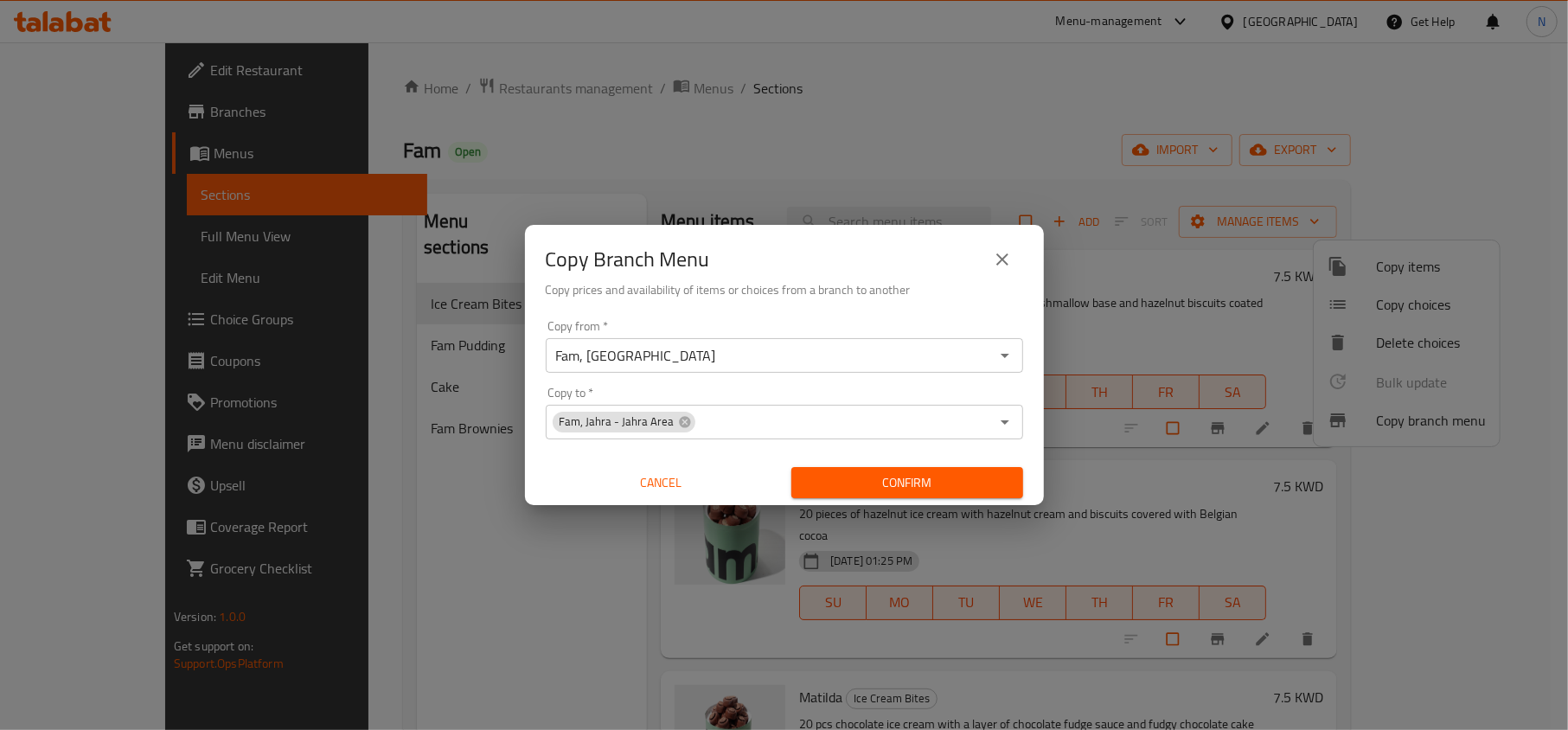
click at [893, 286] on h6 "Copy prices and availability of items or choices from a branch to another" at bounding box center [784, 289] width 477 height 19
click at [862, 490] on span "Confirm" at bounding box center [907, 483] width 204 height 22
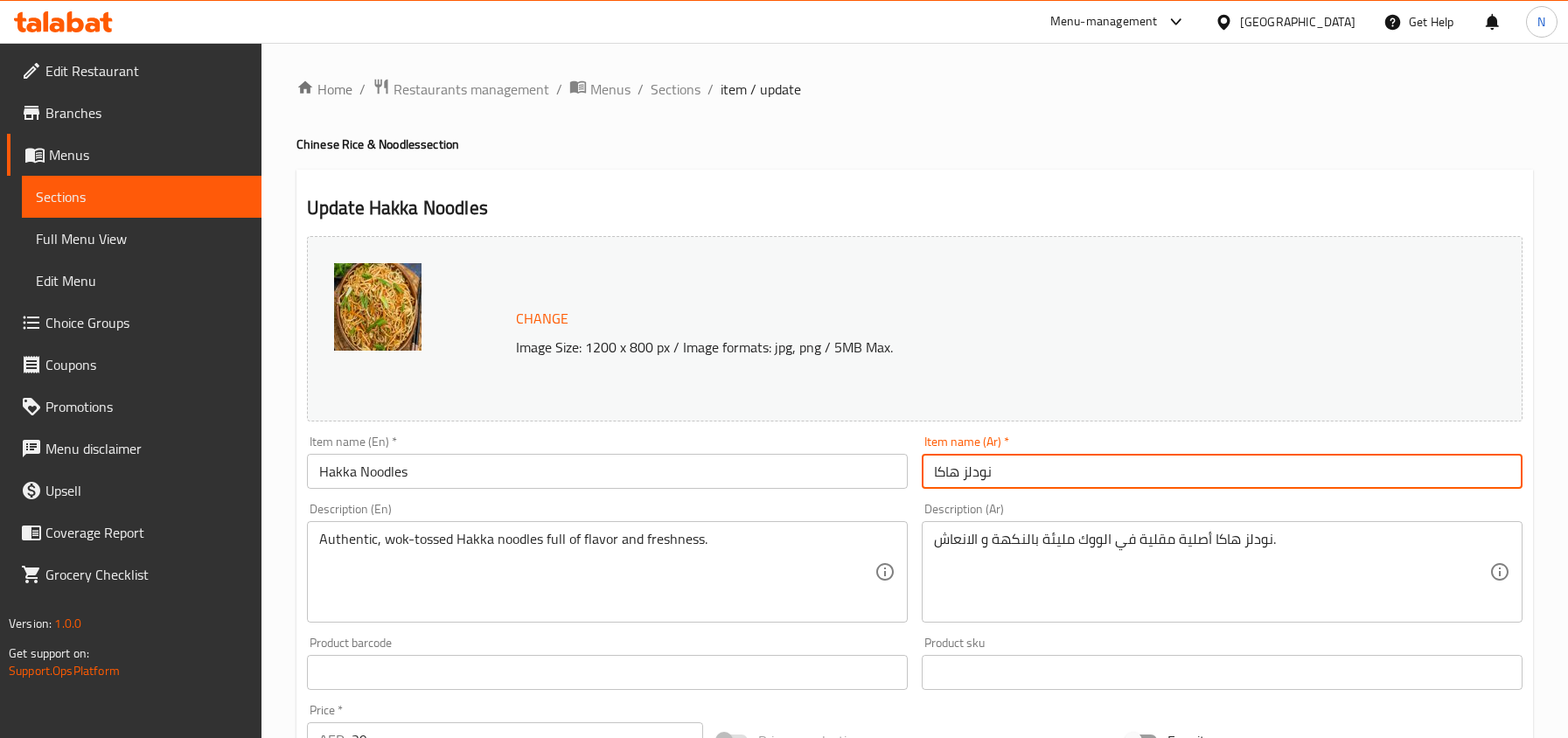
click at [1002, 473] on input "نودلز هاكا" at bounding box center [1221, 471] width 601 height 35
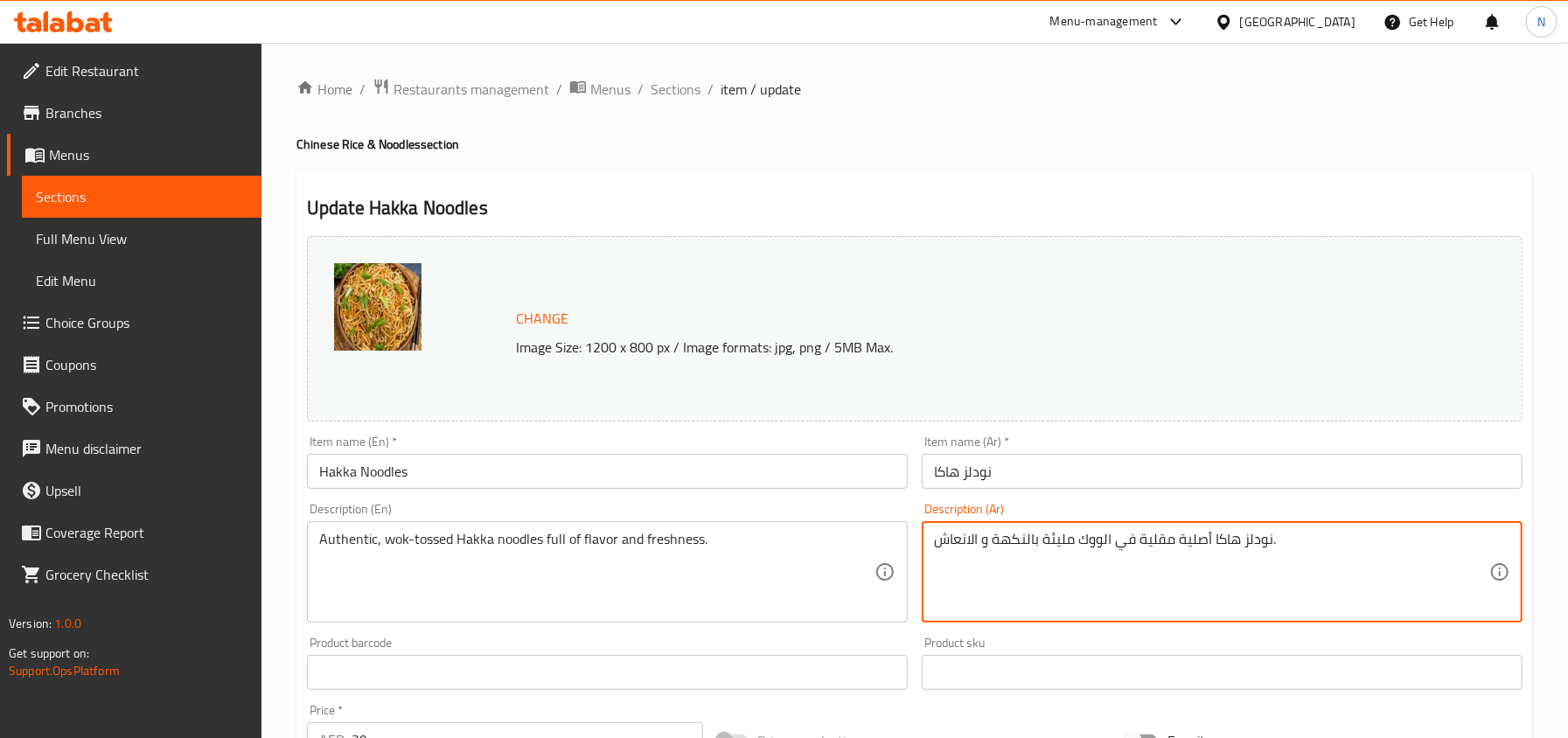
click at [959, 535] on textarea "نودلز هاكا أصلية مقلية في الووك مليئة بالنكهة و الانعاش." at bounding box center [1210, 572] width 555 height 83
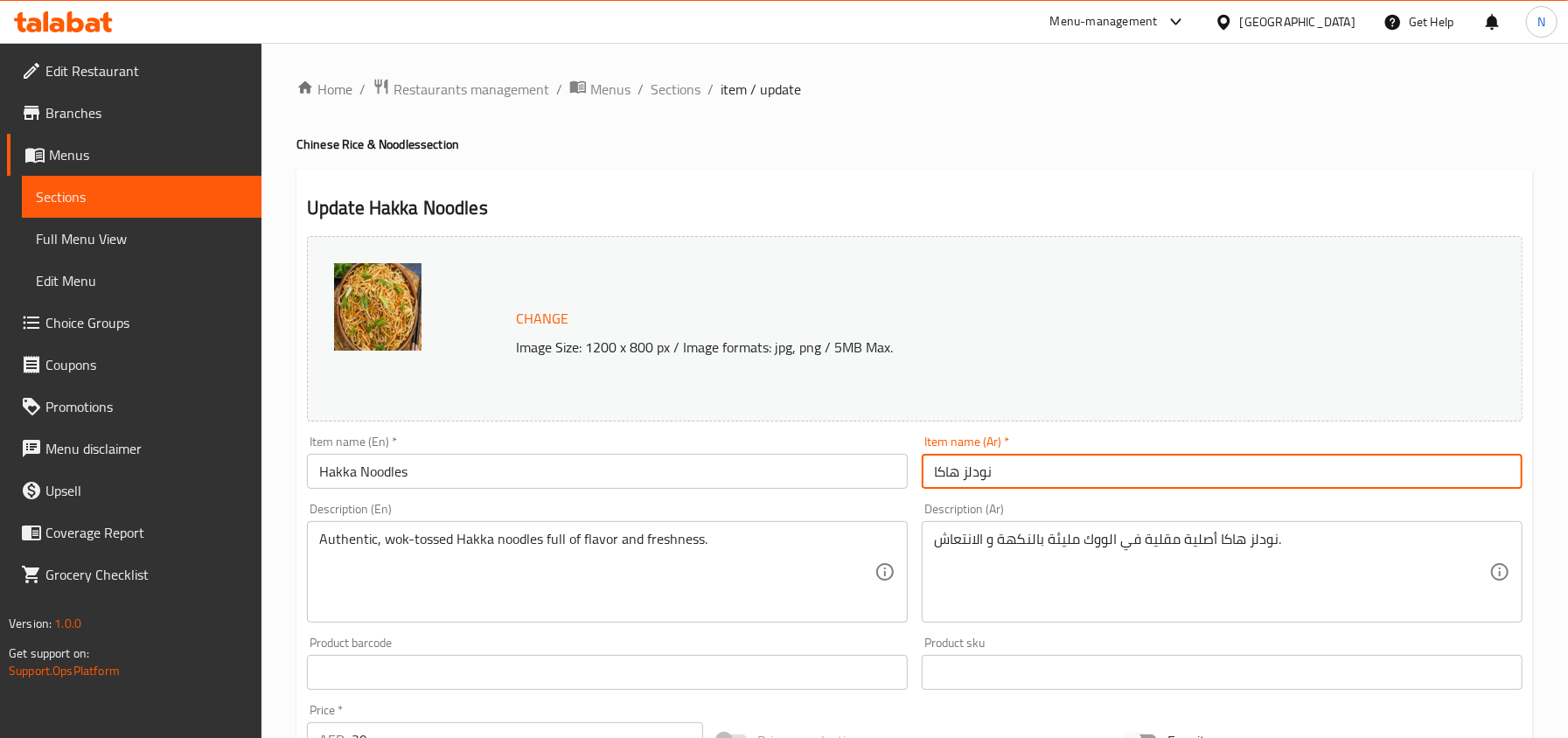
click at [967, 479] on input "نودلز هاكا" at bounding box center [1221, 471] width 601 height 35
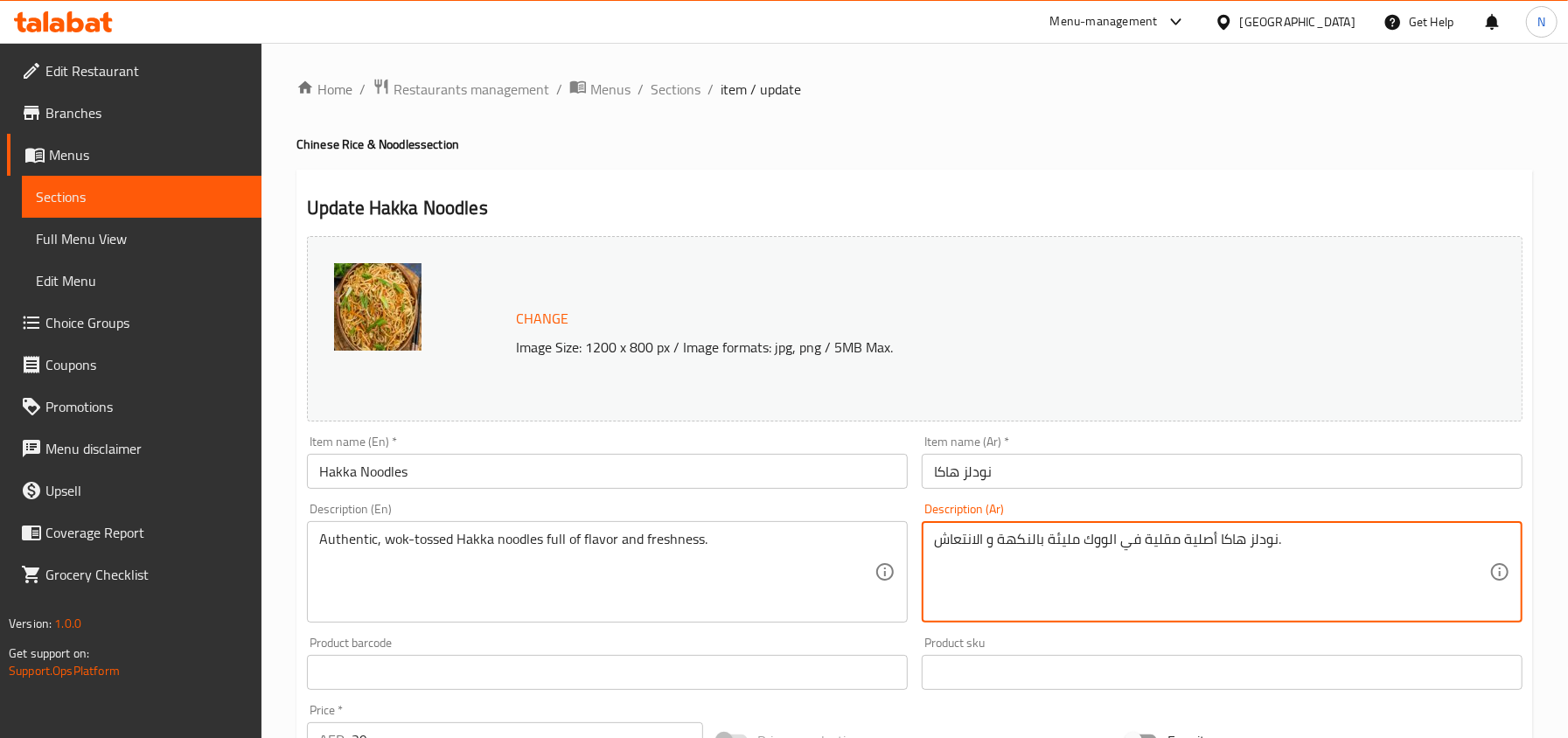
drag, startPoint x: 976, startPoint y: 536, endPoint x: 941, endPoint y: 536, distance: 35.0
type textarea "نودلز هاكا أصلية مقلية في الووك مليئة بالنكهة و الفرشنيس."
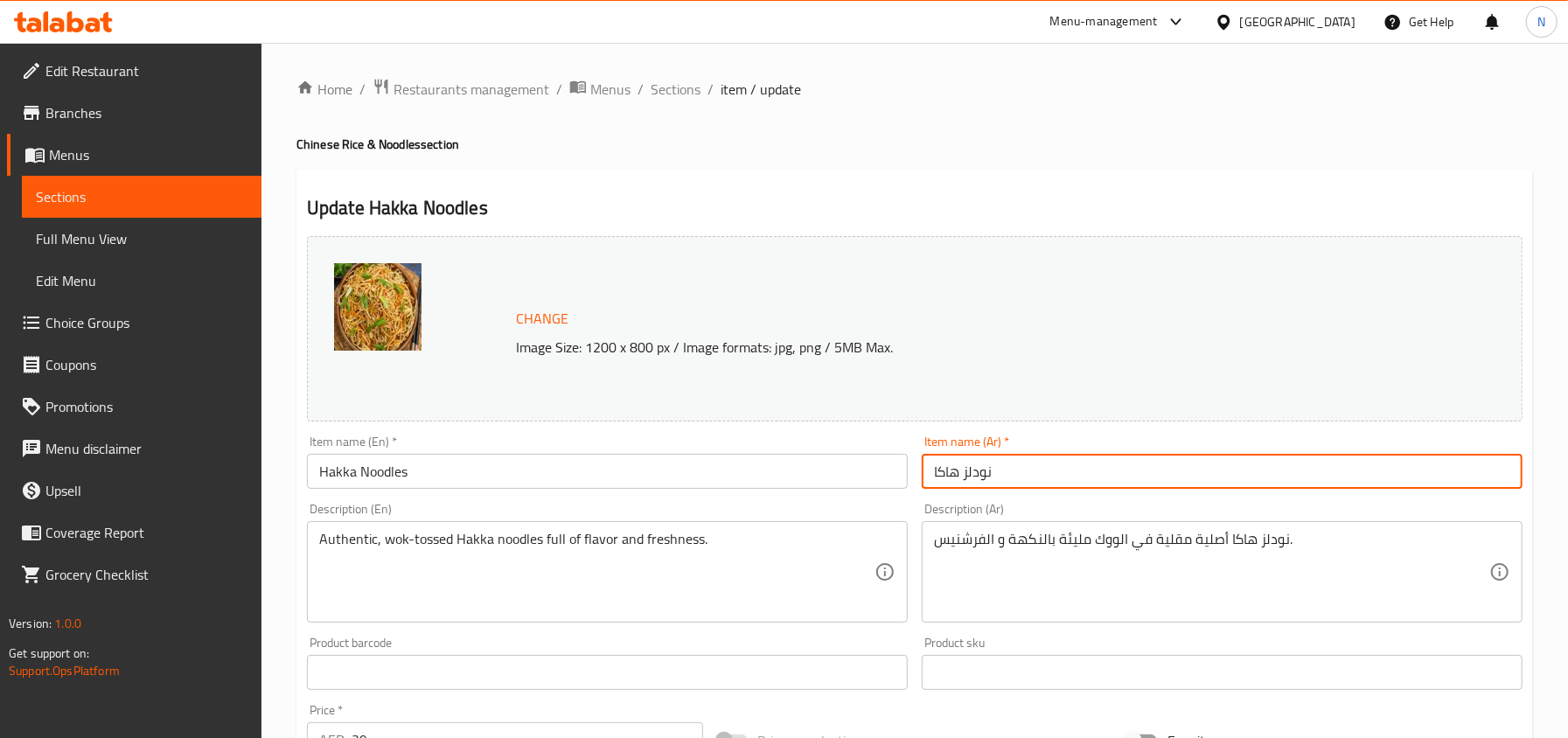
click at [994, 484] on input "نودلز هاكا" at bounding box center [1221, 471] width 601 height 35
click at [680, 83] on span "Sections" at bounding box center [675, 89] width 50 height 21
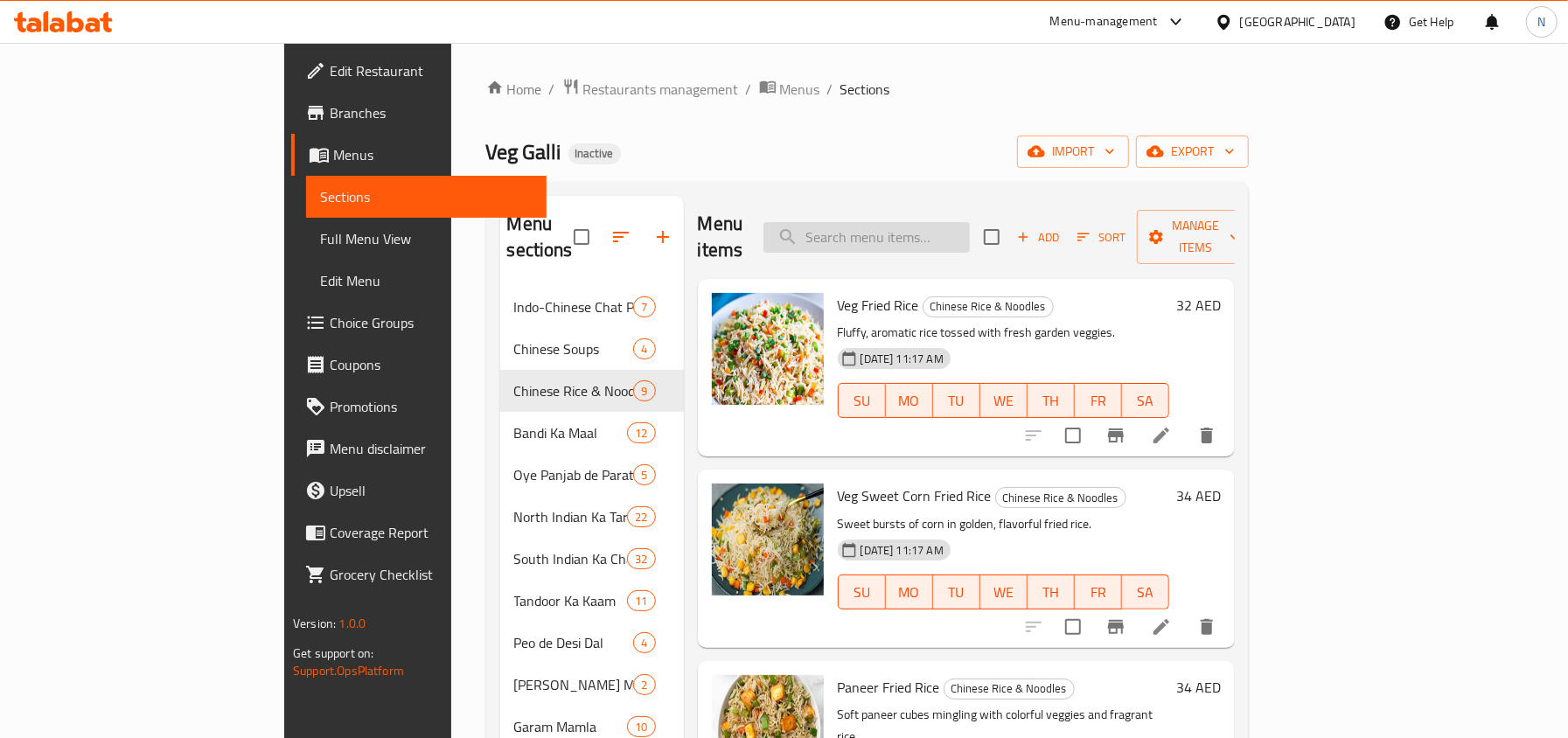
click at [969, 237] on input "search" at bounding box center [866, 237] width 206 height 30
paste input "Pav Bhaji"
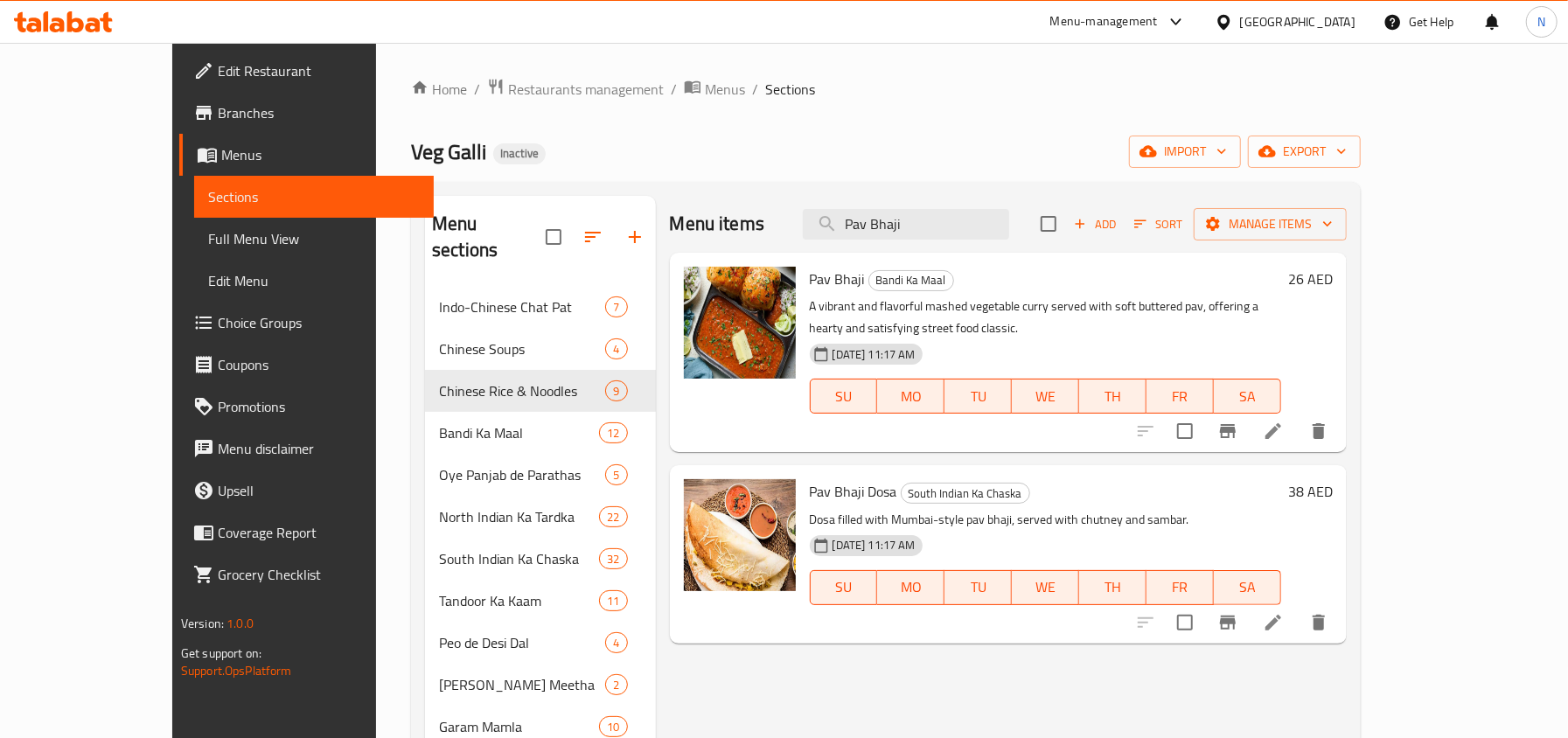
type input "Pav Bhaji"
click at [1340, 426] on div at bounding box center [1231, 431] width 215 height 42
click at [1281, 424] on icon at bounding box center [1273, 431] width 16 height 16
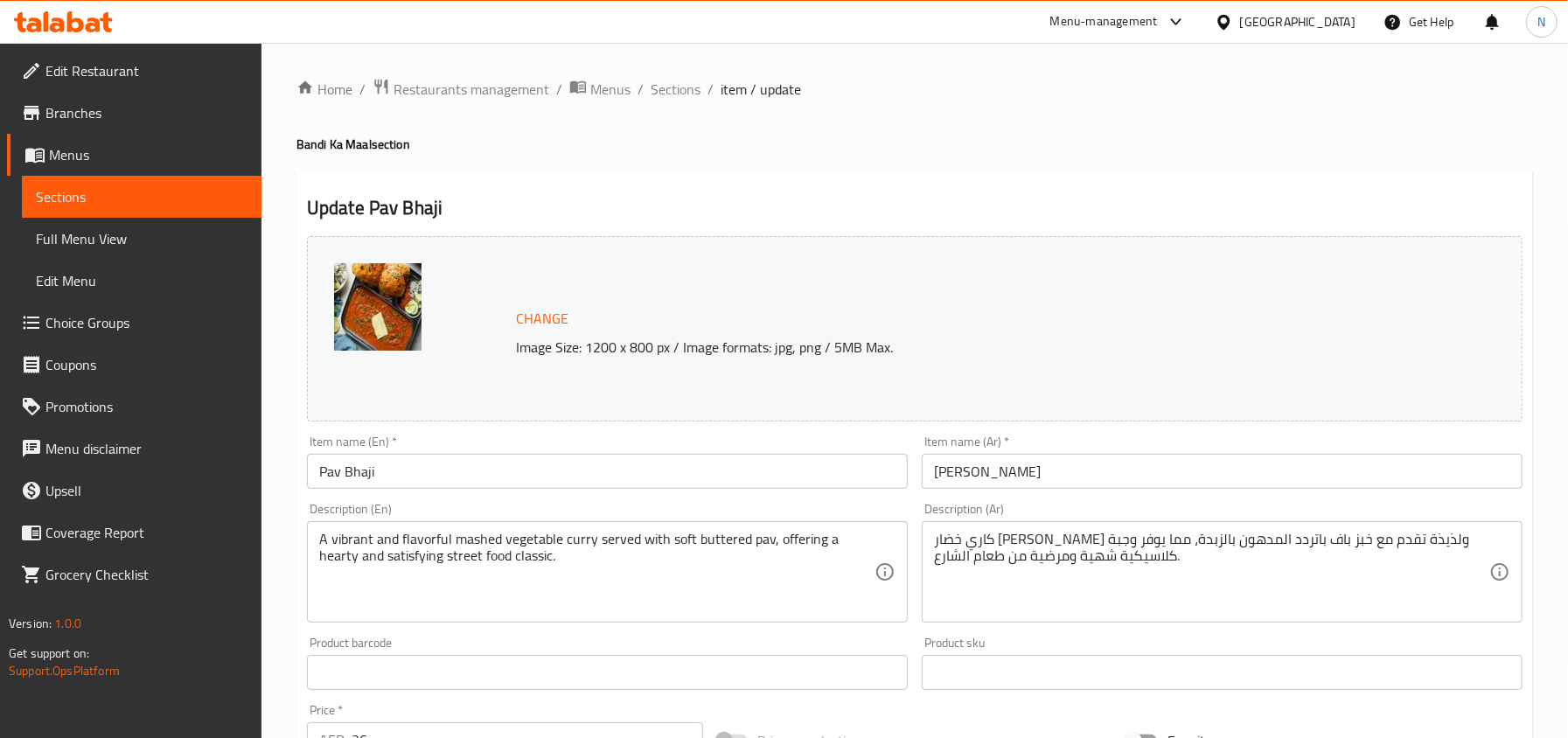
click at [386, 528] on div "A vibrant and flavorful mashed vegetable curry served with soft buttered pav, o…" at bounding box center [607, 571] width 601 height 102
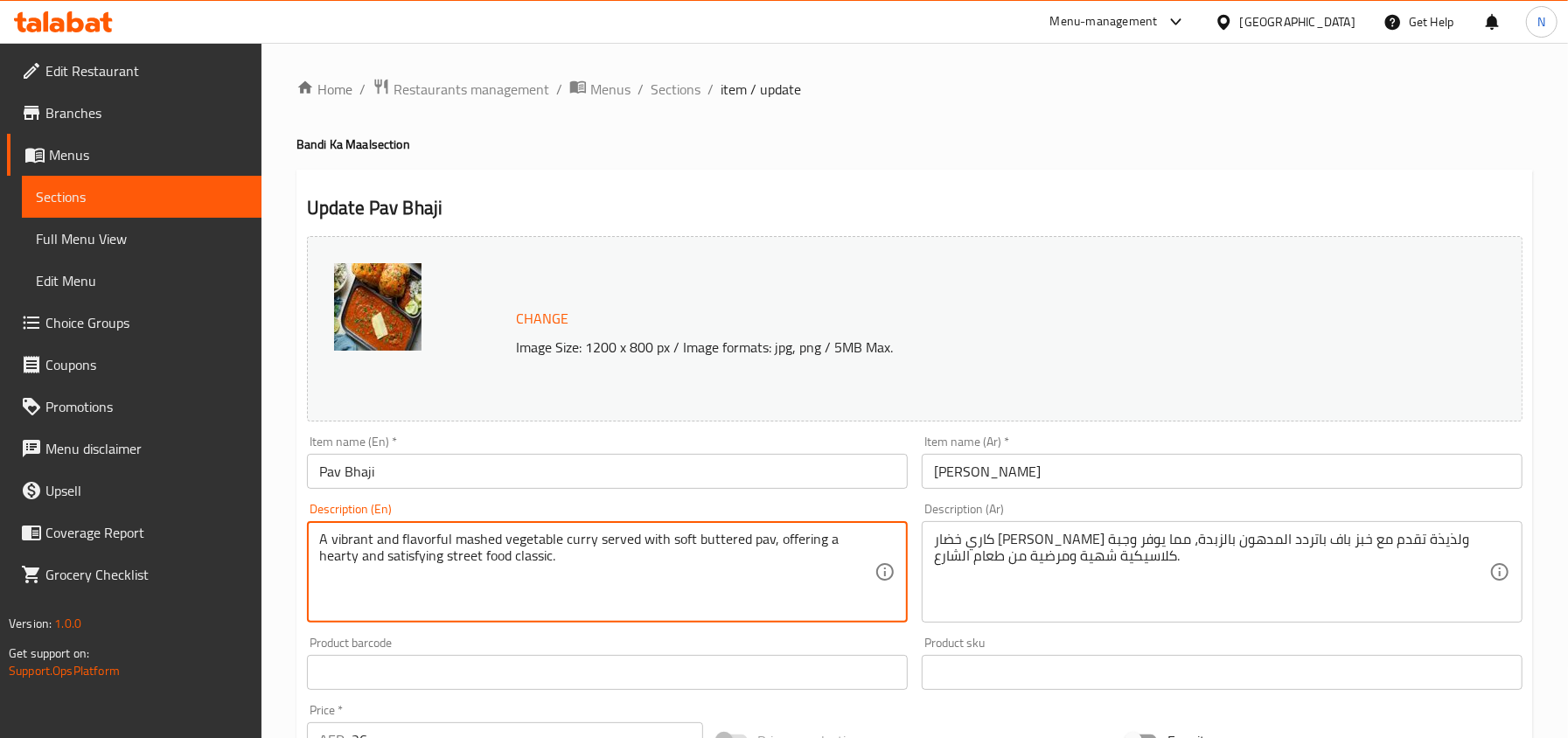
click at [439, 550] on textarea "A vibrant and flavorful mashed vegetable curry served with soft buttered pav, o…" at bounding box center [596, 572] width 555 height 83
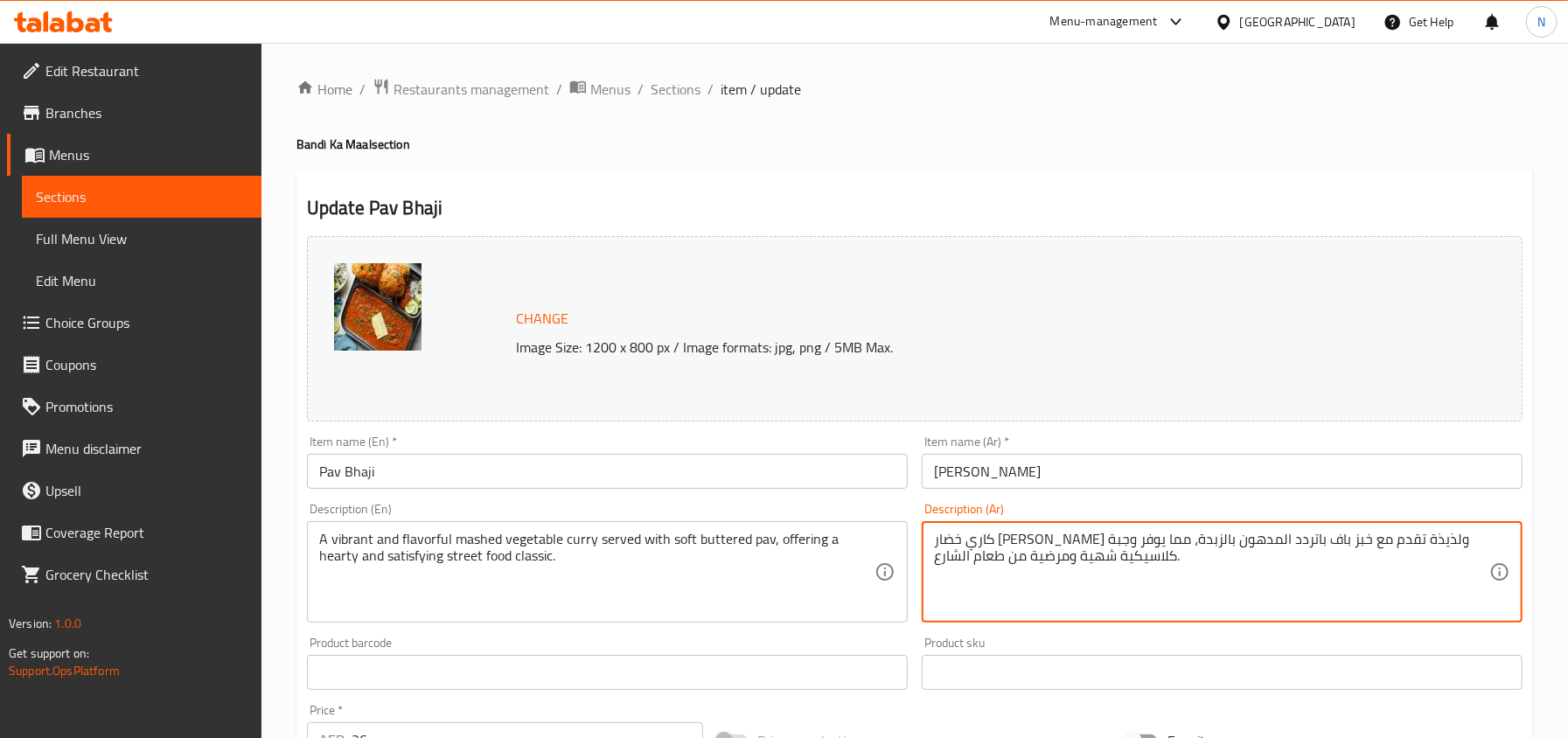
click at [1046, 534] on textarea "كاري خضار [PERSON_NAME] ولذيذة تقدم مع خبز باف باتردد المدهون بالزبدة، مما يوفر…" at bounding box center [1210, 572] width 555 height 83
paste textarea "لخضار المهروسة النابض بالحياة واللذيذ يقدم مع سوفت باترد باف، ليقدم"
drag, startPoint x: 1112, startPoint y: 553, endPoint x: 1053, endPoint y: 554, distance: 59.0
click at [1053, 554] on textarea "كاري الخضار المهروسة النابض بالحياة واللذيذ يقدم مع سوفت باترد باف، ليقدم وجبة …" at bounding box center [1210, 572] width 555 height 83
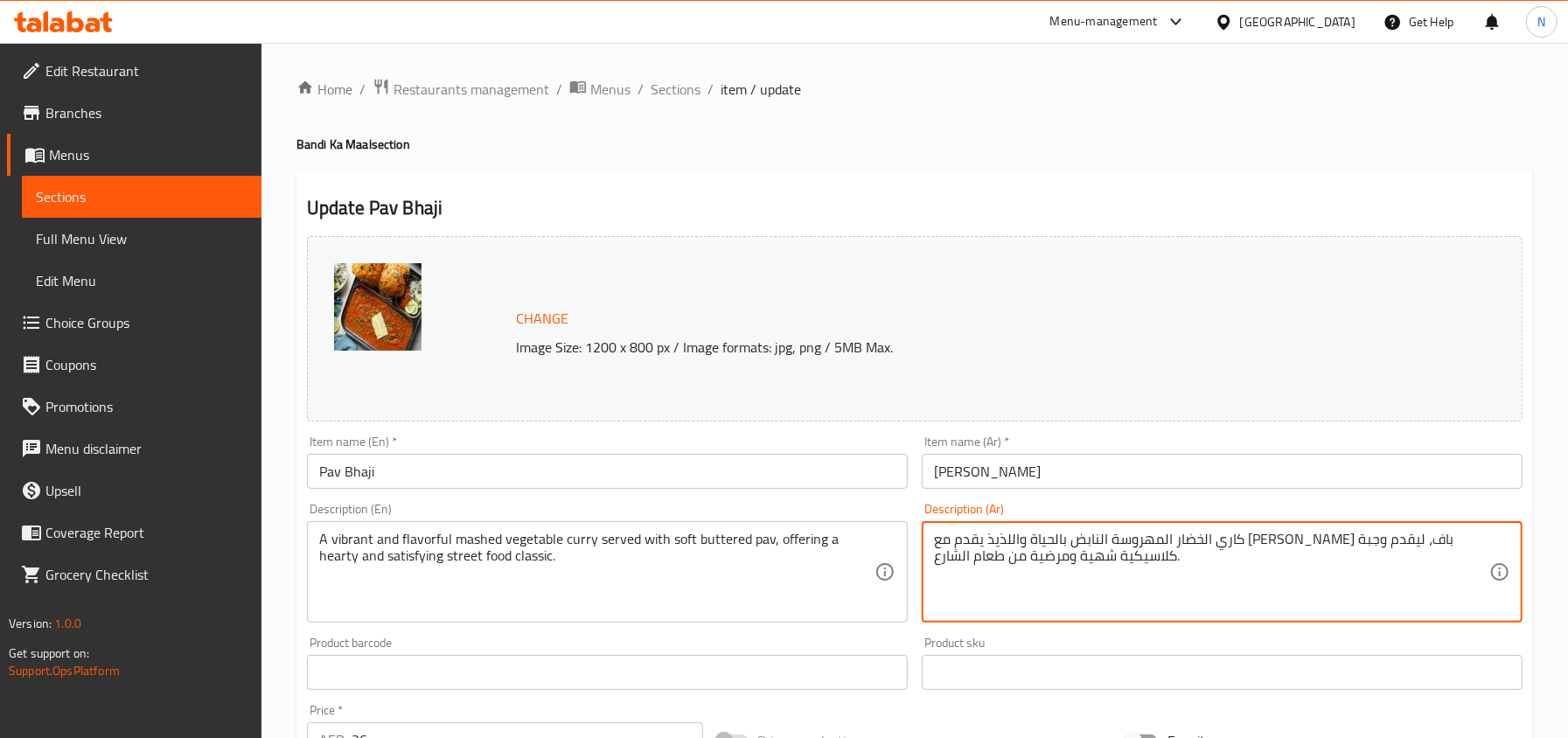
click at [1050, 561] on textarea "كاري الخضار المهروسة النابض بالحياة واللذيذ يقدم مع سوفت باترد باف، ليقدم وجبة …" at bounding box center [1210, 572] width 555 height 83
drag, startPoint x: 1028, startPoint y: 556, endPoint x: 1114, endPoint y: 557, distance: 86.0
click at [1114, 557] on textarea "كاري الخضار المهروسة النابض بالحياة واللذيذ يقدم مع سوفت باترد باف، ليقدم وجبة …" at bounding box center [1210, 572] width 555 height 83
type textarea "كاري الخضار المهروسة النابض بالحياة واللذيذ يقدم مع سوفت باترد باف، ليقدم وجبة …"
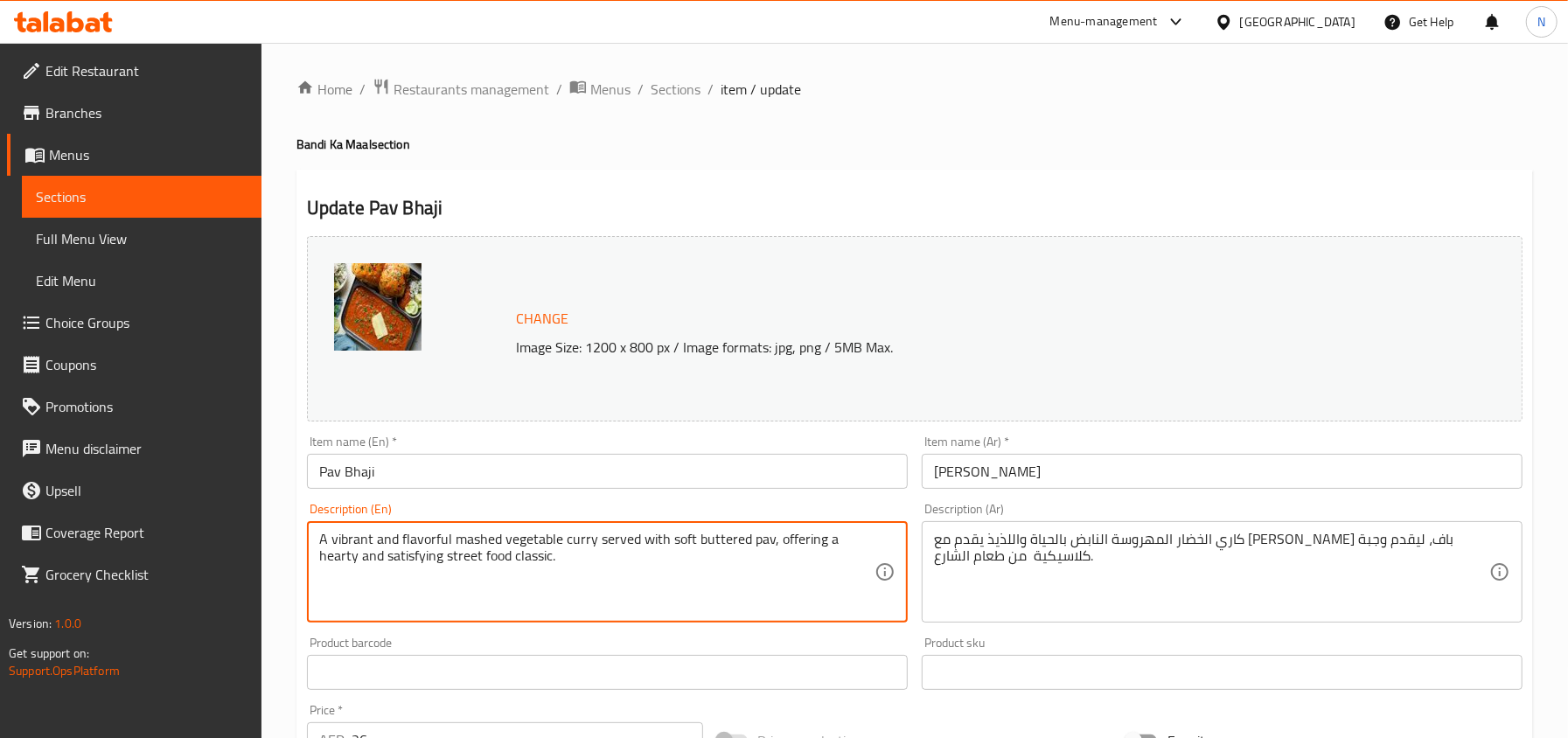
drag, startPoint x: 833, startPoint y: 538, endPoint x: 401, endPoint y: 574, distance: 433.5
type textarea "A vibrant and flavorful mashed vegetable curry served with soft buttered pav, o…"
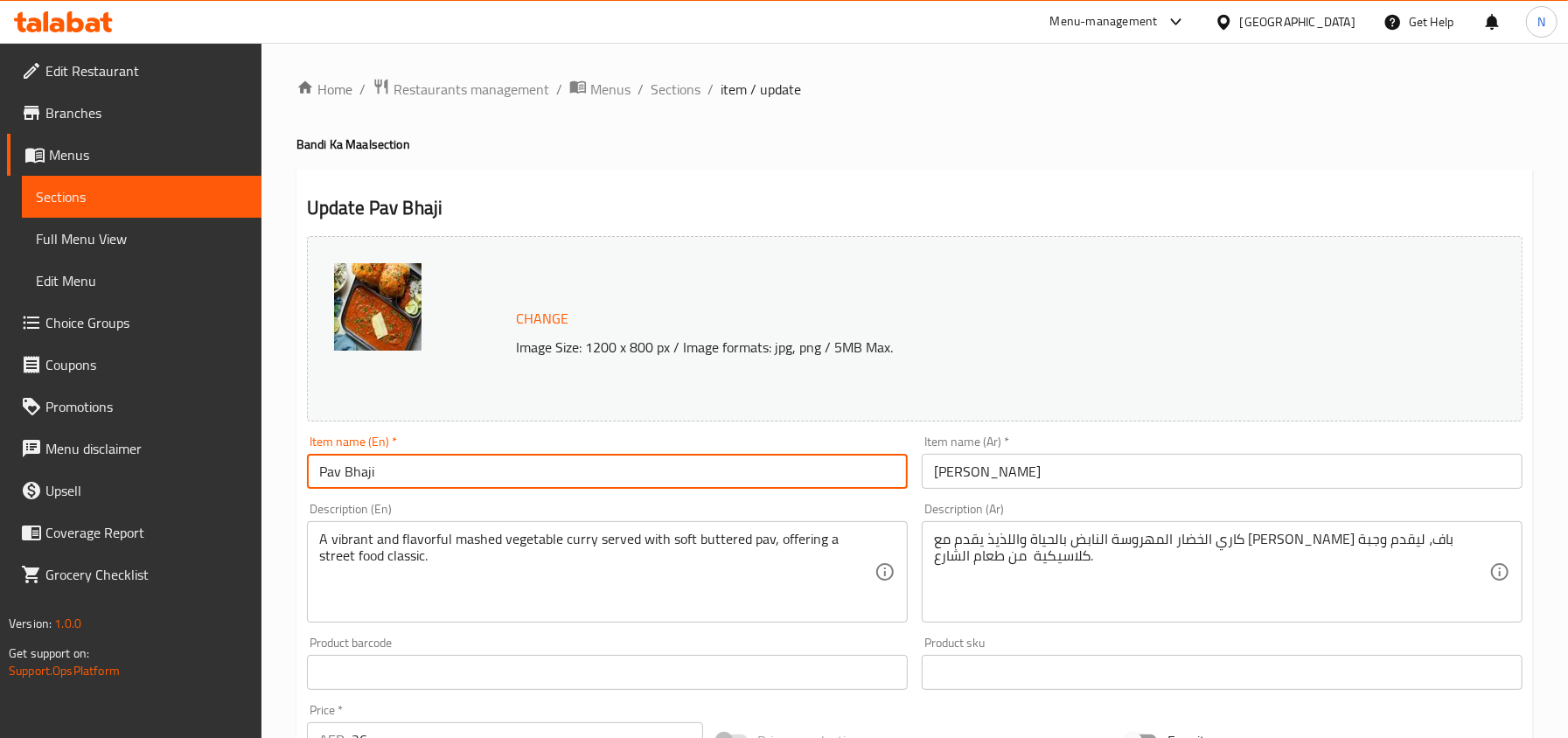
click at [854, 477] on input "Pav Bhaji" at bounding box center [607, 471] width 601 height 35
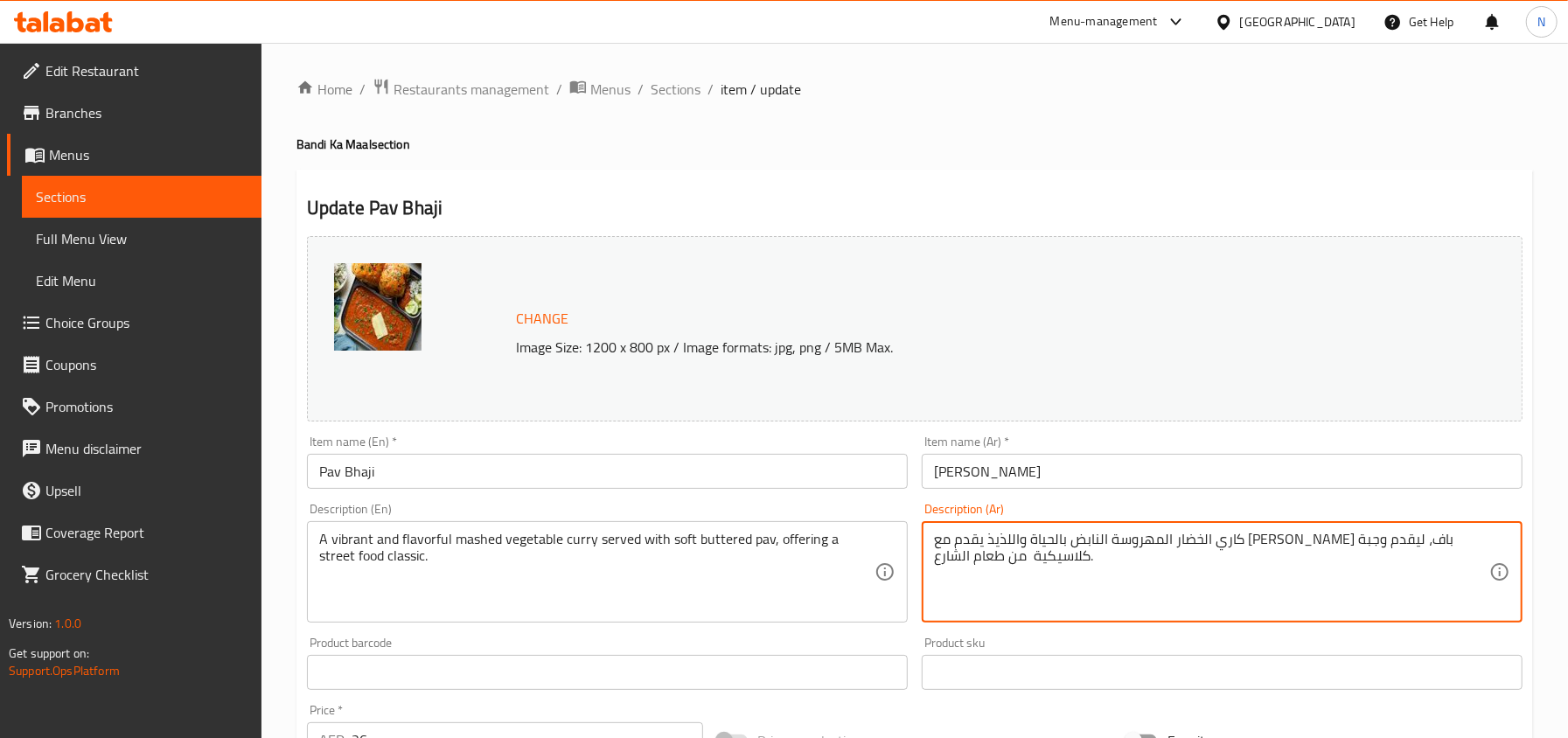
drag, startPoint x: 1161, startPoint y: 533, endPoint x: 1064, endPoint y: 538, distance: 97.1
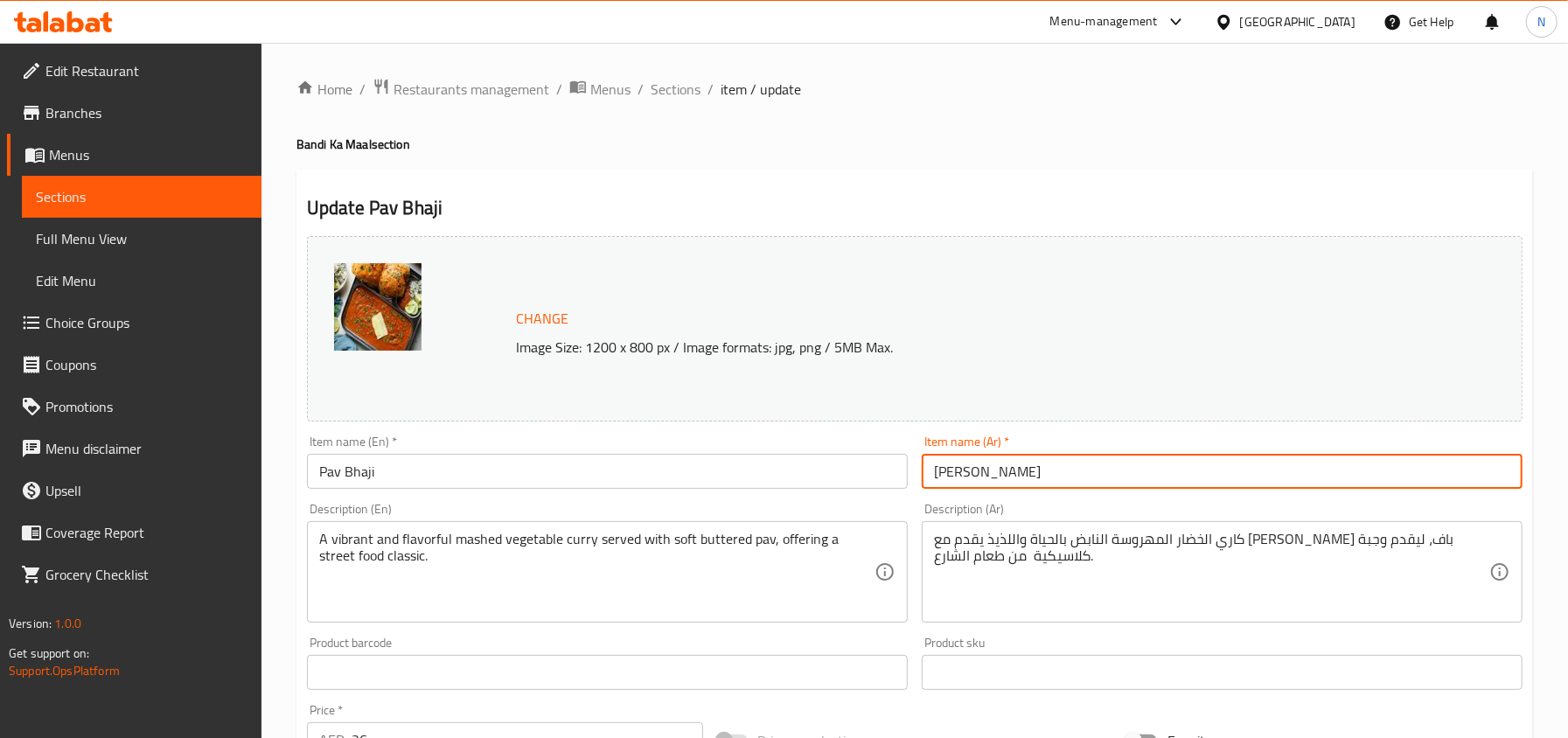
click at [1070, 480] on input "[PERSON_NAME]" at bounding box center [1221, 471] width 601 height 35
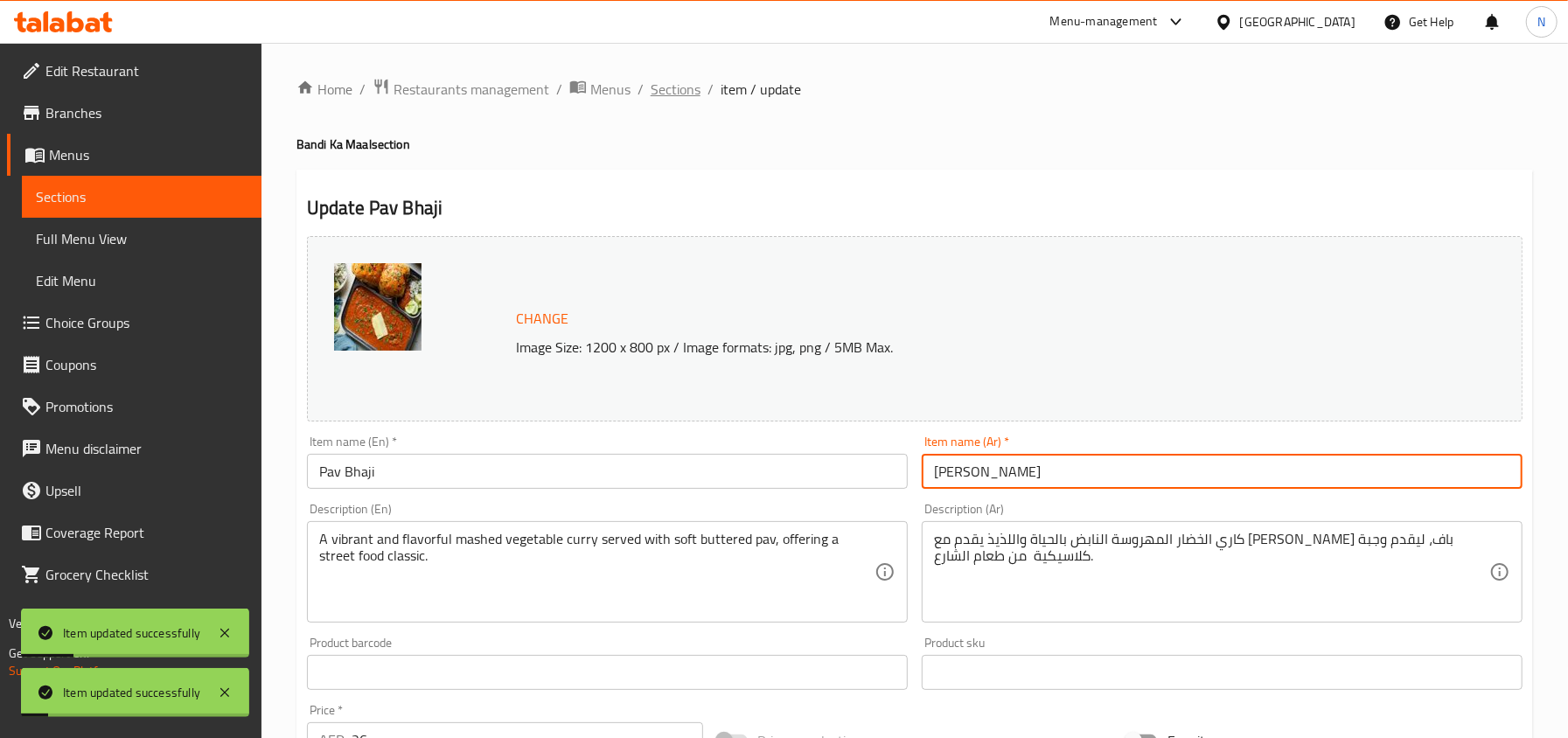
click at [667, 93] on span "Sections" at bounding box center [675, 89] width 50 height 21
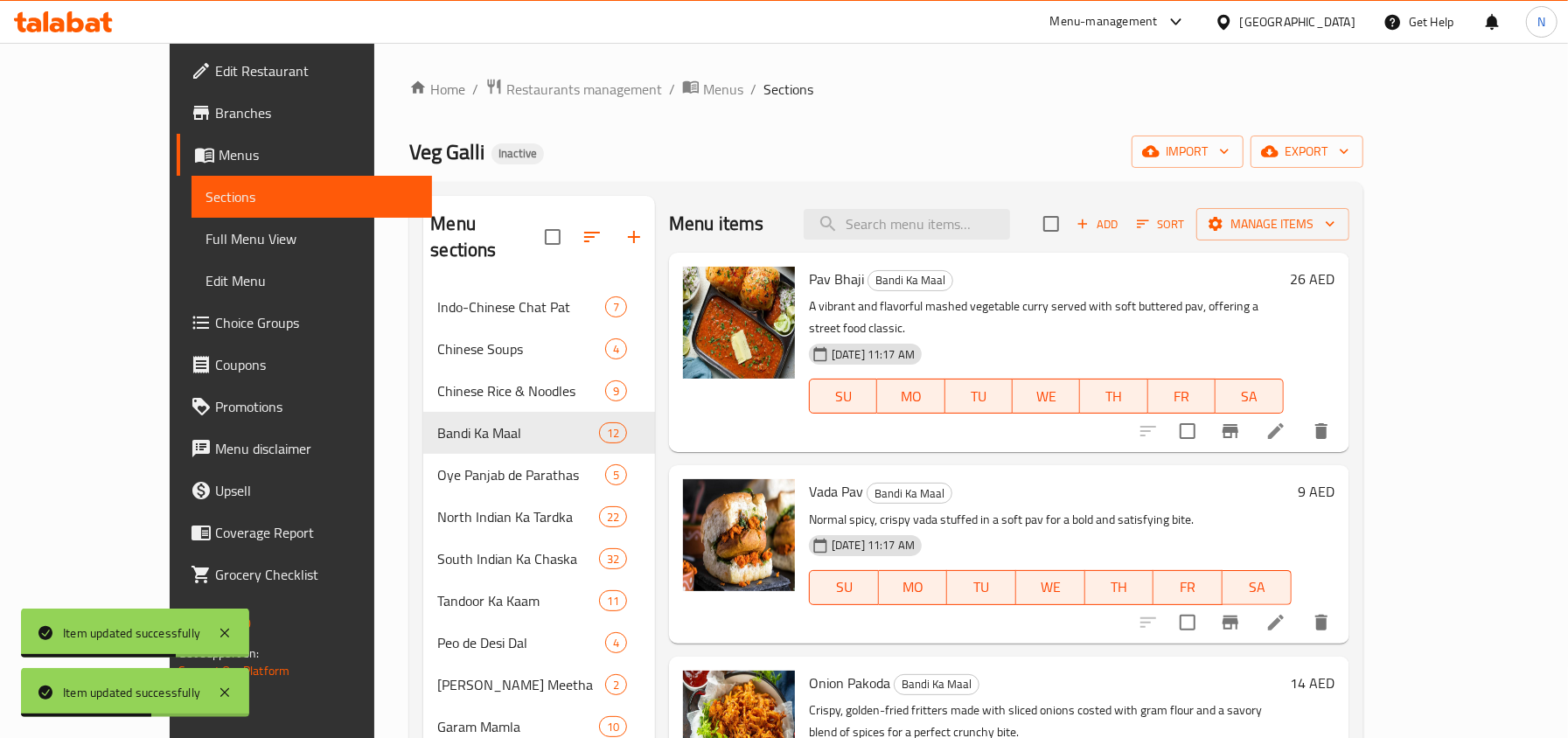
scroll to position [116, 0]
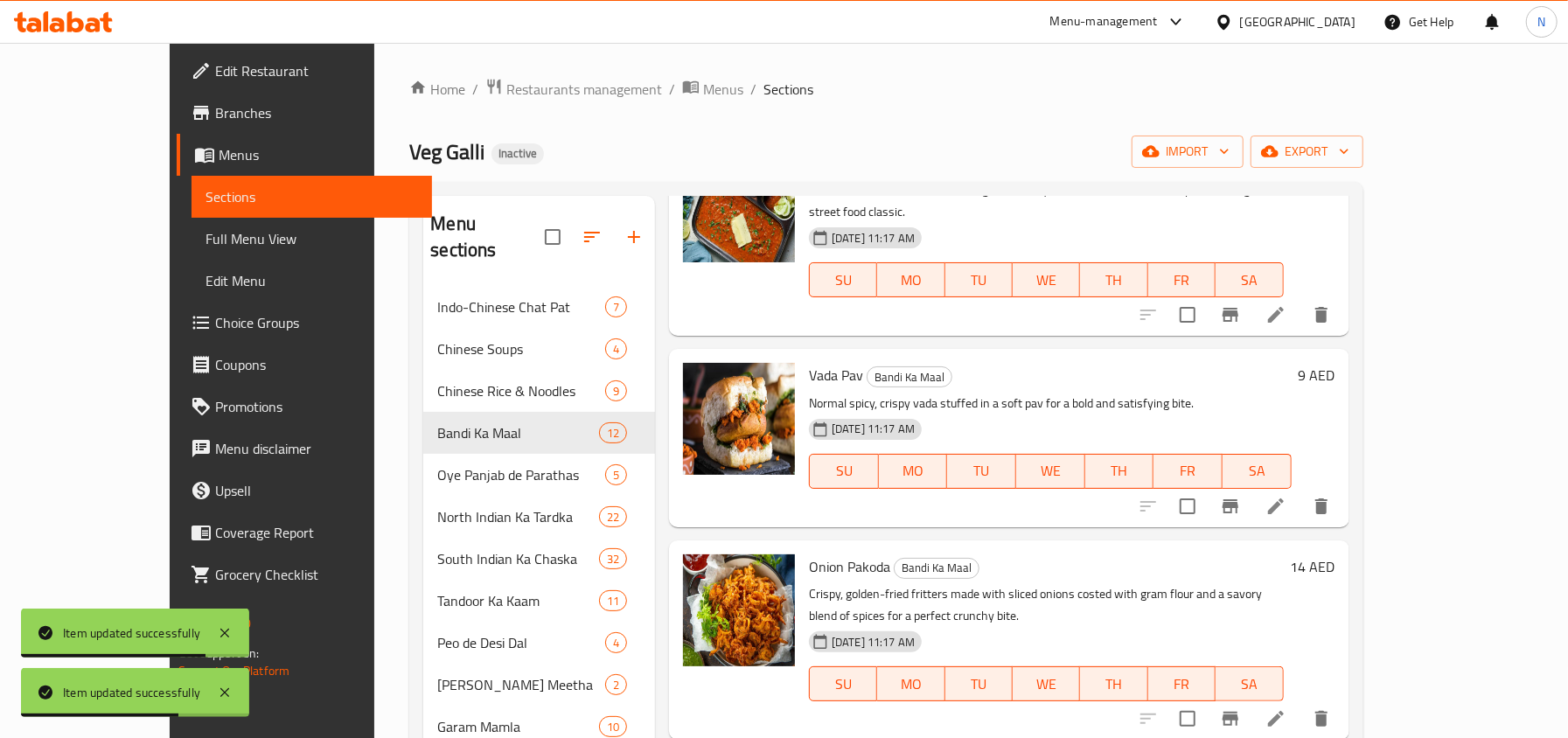
click at [1300, 490] on li at bounding box center [1275, 506] width 49 height 31
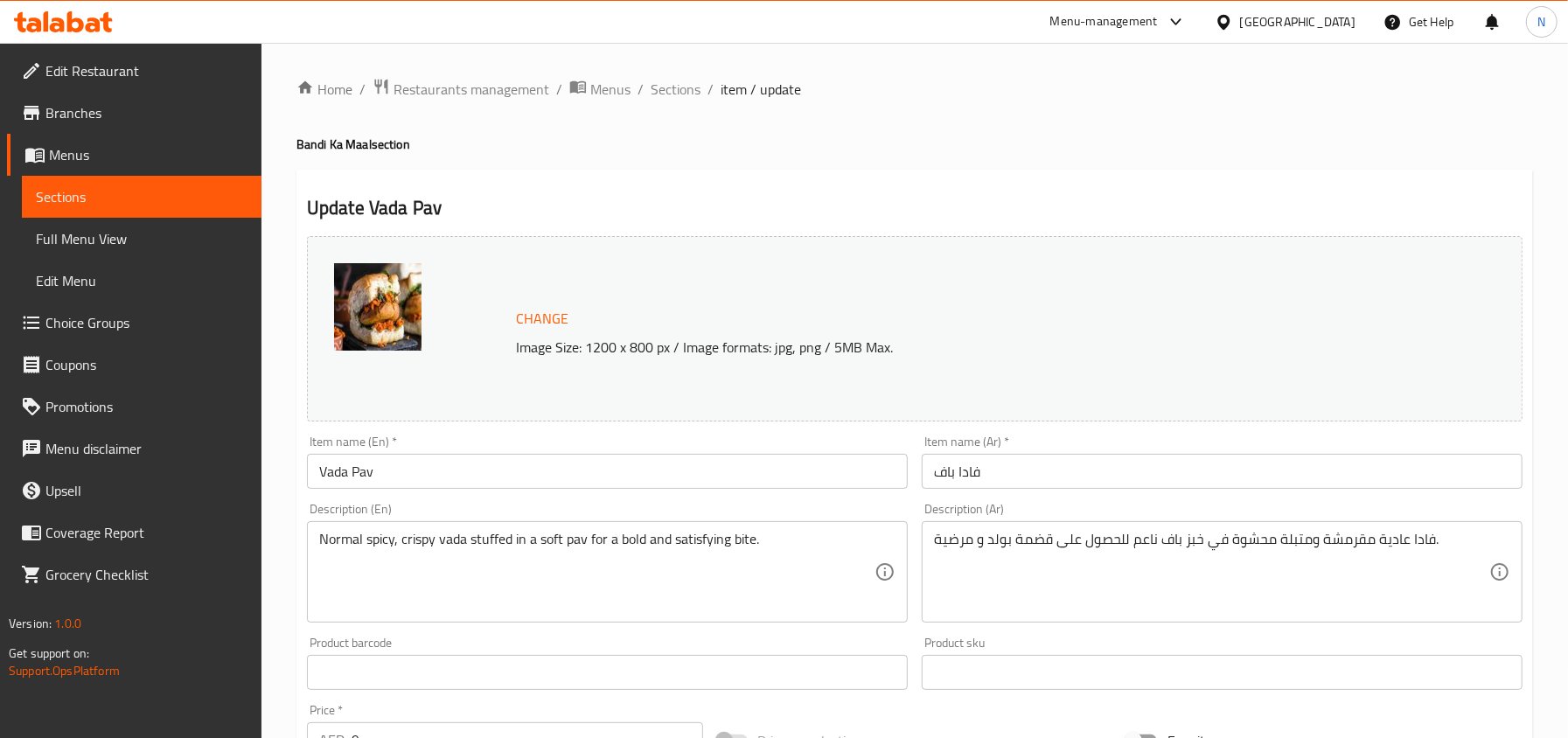
click at [580, 482] on input "Vada Pav" at bounding box center [607, 471] width 601 height 35
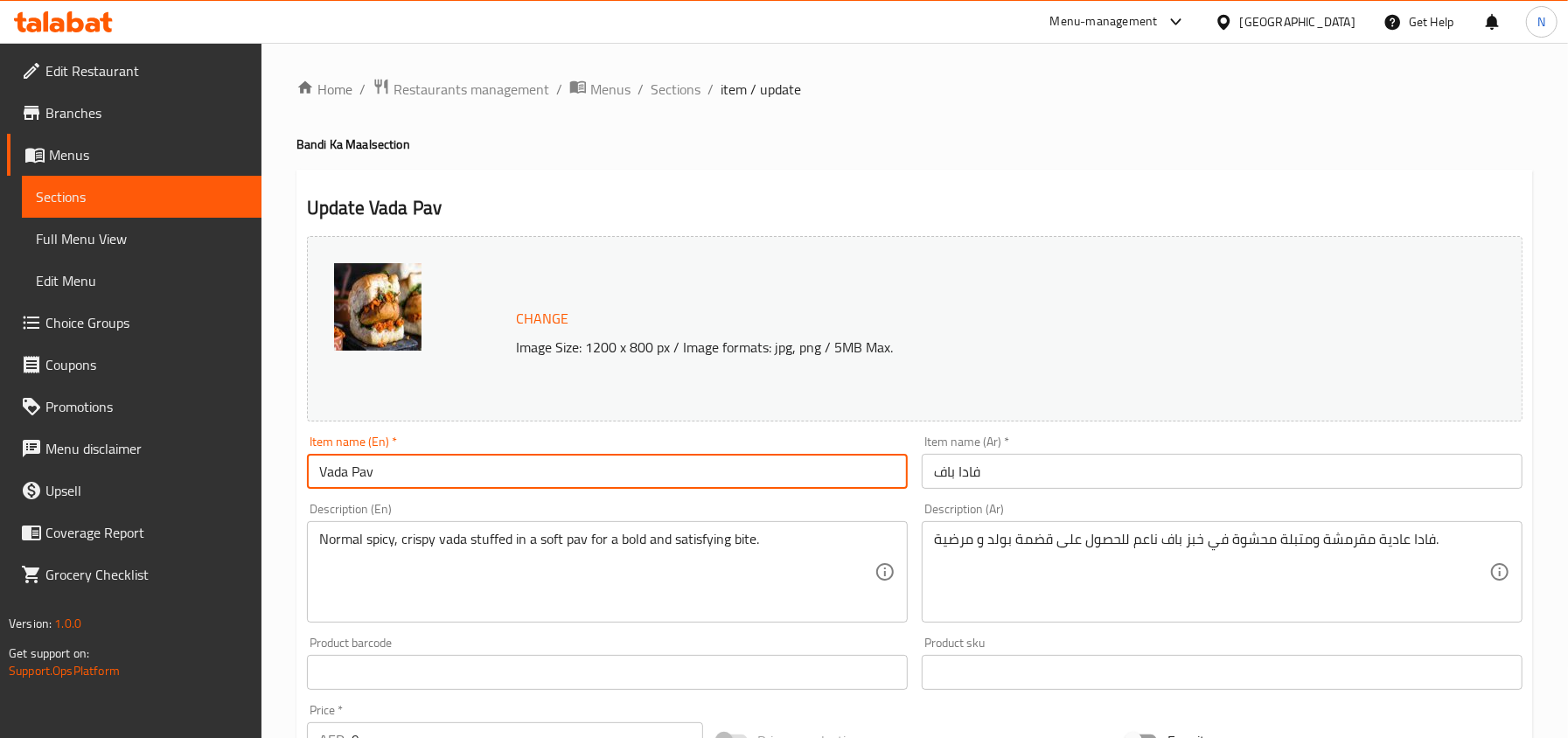
click at [580, 482] on input "Vada Pav" at bounding box center [607, 471] width 601 height 35
click at [620, 472] on input "Vada Pav" at bounding box center [607, 471] width 601 height 35
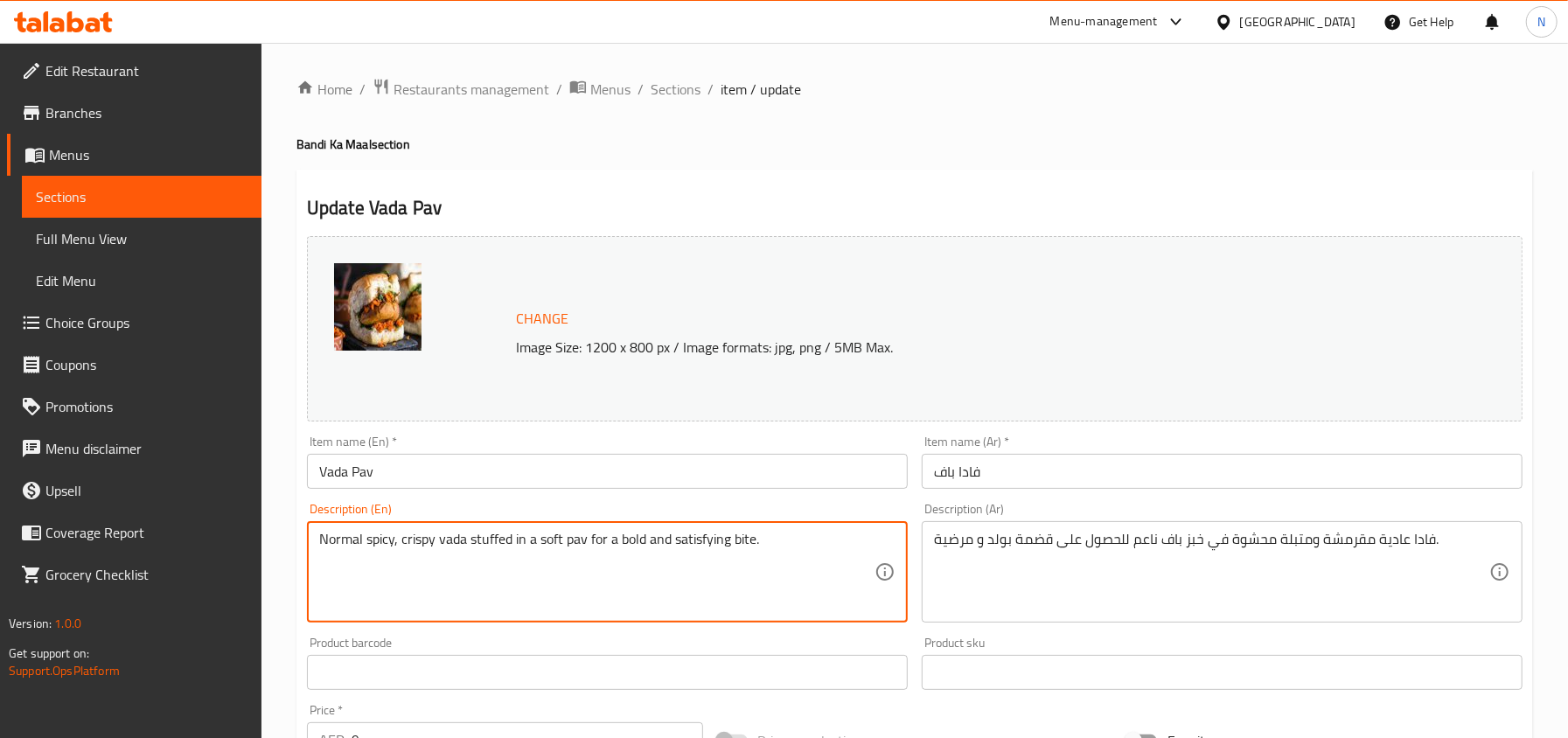
click at [497, 553] on textarea "Normal spicy, crispy vada stuffed in a soft pav for a bold and satisfying bite." at bounding box center [596, 572] width 555 height 83
click at [449, 533] on textarea "Normal spicy, crispy vada stuffed in a soft pav for a bold and satisfying bite." at bounding box center [596, 572] width 555 height 83
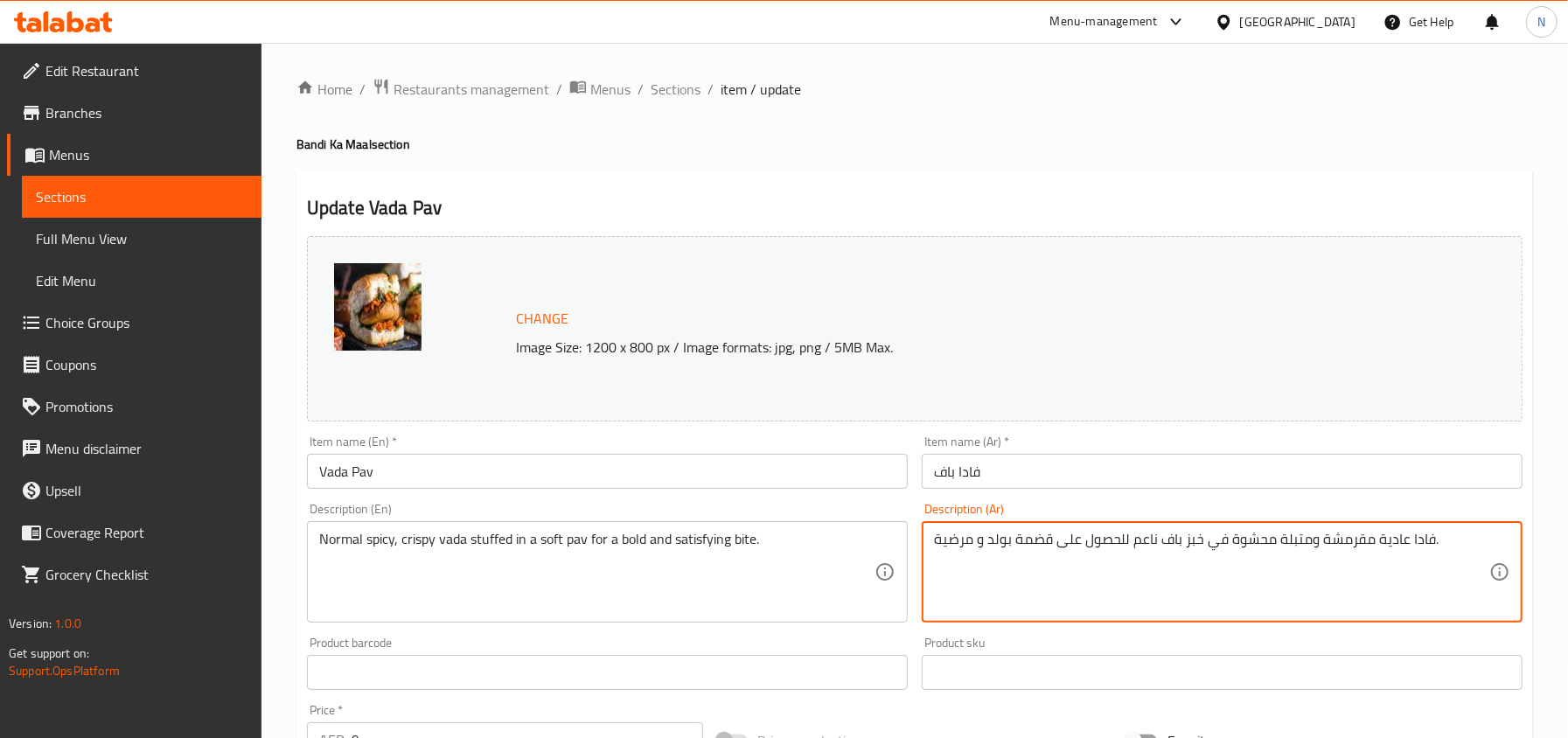
click at [1155, 539] on textarea "فادا عادية مقرمشة ومتبلة محشوة في خبز باف ناعم للحصول على قضمة بولد و مرضية." at bounding box center [1210, 572] width 555 height 83
paste textarea "حارة محشوة في باف ناعم للحصول على بايت بولد و"
type textarea "فادا عادية مقرمشة وحارة محشوة في باف ناعم للحصول على بايت بولد ومرضية."
click at [1068, 442] on div "Item name (Ar)   * فادا باف Item name (Ar) *" at bounding box center [1221, 462] width 601 height 53
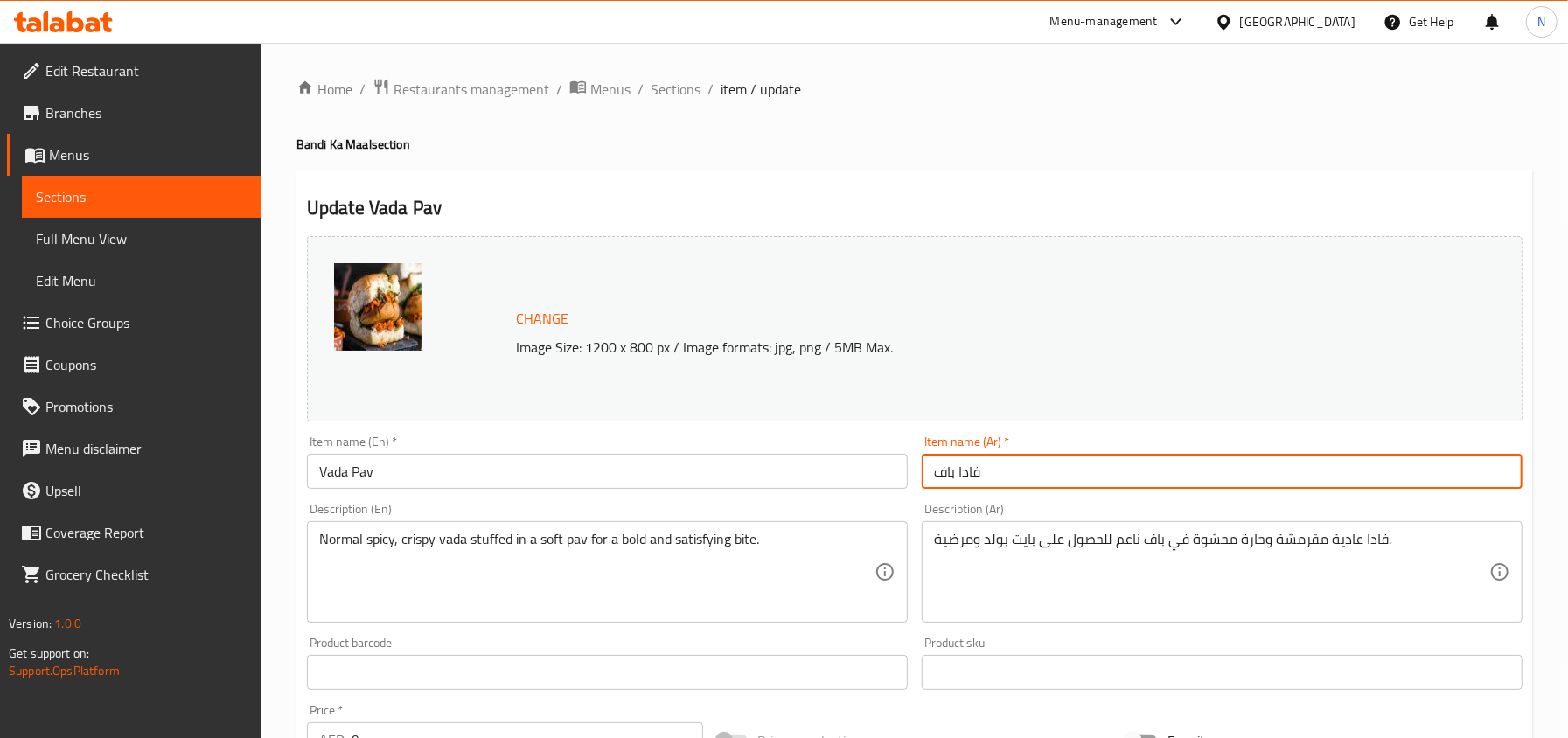
click at [1074, 466] on input "فادا باف" at bounding box center [1221, 471] width 601 height 35
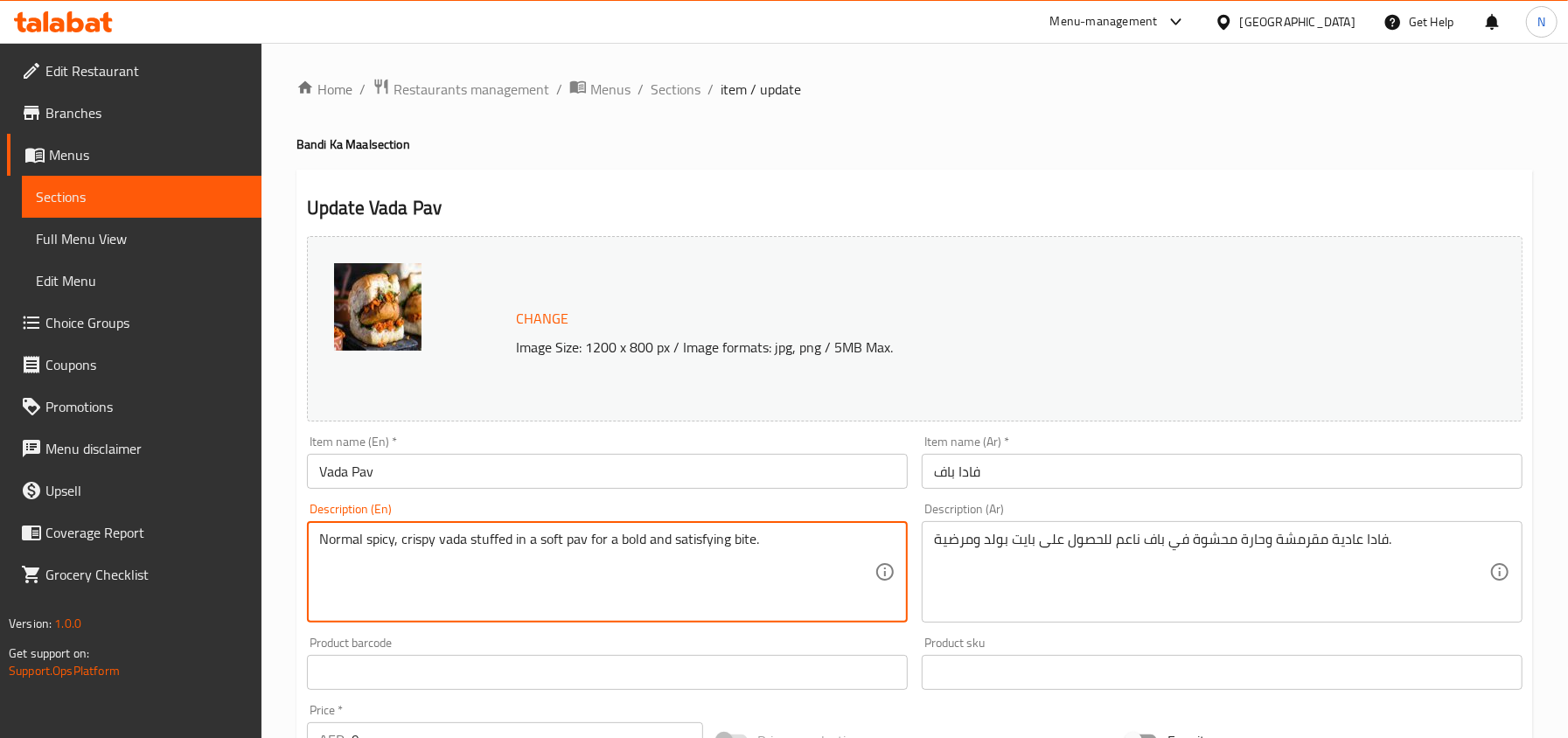
click at [690, 559] on textarea "Normal spicy, crispy vada stuffed in a soft pav for a bold and satisfying bite." at bounding box center [596, 572] width 555 height 83
type textarea "Normal spicy, crispy vada stuffed in a soft pav for a bold bite."
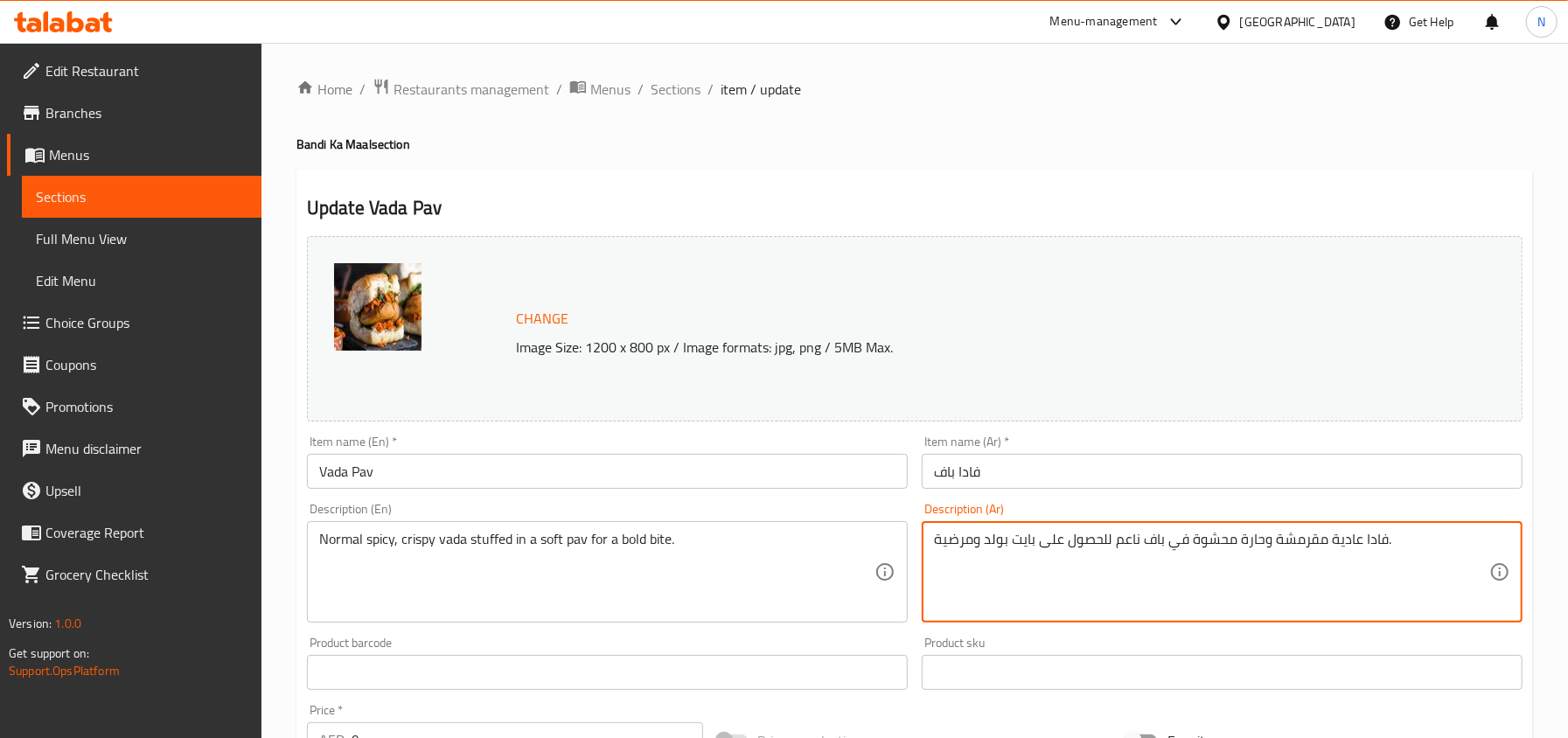
drag, startPoint x: 980, startPoint y: 542, endPoint x: 907, endPoint y: 534, distance: 73.4
type textarea "فادا عادية مقرمشة وحارة محشوة في باف ناعم للحصول على بايت بولد ."
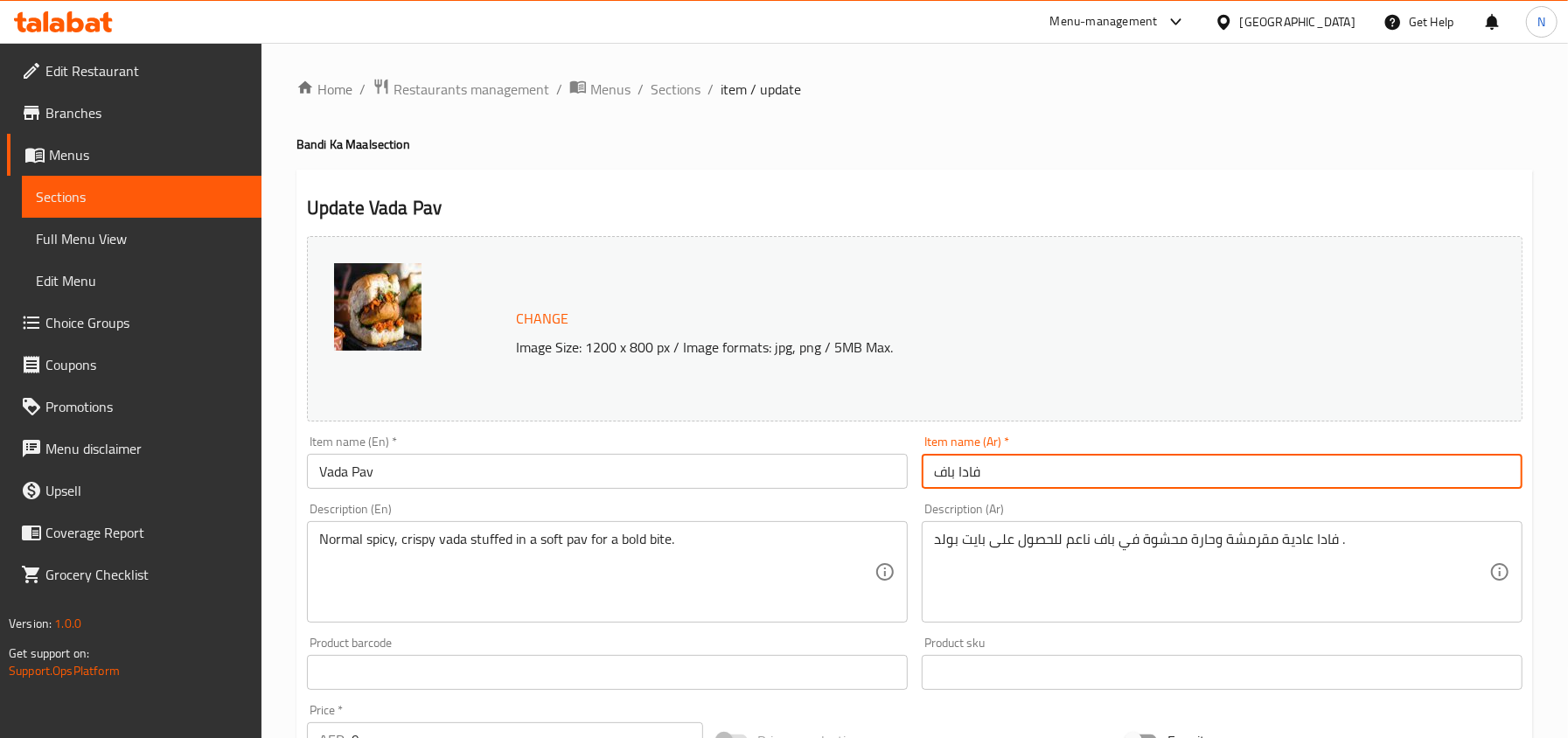
click at [963, 487] on input "فادا باف" at bounding box center [1221, 471] width 601 height 35
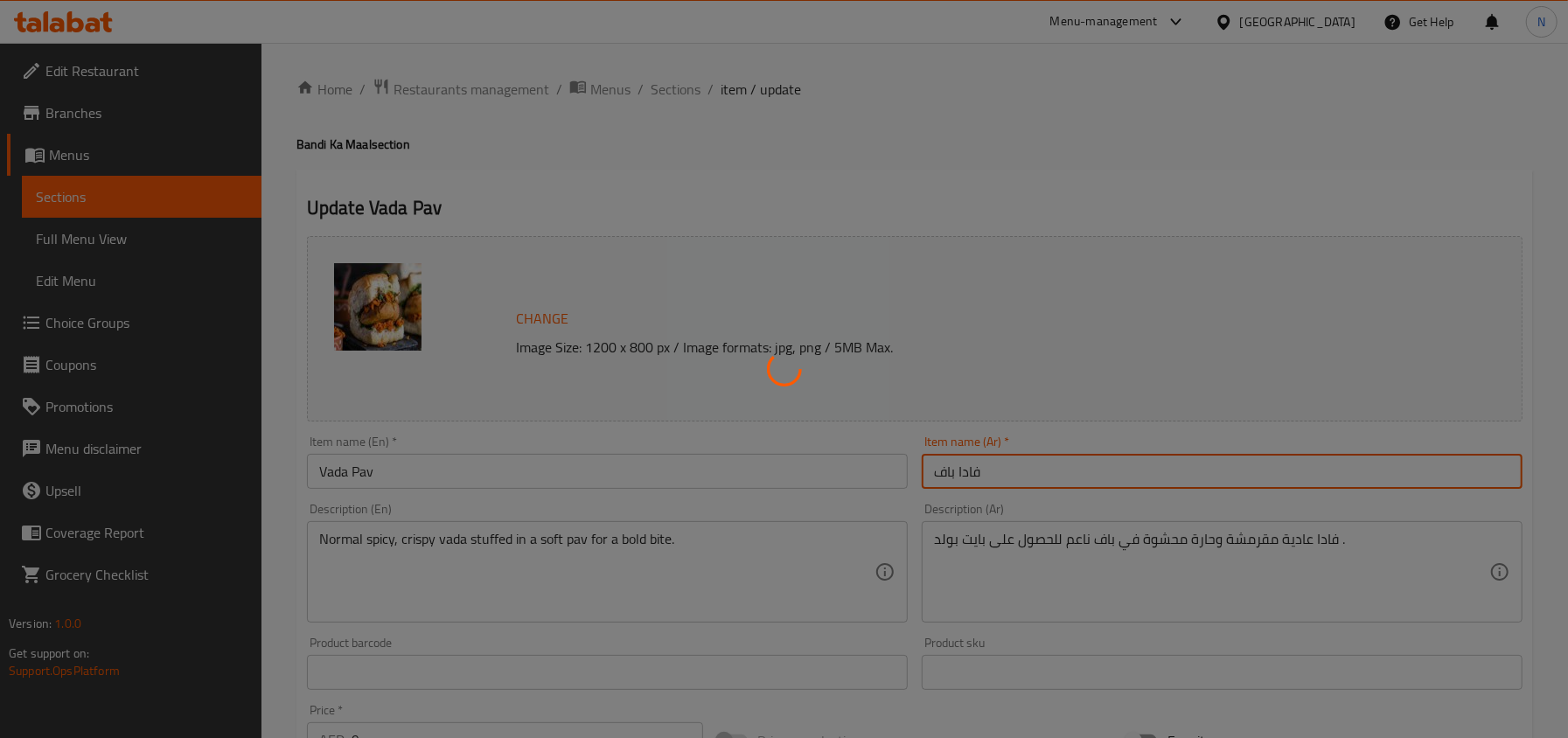
click at [711, 465] on div at bounding box center [784, 369] width 1568 height 738
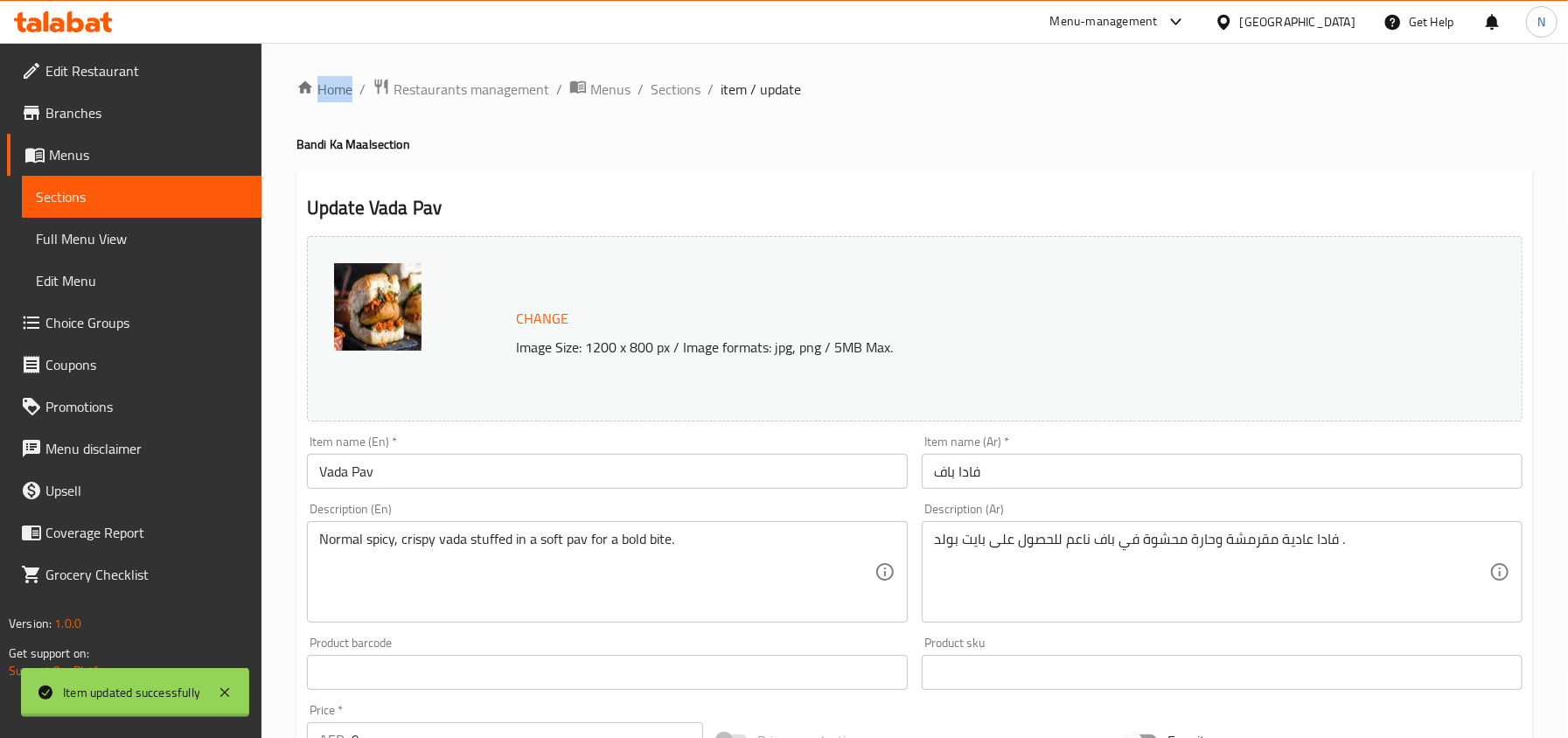
click at [711, 465] on div at bounding box center [784, 369] width 1568 height 738
click at [711, 465] on div "Home / Restaurants management / Menus / Sections / item / update Bandi Ka Maal …" at bounding box center [914, 652] width 1236 height 1148
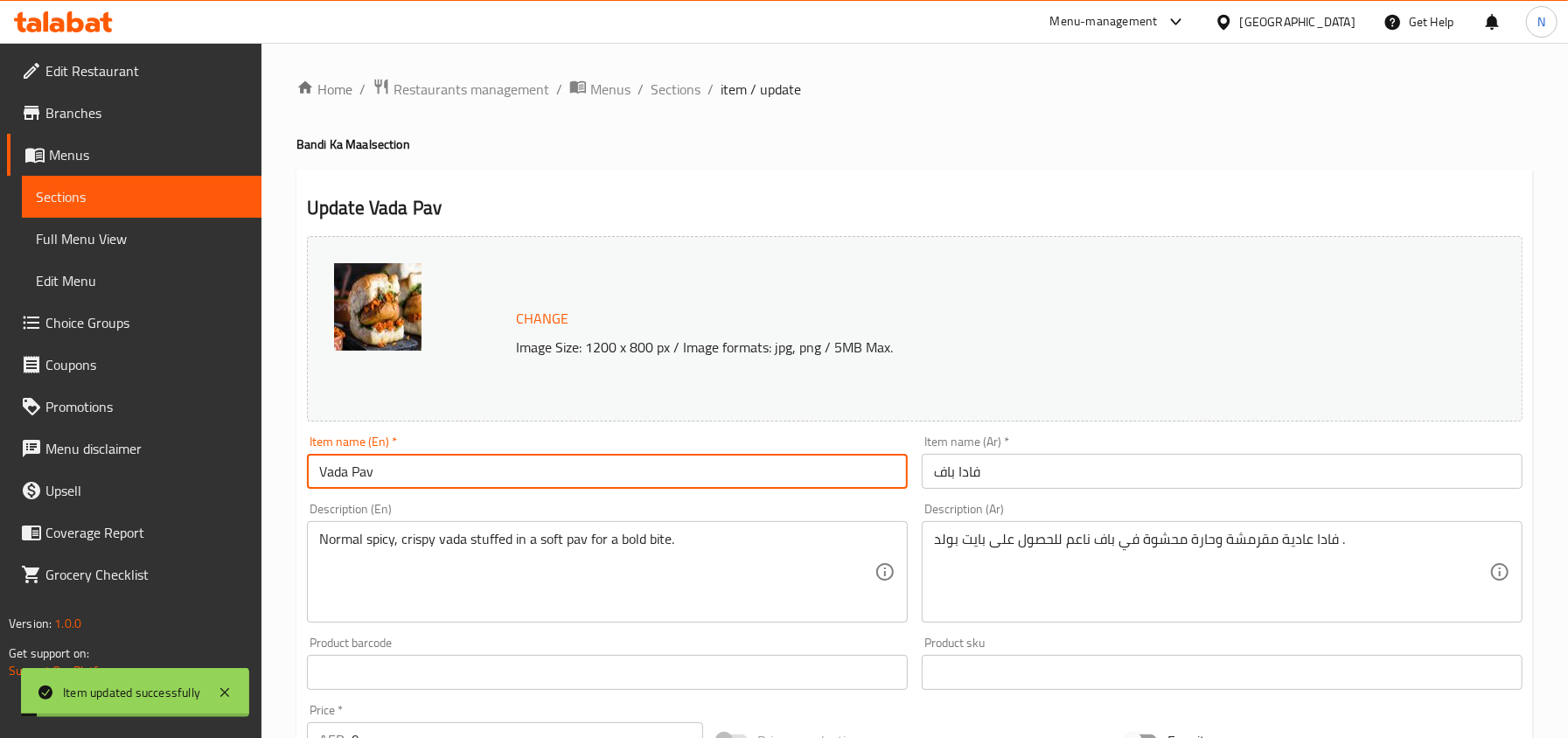
click at [711, 465] on input "Vada Pav" at bounding box center [607, 471] width 601 height 35
click at [717, 480] on input "Vada Pav" at bounding box center [607, 471] width 601 height 35
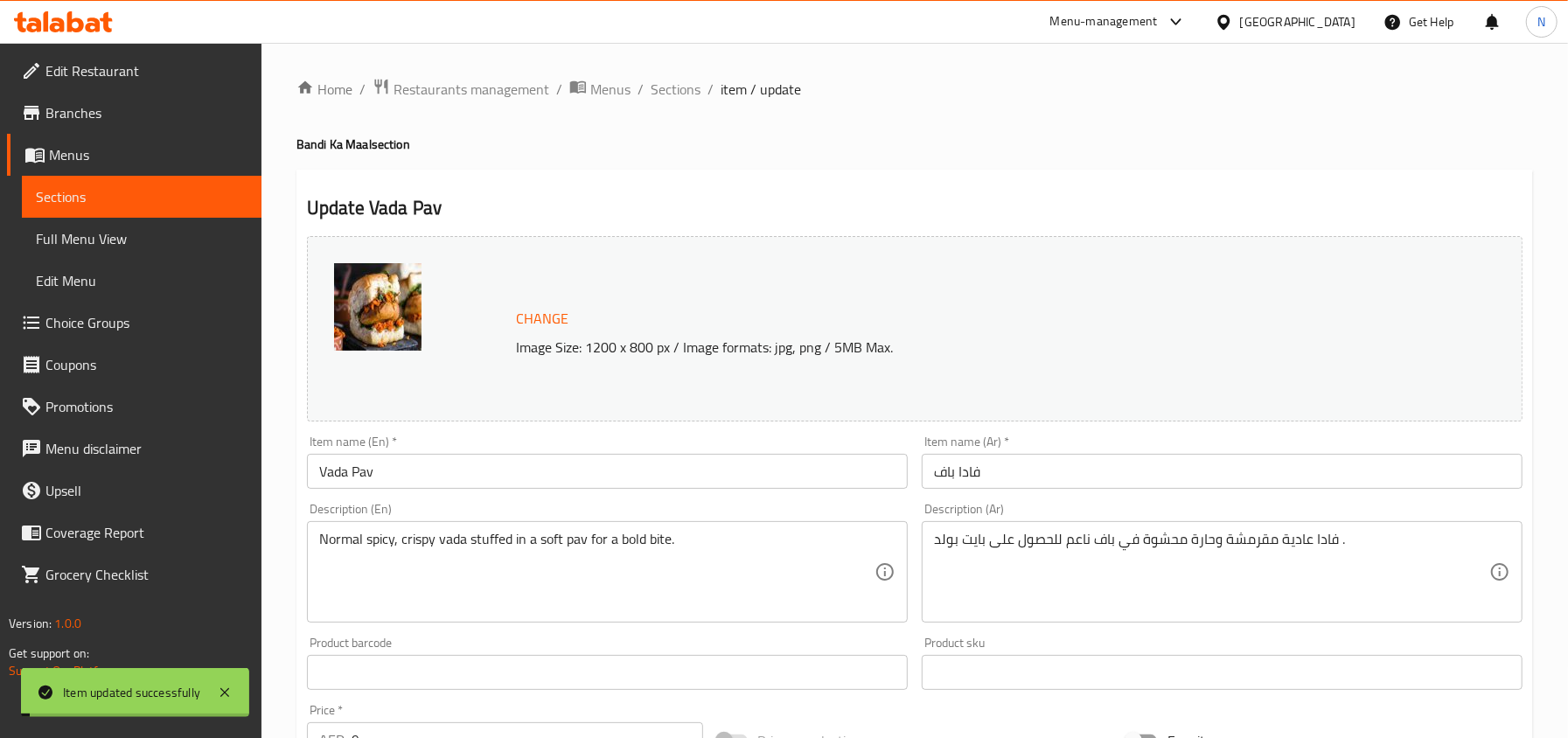
click at [677, 94] on span "Sections" at bounding box center [675, 89] width 50 height 21
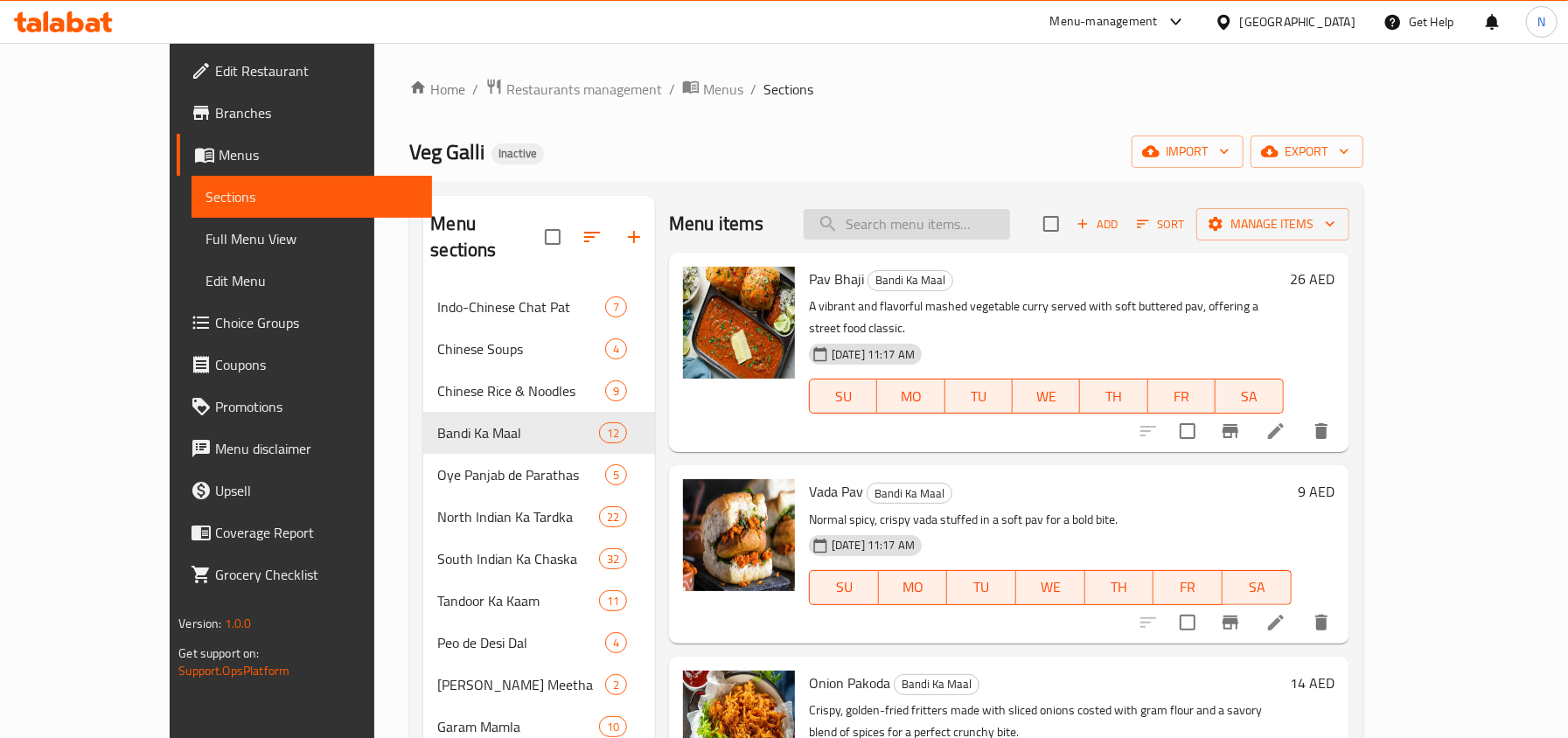
click at [958, 236] on input "search" at bounding box center [906, 224] width 206 height 30
paste input "[PERSON_NAME]"
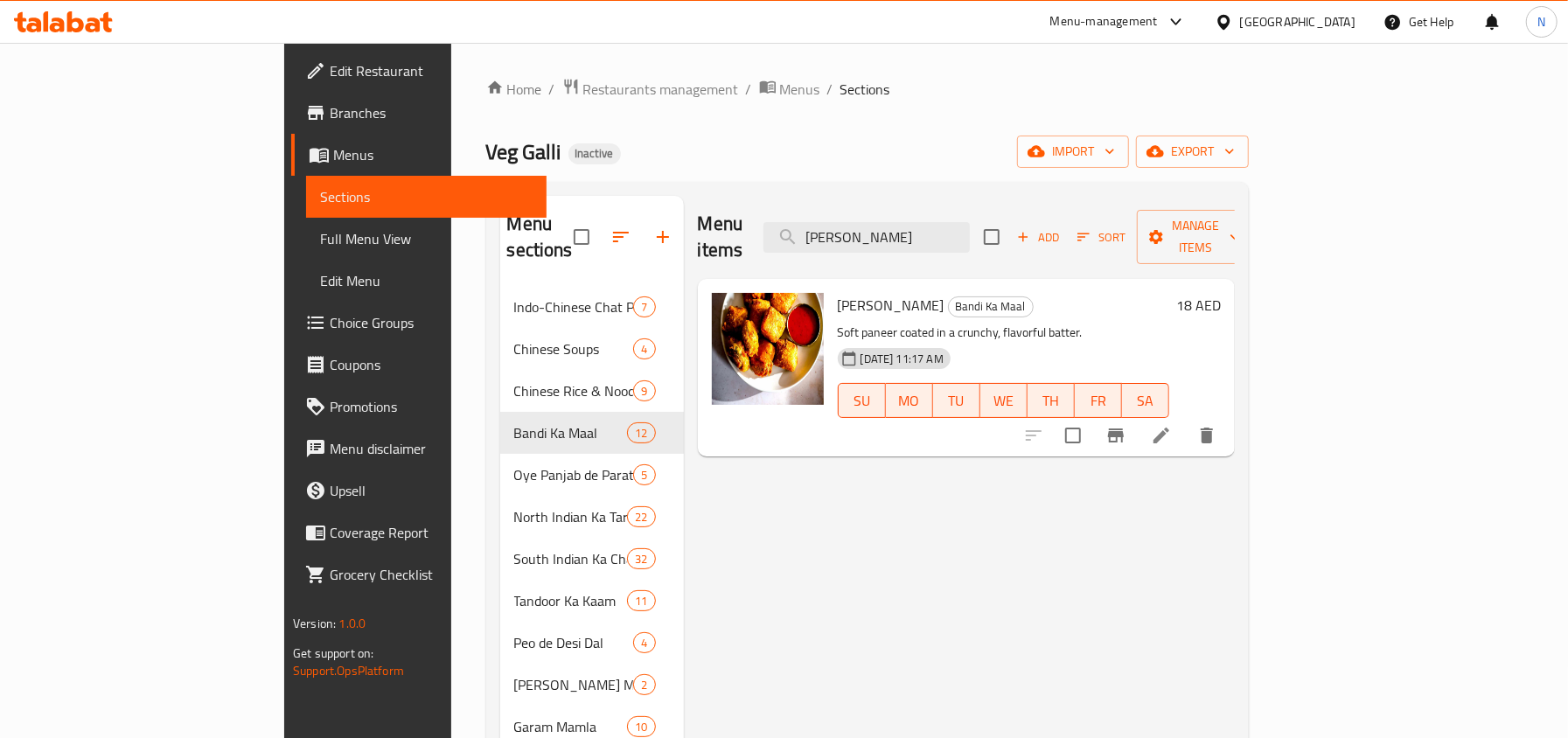
type input "[PERSON_NAME]"
click at [1172, 424] on icon at bounding box center [1161, 435] width 21 height 21
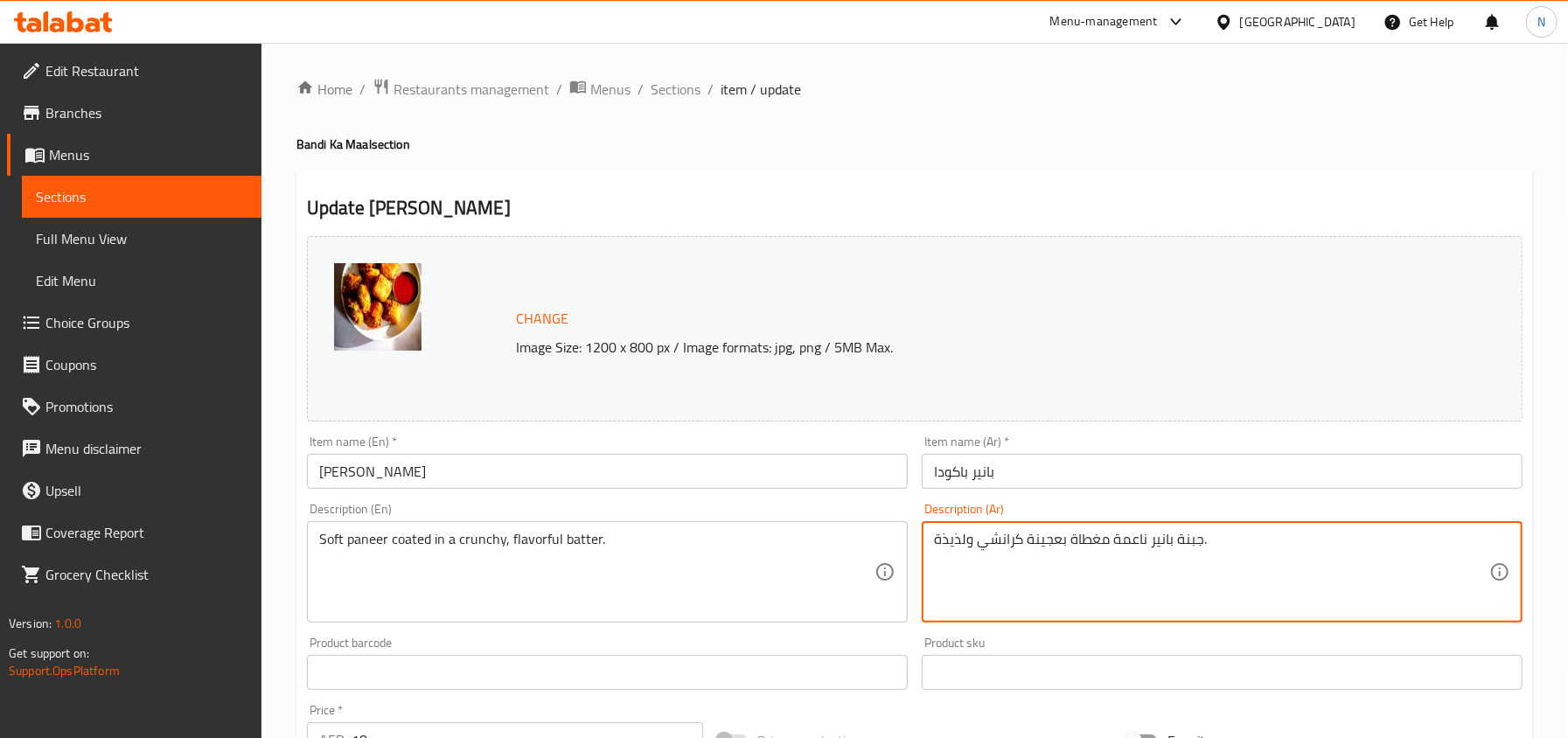
click at [1182, 545] on textarea "جبنة بانير ناعمة مغطاة بعجينة كرانشي ولذيذة." at bounding box center [1210, 572] width 555 height 83
click at [1092, 474] on input "بانير باكودا" at bounding box center [1221, 471] width 601 height 35
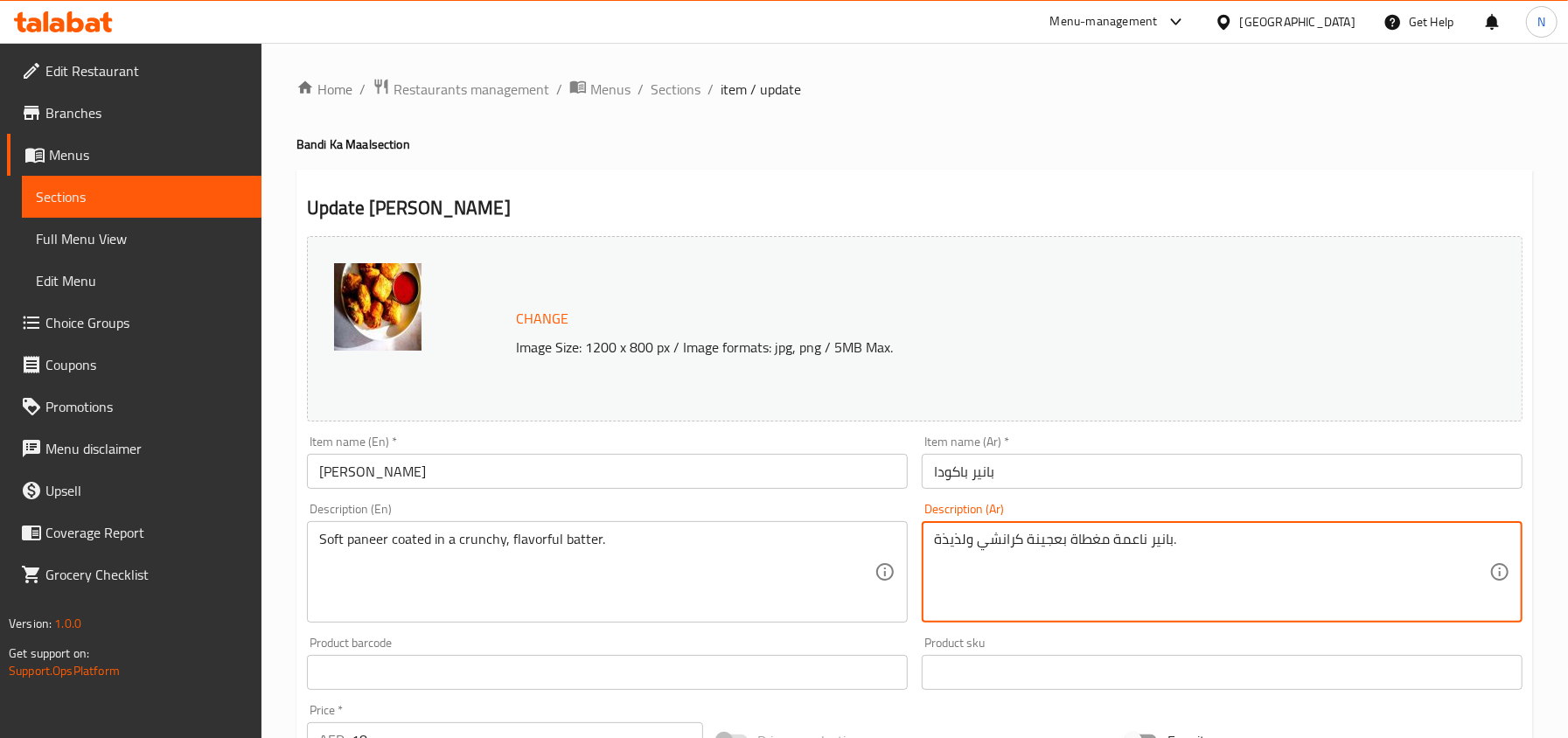
drag, startPoint x: 1057, startPoint y: 535, endPoint x: 1025, endPoint y: 535, distance: 32.0
type textarea "بانير ناعمة مغطاة بخليط كرانشي ولذيذة."
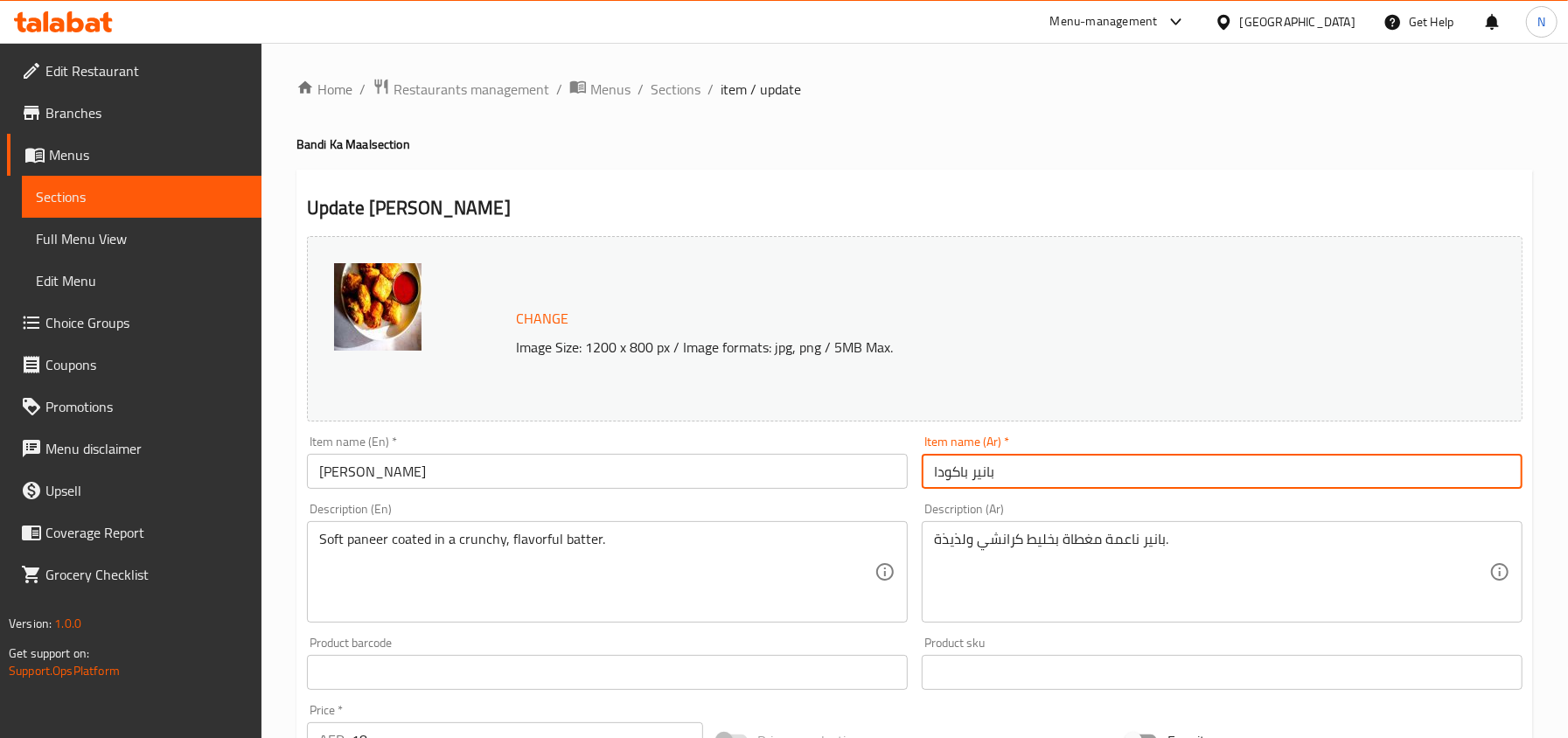
click at [994, 461] on input "بانير باكودا" at bounding box center [1221, 471] width 601 height 35
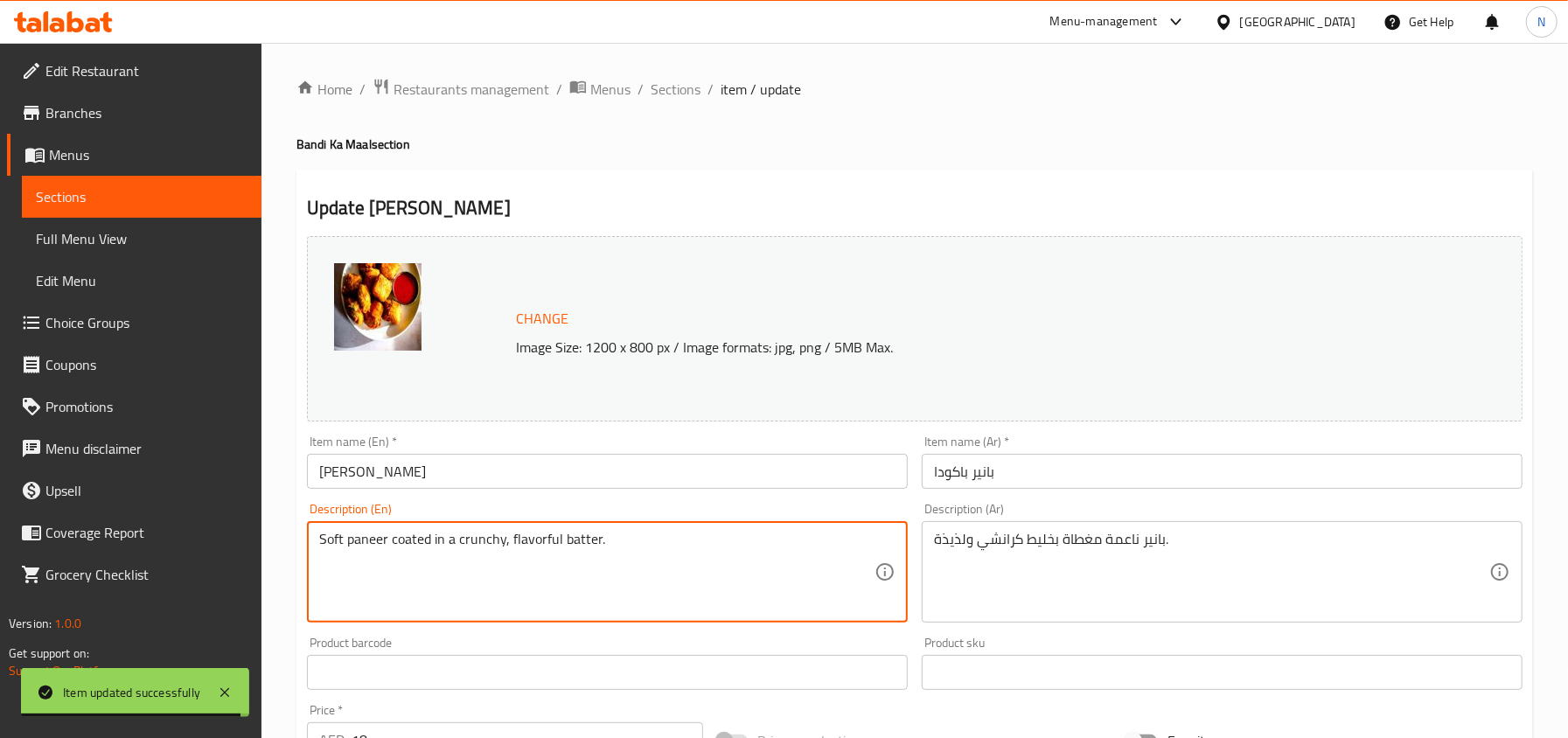
click at [580, 551] on textarea "Soft paneer coated in a crunchy, flavorful batter." at bounding box center [596, 572] width 555 height 83
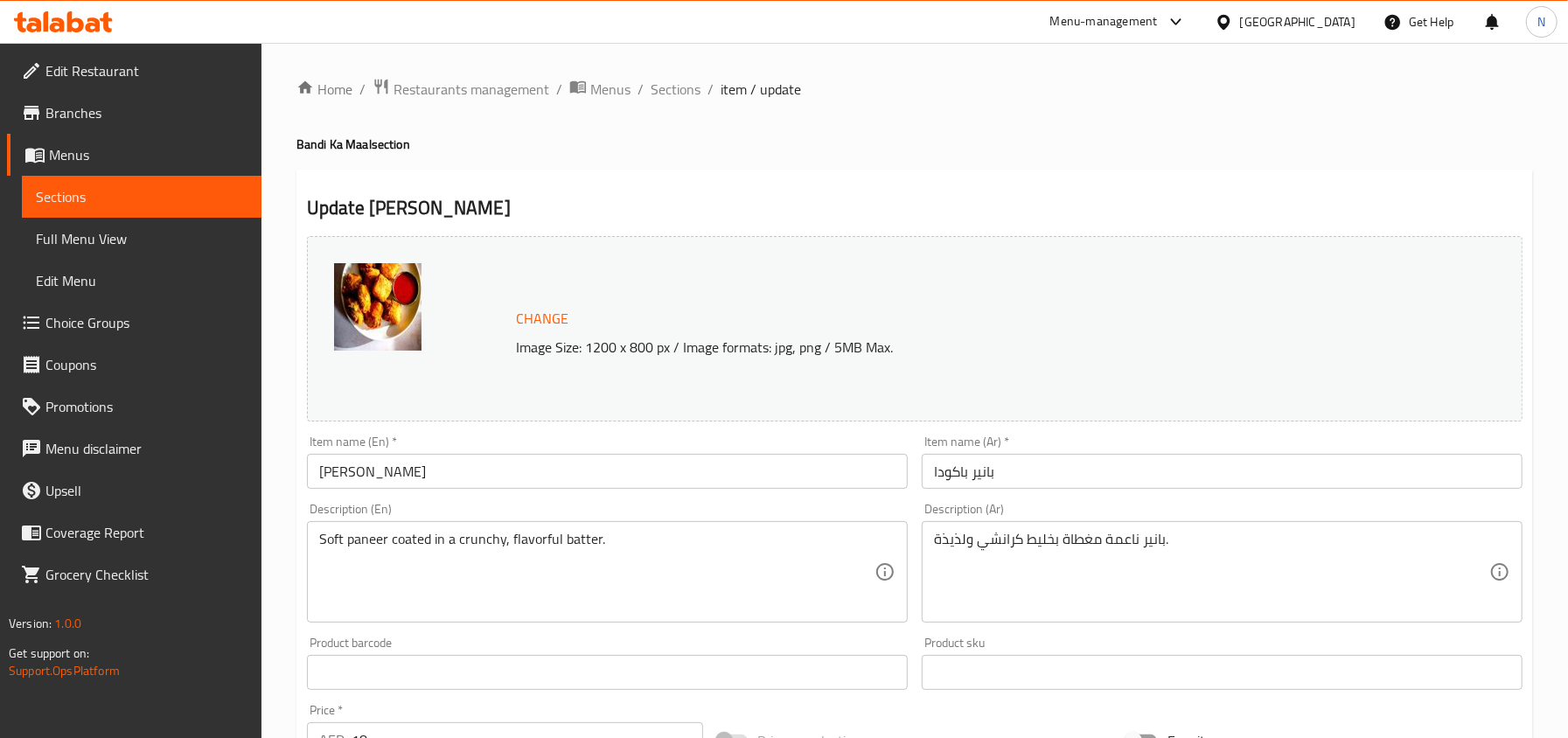
click at [767, 439] on div "Item name (En)   * Paneer Pakoda Item name (En) *" at bounding box center [607, 462] width 601 height 53
click at [792, 463] on input "[PERSON_NAME]" at bounding box center [607, 471] width 601 height 35
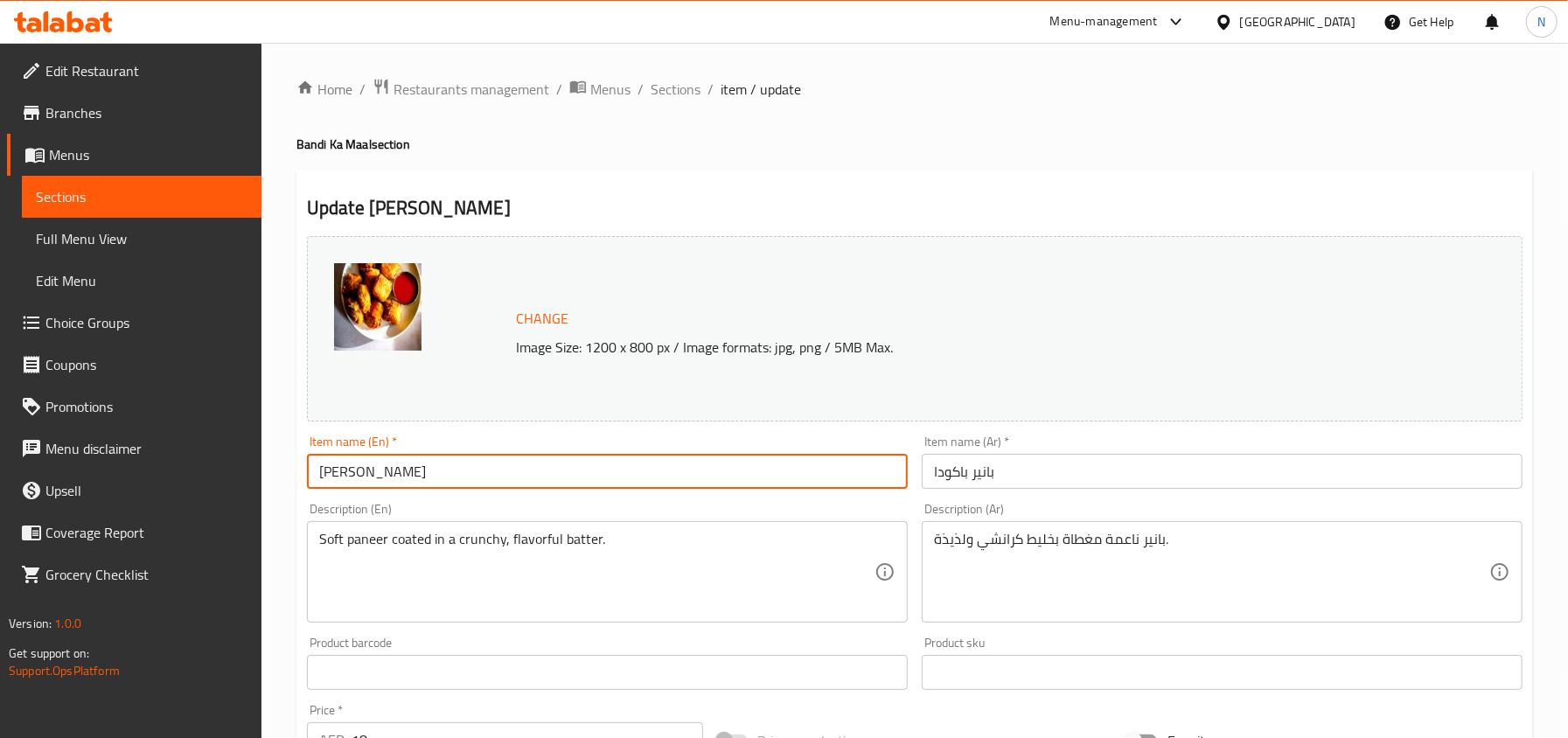
click at [680, 91] on span "Sections" at bounding box center [675, 89] width 50 height 21
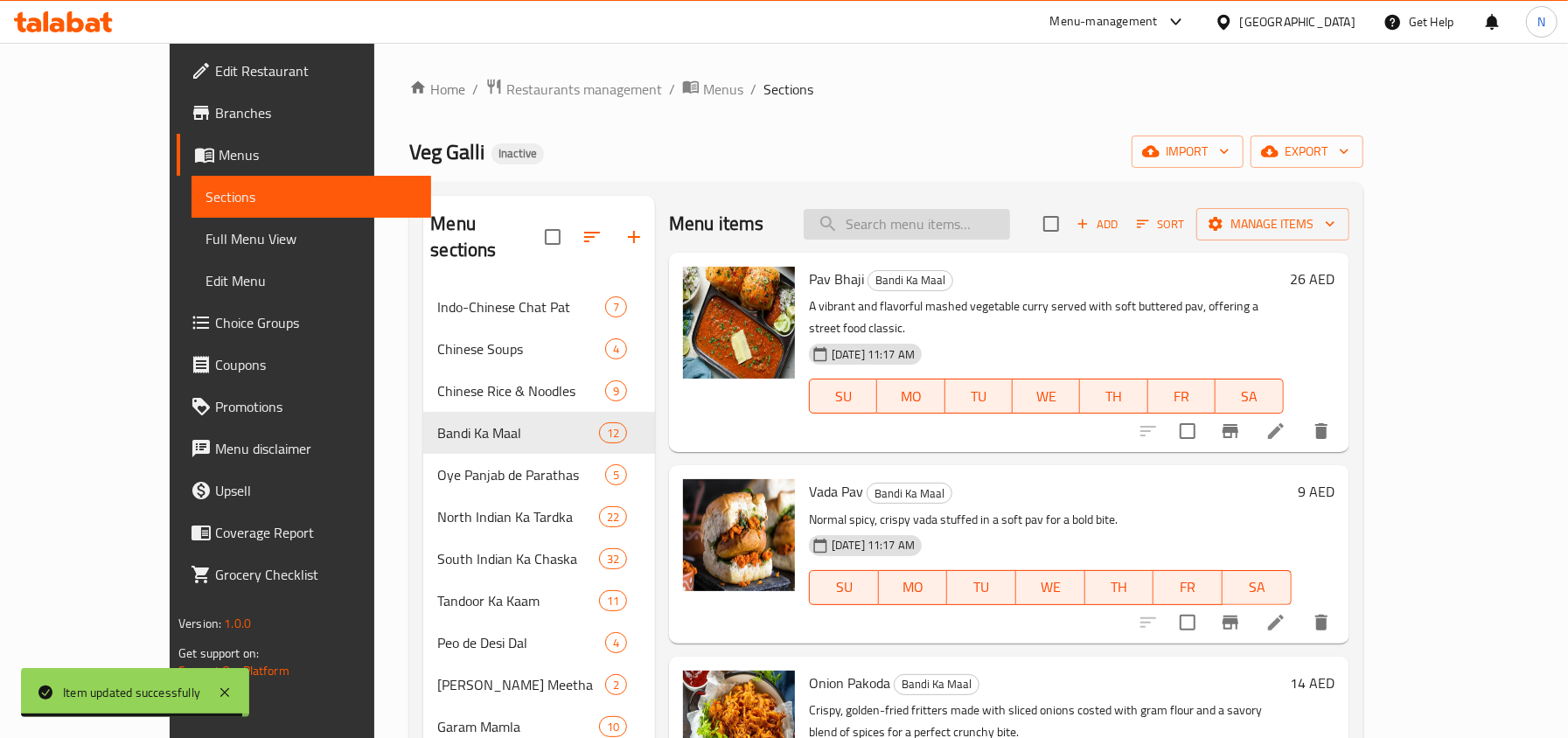
click at [913, 216] on input "search" at bounding box center [906, 224] width 206 height 30
paste input "Mix Pakoda"
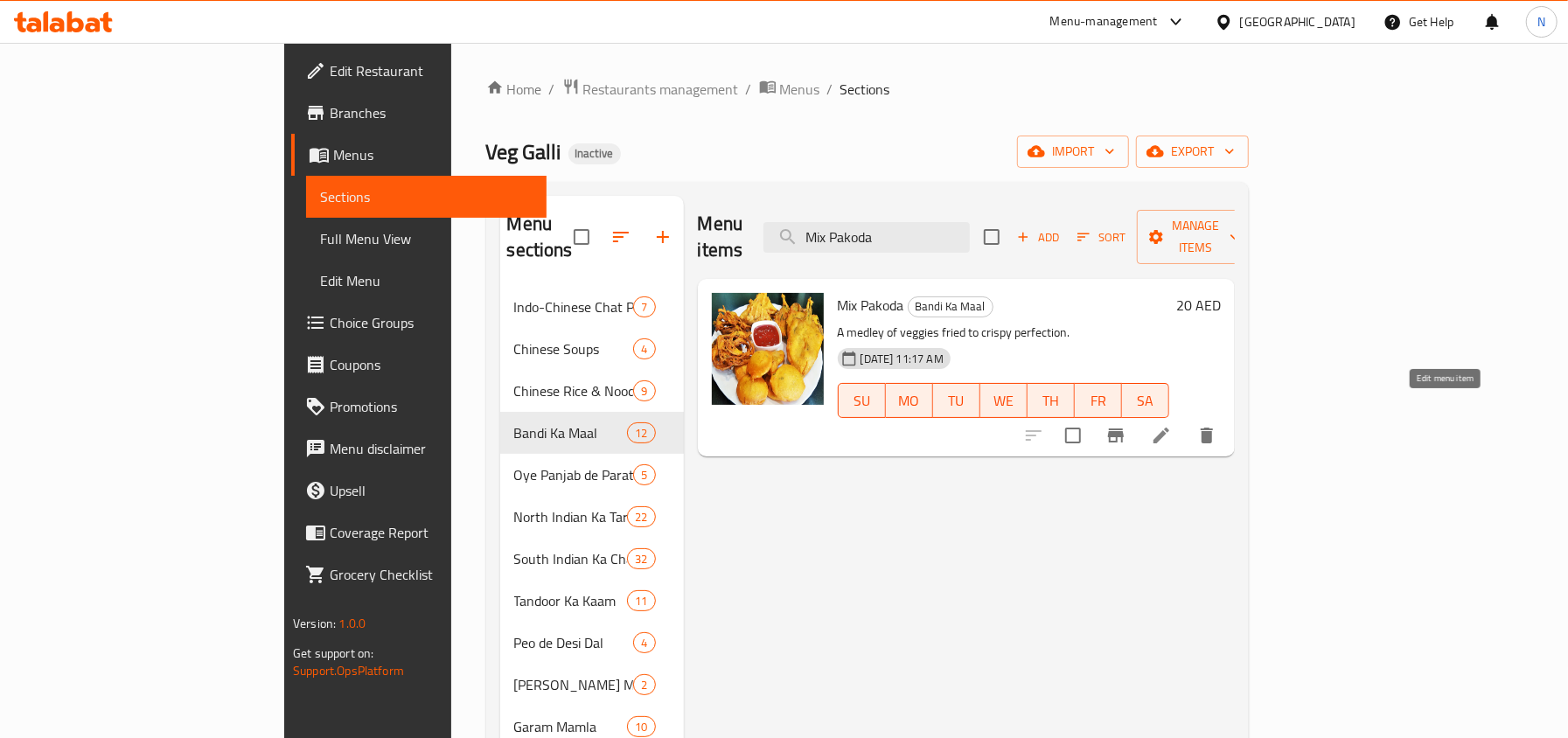
type input "Mix Pakoda"
click at [1172, 424] on icon at bounding box center [1161, 435] width 21 height 21
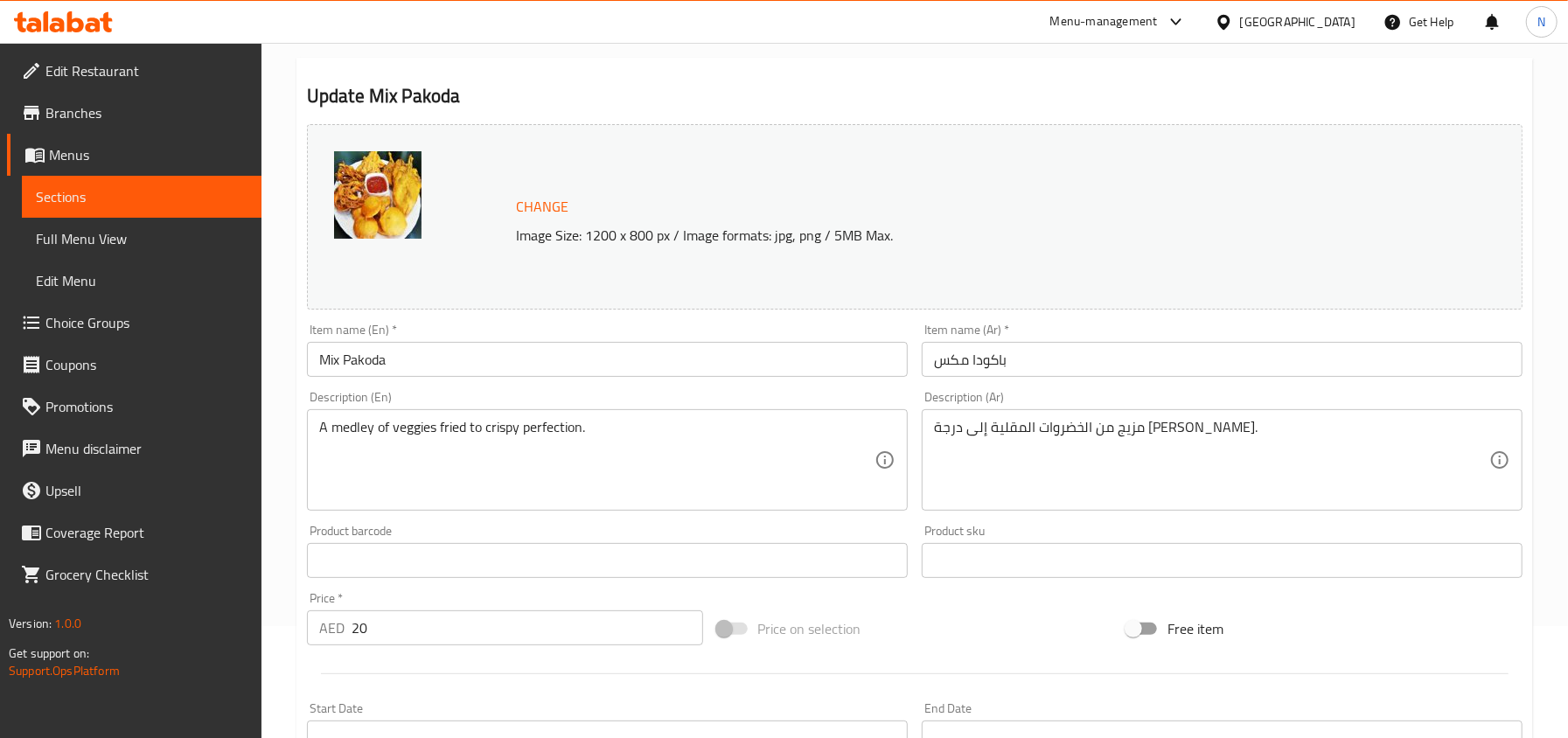
scroll to position [116, 0]
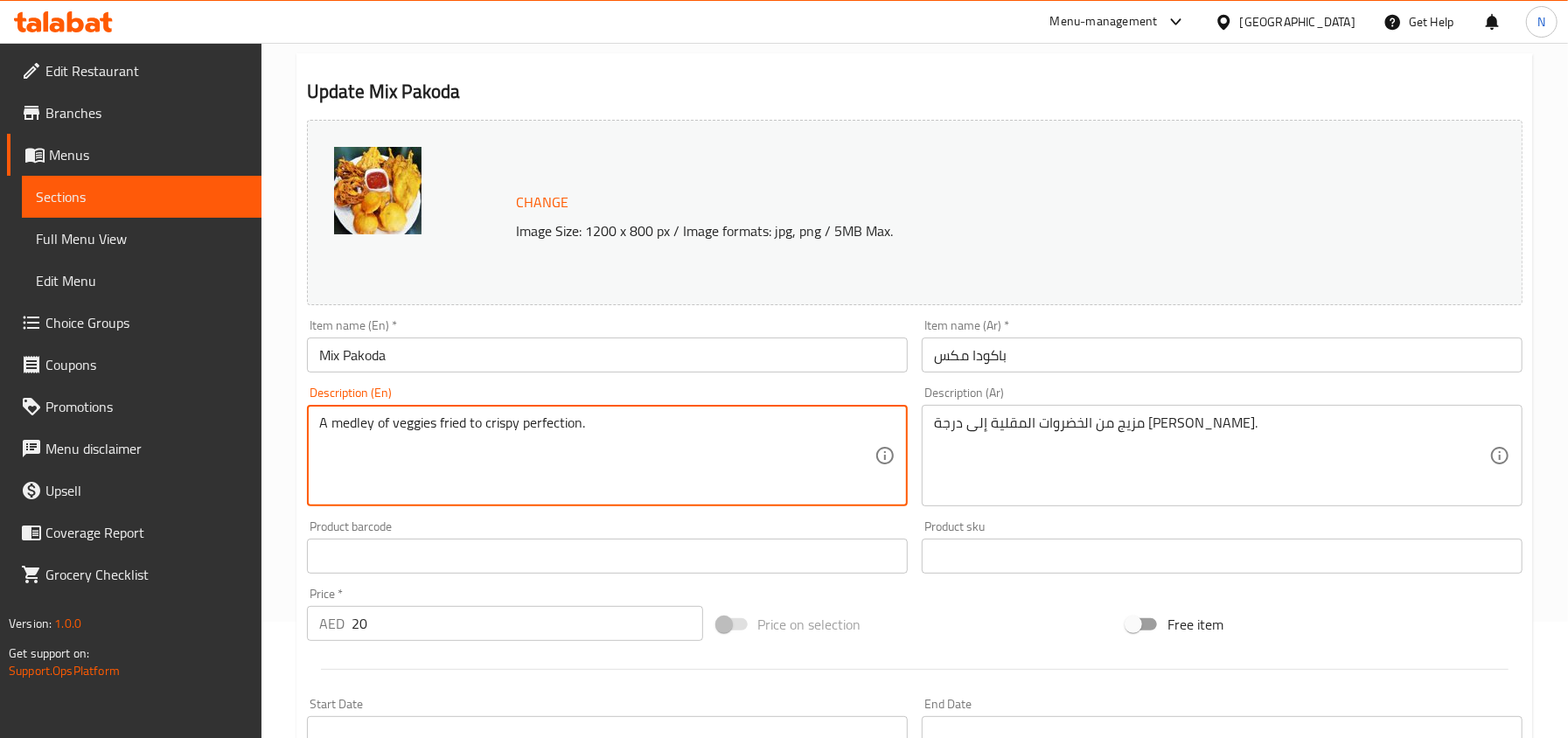
click at [543, 368] on input "Mix Pakoda" at bounding box center [607, 355] width 601 height 35
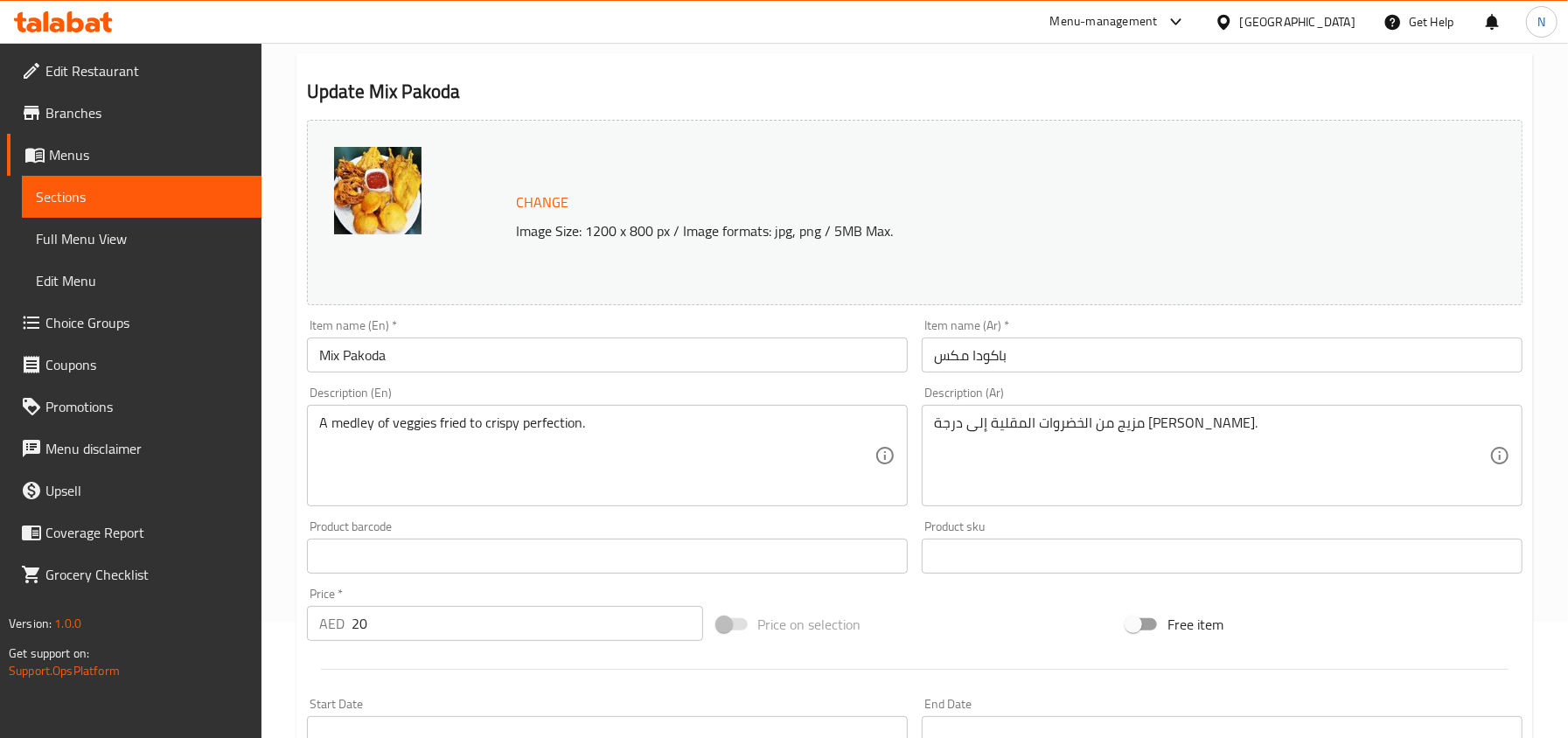
click at [536, 374] on div "Item name (En)   * Mix Pakoda Item name (En) *" at bounding box center [607, 345] width 614 height 67
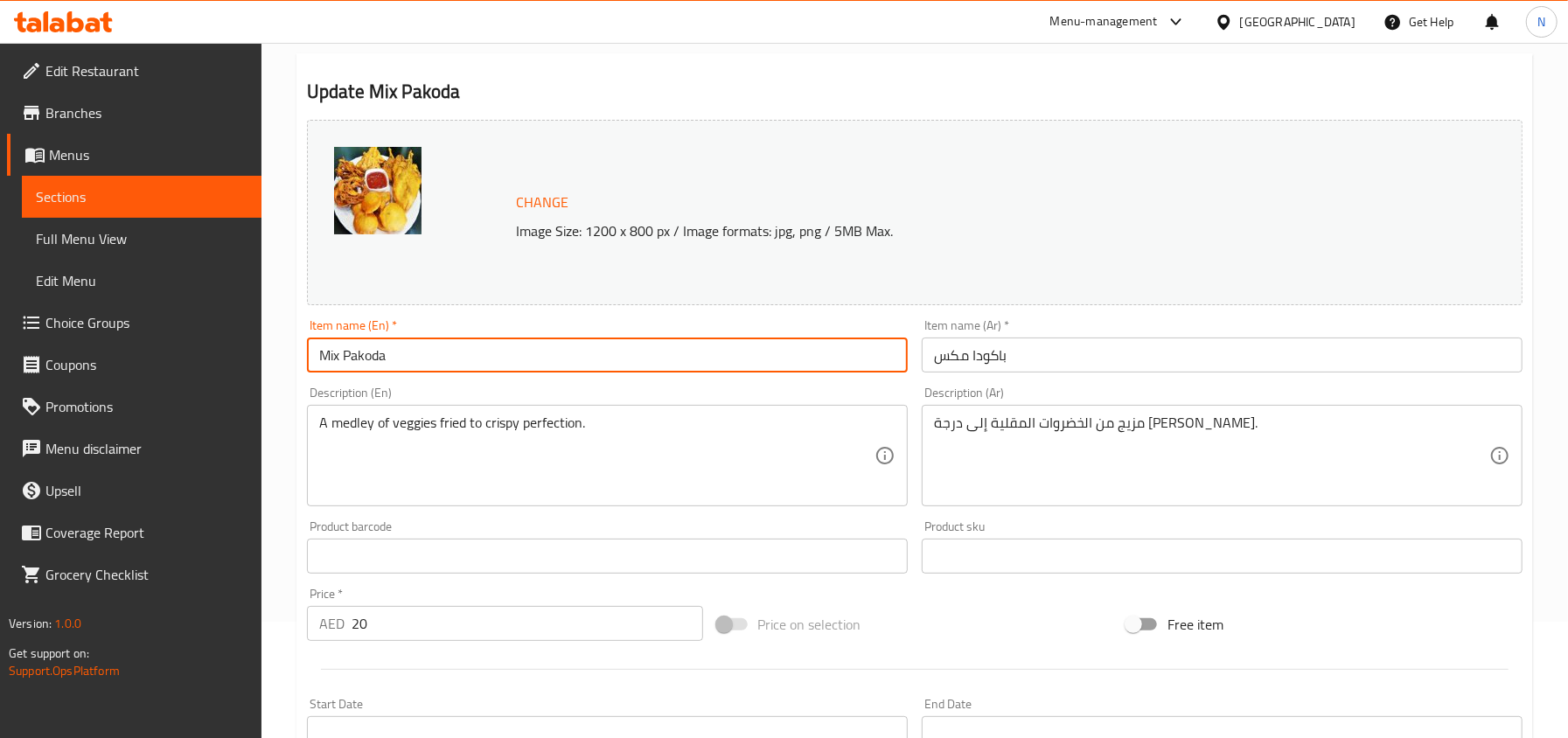
click at [522, 365] on input "Mix Pakoda" at bounding box center [607, 355] width 601 height 35
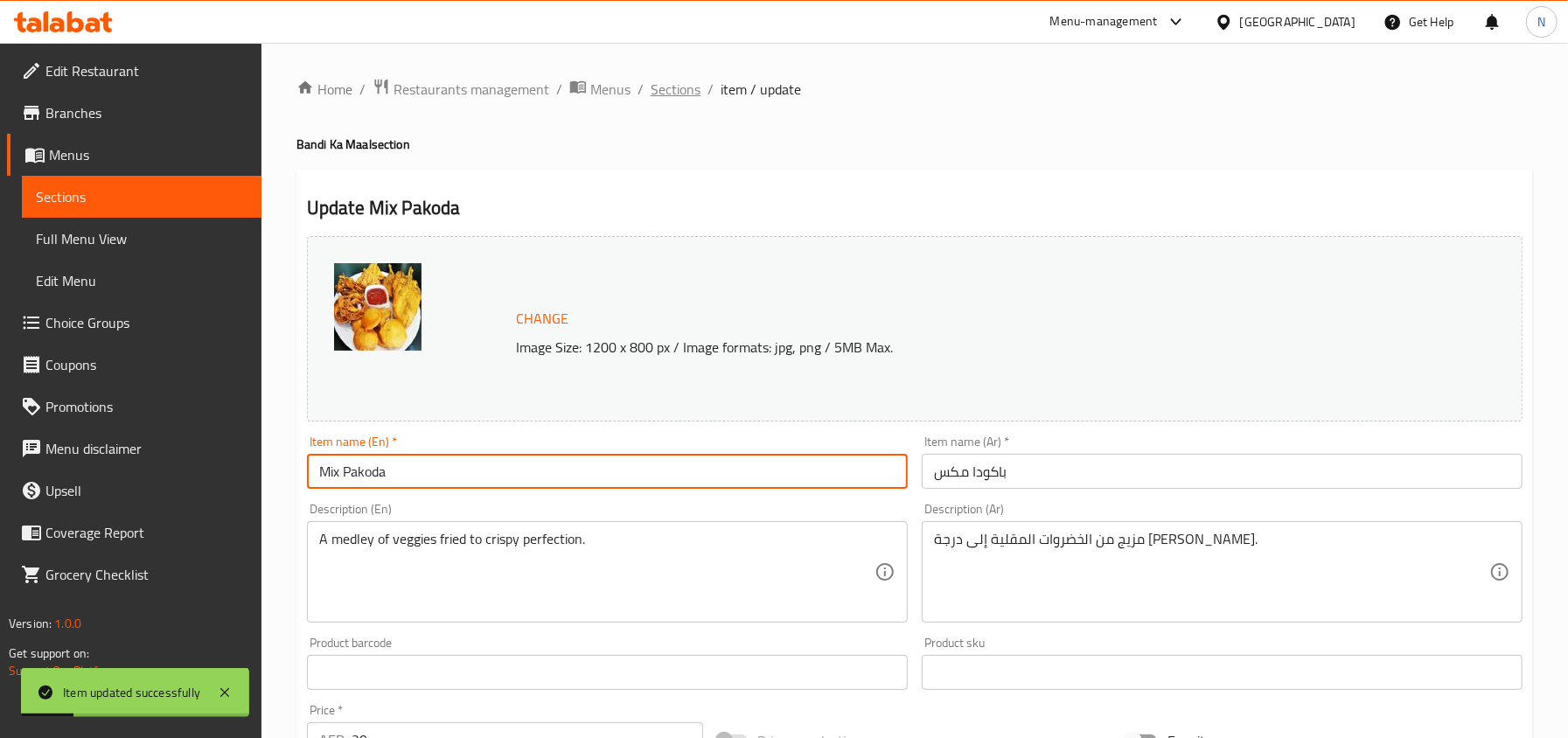
click at [686, 96] on span "Sections" at bounding box center [675, 89] width 50 height 21
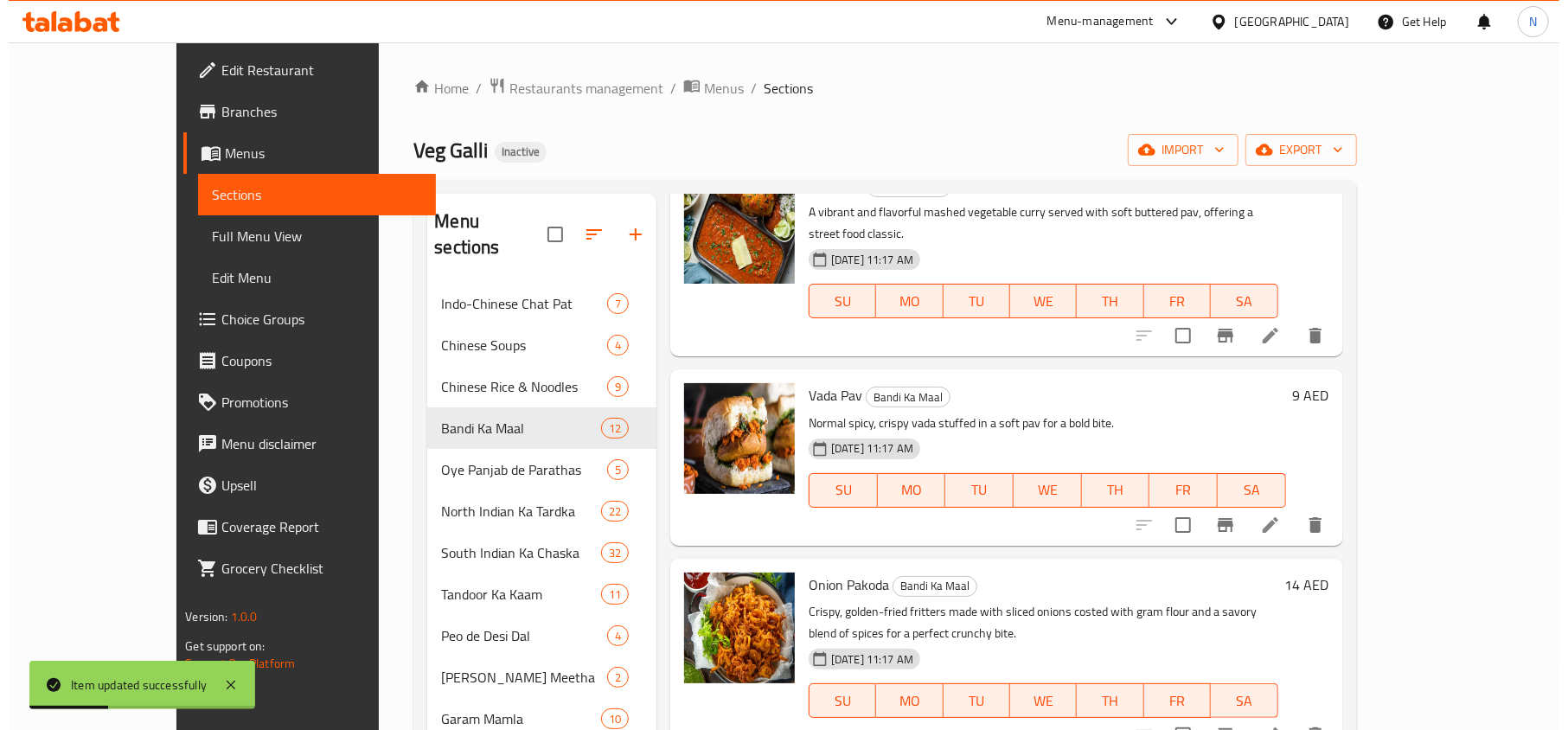
scroll to position [230, 0]
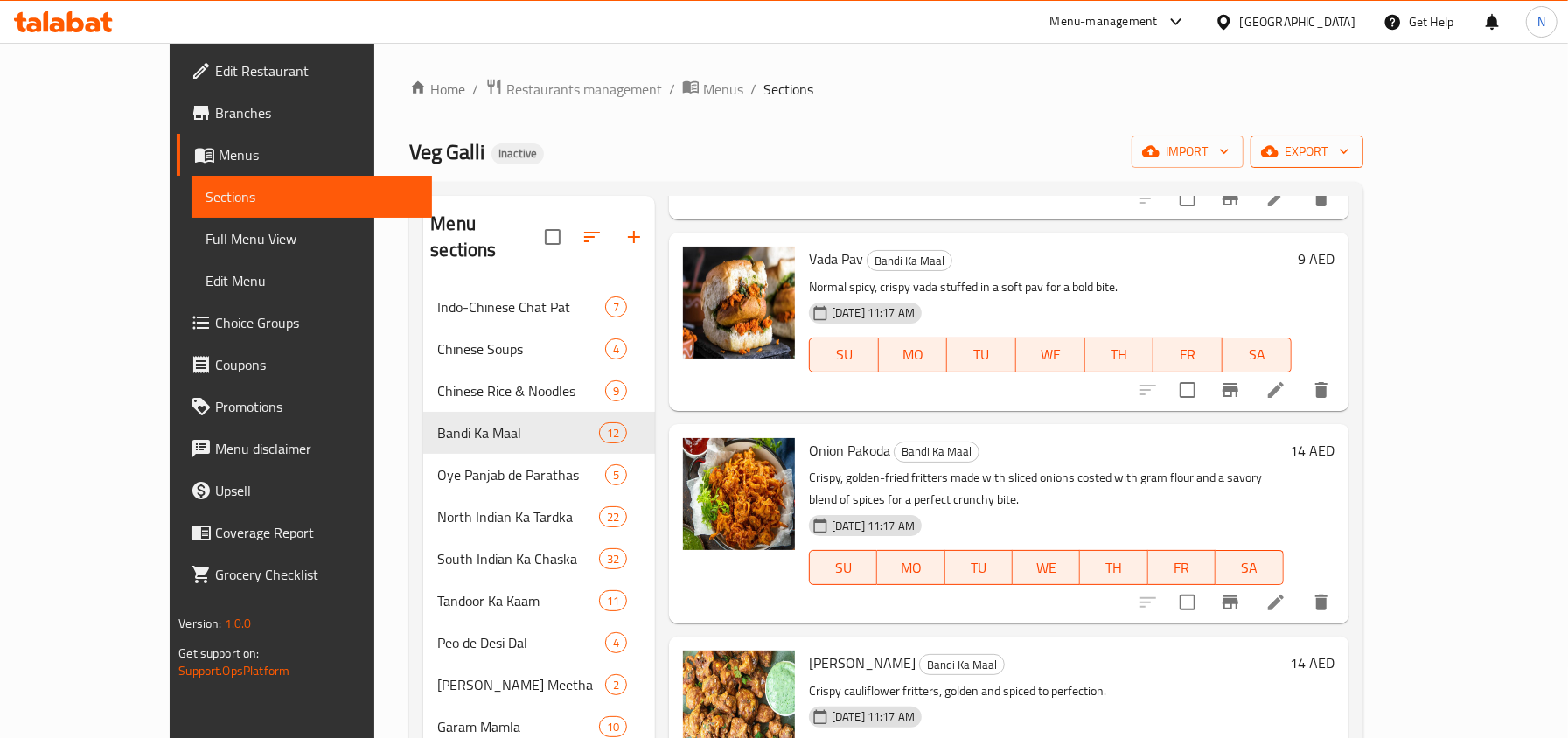
click at [1349, 149] on span "export" at bounding box center [1307, 152] width 84 height 22
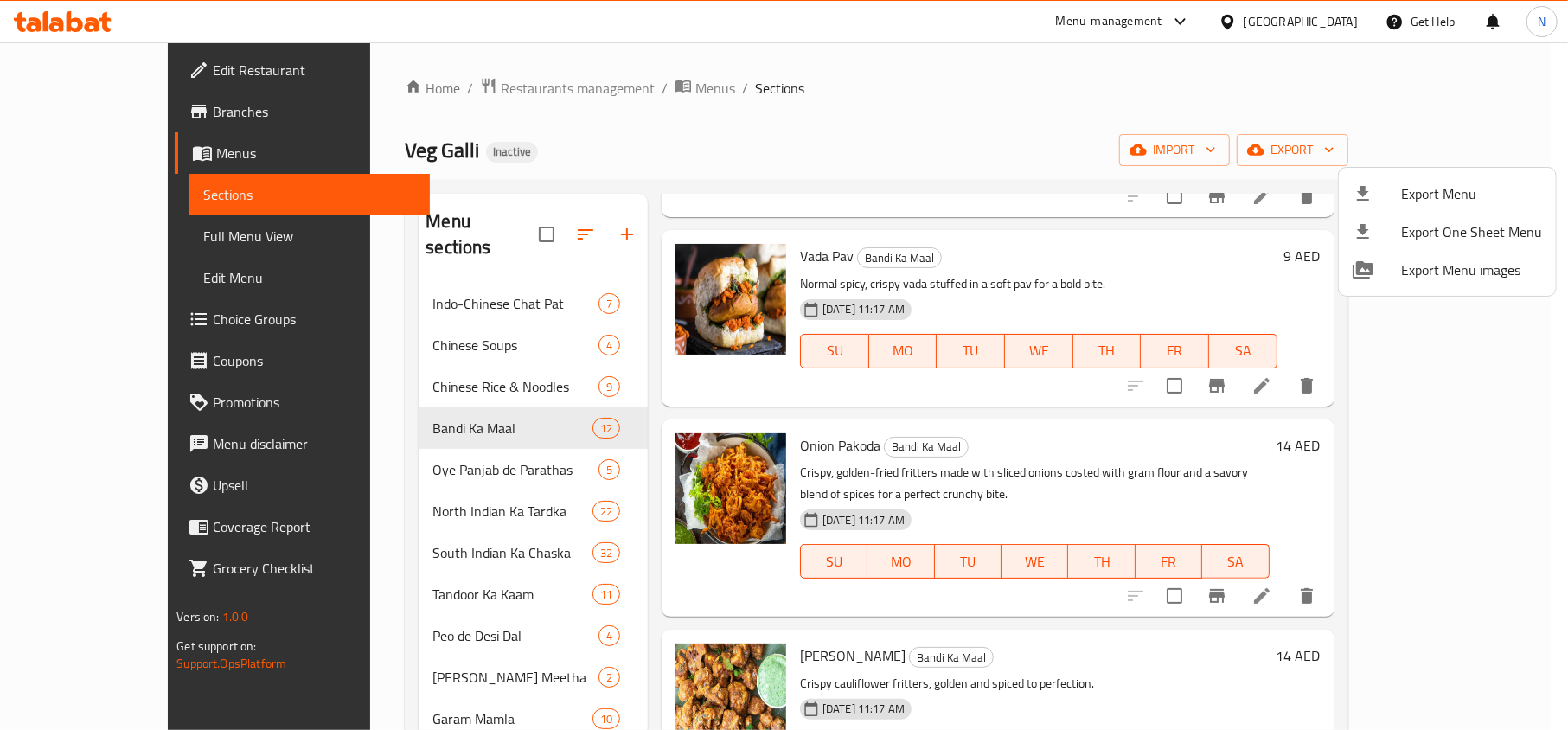
click at [1382, 191] on div at bounding box center [1376, 193] width 48 height 21
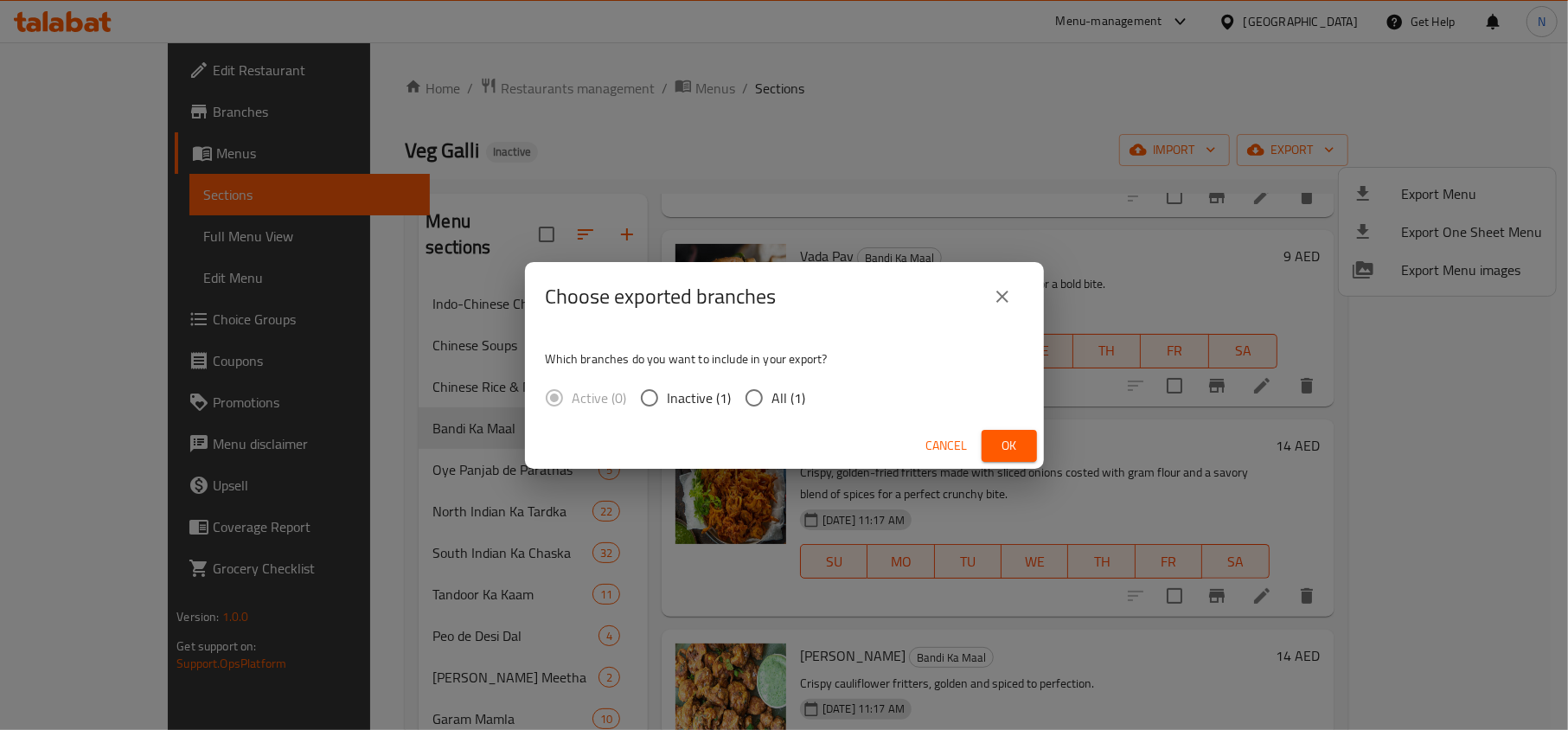
click at [749, 410] on input "All (1)" at bounding box center [754, 398] width 36 height 36
radio input "true"
click at [1014, 464] on div "Cancel Ok" at bounding box center [784, 445] width 519 height 46
click at [1008, 448] on span "Ok" at bounding box center [1009, 446] width 28 height 22
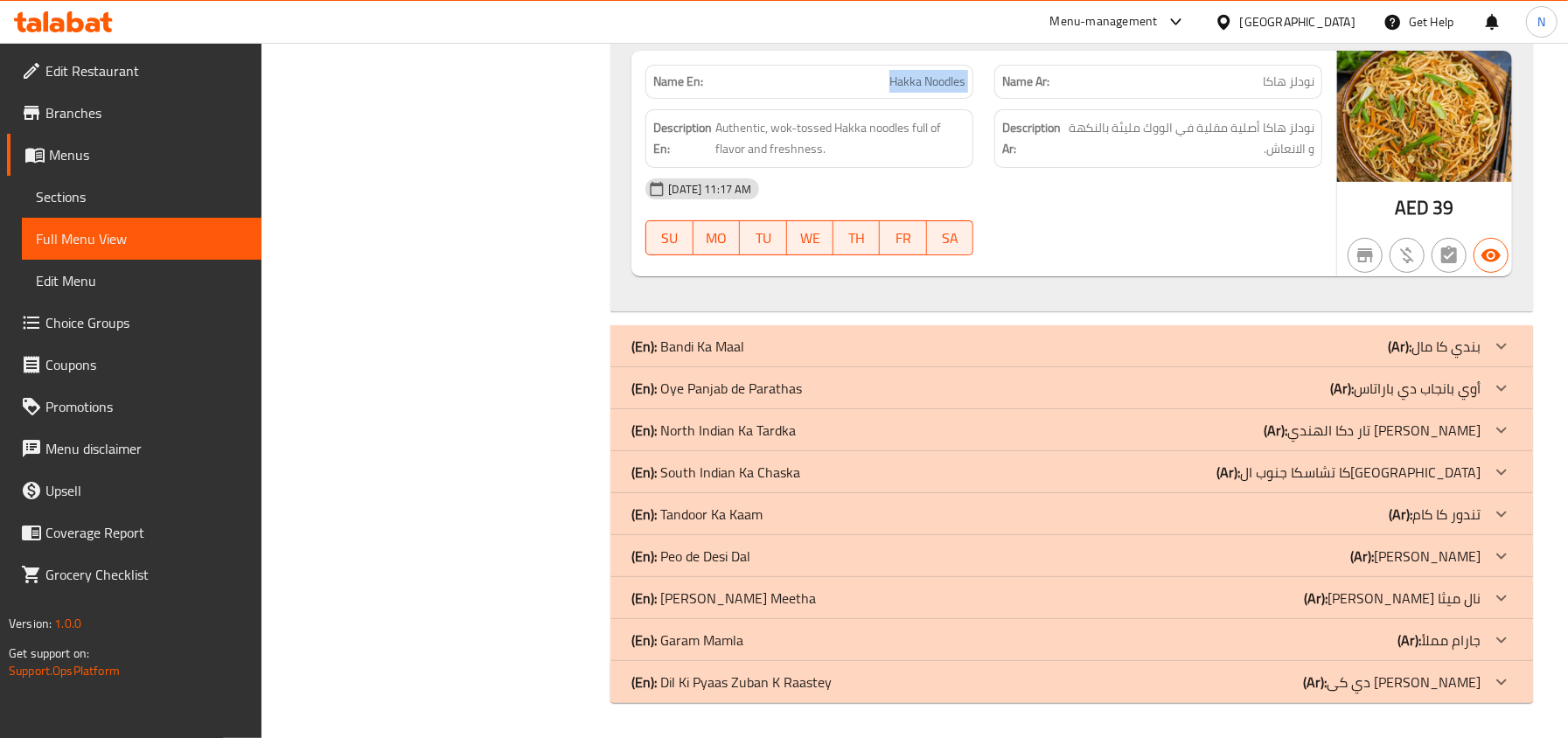
scroll to position [5018, 0]
click at [756, 347] on div "(En): [PERSON_NAME] (Ar): بندي كا مال" at bounding box center [1055, 346] width 849 height 21
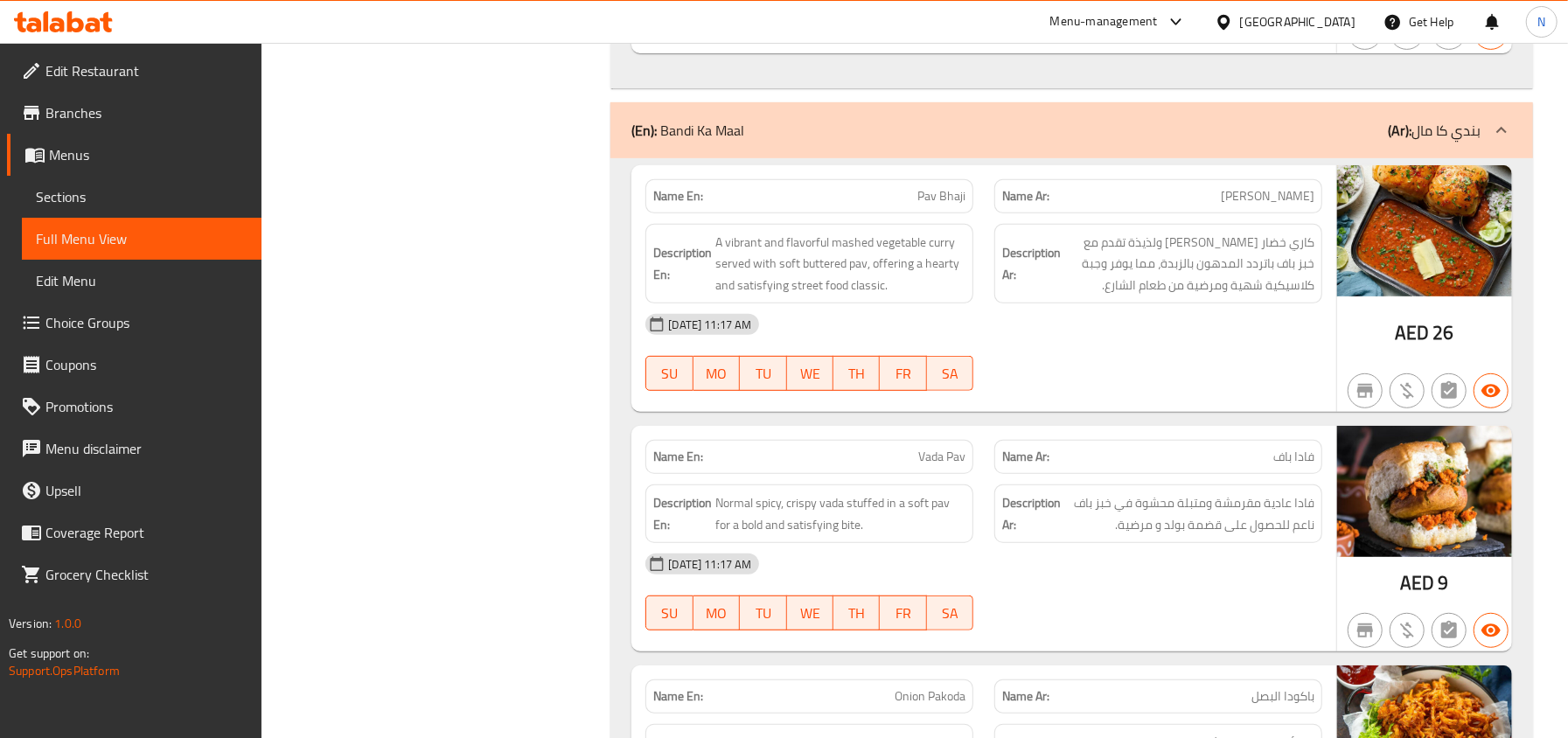
scroll to position [5252, 0]
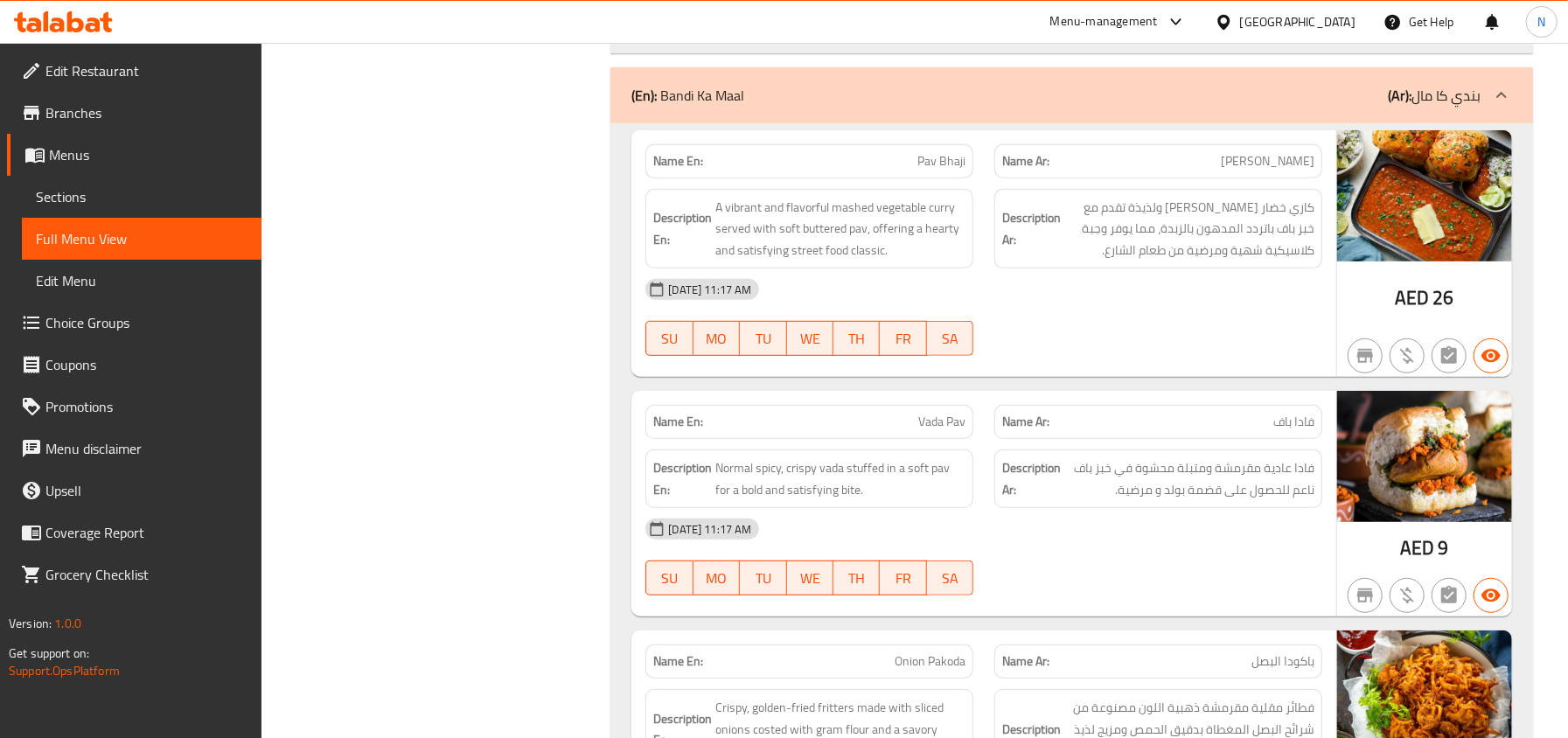
click at [925, 171] on span "Pav Bhaji" at bounding box center [941, 161] width 48 height 18
copy span "Pav Bhaji"
click at [955, 171] on span "Pav Bhaji" at bounding box center [941, 161] width 48 height 18
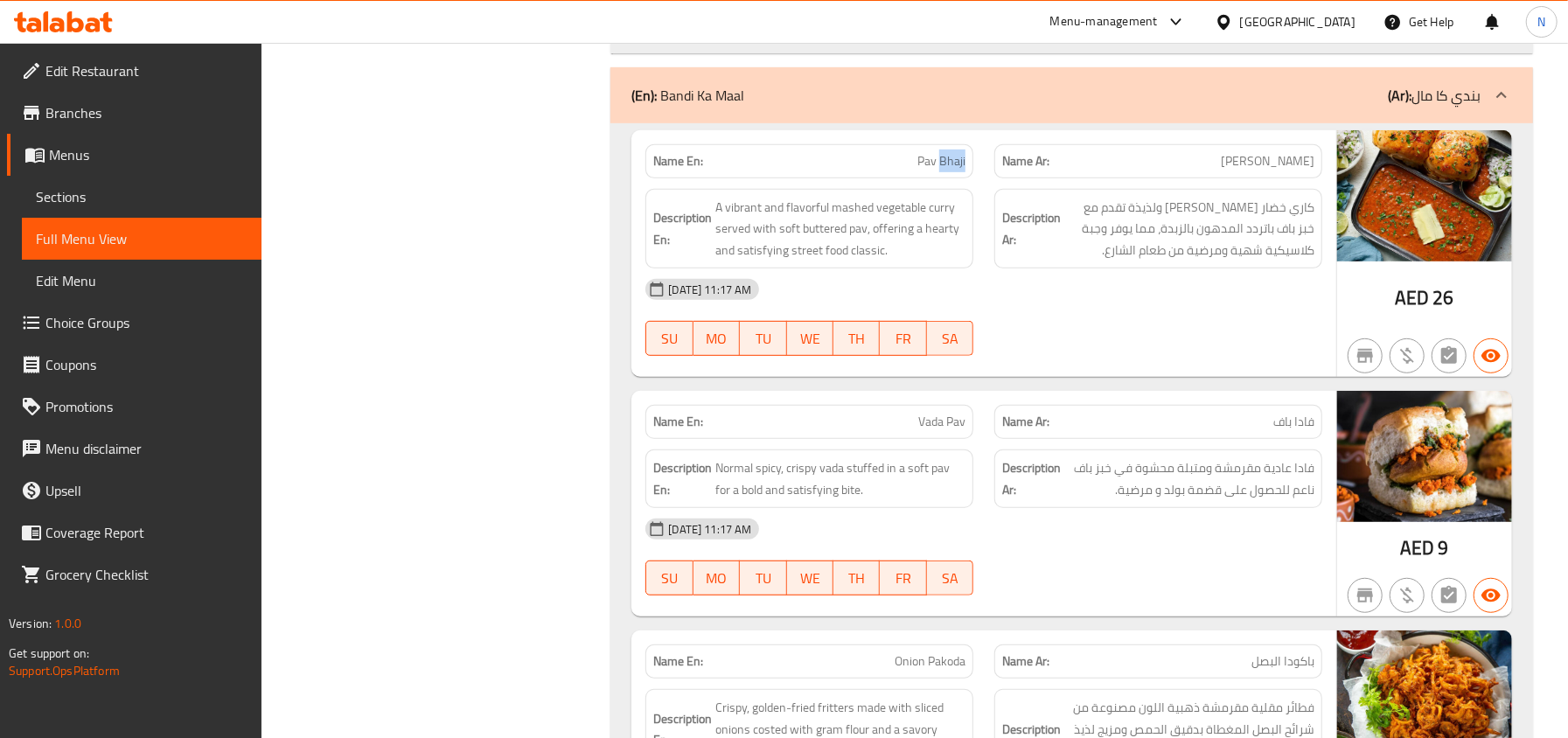
click at [955, 171] on span "Pav Bhaji" at bounding box center [941, 161] width 48 height 18
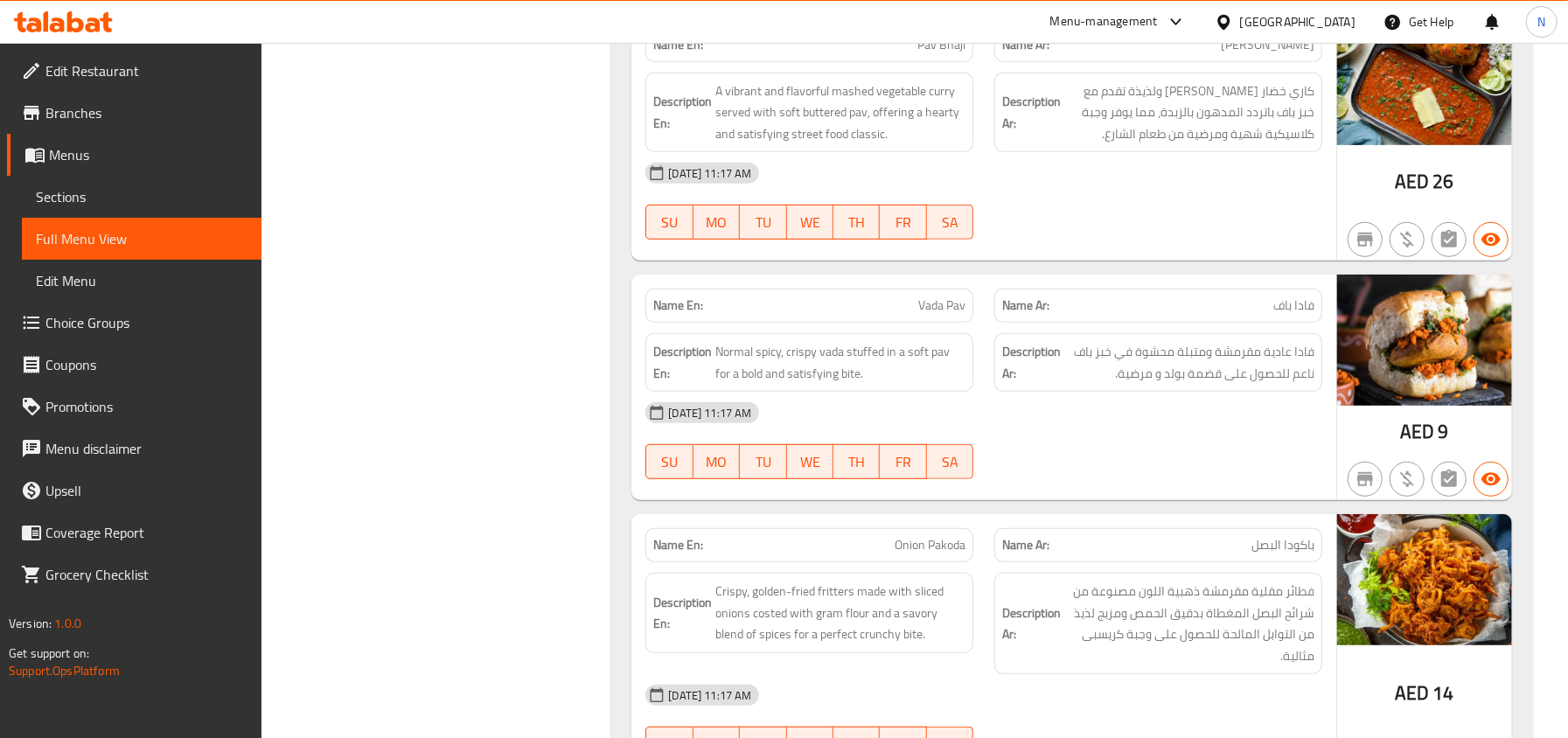
click at [886, 320] on div "Name En: Vada Pav" at bounding box center [810, 305] width 328 height 34
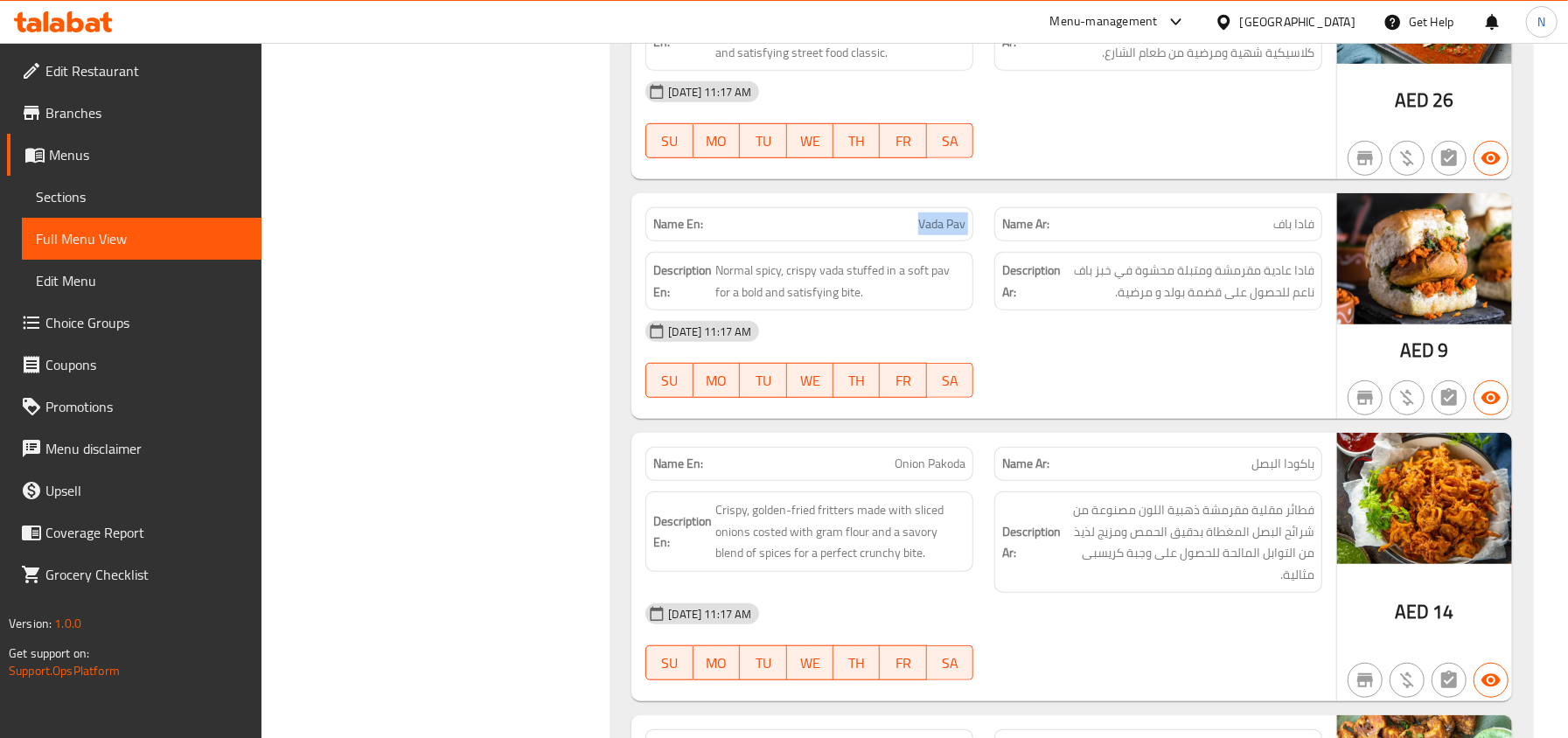
scroll to position [5485, 0]
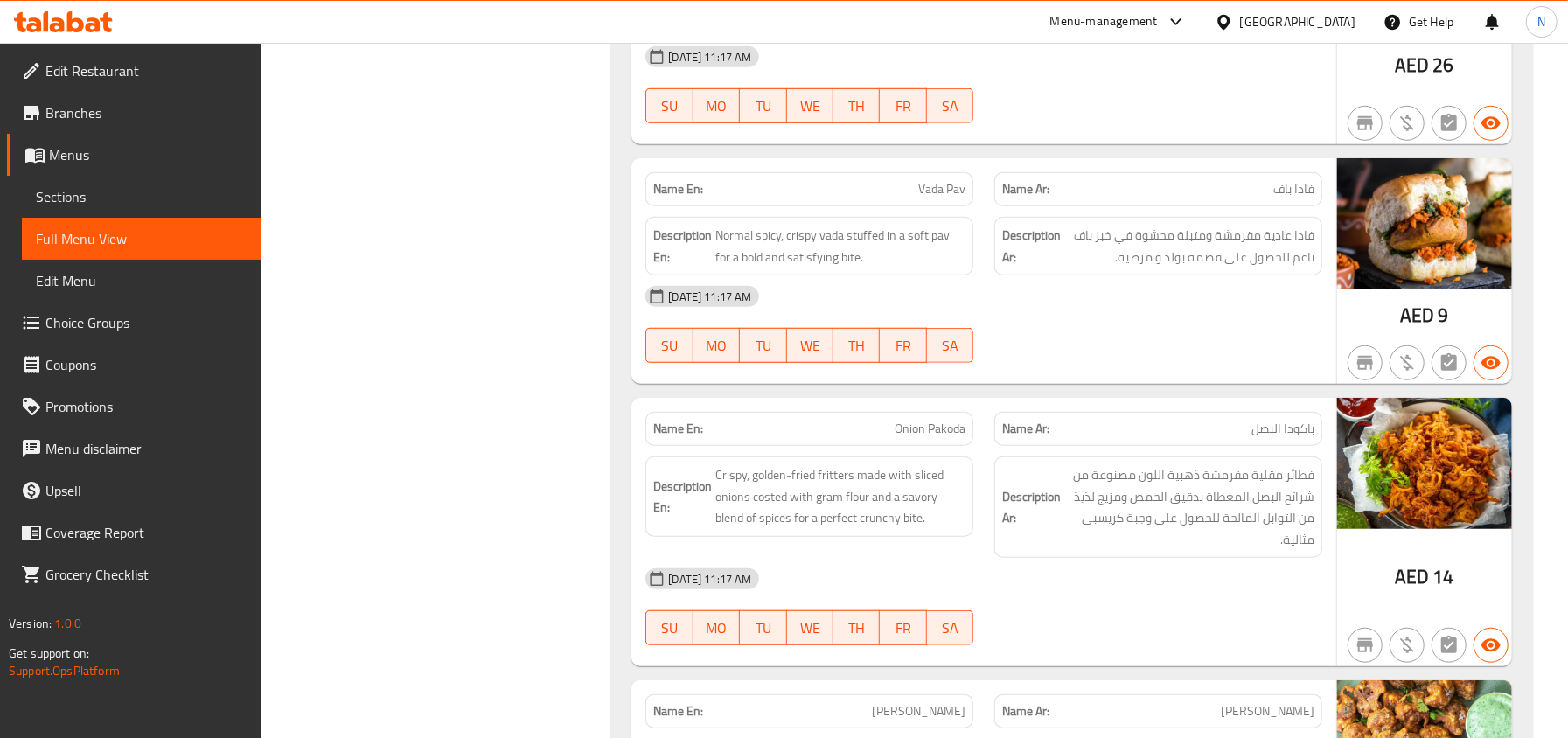
click at [921, 438] on span "Onion Pakoda" at bounding box center [929, 429] width 71 height 18
click at [916, 529] on span "Crispy, golden-fried fritters made with sliced onions costed with gram flour an…" at bounding box center [840, 496] width 250 height 65
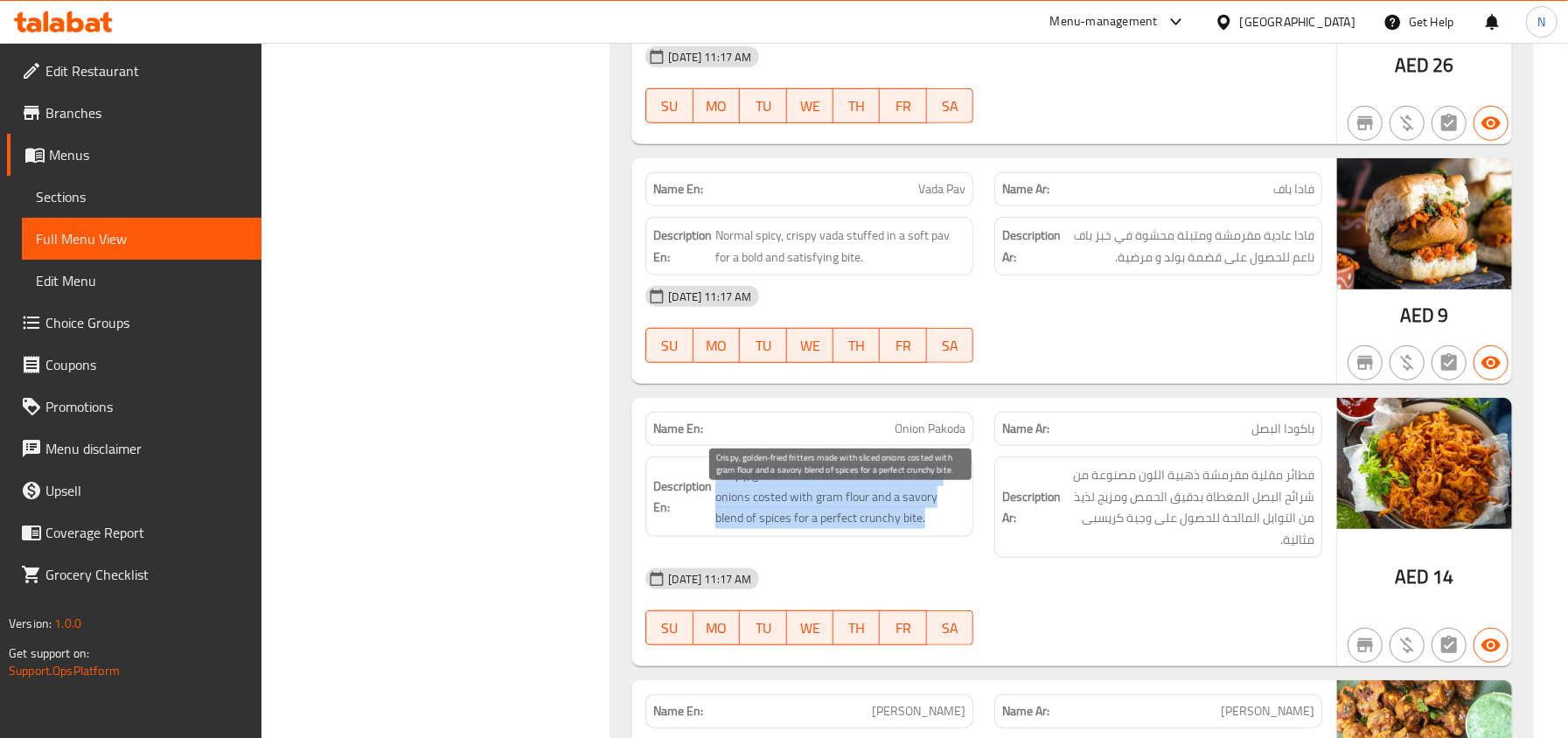
click at [916, 529] on span "Crispy, golden-fried fritters made with sliced onions costed with gram flour an…" at bounding box center [840, 496] width 250 height 65
click at [924, 521] on span "Crispy, golden-fried fritters made with sliced onions costed with gram flour an…" at bounding box center [840, 496] width 250 height 65
copy span "savory"
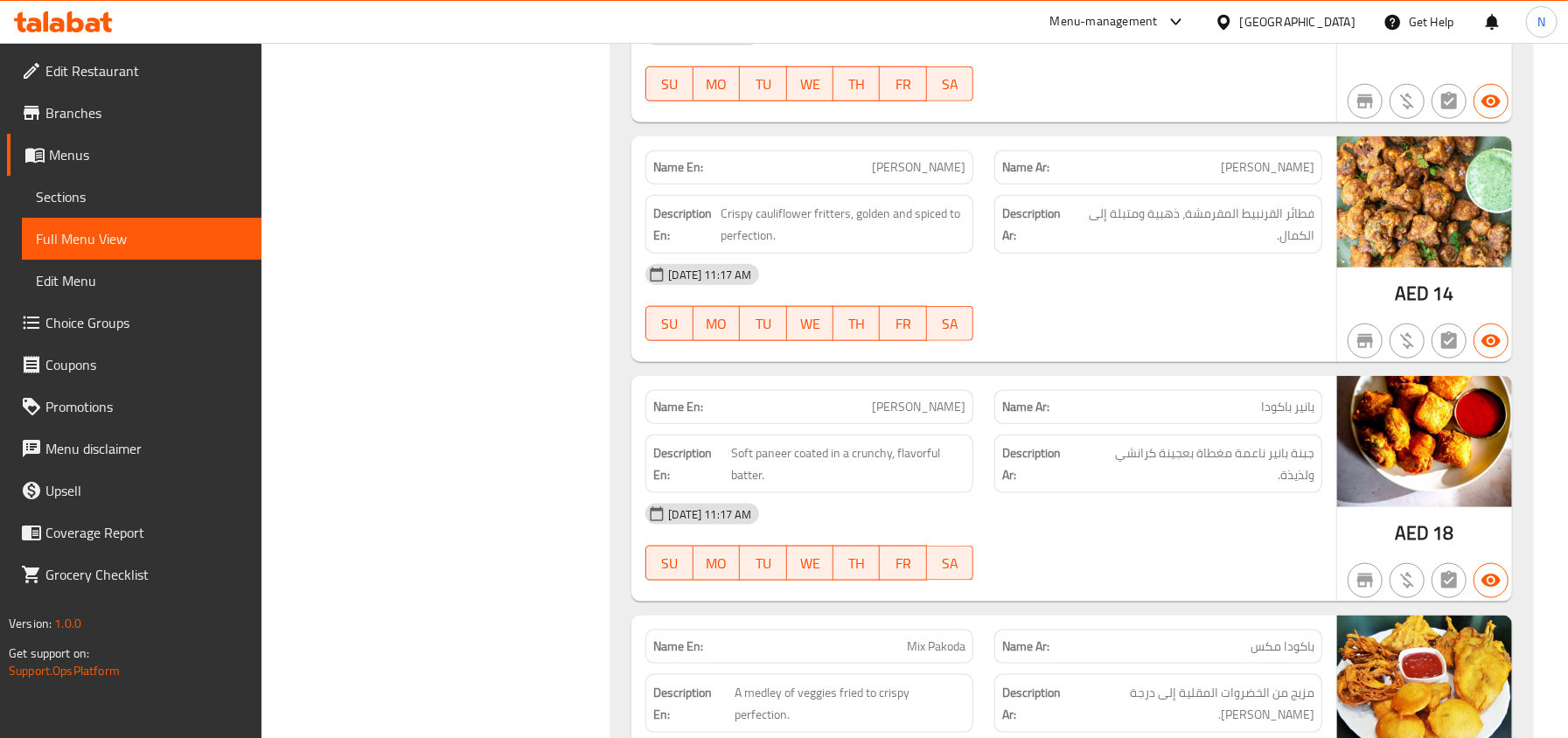
scroll to position [6068, 0]
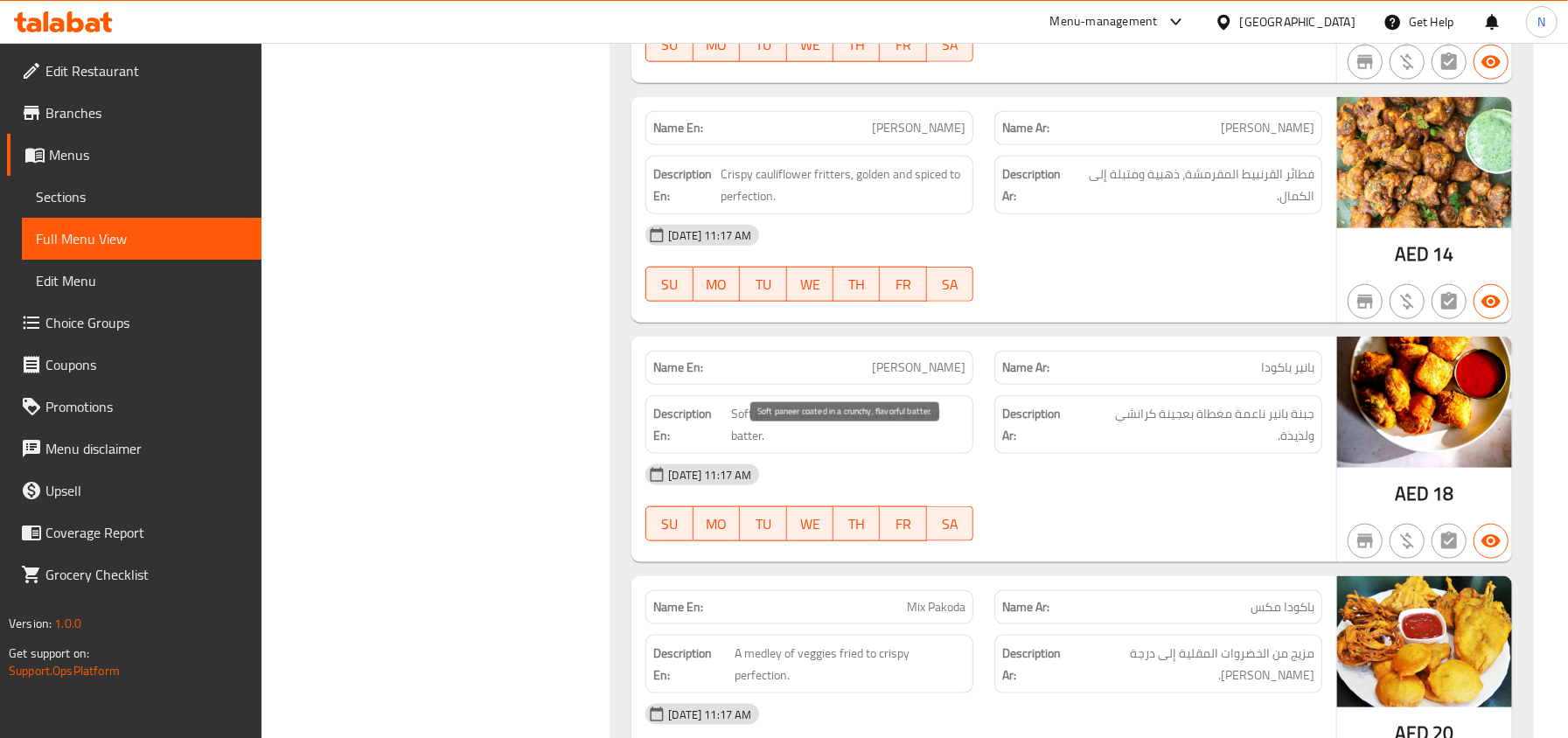
click at [781, 446] on span "Soft paneer coated in a crunchy, flavorful batter." at bounding box center [848, 424] width 235 height 43
click at [774, 446] on span "Soft paneer coated in a crunchy, flavorful batter." at bounding box center [848, 424] width 235 height 43
copy span "paneer"
click at [932, 380] on div "Name En: Paneer Pakoda" at bounding box center [810, 367] width 328 height 34
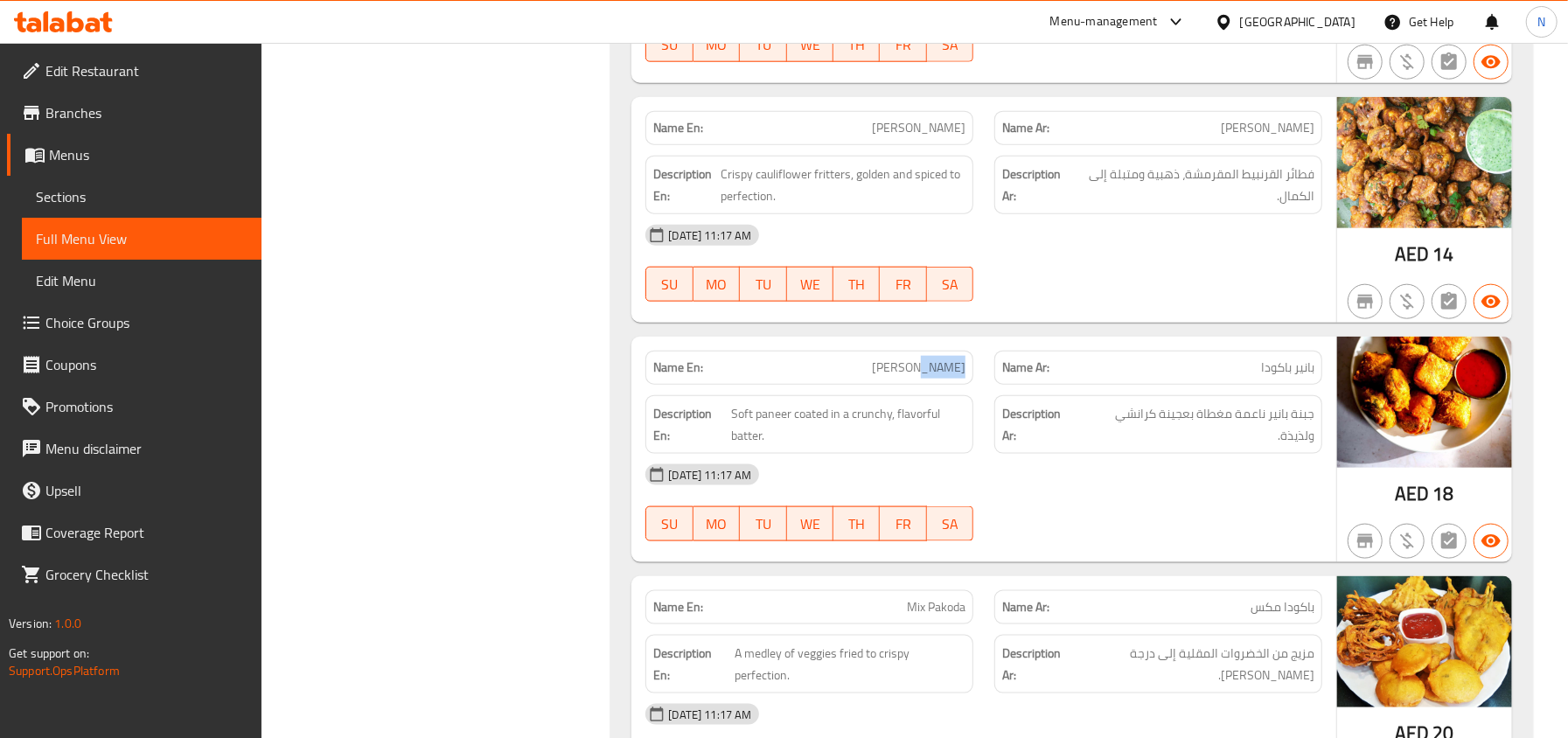
click at [932, 380] on div "Name En: Paneer Pakoda" at bounding box center [810, 367] width 328 height 34
copy span "[PERSON_NAME]"
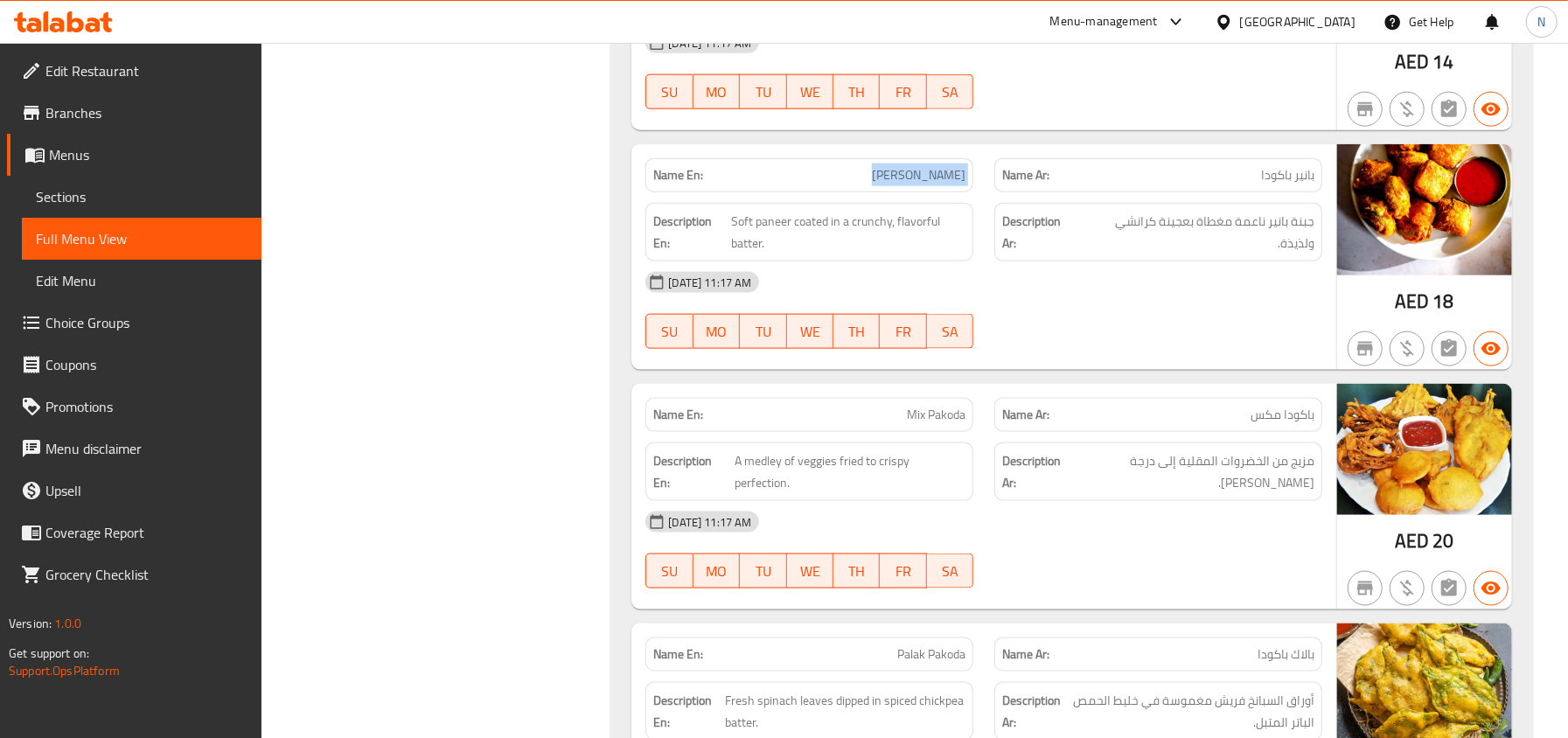
scroll to position [6301, 0]
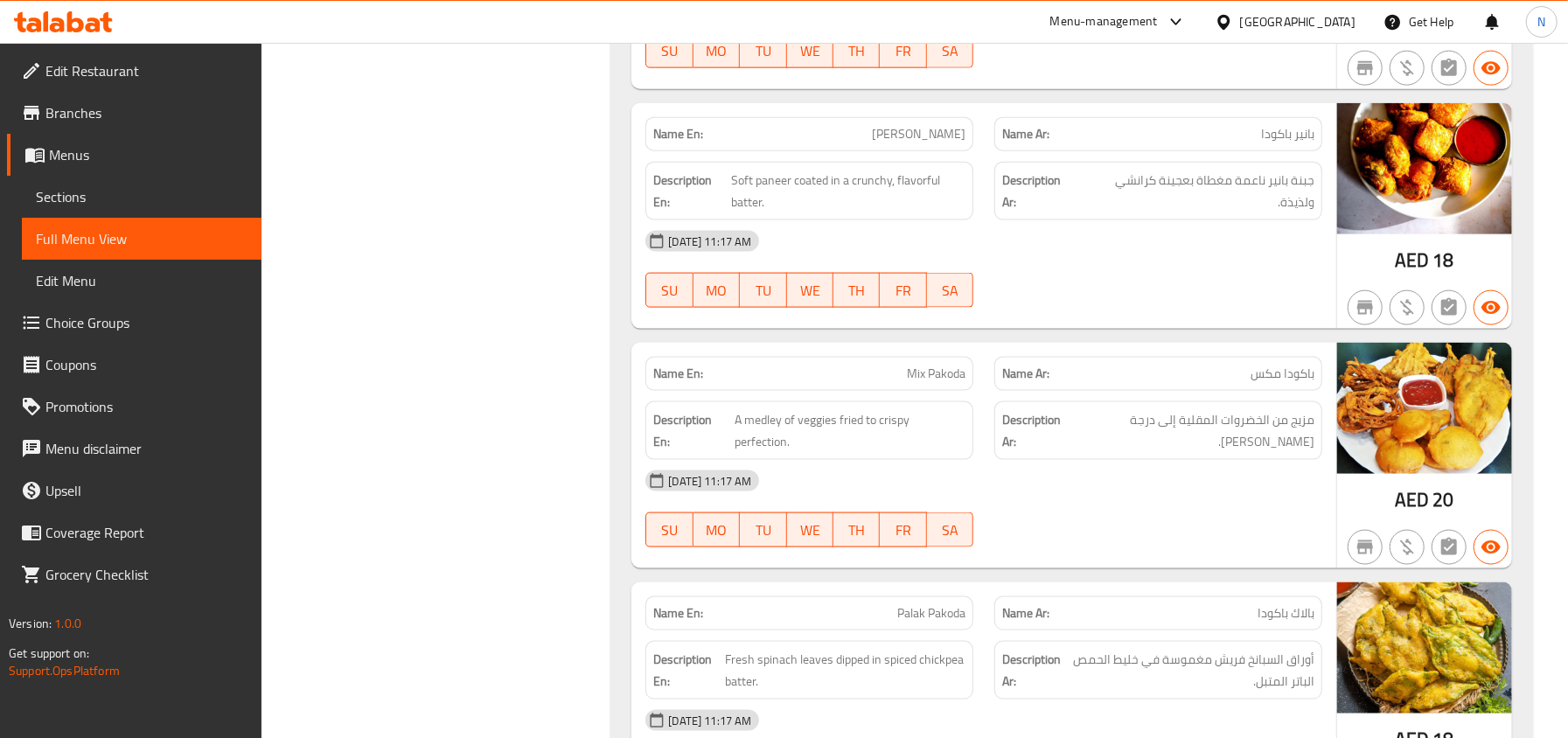
click at [907, 391] on div "Name En: Mix Pakoda" at bounding box center [810, 373] width 328 height 34
copy span "Mix Pakoda"
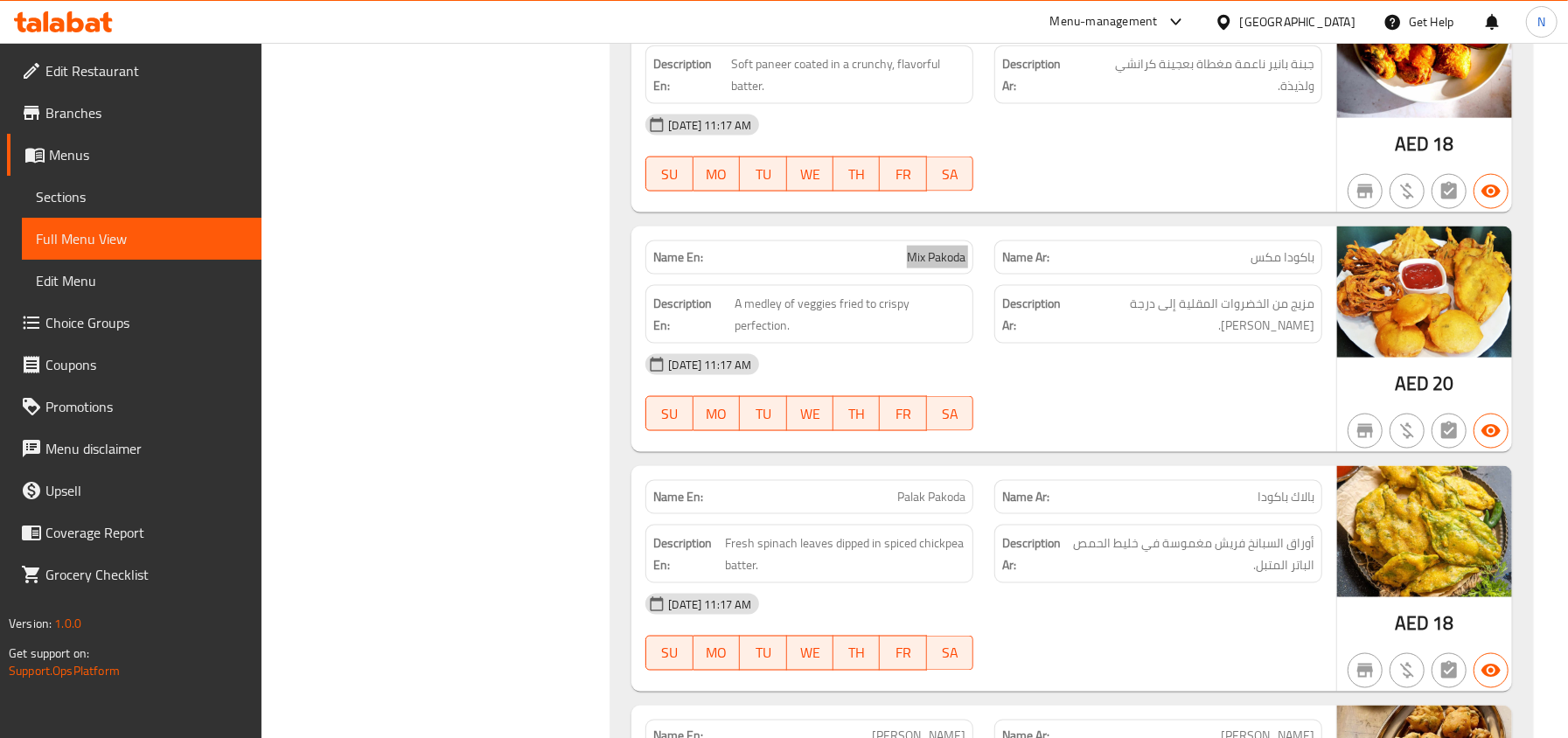
scroll to position [6534, 0]
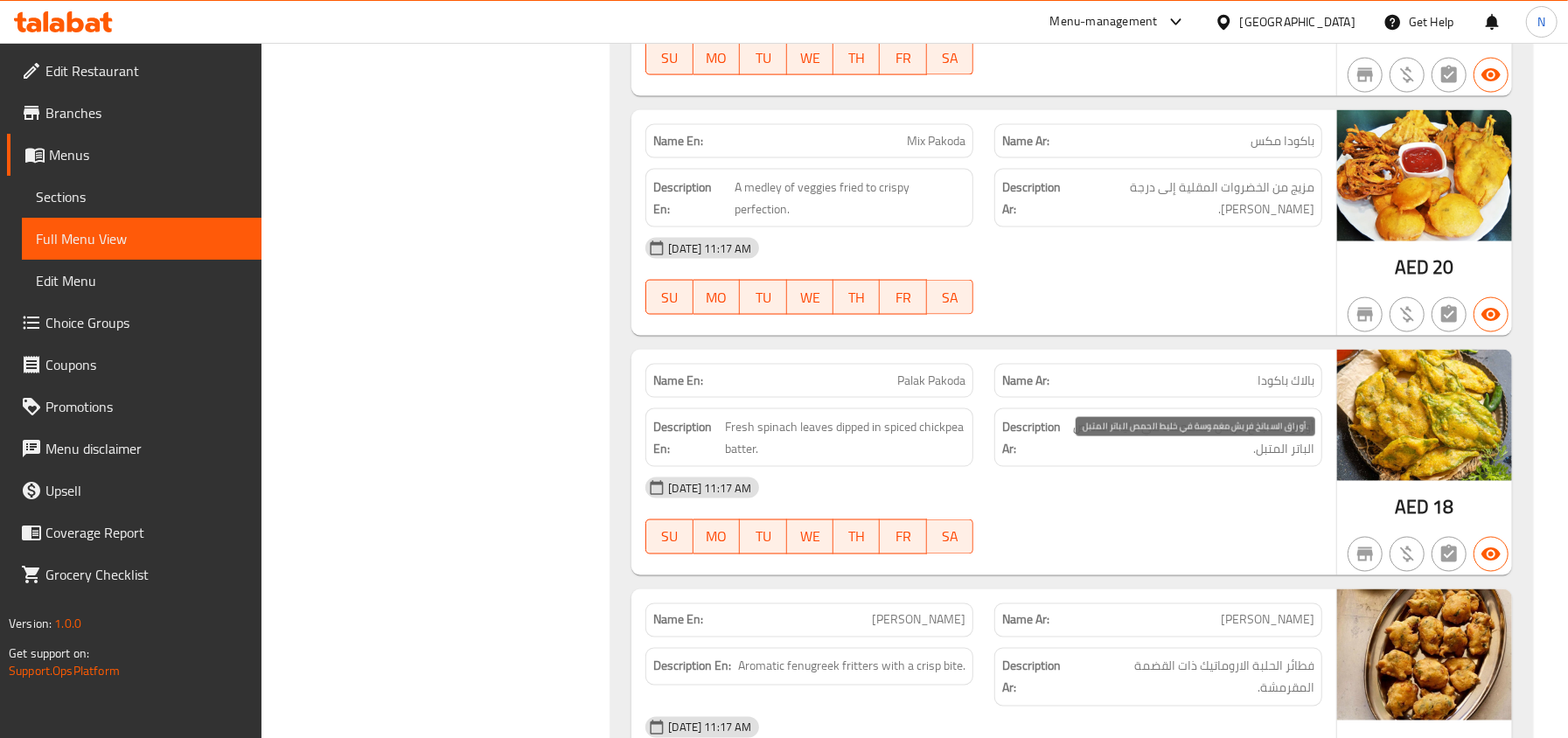
click at [1303, 459] on span "أوراق السبانخ فريش مغموسة في خليط الحمص الباتر المتبل." at bounding box center [1190, 437] width 248 height 43
copy span "الباتر"
click at [855, 509] on div "[DATE] 11:17 AM" at bounding box center [983, 488] width 698 height 42
click at [933, 390] on span "Palak Pakoda" at bounding box center [931, 380] width 68 height 18
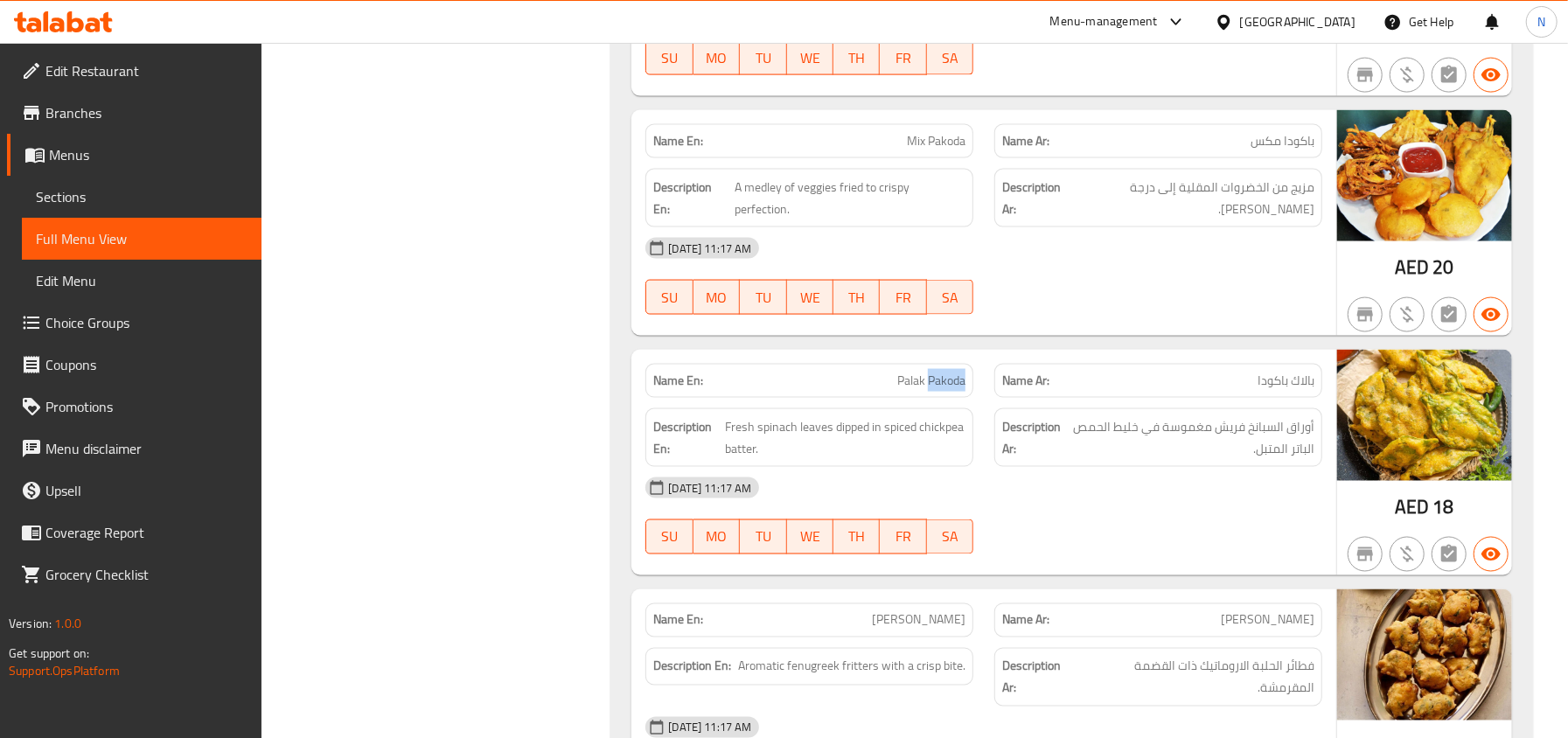
click at [933, 390] on span "Palak Pakoda" at bounding box center [931, 380] width 68 height 18
copy span "Palak Pakoda"
click at [917, 393] on div "Name En: Palak Pakoda" at bounding box center [810, 380] width 328 height 34
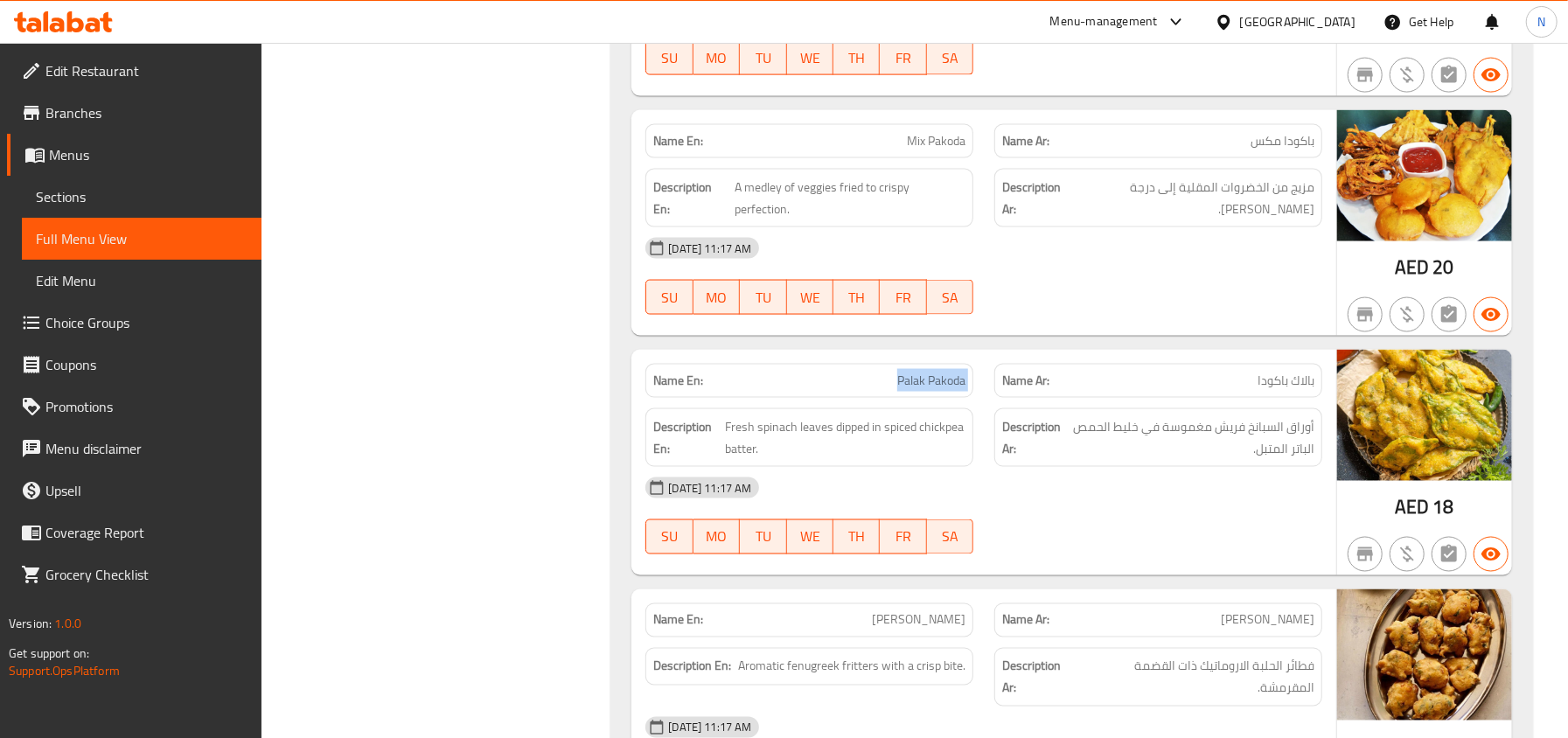
click at [917, 393] on div "Name En: Palak Pakoda" at bounding box center [810, 380] width 328 height 34
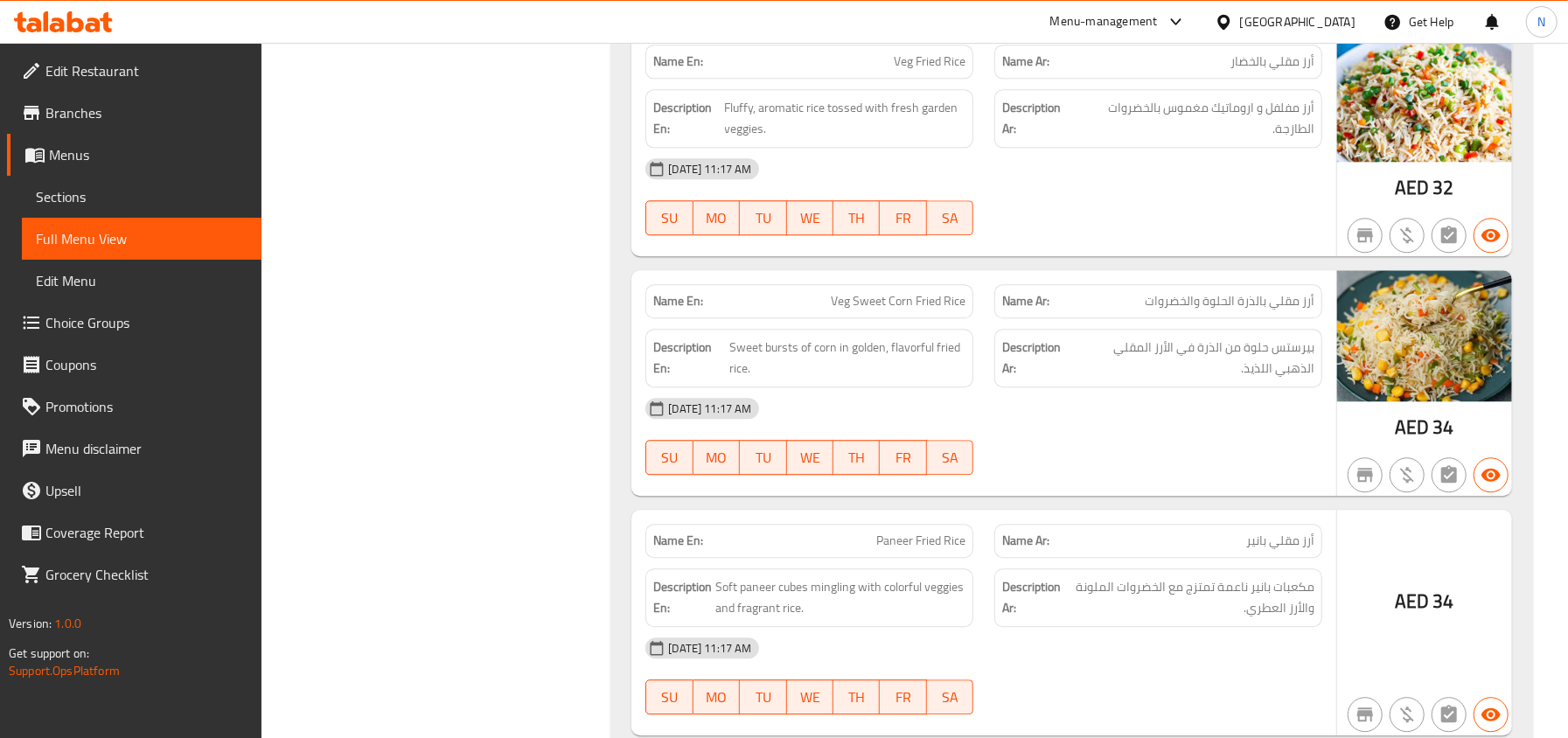
scroll to position [3264, 0]
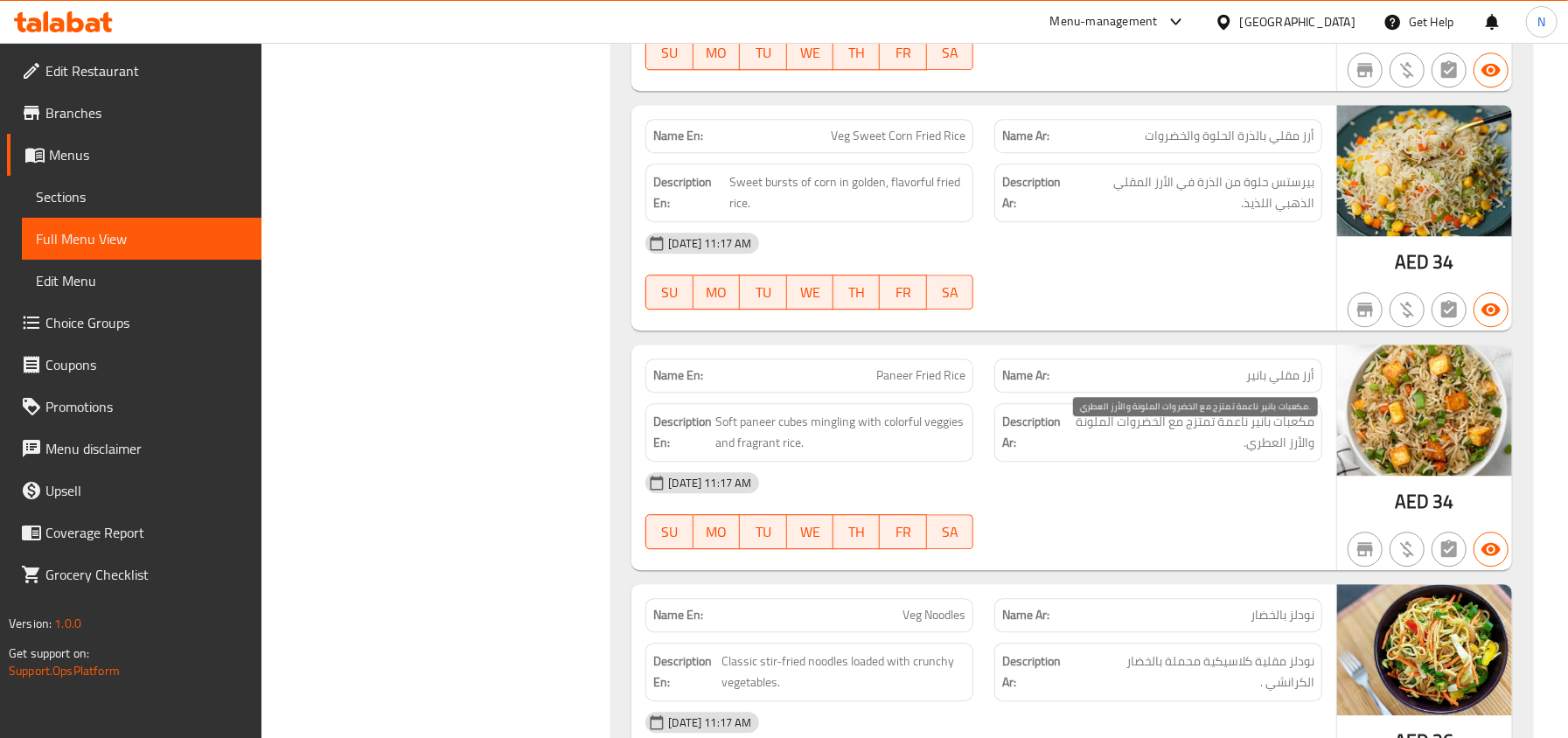
click at [1273, 448] on span "مكعبات بانير ناعمة تمتزج مع الخضروات الملونة والأرز العطري." at bounding box center [1189, 432] width 248 height 43
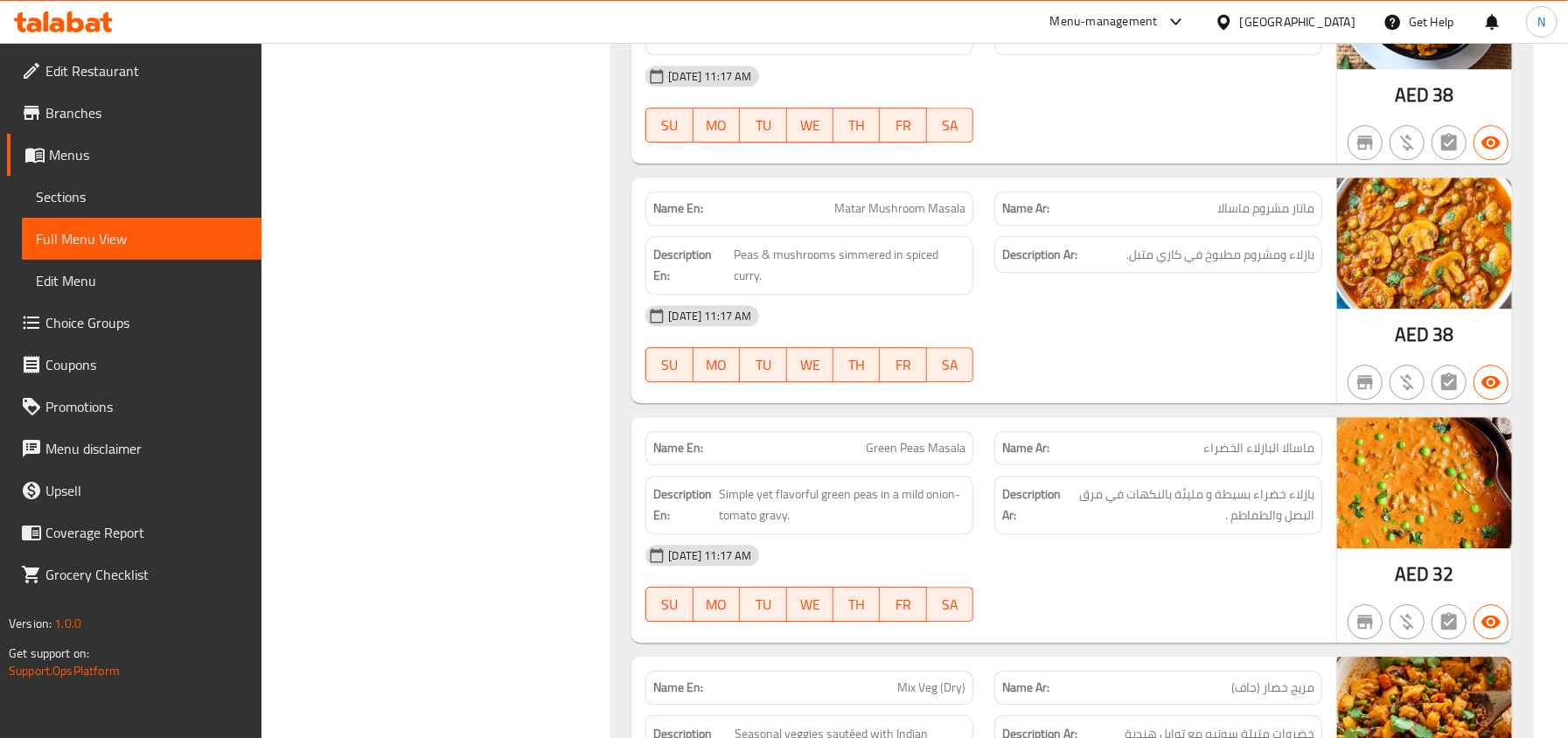
scroll to position [13288, 0]
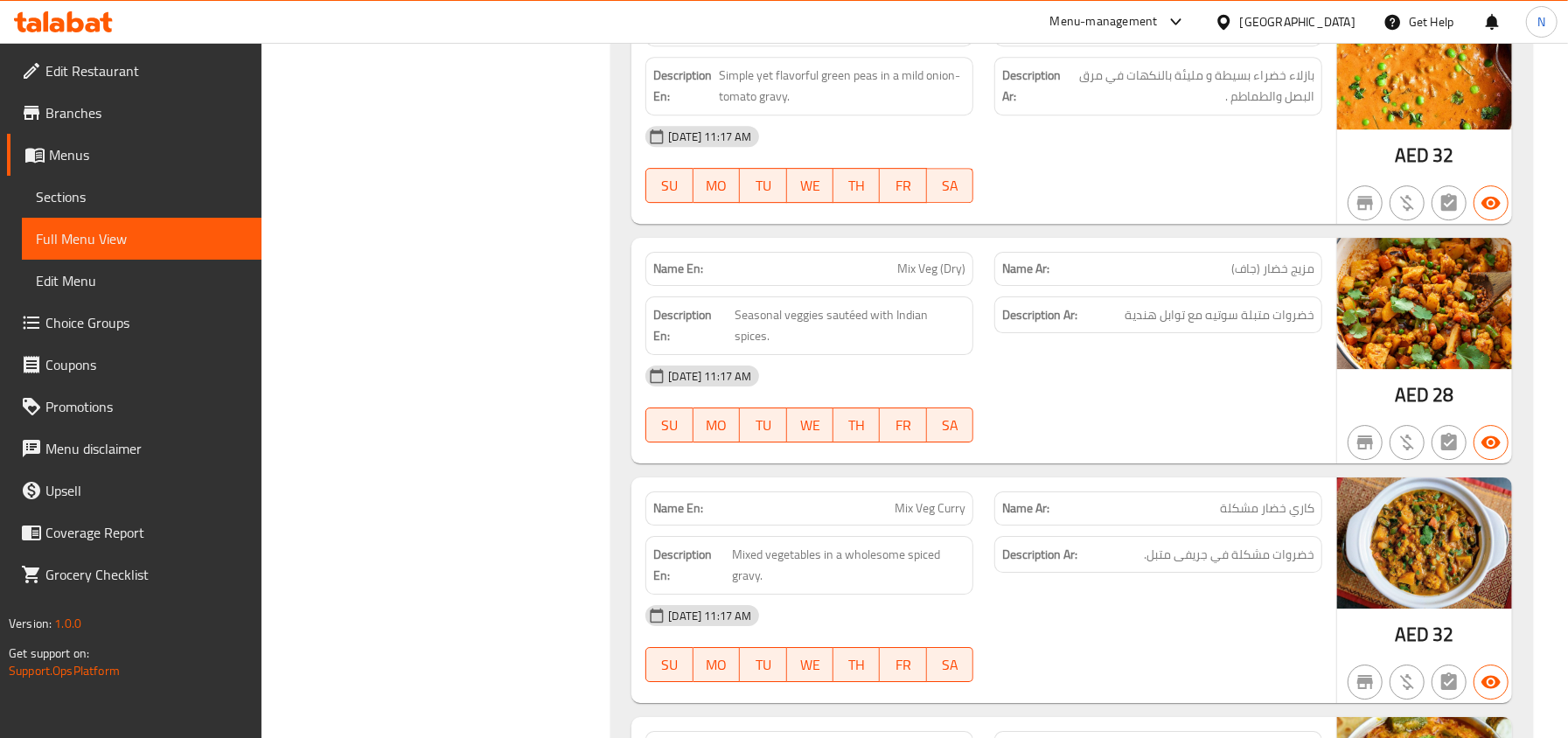
click at [916, 525] on div "Name En: Mix Veg Curry" at bounding box center [810, 508] width 328 height 34
click at [925, 517] on span "Mix Veg Curry" at bounding box center [929, 508] width 71 height 18
copy span "Mix Veg Curry"
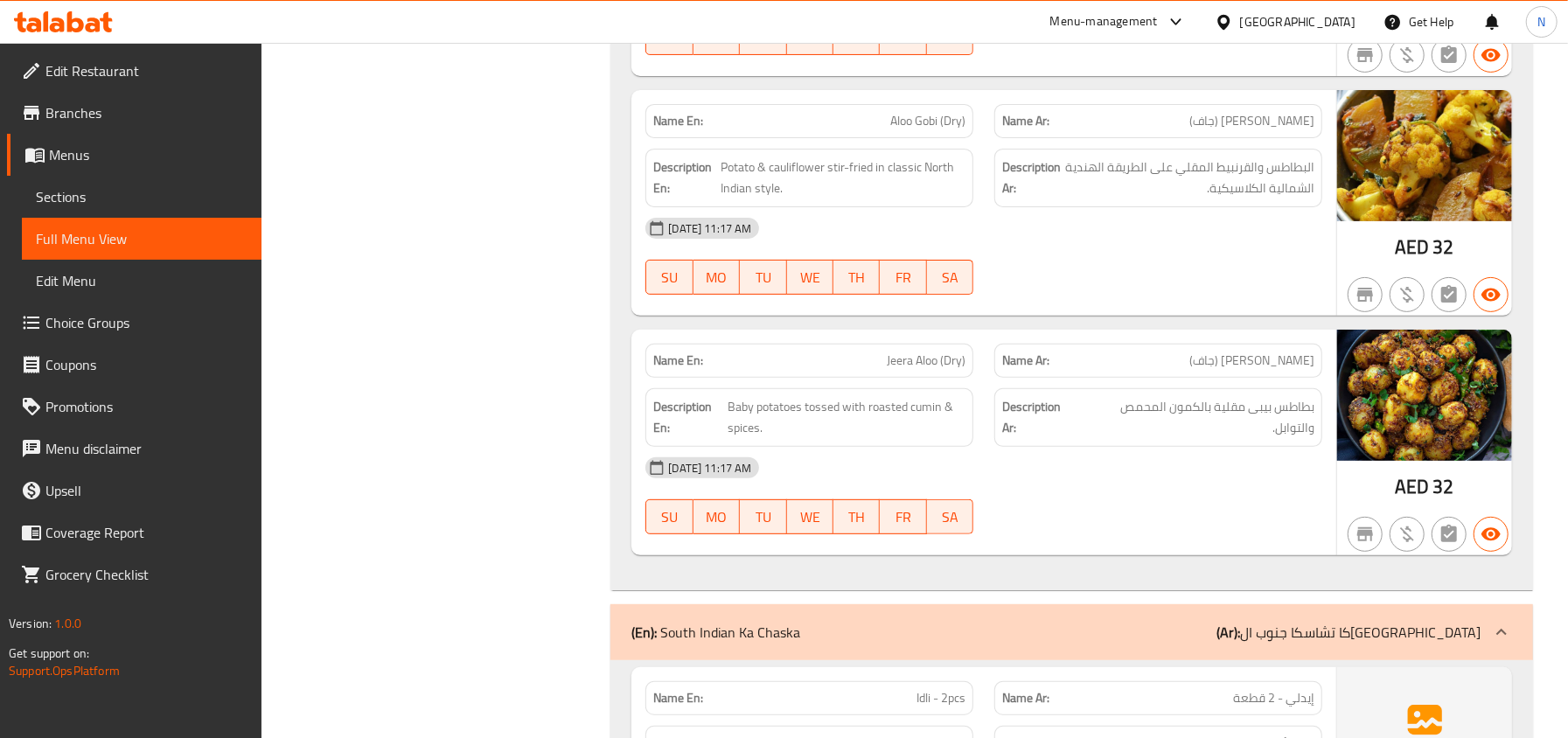
scroll to position [14453, 0]
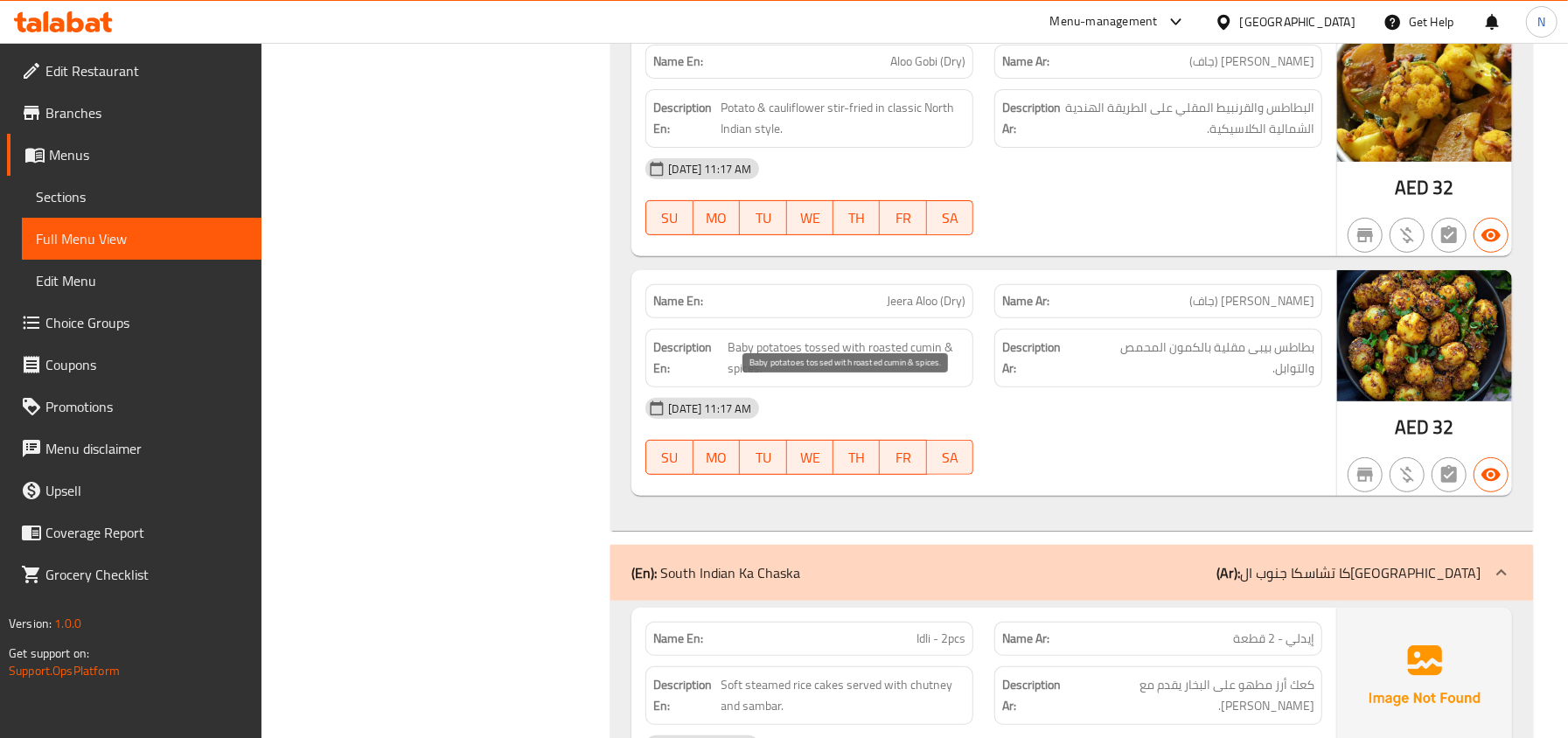
click at [834, 380] on span "Baby potatoes tossed with roasted cumin & spices." at bounding box center [845, 358] width 237 height 43
click at [938, 311] on span "Jeera Aloo (Dry)" at bounding box center [926, 301] width 79 height 18
click at [823, 380] on span "Baby potatoes tossed with roasted cumin & spices." at bounding box center [845, 358] width 237 height 43
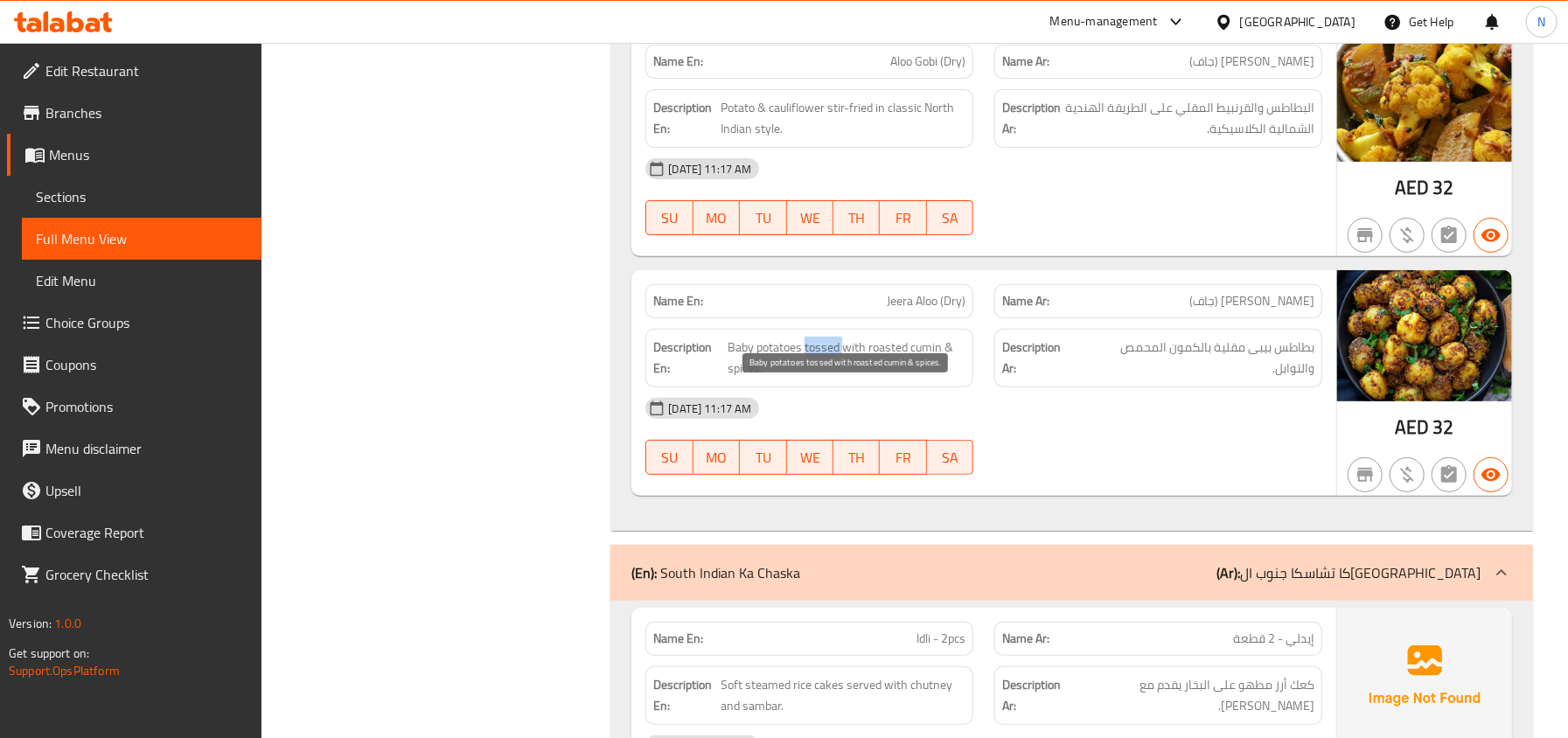
copy span "tossed"
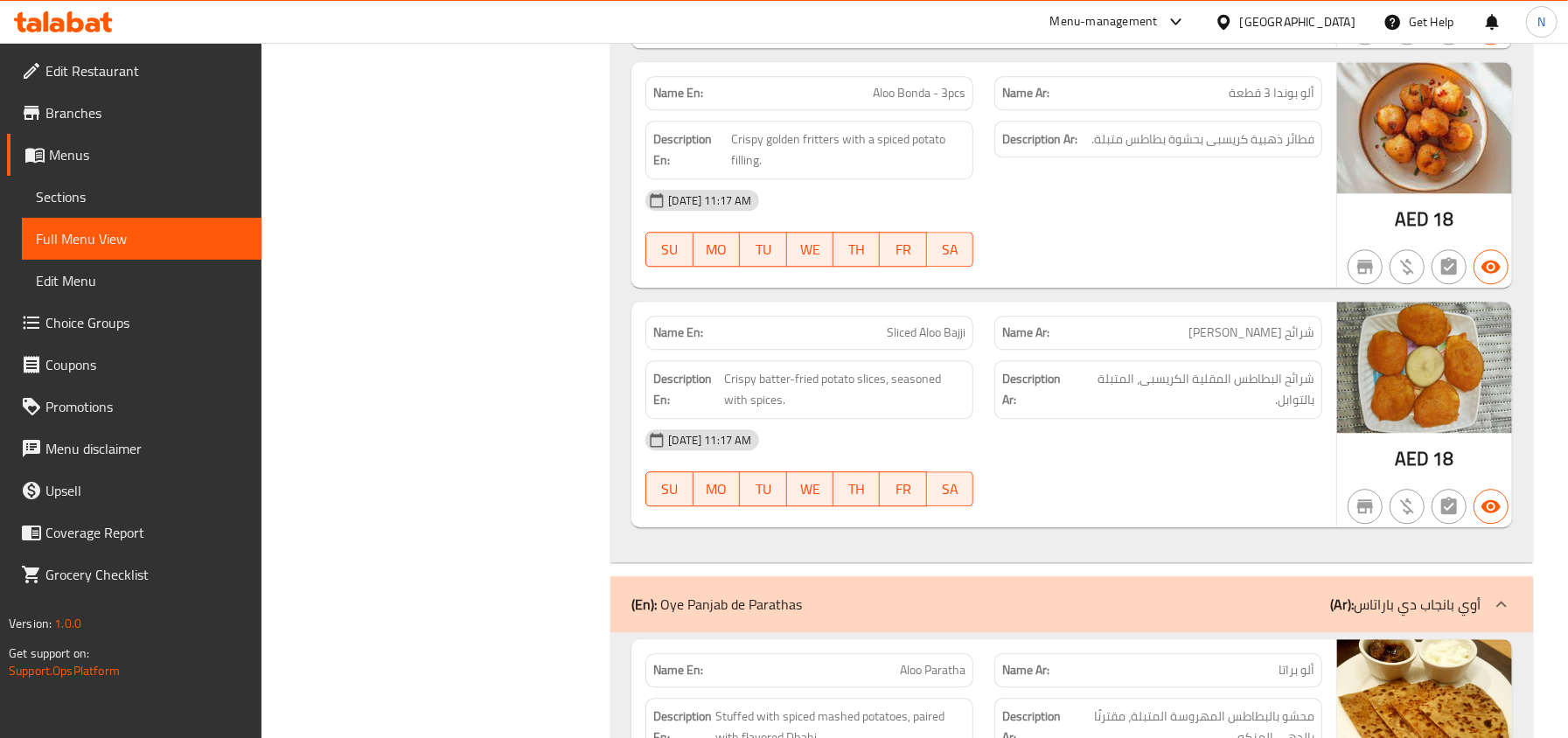
scroll to position [7809, 0]
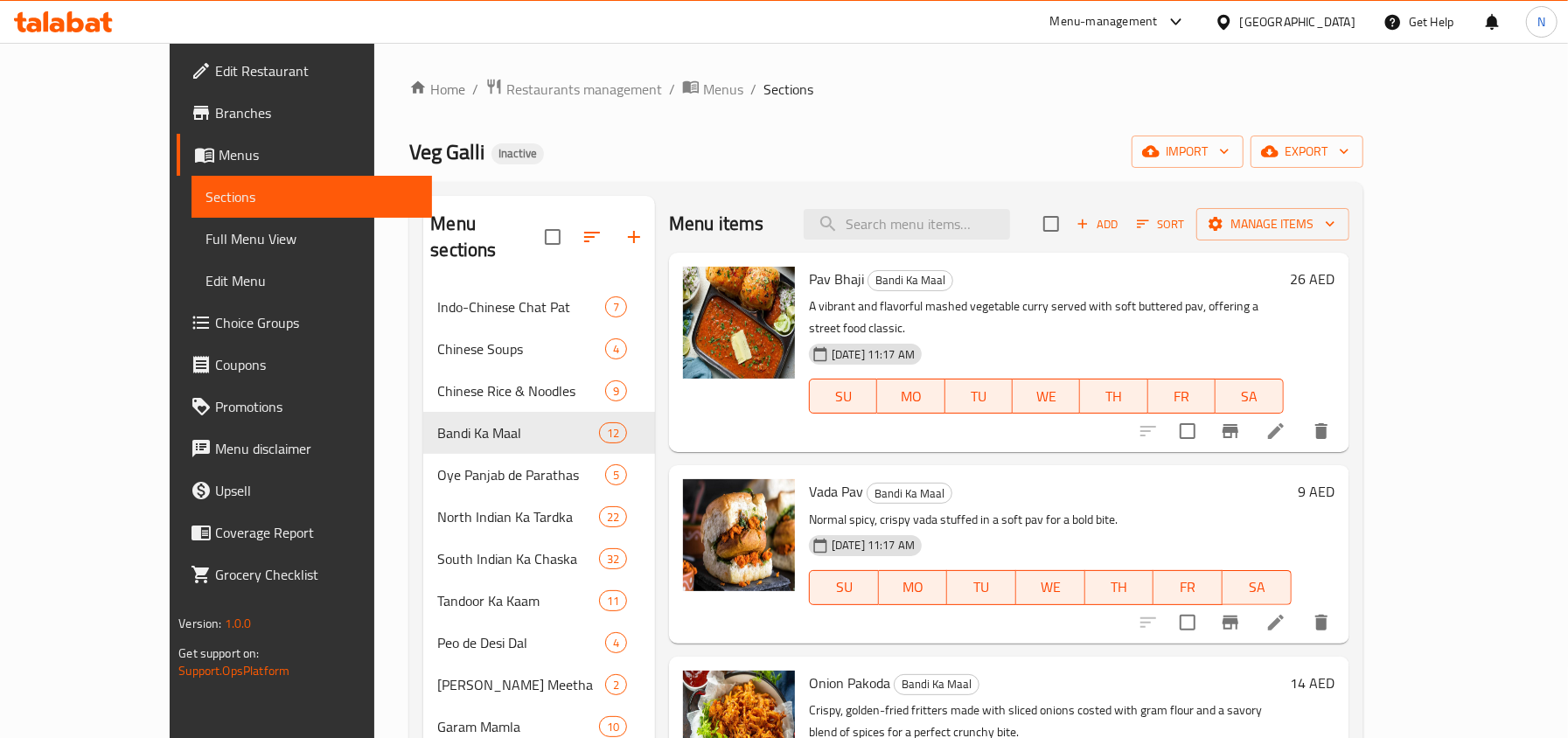
scroll to position [233, 0]
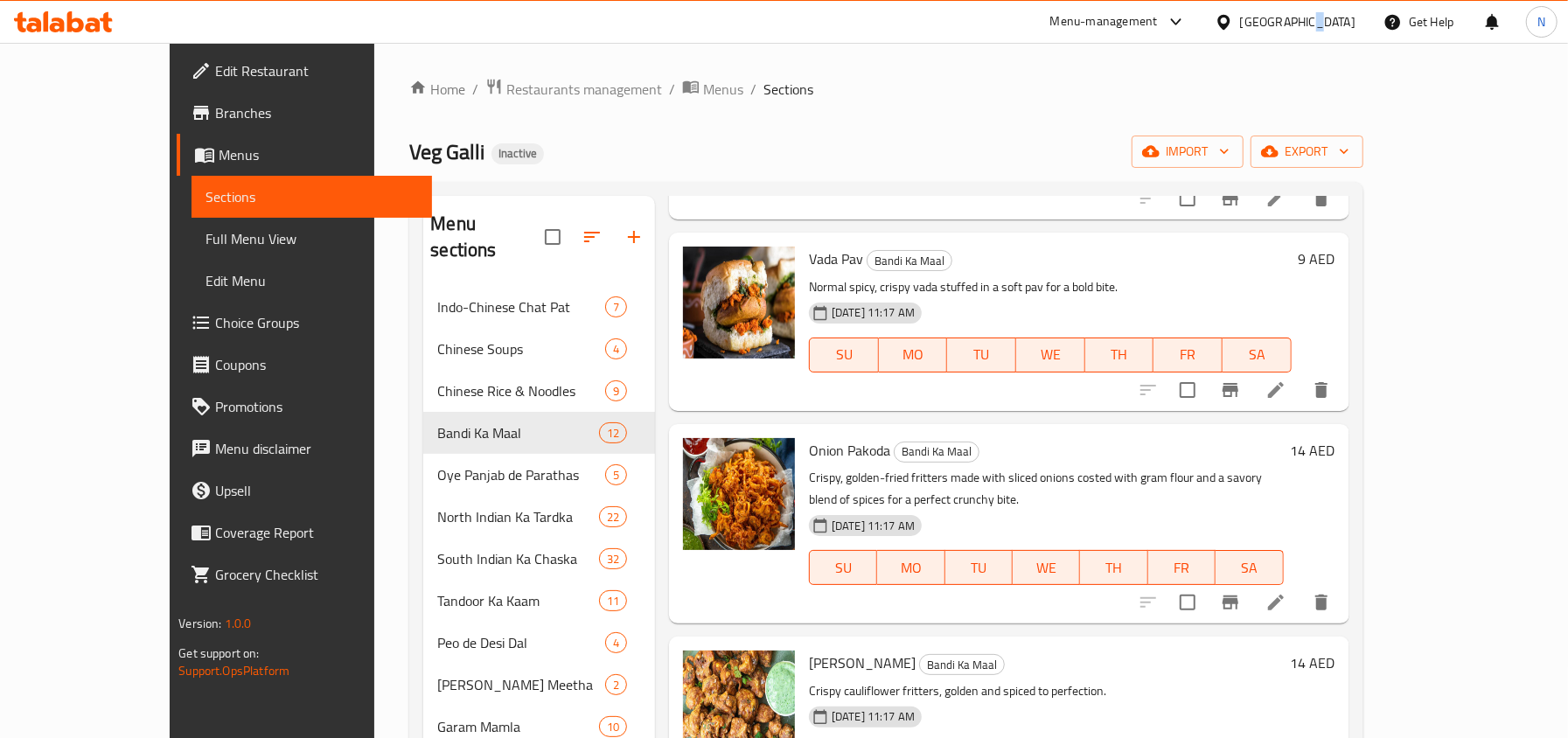
click at [1306, 27] on div "[GEOGRAPHIC_DATA]" at bounding box center [1297, 21] width 116 height 19
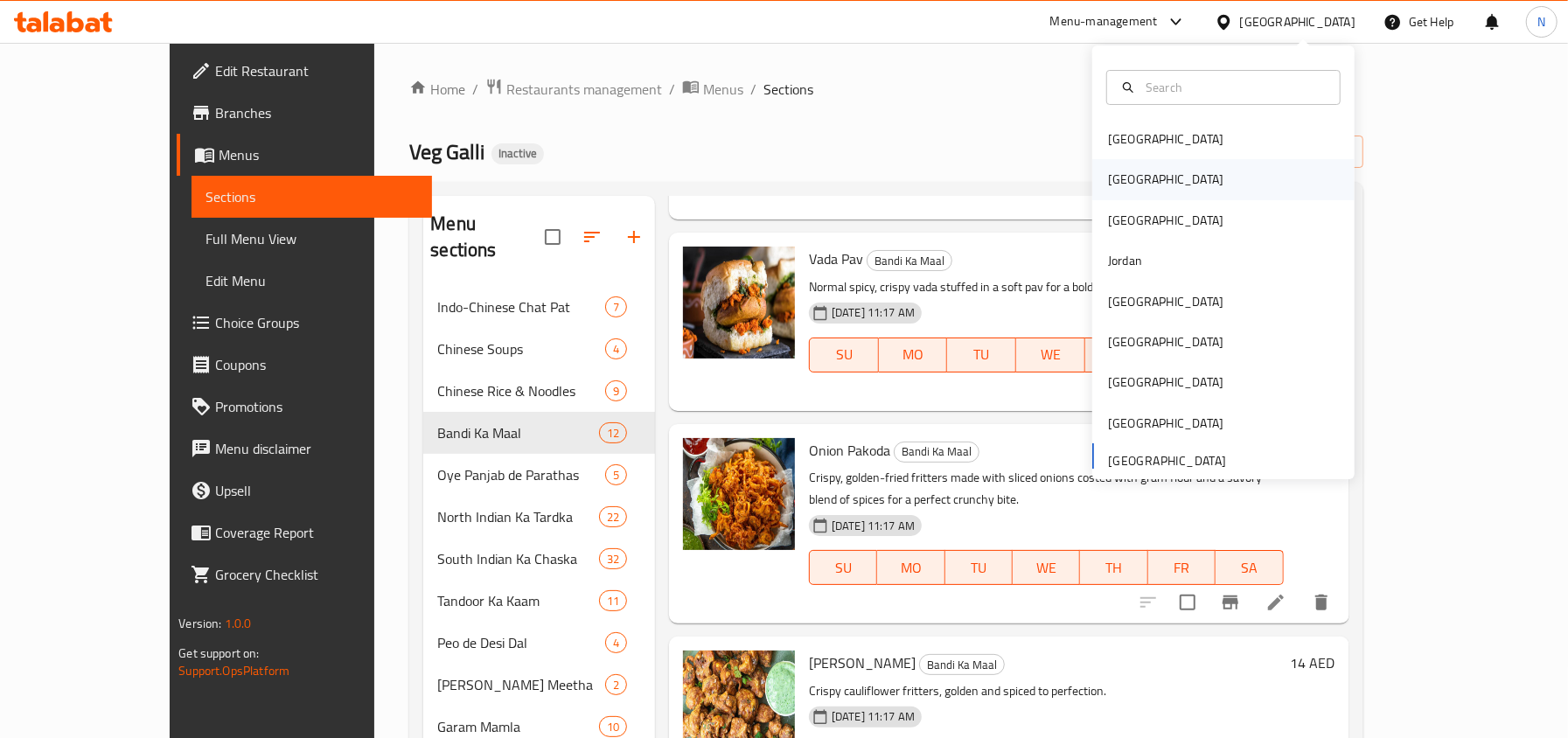
click at [1152, 172] on div "[GEOGRAPHIC_DATA]" at bounding box center [1223, 180] width 262 height 40
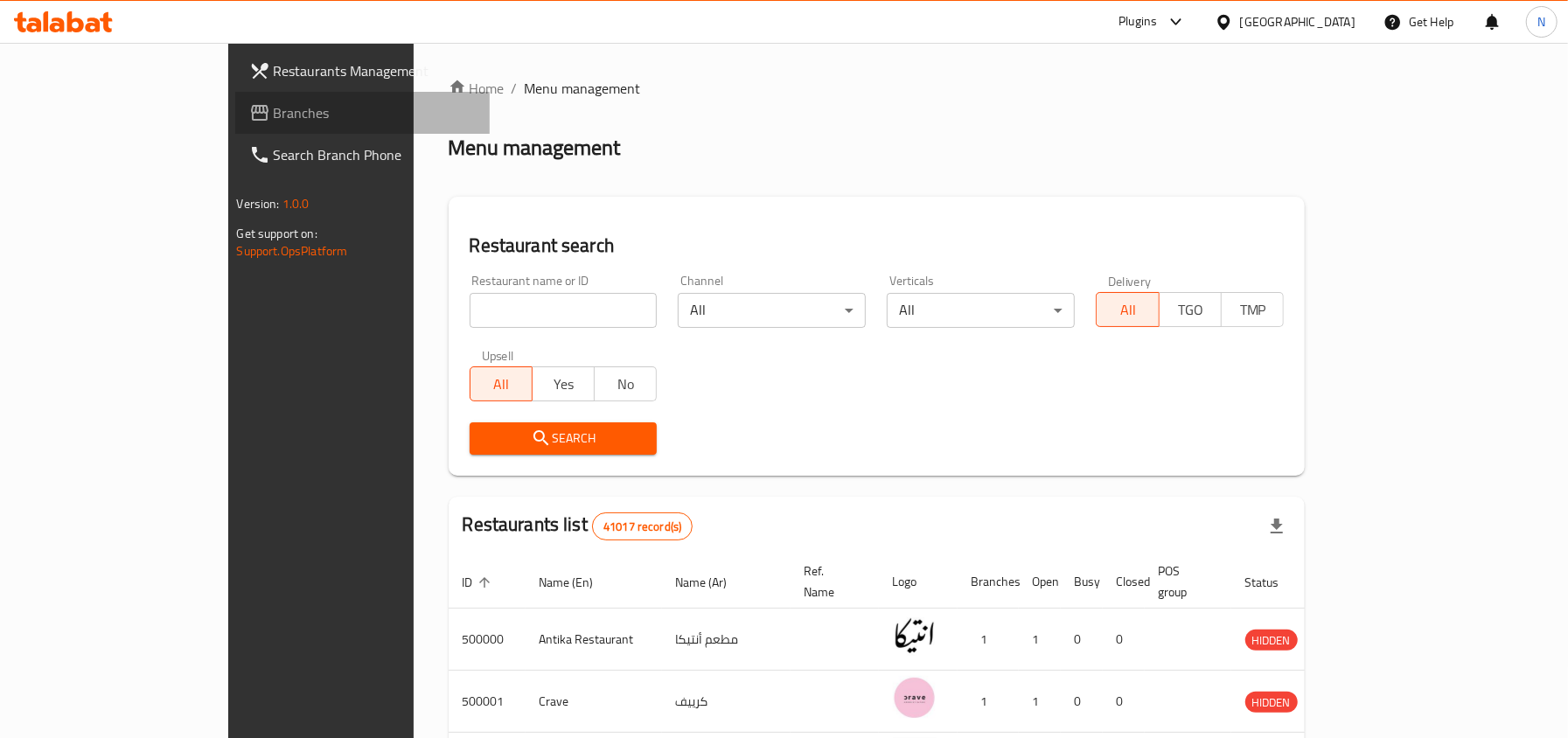
click at [236, 126] on link "Branches" at bounding box center [362, 113] width 254 height 42
